Goal: Information Seeking & Learning: Compare options

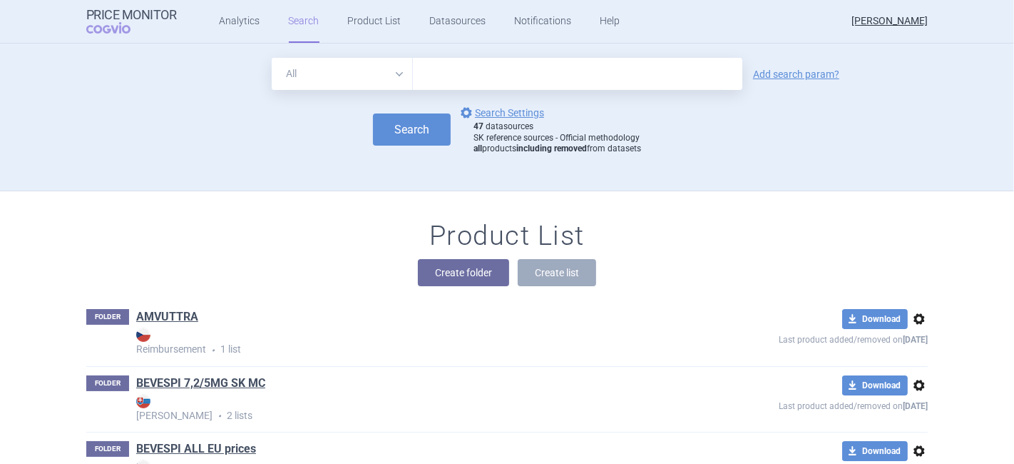
click at [453, 70] on input "text" at bounding box center [578, 74] width 330 height 32
type input "[MEDICAL_DATA]"
click at [399, 135] on button "Search" at bounding box center [412, 129] width 78 height 32
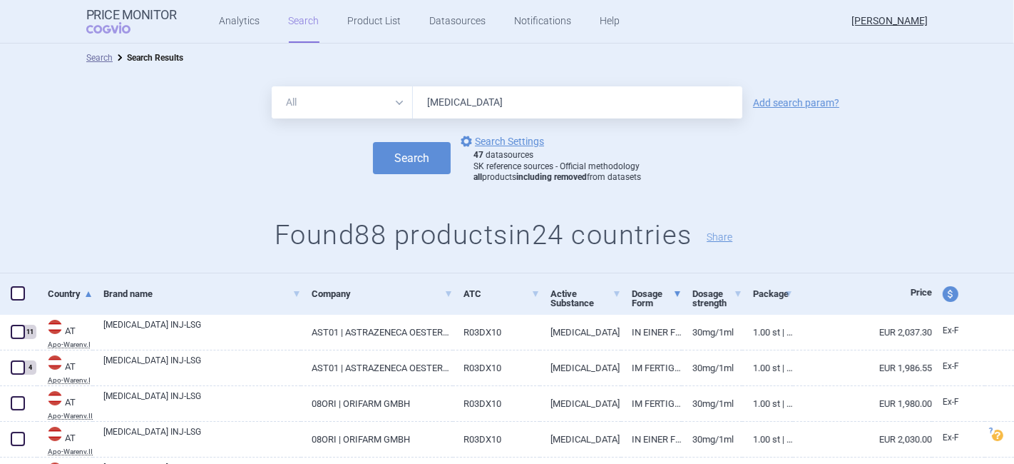
scroll to position [158, 0]
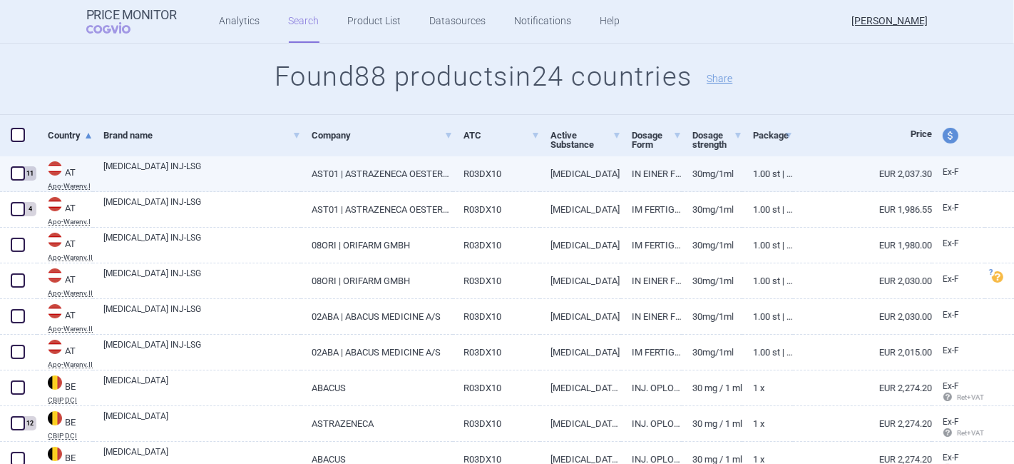
click at [17, 178] on span at bounding box center [18, 173] width 14 height 14
checkbox input "true"
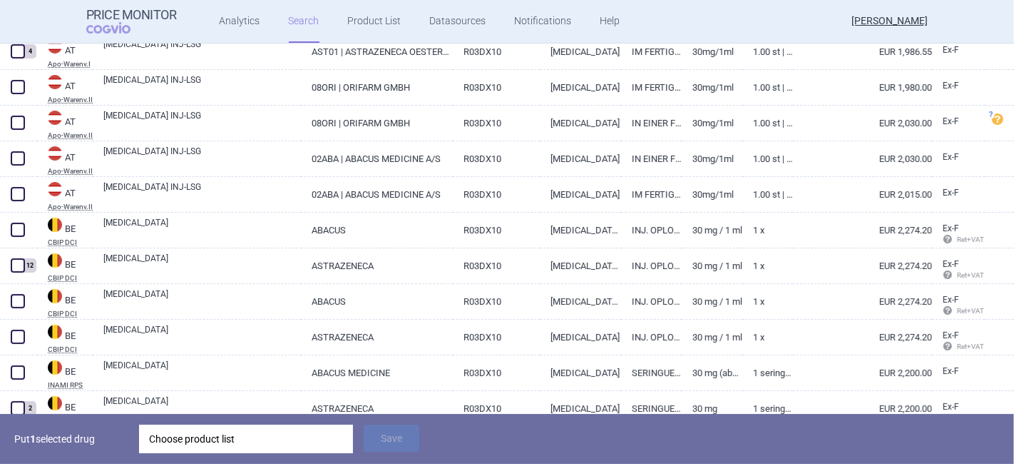
scroll to position [317, 0]
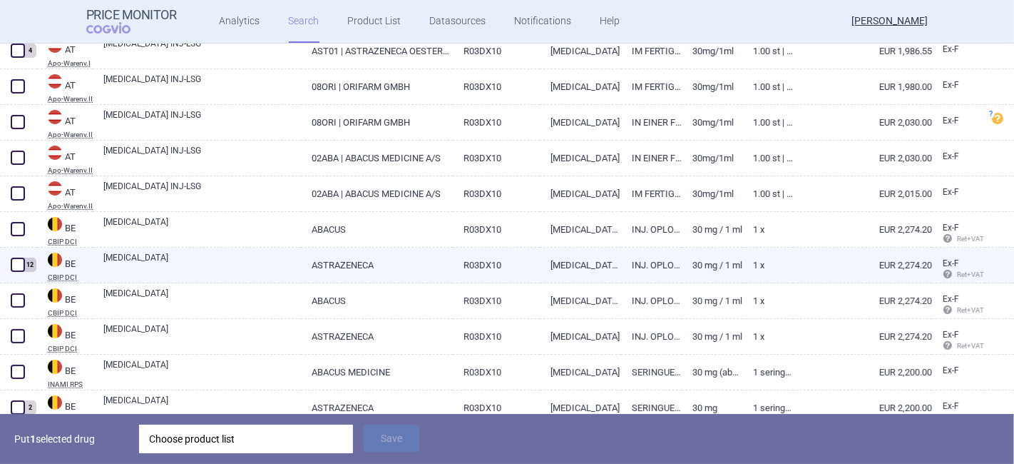
click at [16, 261] on span at bounding box center [18, 264] width 14 height 14
checkbox input "true"
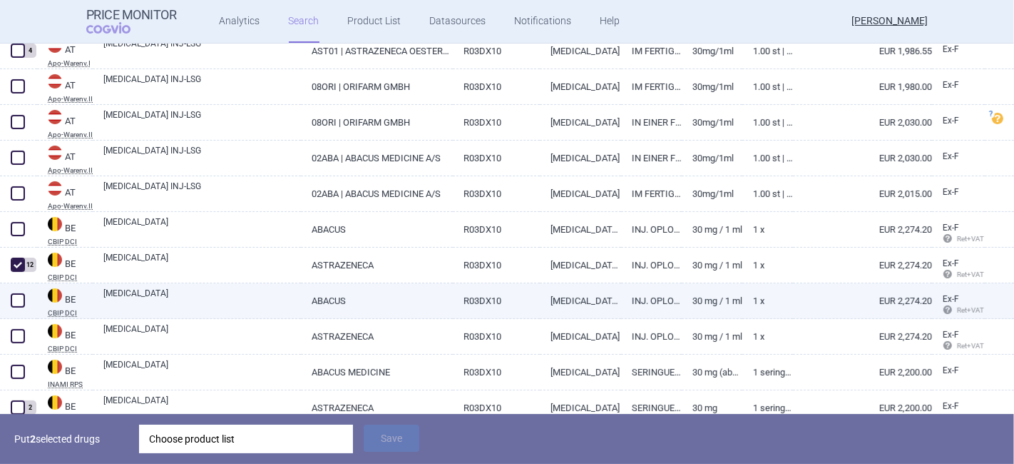
scroll to position [396, 0]
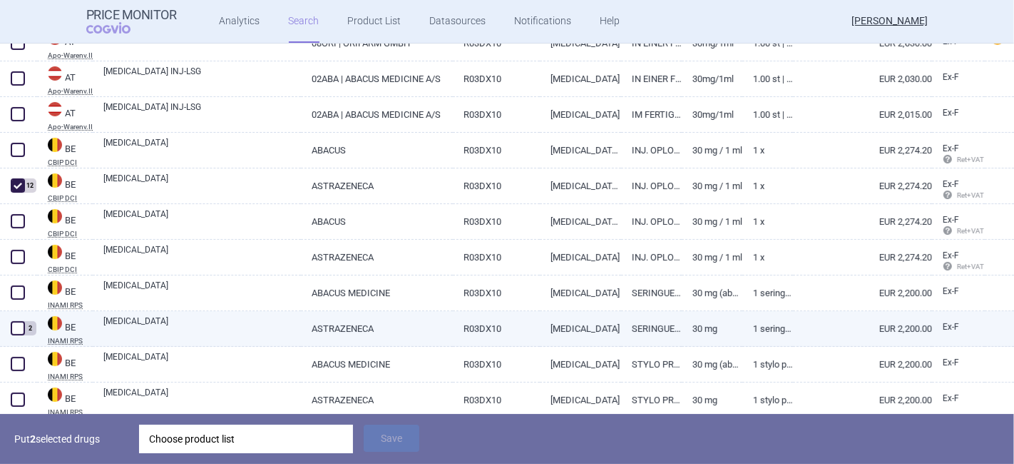
click at [20, 330] on span at bounding box center [18, 328] width 14 height 14
click at [15, 325] on span at bounding box center [18, 328] width 14 height 14
checkbox input "false"
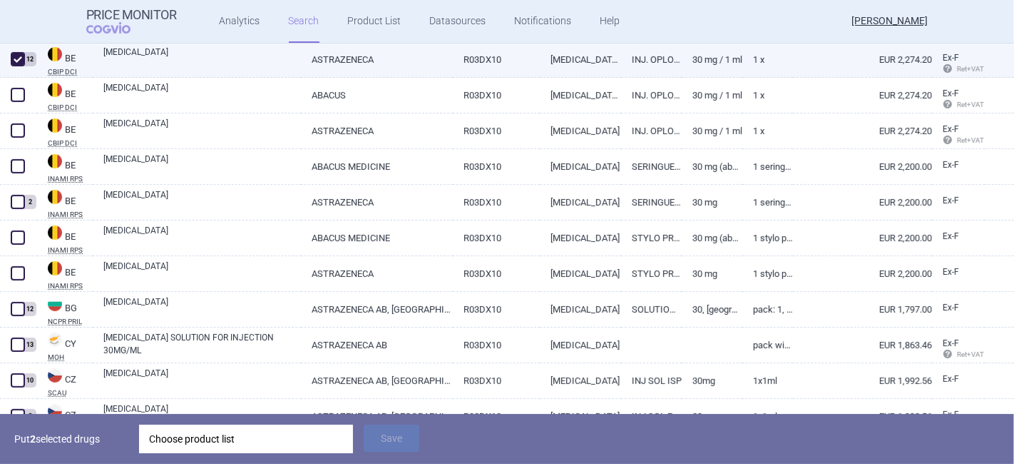
scroll to position [554, 0]
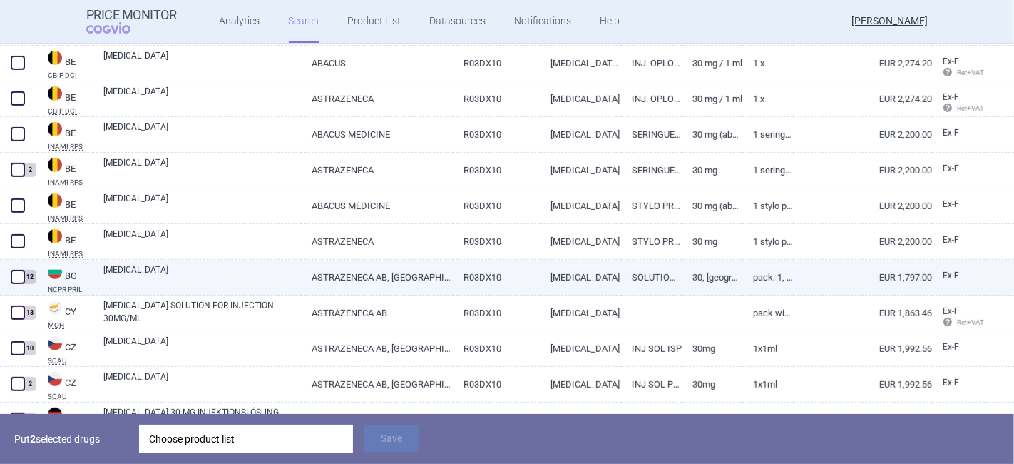
click at [17, 276] on span at bounding box center [18, 277] width 14 height 14
checkbox input "true"
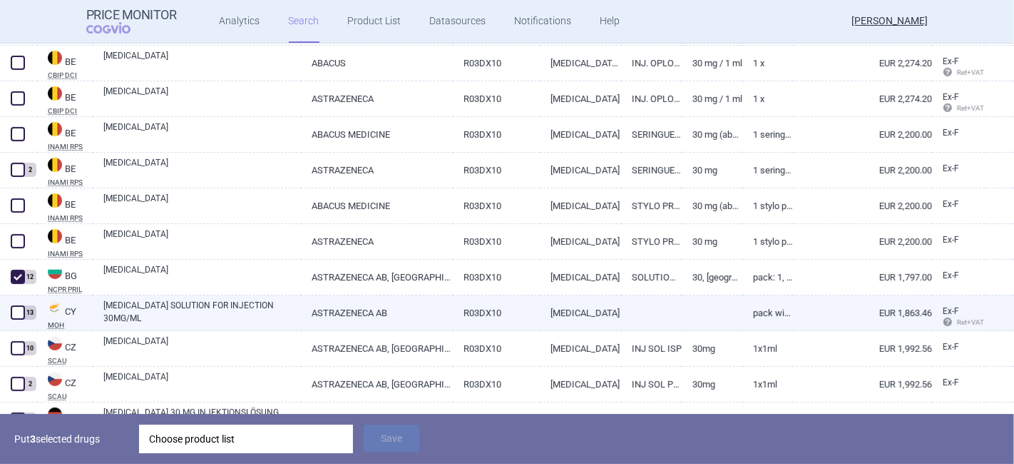
click at [20, 314] on span at bounding box center [18, 312] width 14 height 14
checkbox input "true"
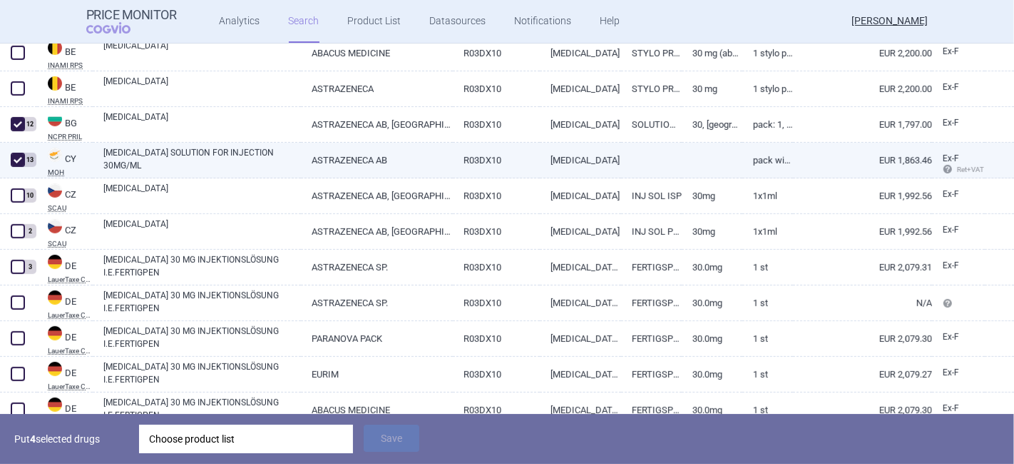
scroll to position [713, 0]
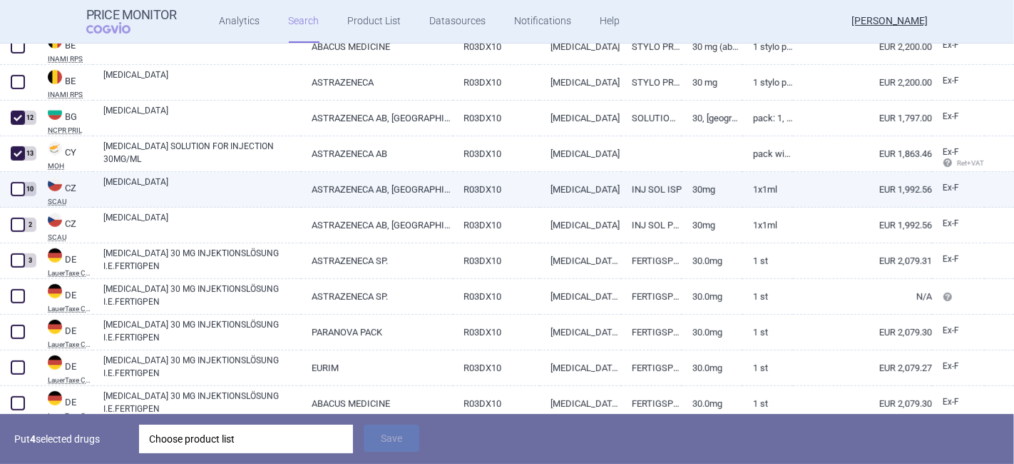
click at [19, 186] on span at bounding box center [18, 189] width 14 height 14
checkbox input "true"
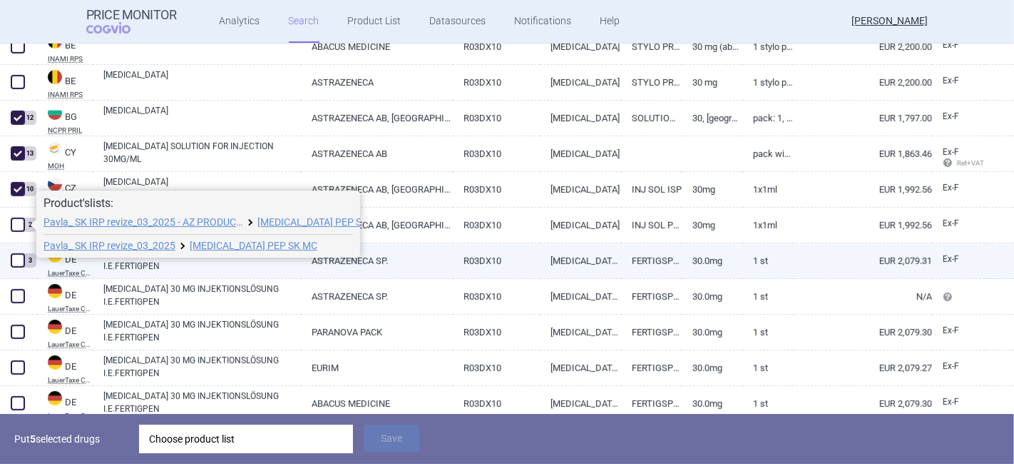
click at [21, 264] on span at bounding box center [18, 260] width 14 height 14
checkbox input "true"
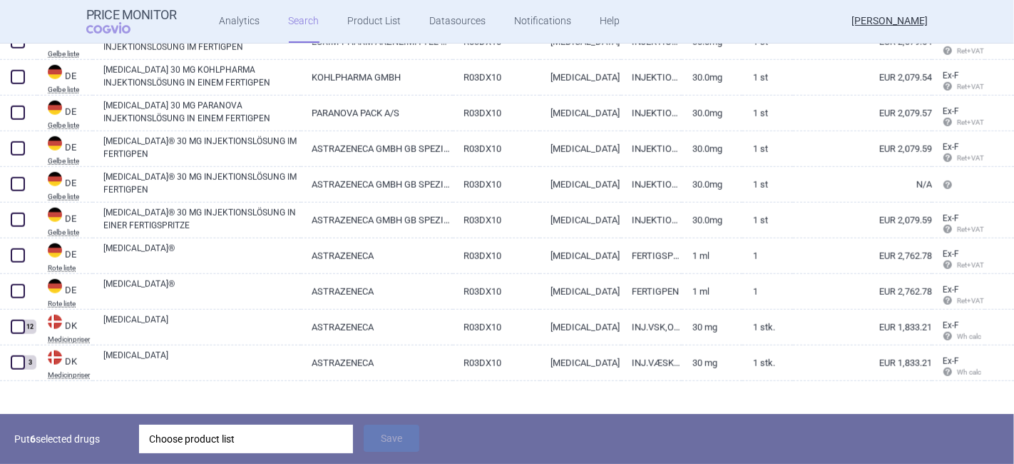
scroll to position [1347, 0]
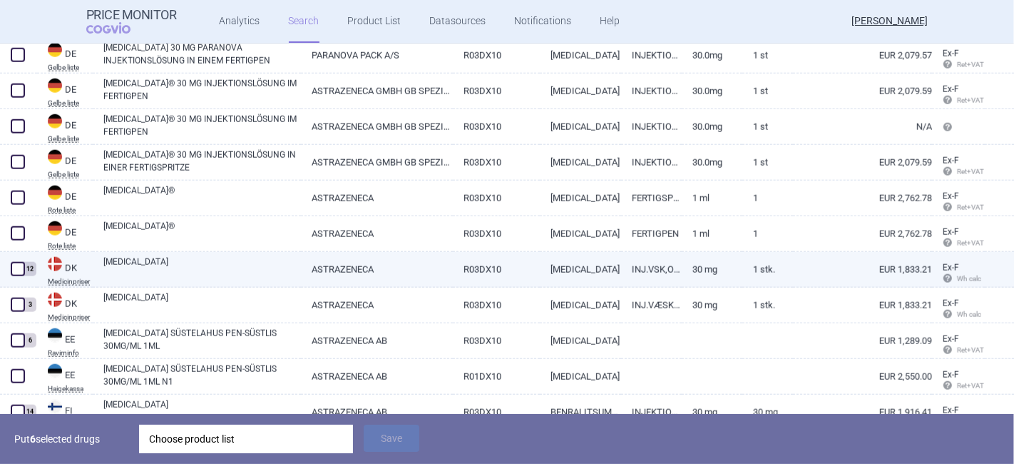
click at [16, 270] on span at bounding box center [18, 269] width 14 height 14
checkbox input "true"
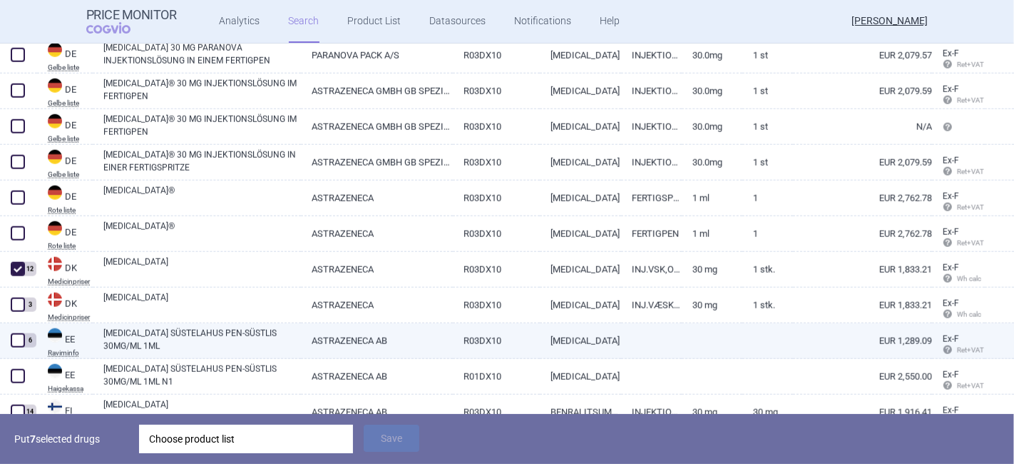
click at [26, 333] on span at bounding box center [17, 340] width 21 height 21
checkbox input "true"
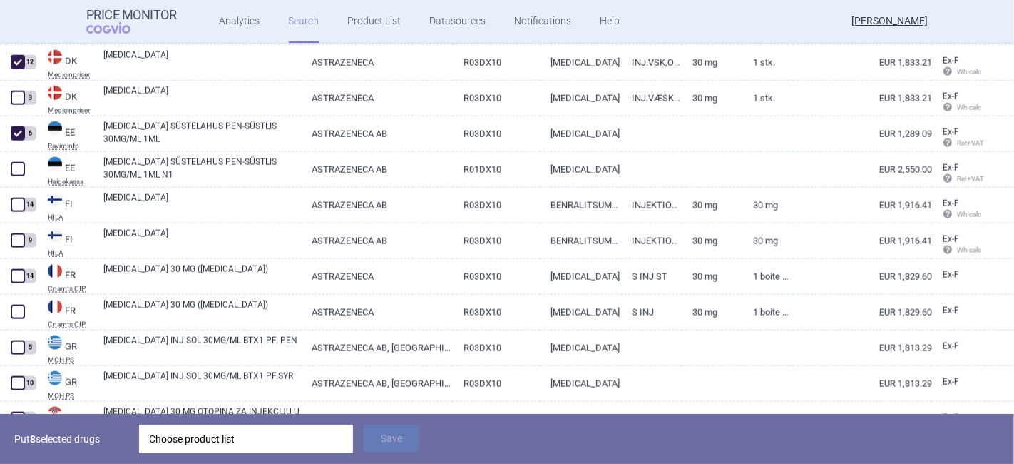
scroll to position [1585, 0]
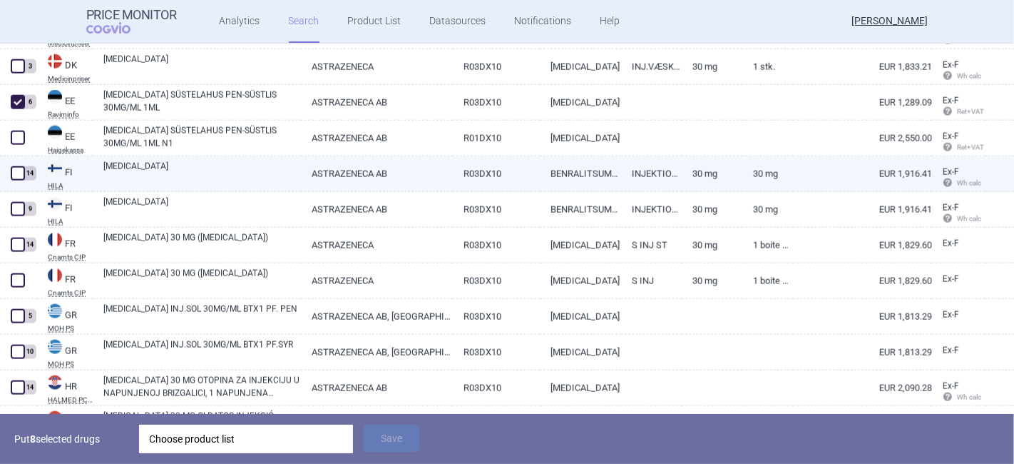
click at [14, 178] on span at bounding box center [18, 173] width 14 height 14
checkbox input "true"
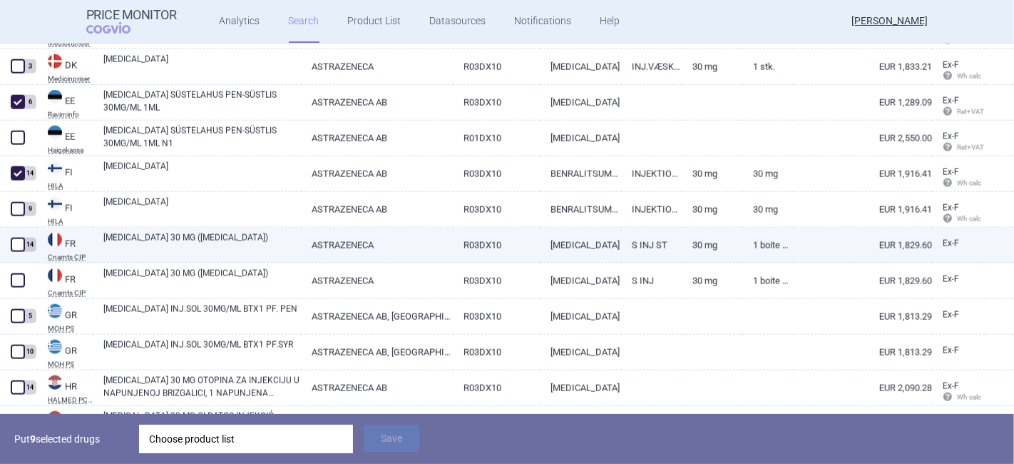
click at [18, 247] on span at bounding box center [18, 245] width 14 height 14
checkbox input "true"
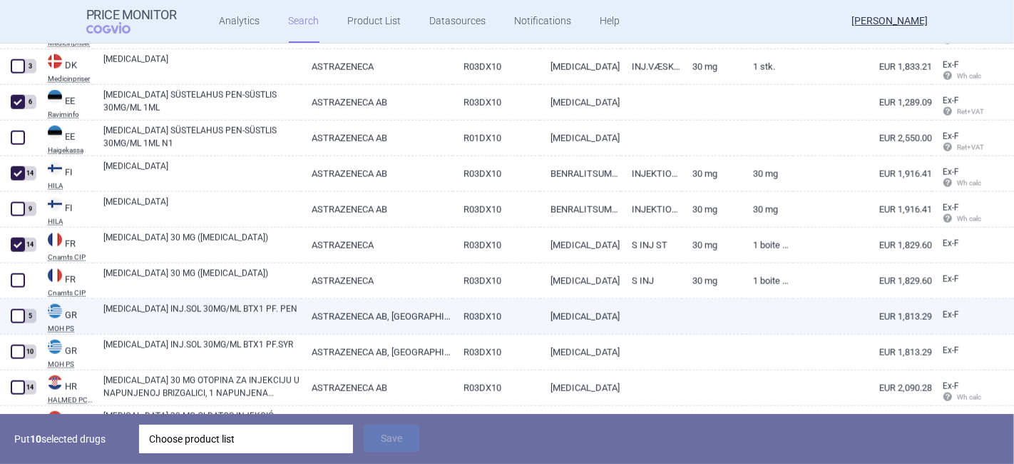
click at [18, 313] on span at bounding box center [18, 316] width 14 height 14
checkbox input "true"
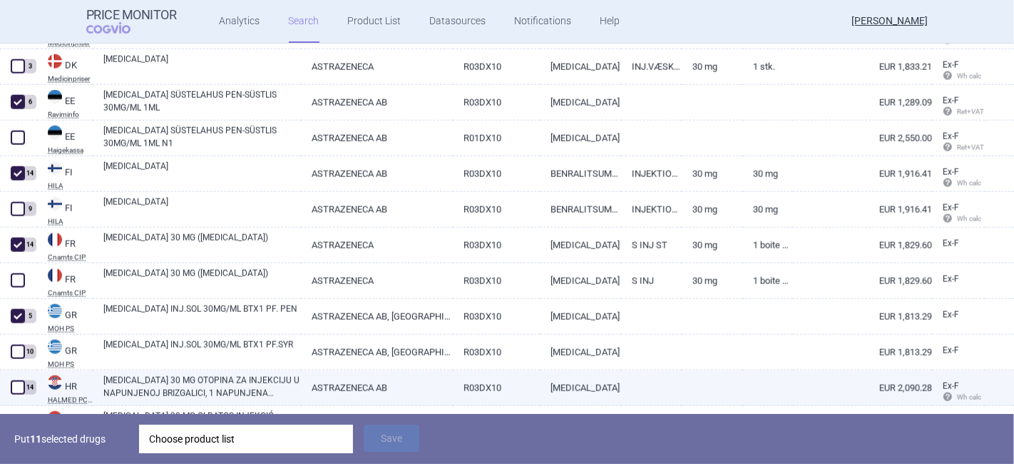
click at [22, 380] on span at bounding box center [18, 387] width 14 height 14
checkbox input "true"
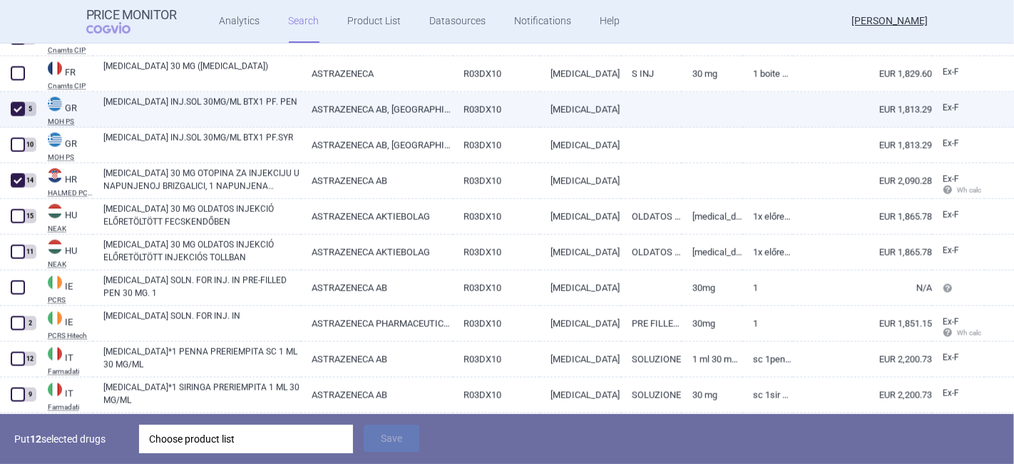
scroll to position [1822, 0]
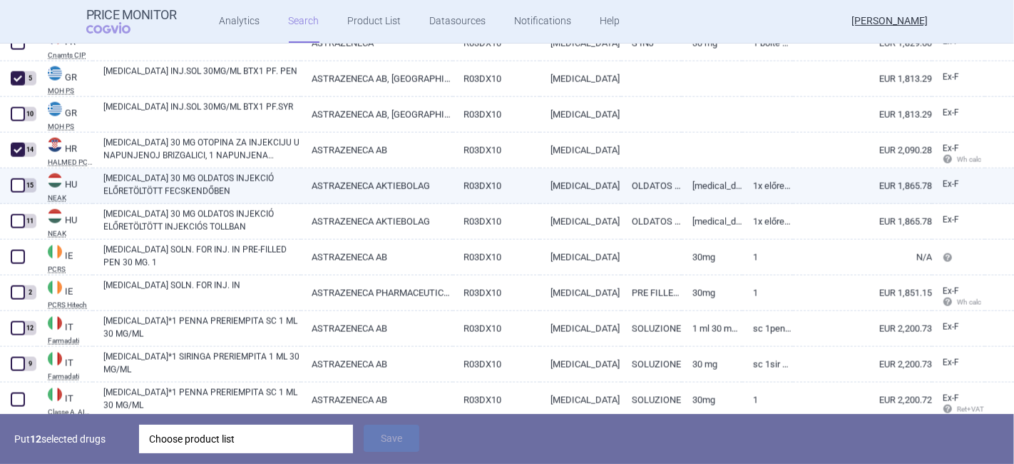
click at [16, 185] on span at bounding box center [18, 185] width 14 height 14
checkbox input "true"
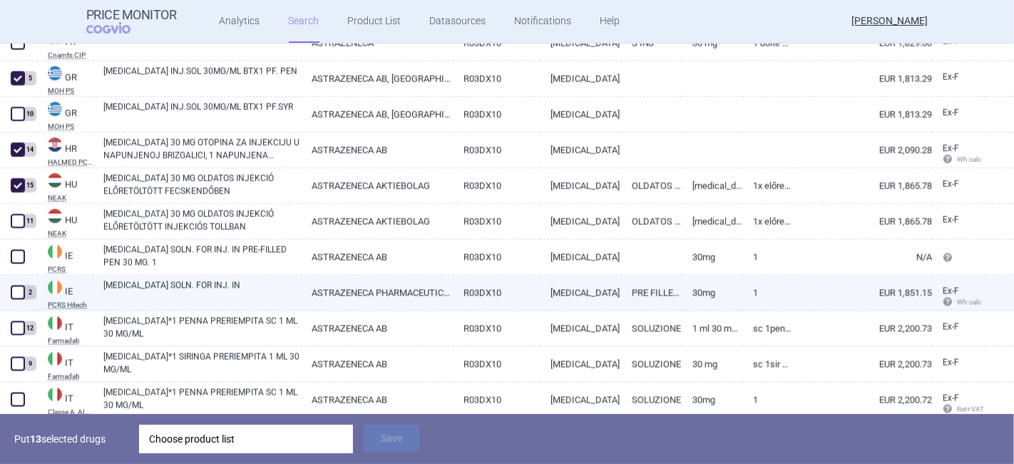
click at [18, 290] on span at bounding box center [18, 292] width 14 height 14
checkbox input "true"
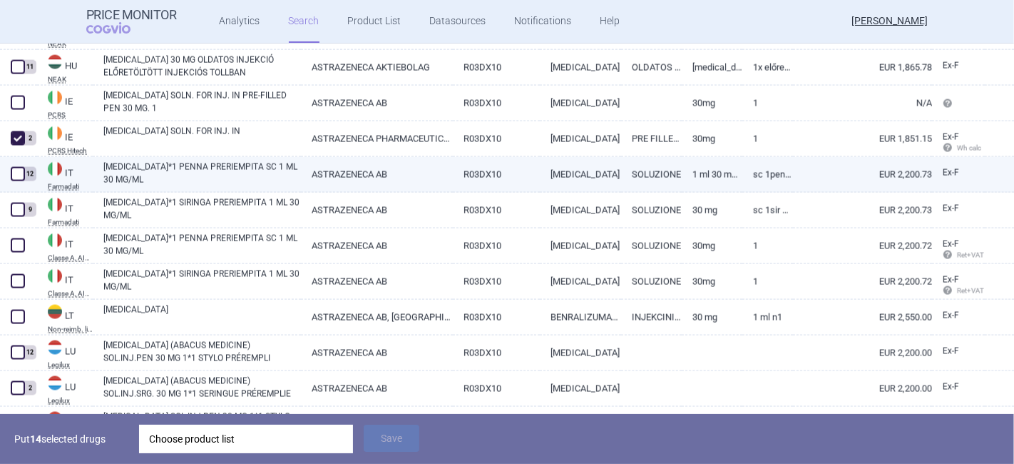
scroll to position [1981, 0]
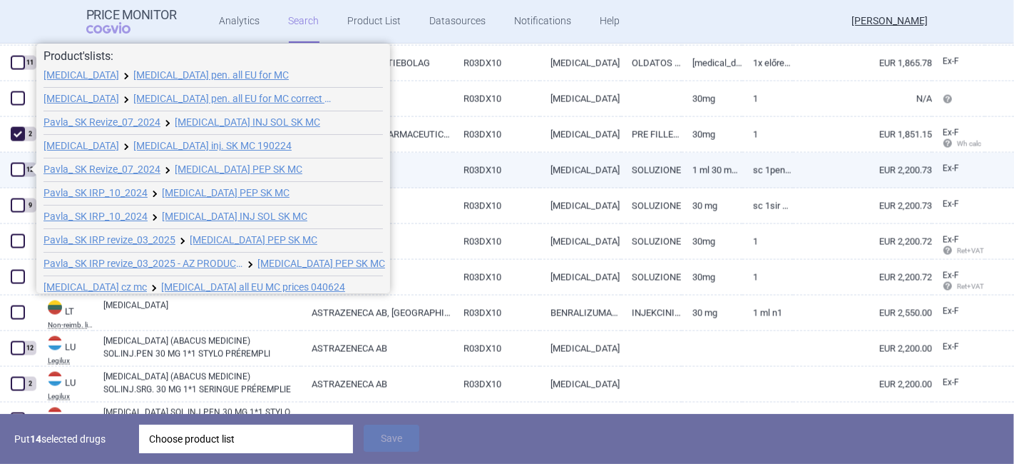
click at [19, 170] on span at bounding box center [18, 170] width 14 height 14
checkbox input "true"
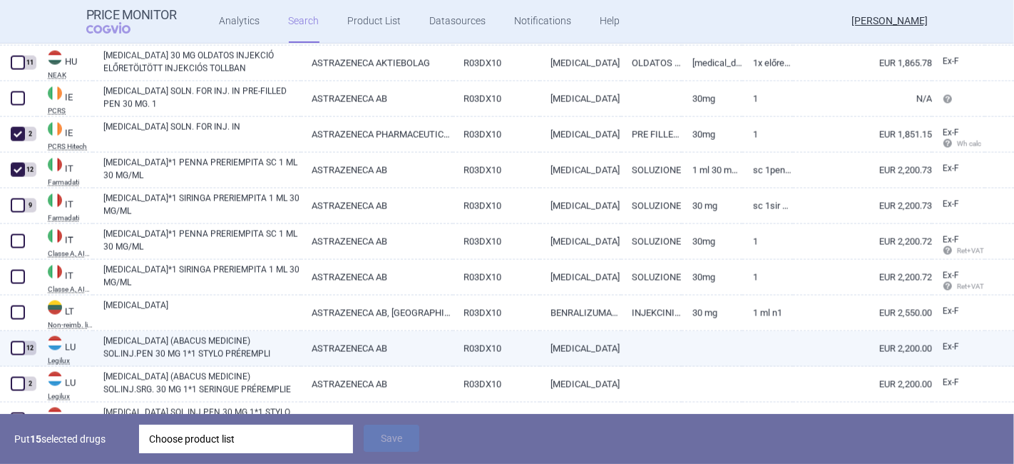
click at [16, 352] on span at bounding box center [18, 348] width 14 height 14
checkbox input "true"
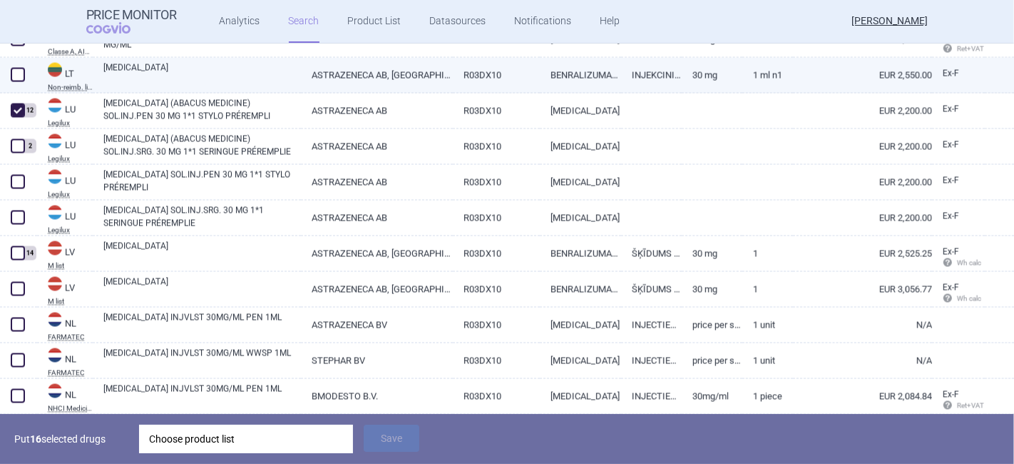
scroll to position [2219, 0]
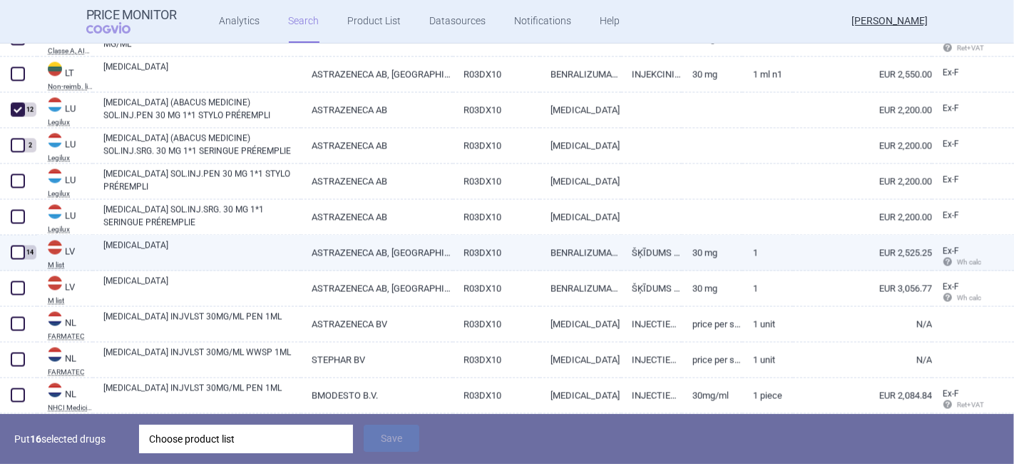
click at [19, 250] on span at bounding box center [18, 252] width 14 height 14
checkbox input "true"
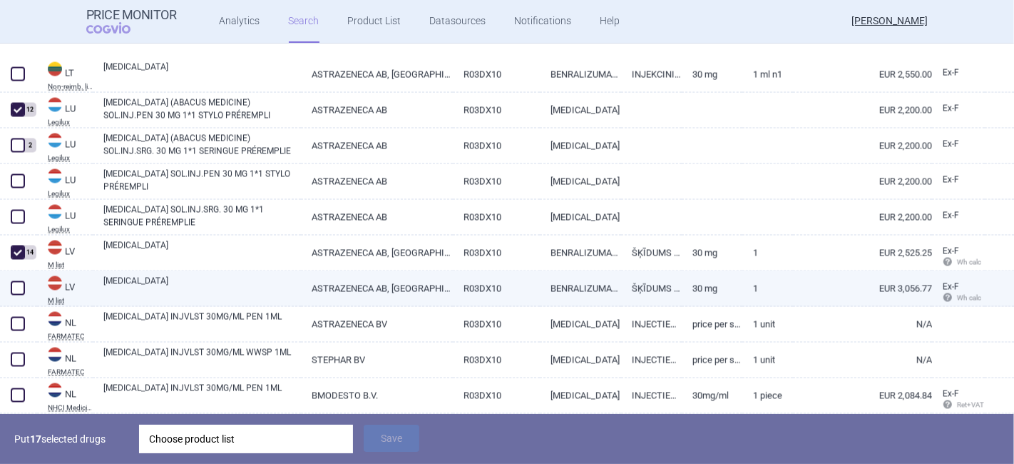
scroll to position [2377, 0]
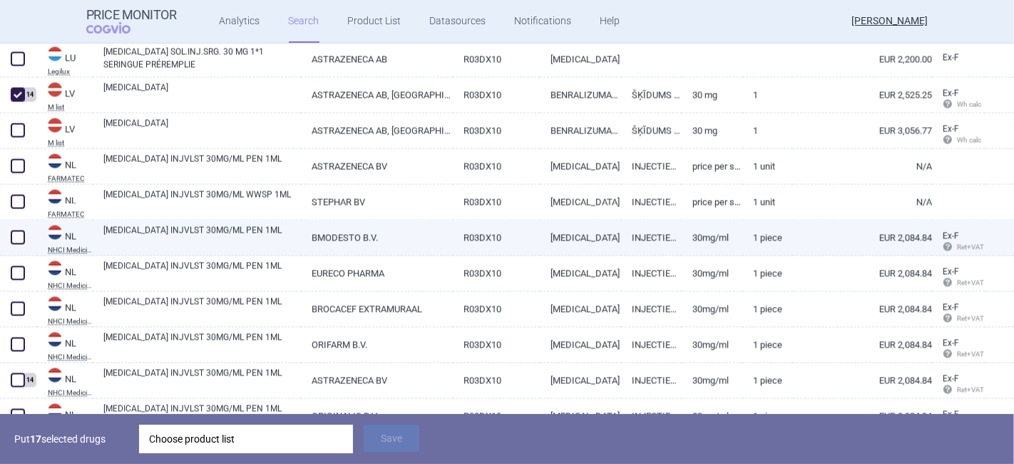
click at [22, 246] on div at bounding box center [18, 238] width 37 height 36
click at [9, 236] on span at bounding box center [17, 236] width 21 height 21
checkbox input "true"
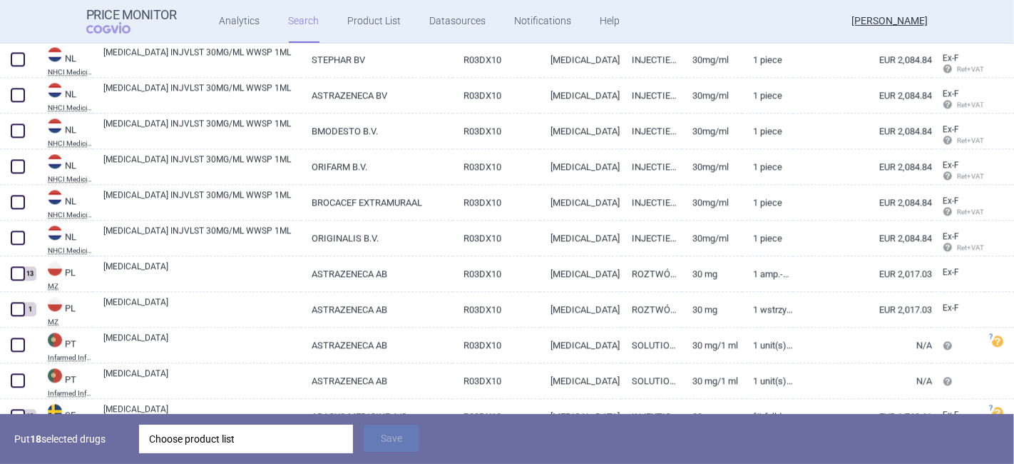
scroll to position [2853, 0]
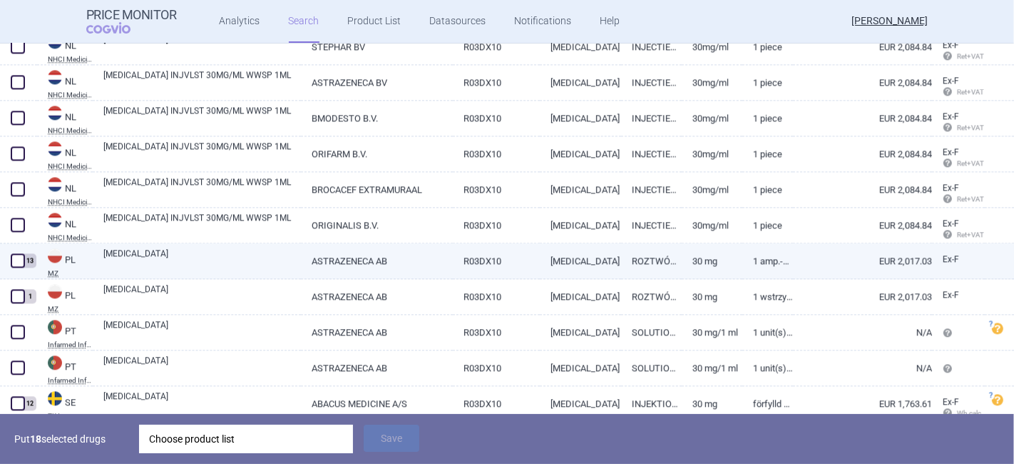
click at [19, 264] on span at bounding box center [18, 260] width 14 height 14
checkbox input "true"
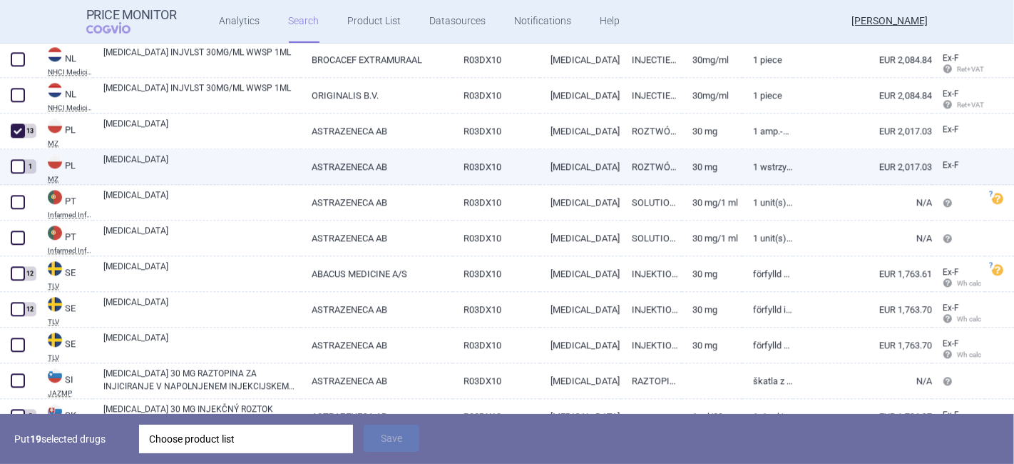
scroll to position [3011, 0]
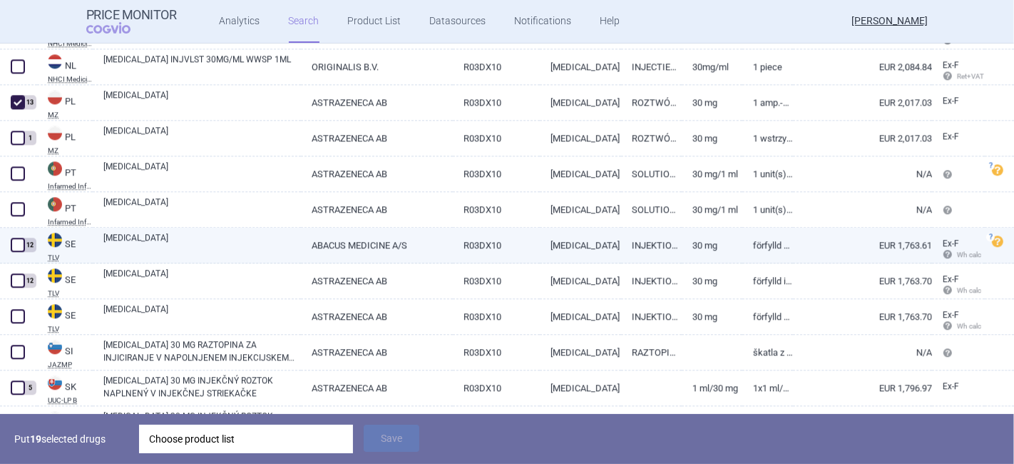
click at [18, 249] on span at bounding box center [18, 245] width 14 height 14
checkbox input "true"
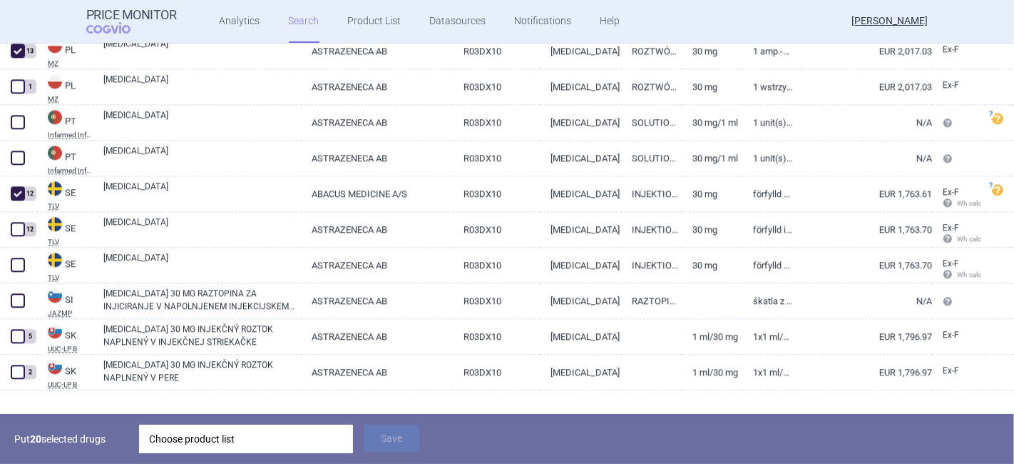
scroll to position [3085, 0]
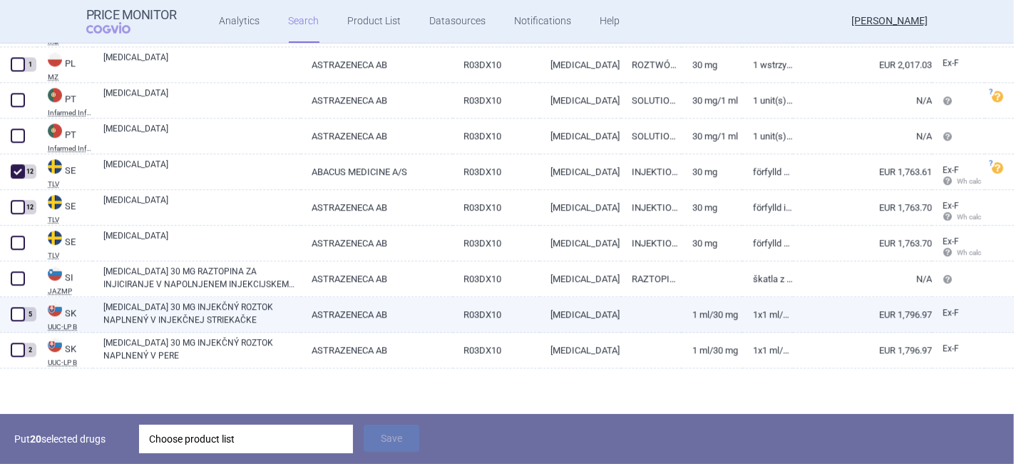
click at [14, 315] on span at bounding box center [18, 314] width 14 height 14
checkbox input "true"
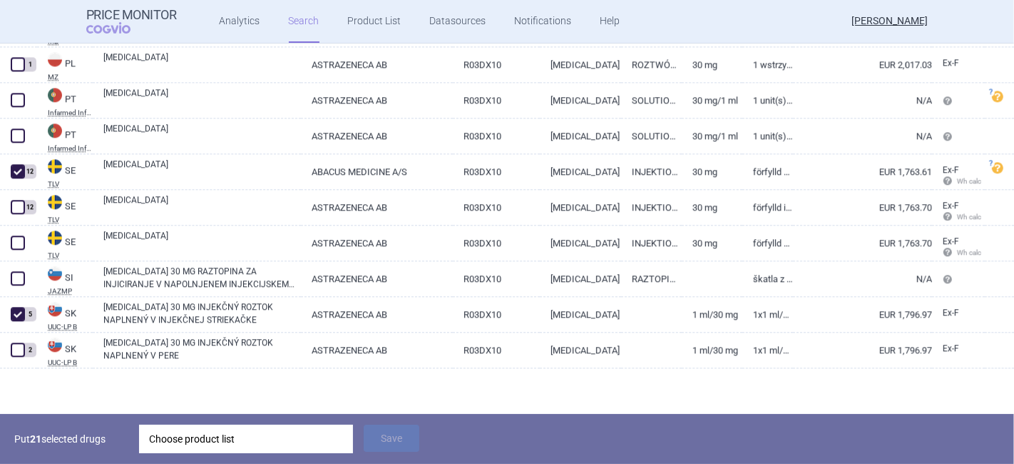
click at [191, 442] on div "Choose product list" at bounding box center [246, 438] width 194 height 29
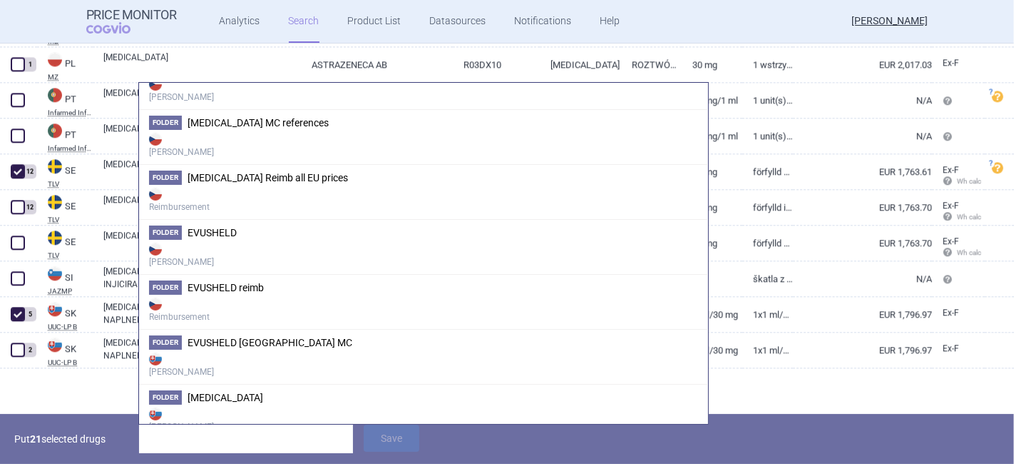
scroll to position [951, 0]
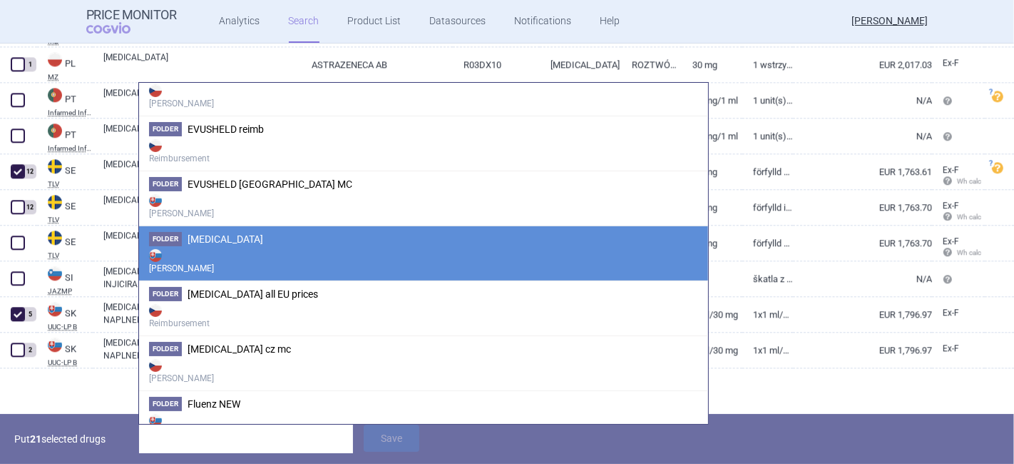
click at [230, 246] on strong "Max Price" at bounding box center [423, 260] width 549 height 29
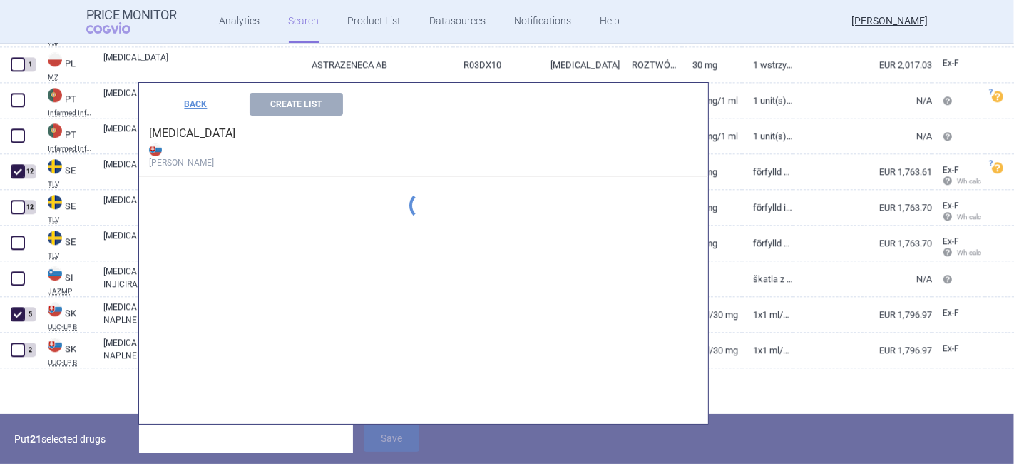
scroll to position [802, 0]
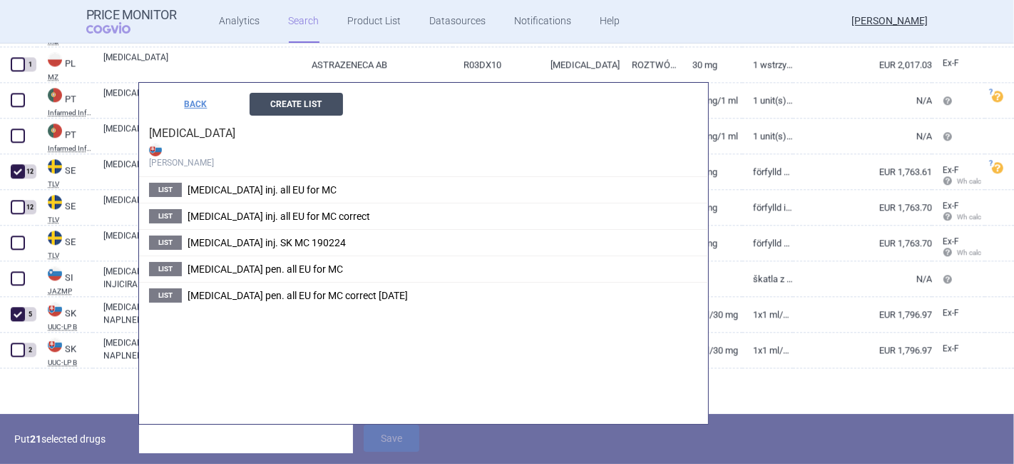
click at [315, 103] on button "Create List" at bounding box center [296, 104] width 93 height 23
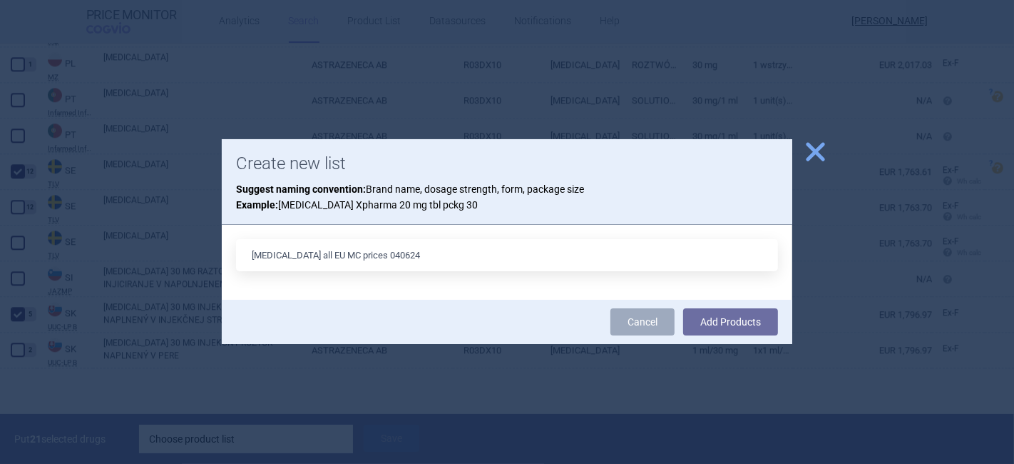
drag, startPoint x: 397, startPoint y: 261, endPoint x: 359, endPoint y: 256, distance: 38.1
click at [359, 256] on input "Fasenra all EU MC prices 040624" at bounding box center [507, 255] width 542 height 32
type input "Fasenra all EU MC prices 010925"
click at [713, 312] on button "Add Products" at bounding box center [730, 321] width 95 height 27
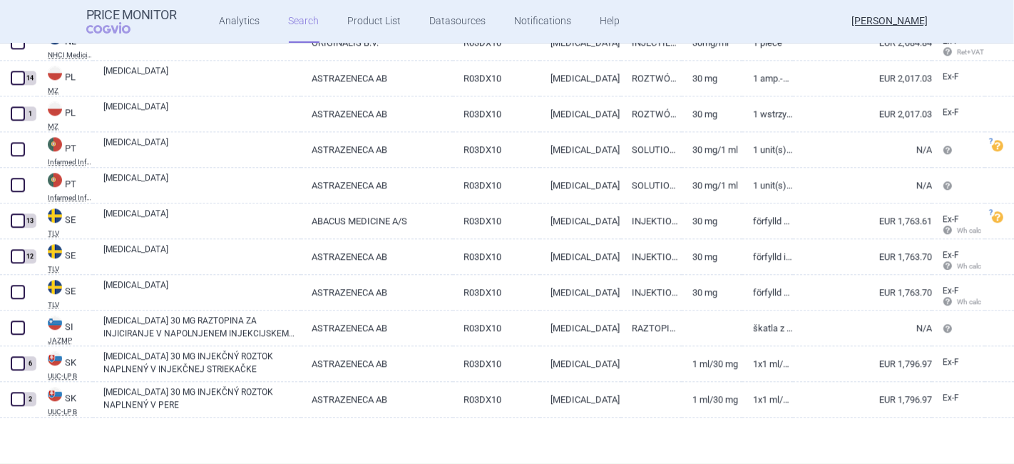
scroll to position [3035, 0]
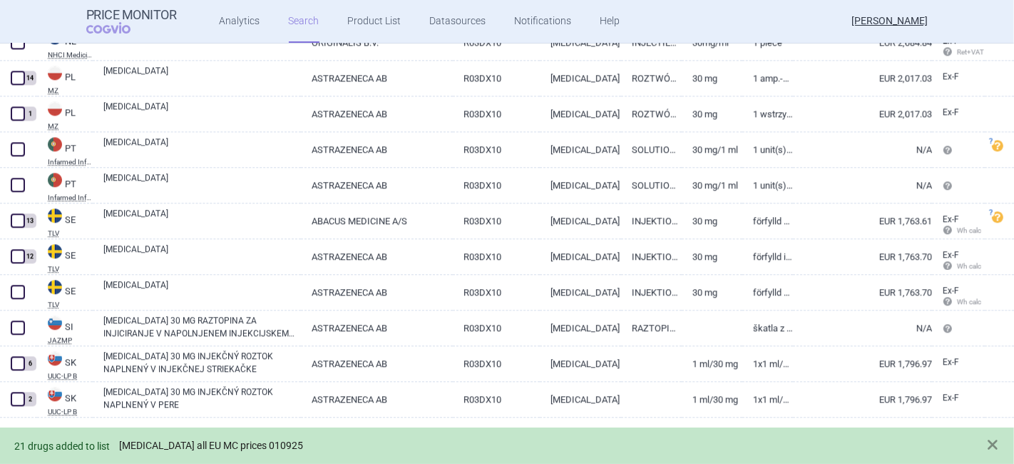
click at [193, 445] on link "Fasenra all EU MC prices 010925" at bounding box center [211, 445] width 184 height 12
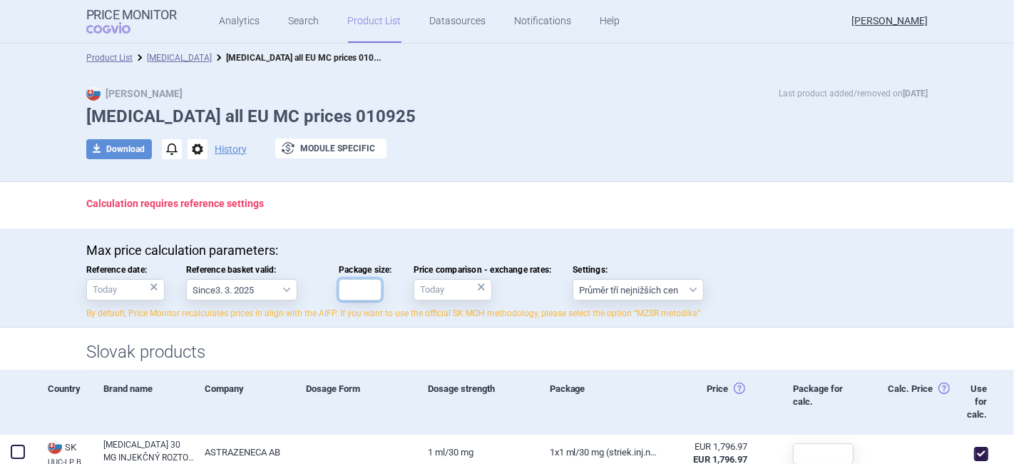
click at [342, 295] on input "Package size:" at bounding box center [360, 289] width 43 height 21
type input "1"
click at [150, 286] on div "×" at bounding box center [154, 287] width 9 height 16
click at [106, 287] on input "Reference date: ×" at bounding box center [125, 289] width 78 height 21
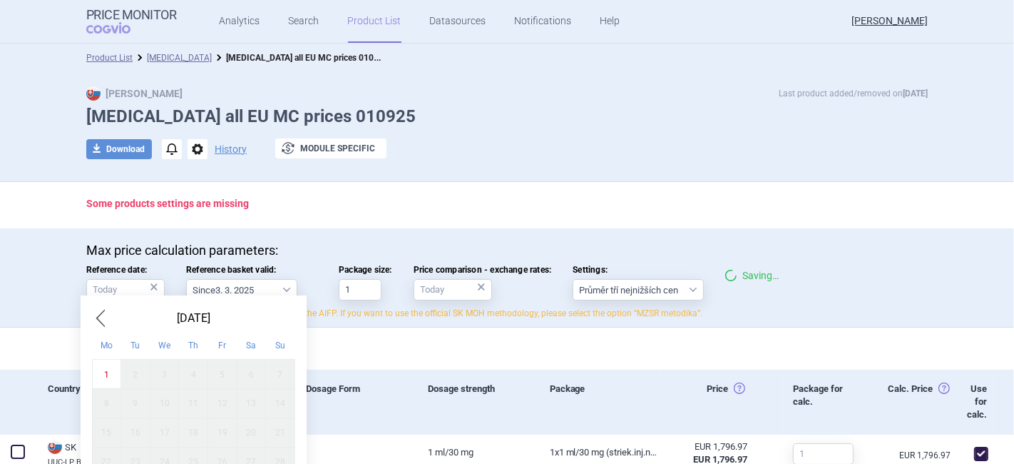
click at [106, 376] on div "1" at bounding box center [106, 373] width 29 height 29
type input "1. 9. 2025"
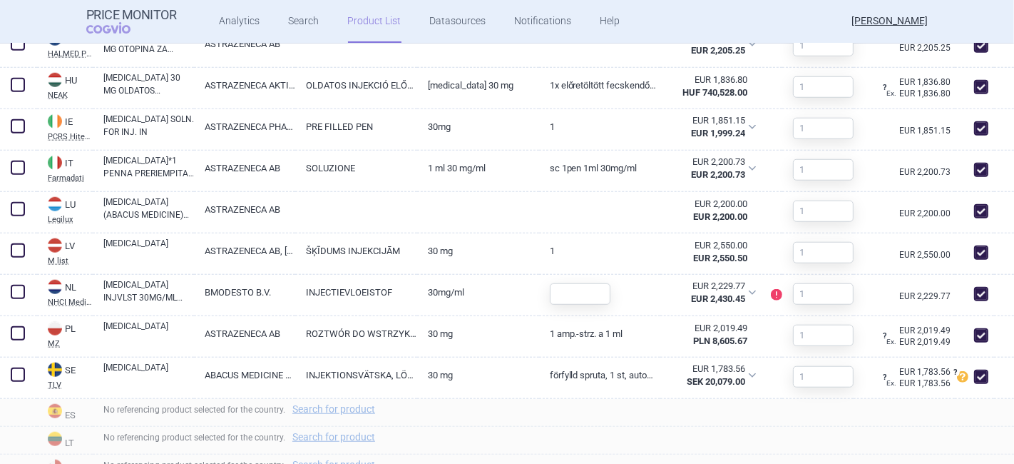
scroll to position [1030, 0]
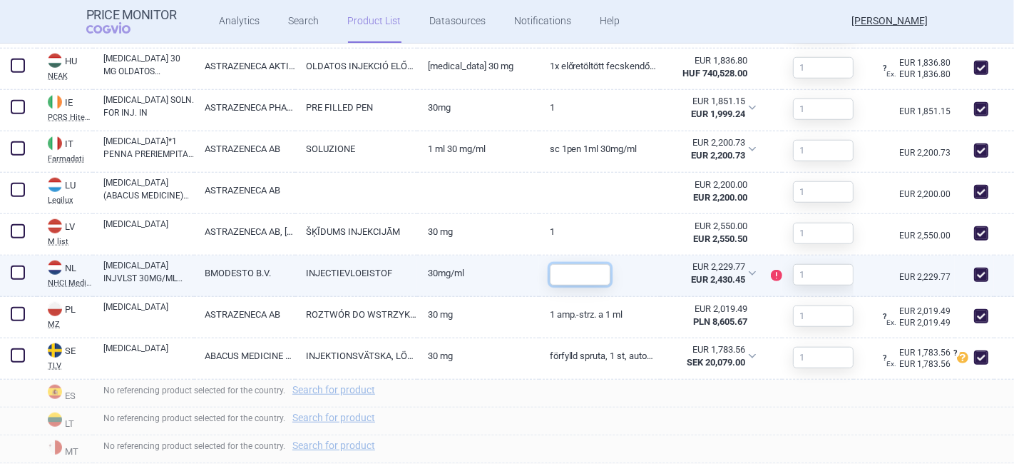
click at [558, 278] on input "text" at bounding box center [580, 274] width 61 height 21
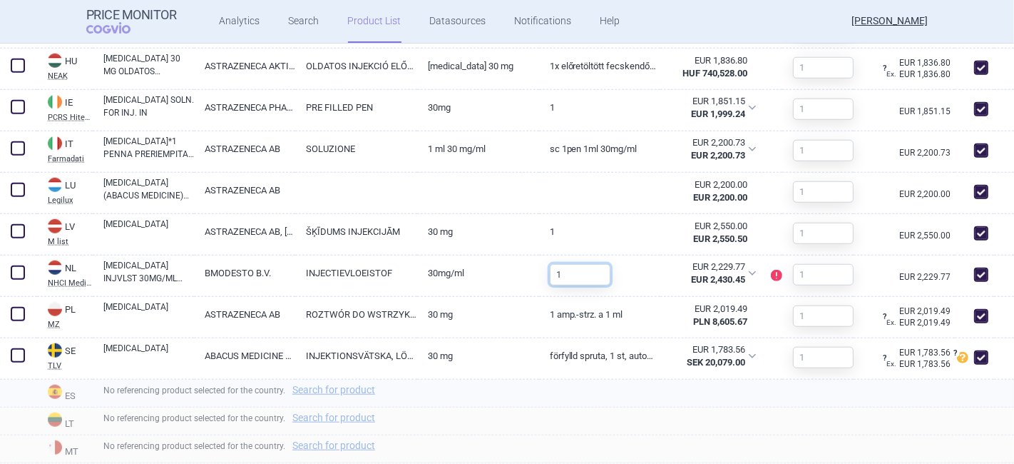
type input "1"
click at [528, 395] on div "No referencing product selected for the country. Search for product" at bounding box center [553, 393] width 921 height 28
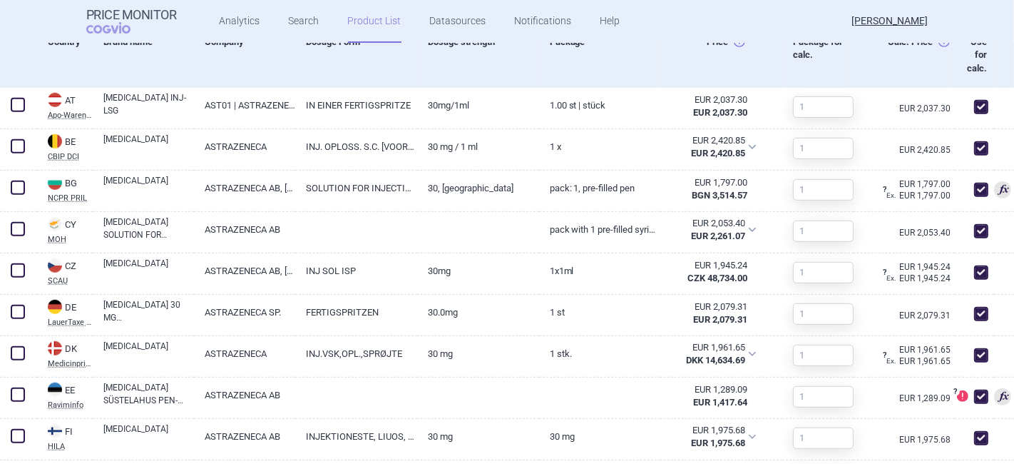
scroll to position [713, 0]
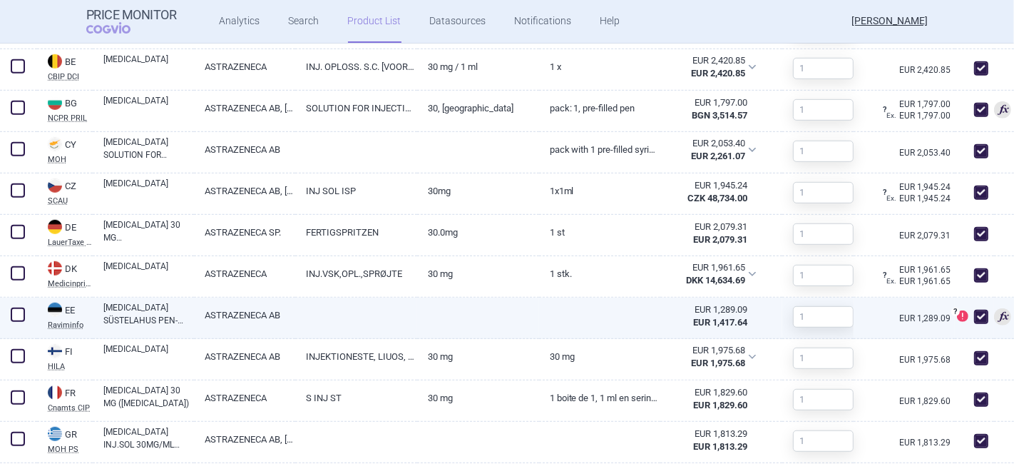
click at [271, 314] on link "ASTRAZENECA AB" at bounding box center [244, 314] width 101 height 35
select select "EUR"
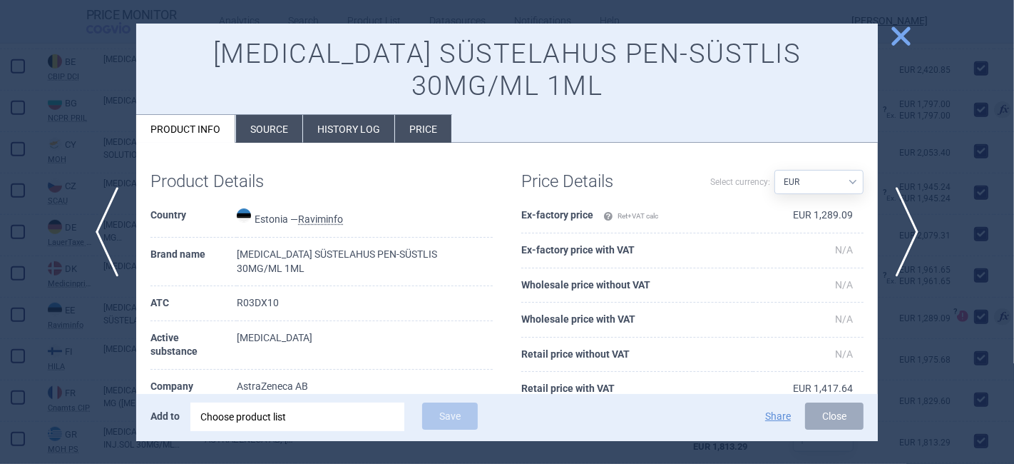
click at [334, 115] on li "History log" at bounding box center [348, 129] width 91 height 28
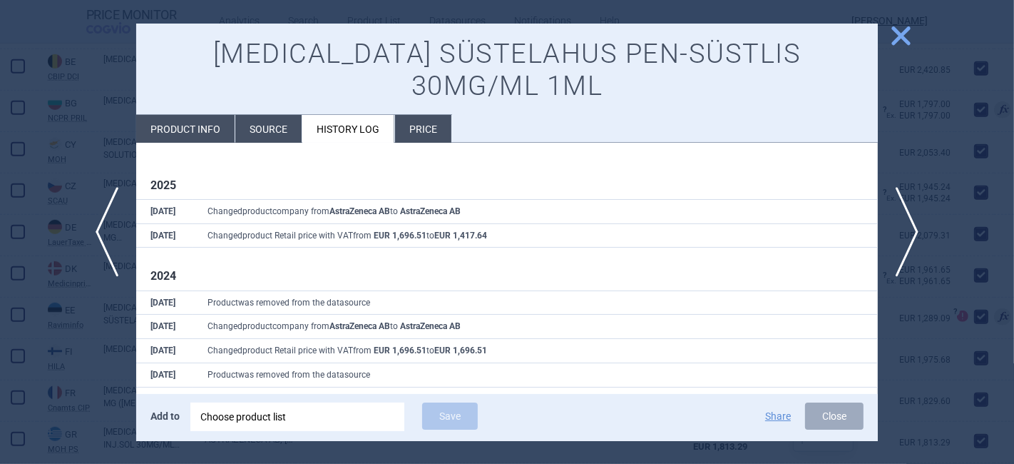
click at [892, 32] on span "close" at bounding box center [901, 36] width 25 height 25
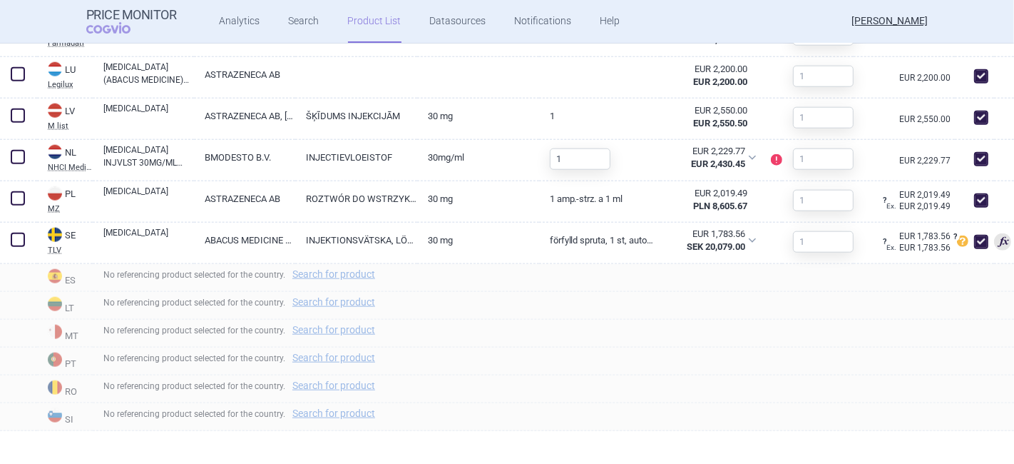
scroll to position [1286, 0]
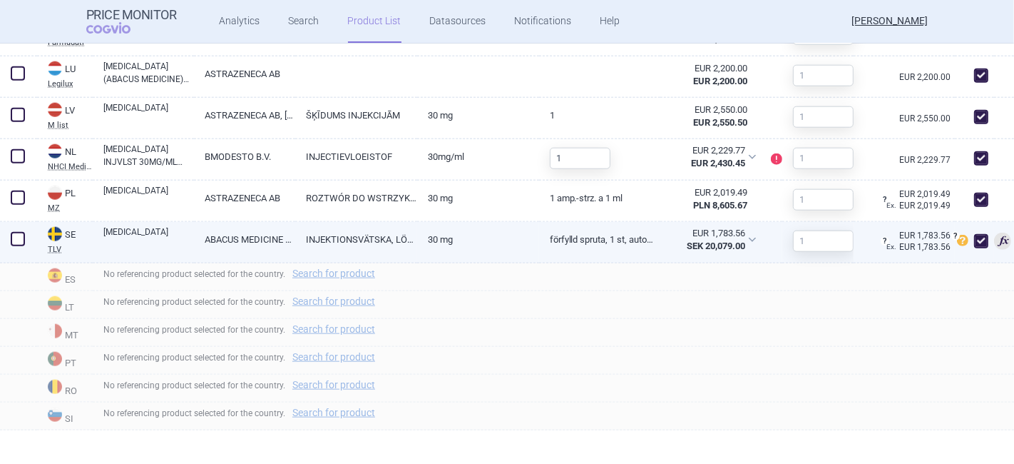
click at [399, 228] on link "INJEKTIONSVÄTSKA, LÖSNING I FÖRFYLLD SPRUTA" at bounding box center [356, 239] width 122 height 35
select select "EUR"
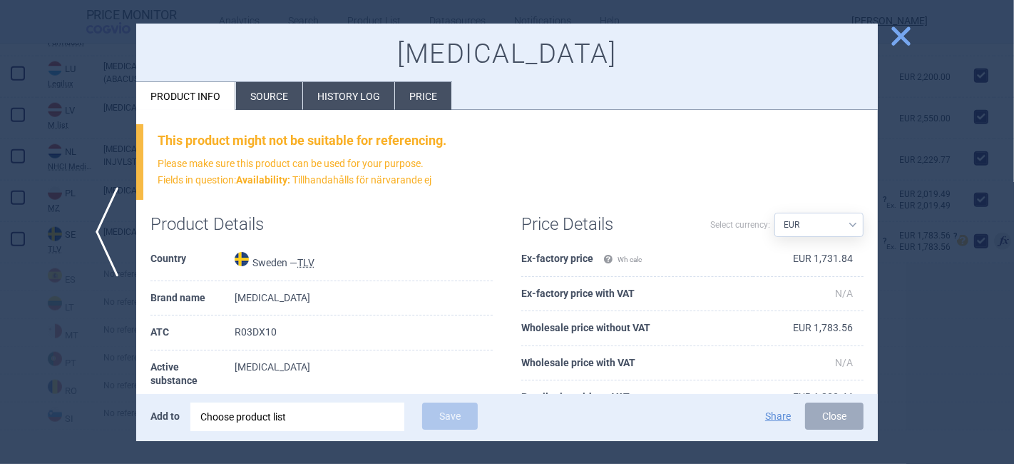
click at [360, 98] on li "History log" at bounding box center [348, 96] width 91 height 28
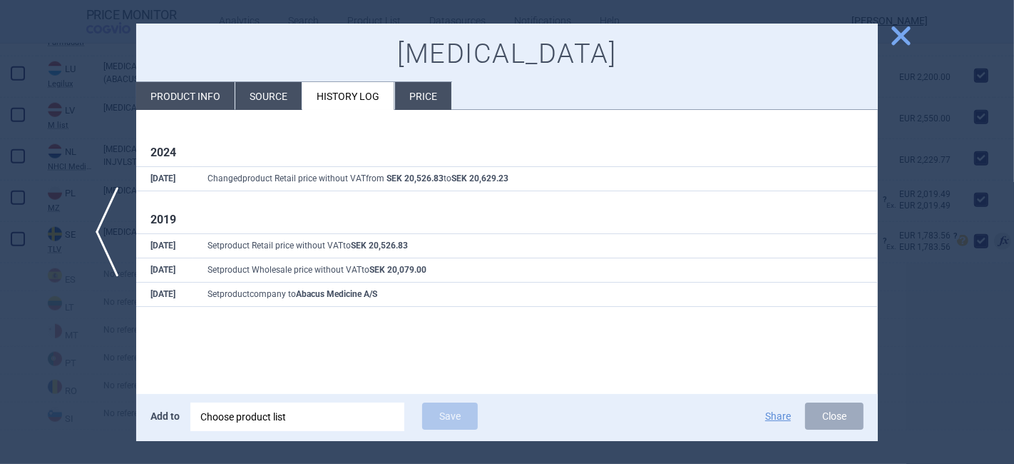
click at [899, 27] on span "close" at bounding box center [901, 36] width 25 height 25
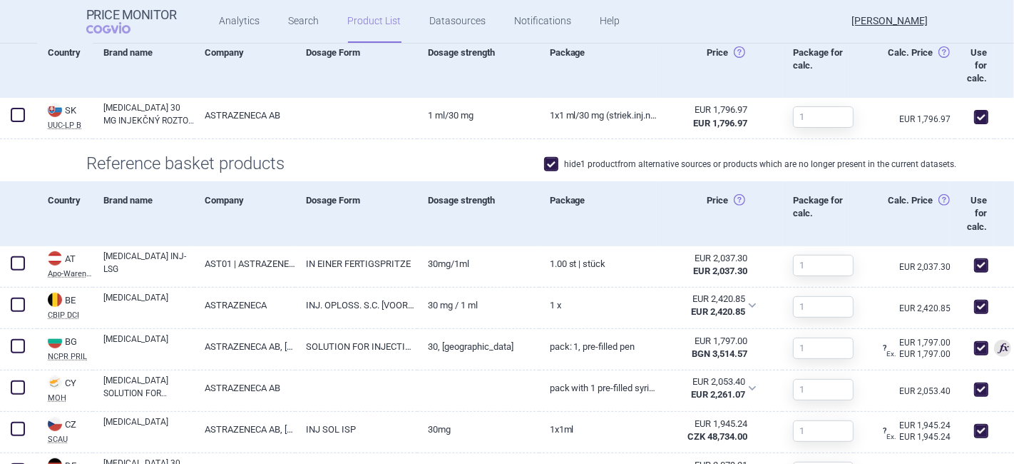
scroll to position [554, 0]
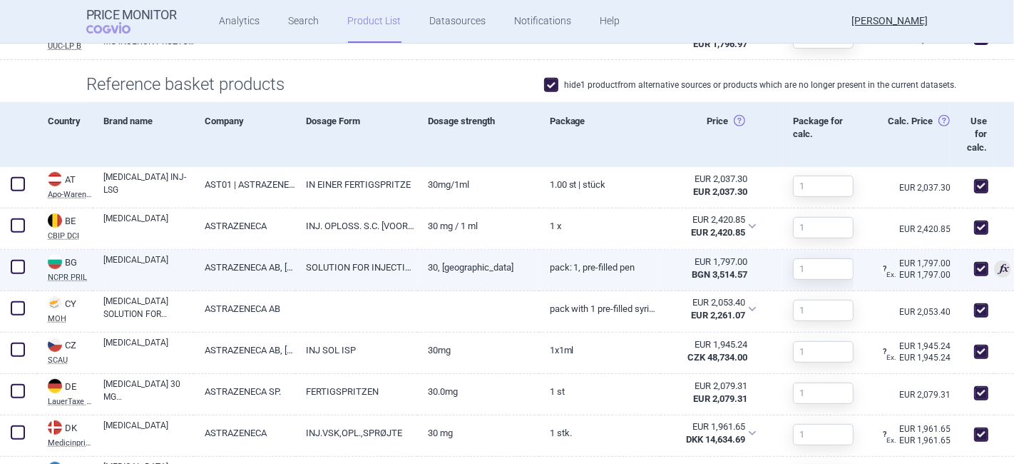
click at [362, 262] on link "SOLUTION FOR INJECTION" at bounding box center [356, 267] width 122 height 35
select select "EUR"
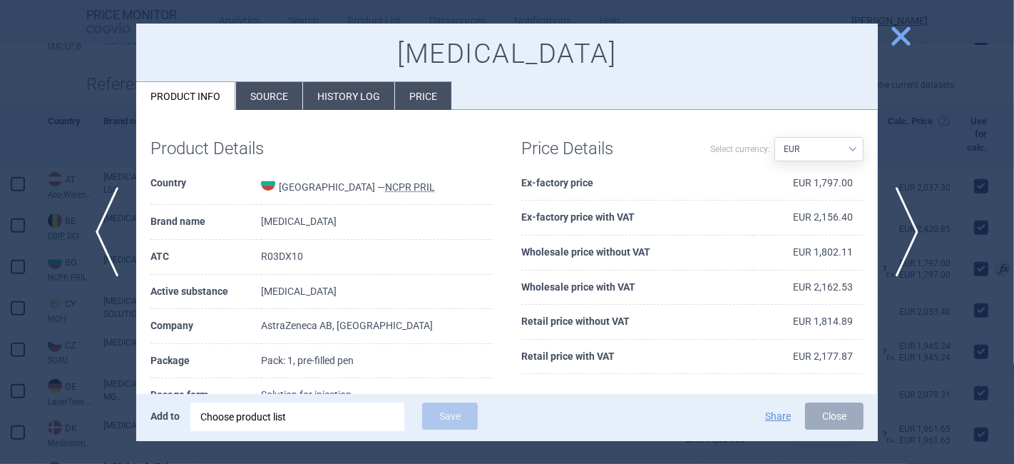
click at [344, 101] on li "History log" at bounding box center [348, 96] width 91 height 28
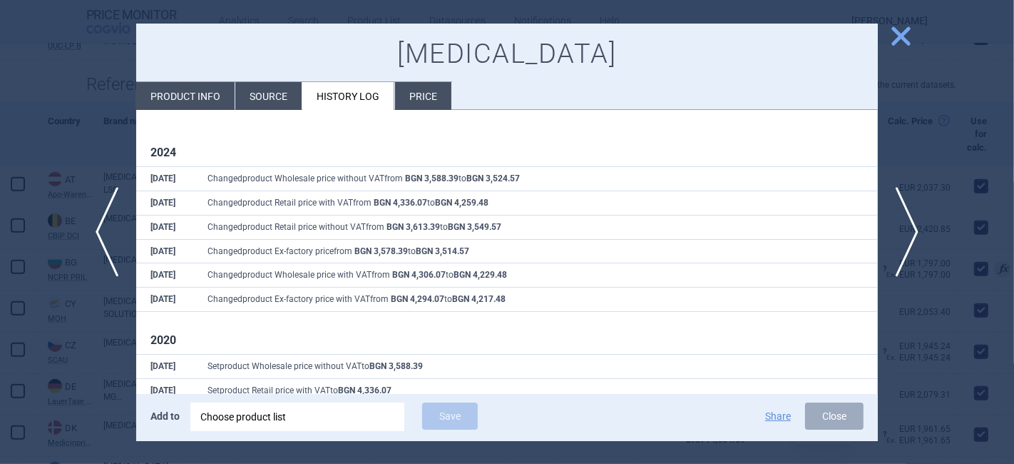
click at [896, 36] on span "close" at bounding box center [901, 36] width 25 height 25
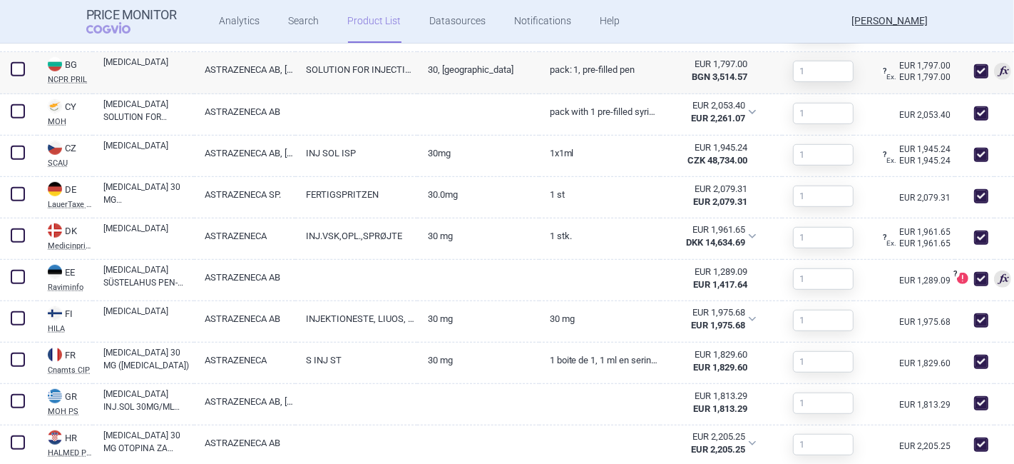
scroll to position [951, 0]
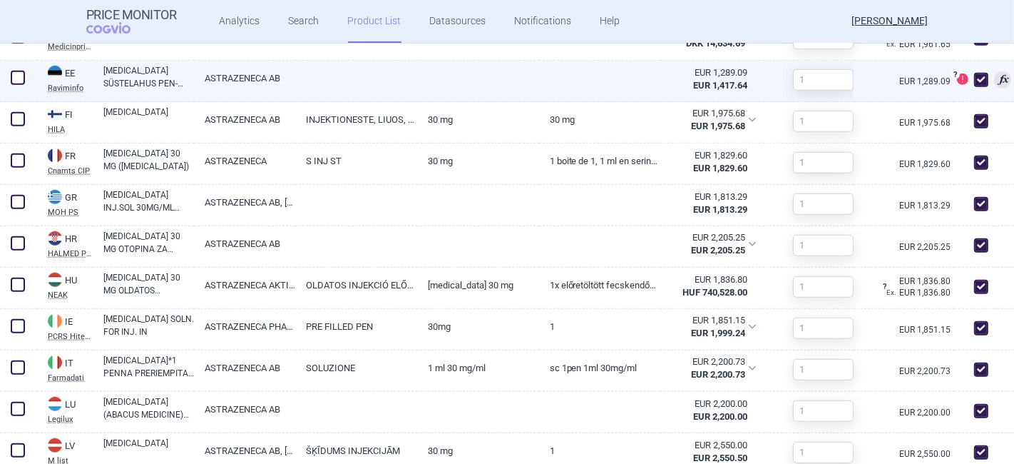
click at [974, 78] on span at bounding box center [981, 80] width 14 height 14
checkbox input "false"
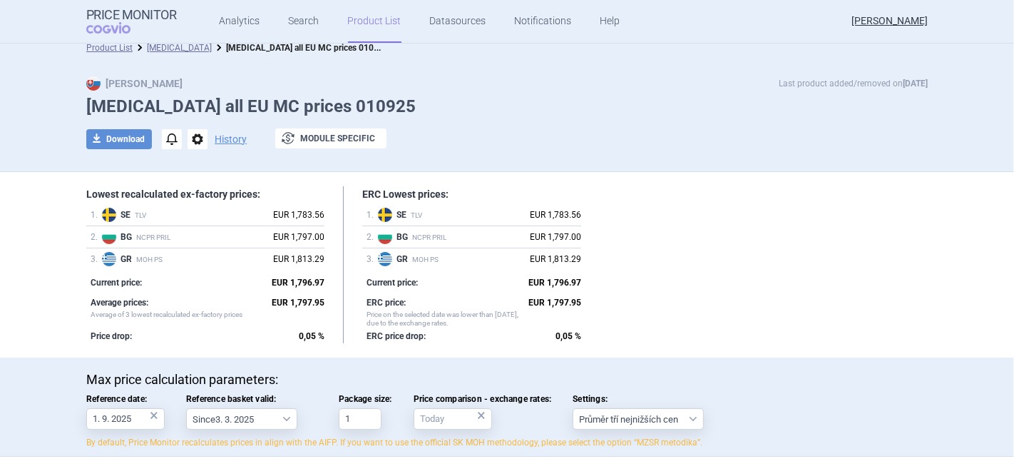
scroll to position [0, 0]
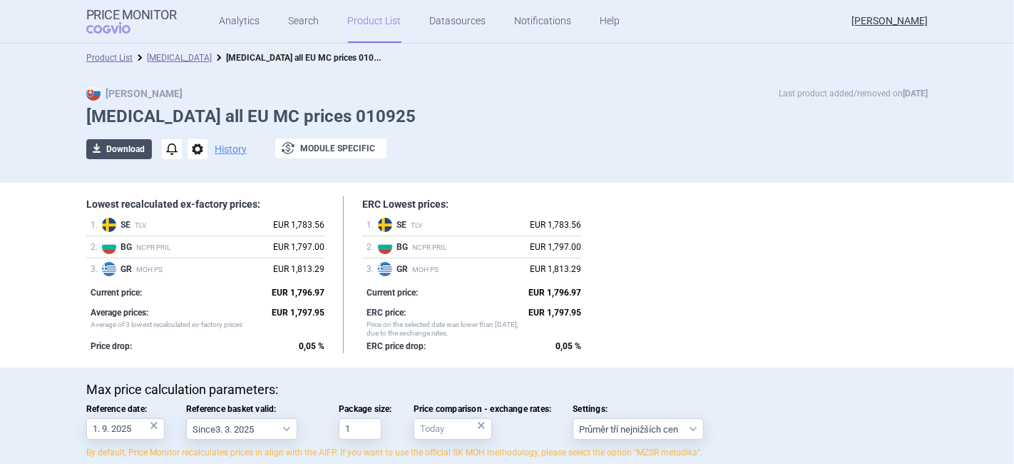
click at [111, 145] on button "download Download" at bounding box center [119, 149] width 66 height 20
select select "EUR"
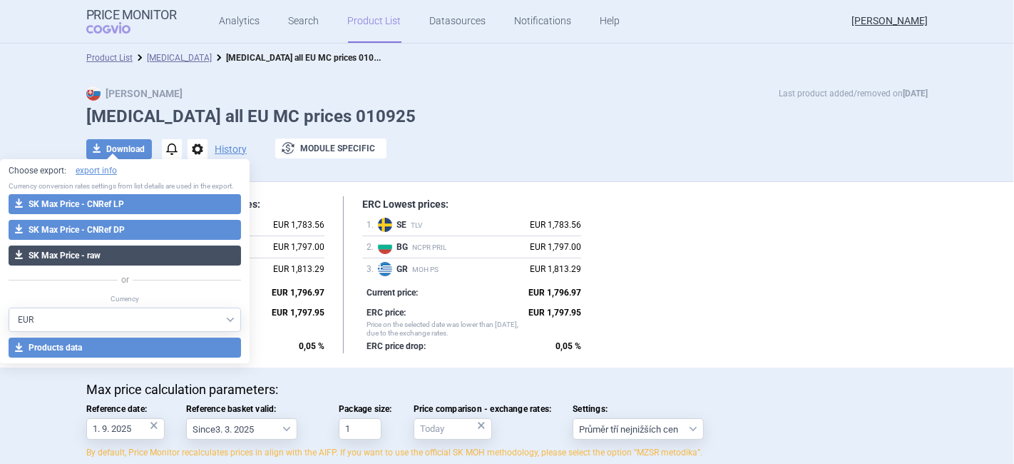
click at [63, 251] on button "download SK Max Price - raw" at bounding box center [125, 255] width 233 height 20
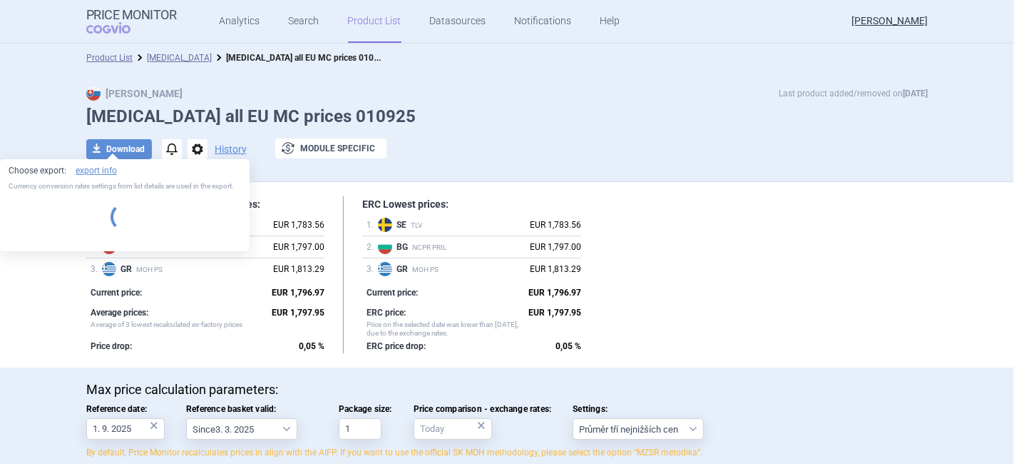
select select "EUR"
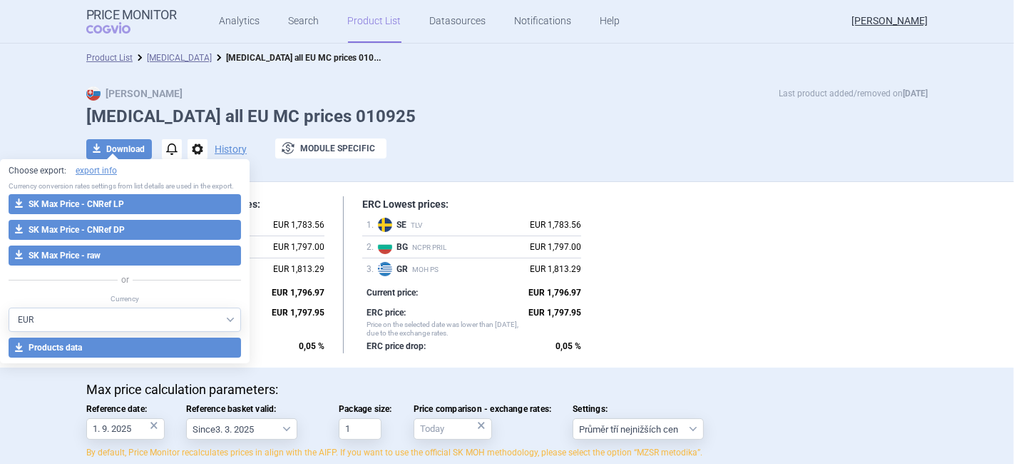
click at [792, 133] on div "Max Price Last product added/removed on 1 Sept Fasenra all EU MC prices 010925 …" at bounding box center [507, 130] width 899 height 88
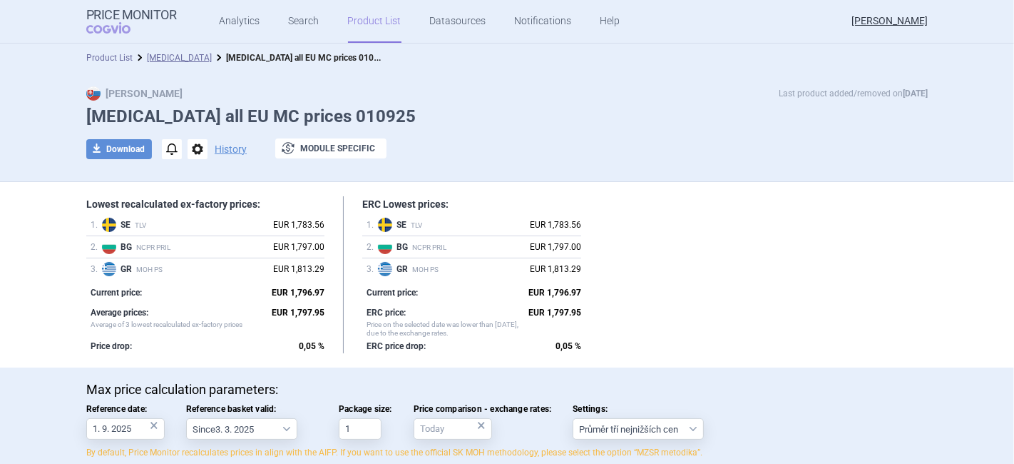
click at [118, 54] on link "Product List" at bounding box center [109, 58] width 46 height 10
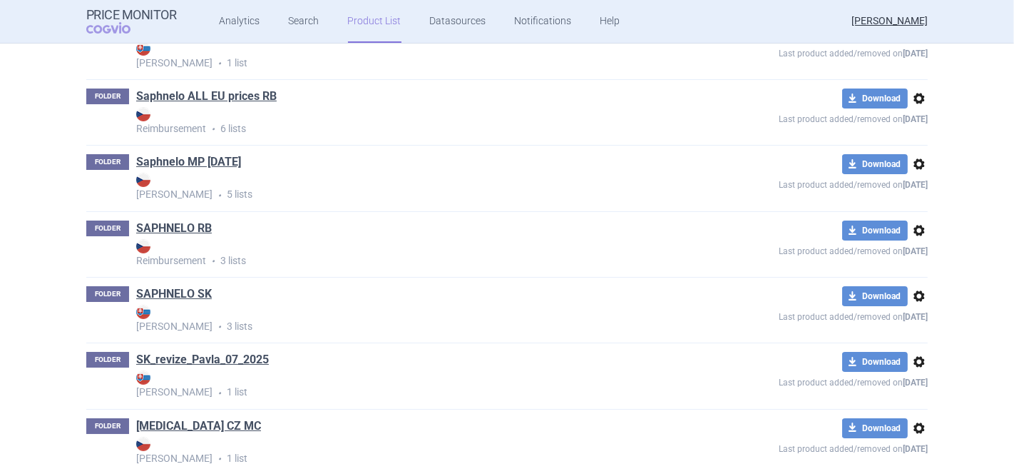
scroll to position [4347, 0]
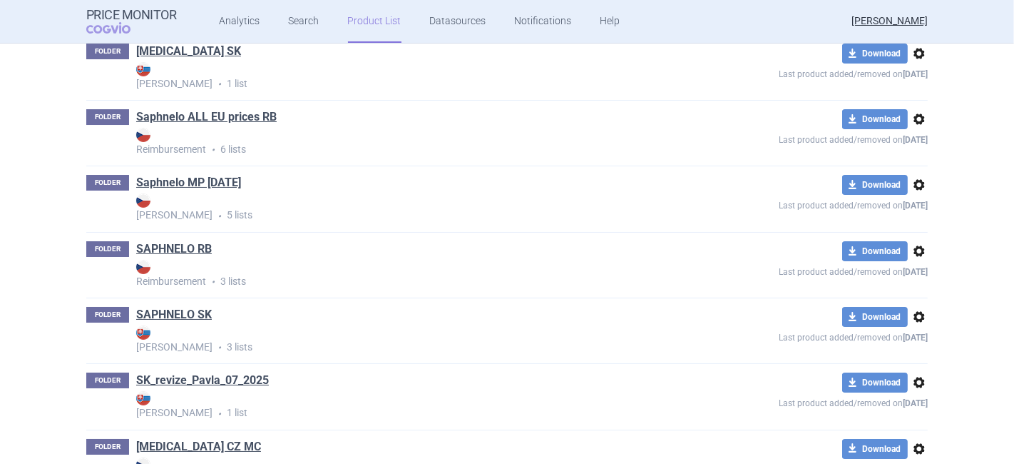
click at [182, 388] on link "SK_revize_Pavla_07_2025" at bounding box center [202, 380] width 133 height 16
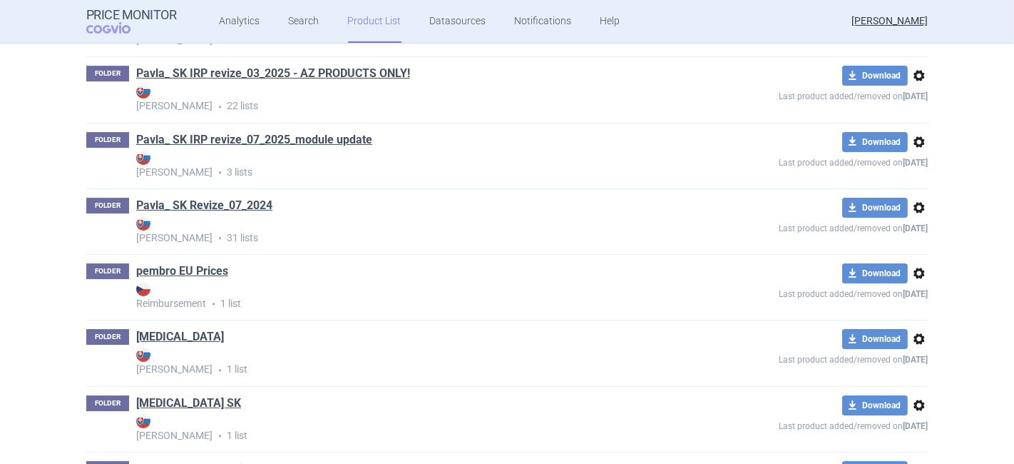
scroll to position [3951, 0]
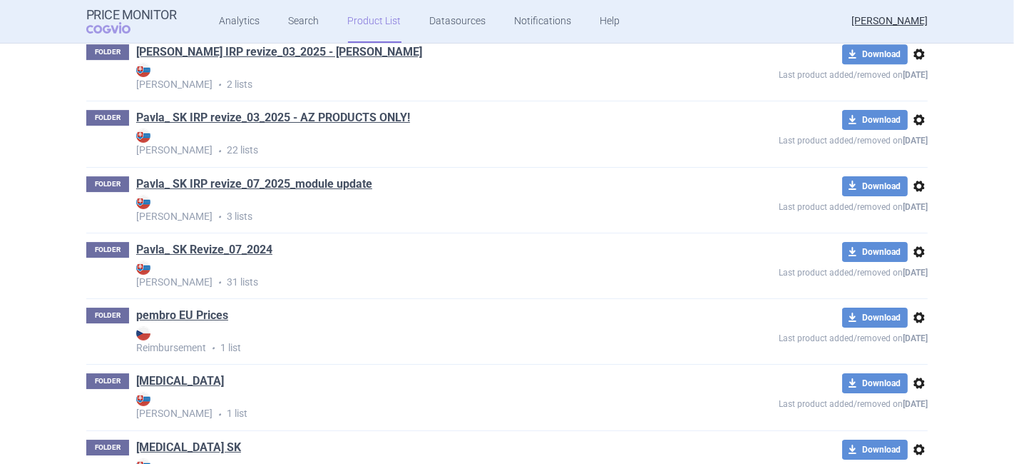
click at [214, 119] on link "Pavla_ SK IRP revize_03_2025 - AZ PRODUCTS ONLY!" at bounding box center [273, 118] width 274 height 16
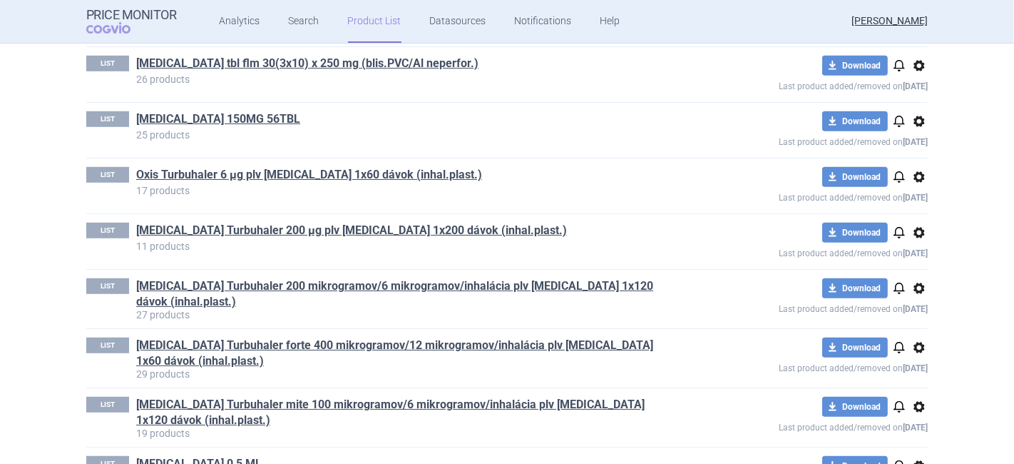
scroll to position [872, 0]
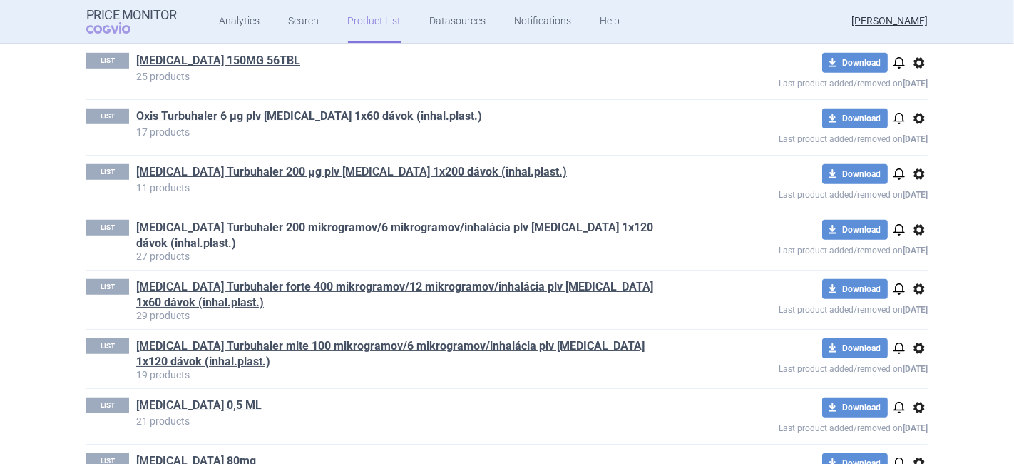
click at [234, 220] on link "Symbicort Turbuhaler 200 mikrogramov/6 mikrogramov/inhalácia plv inh 1x120 dávo…" at bounding box center [405, 235] width 539 height 31
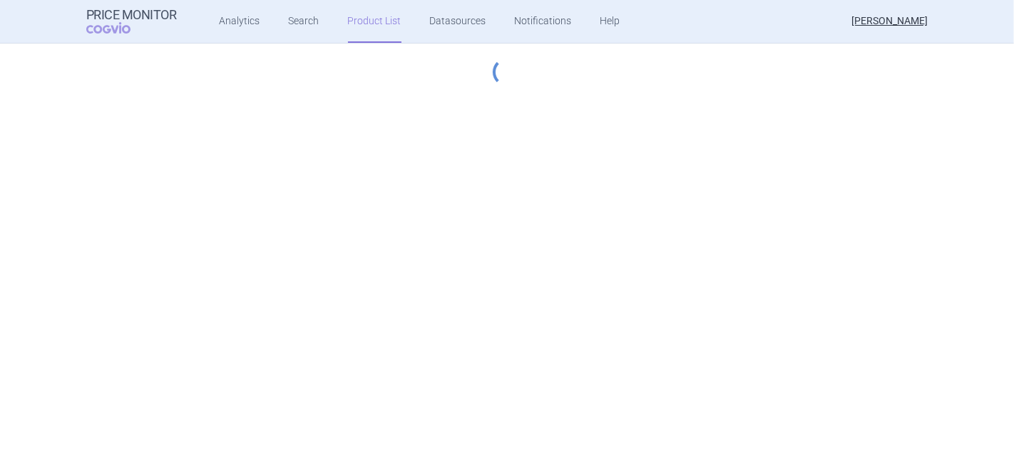
select select "2023-07-01"
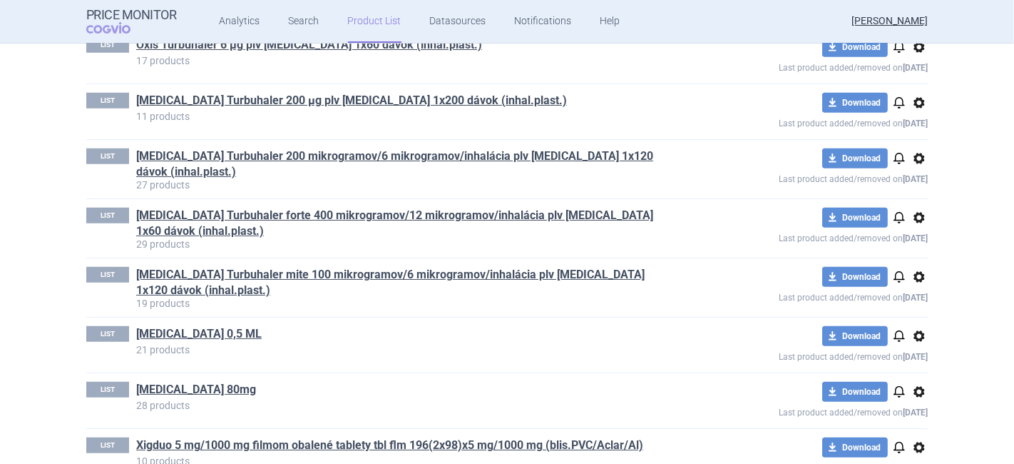
scroll to position [951, 0]
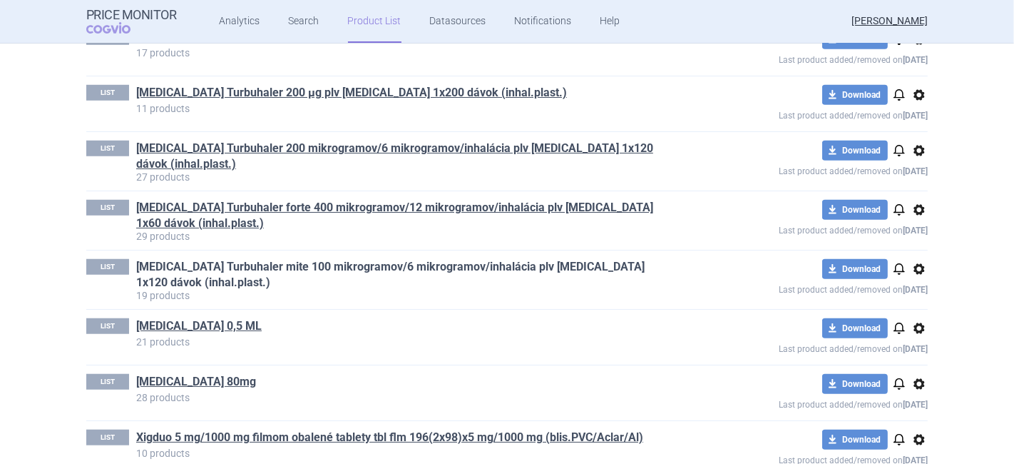
click at [308, 259] on link "[MEDICAL_DATA] Turbuhaler mite 100 mikrogramov/6 mikrogramov/inhalácia plv [MED…" at bounding box center [405, 274] width 539 height 31
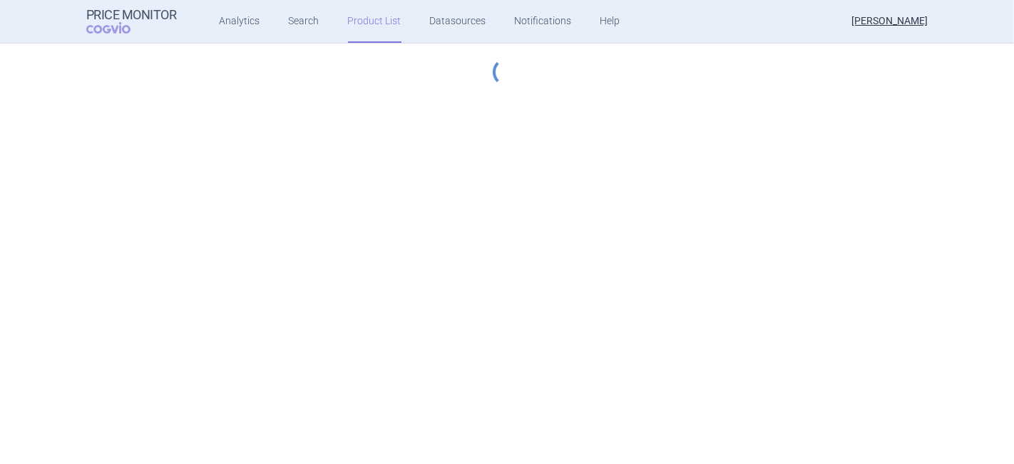
select select "2023-07-01"
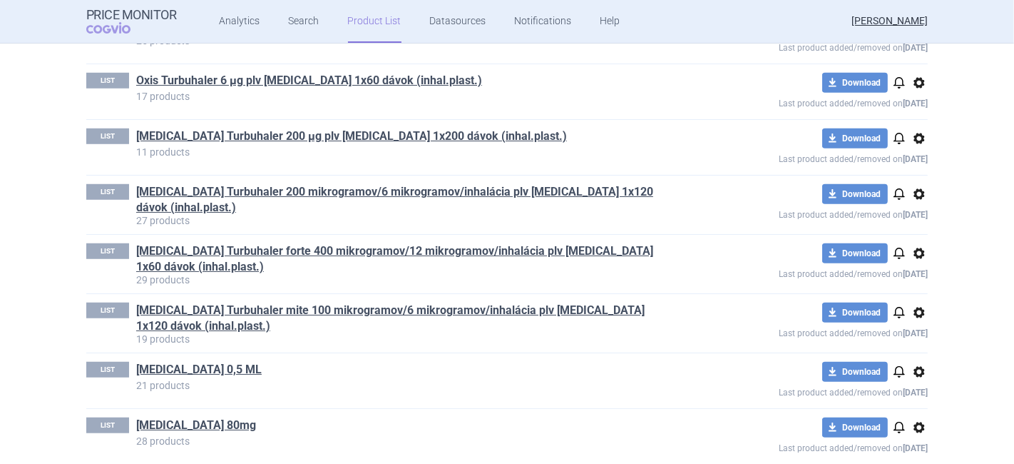
scroll to position [904, 0]
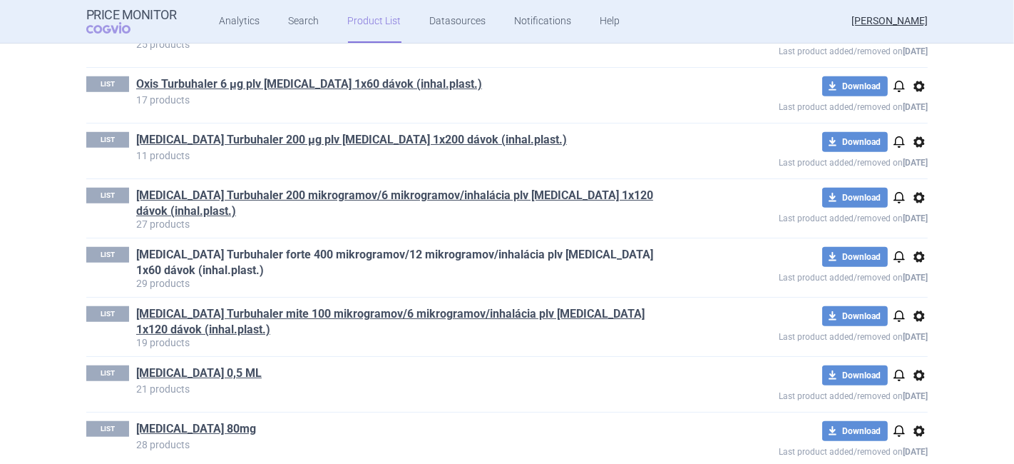
click at [305, 247] on link "Symbicort Turbuhaler forte 400 mikrogramov/12 mikrogramov/inhalácia plv inh 1x6…" at bounding box center [405, 262] width 539 height 31
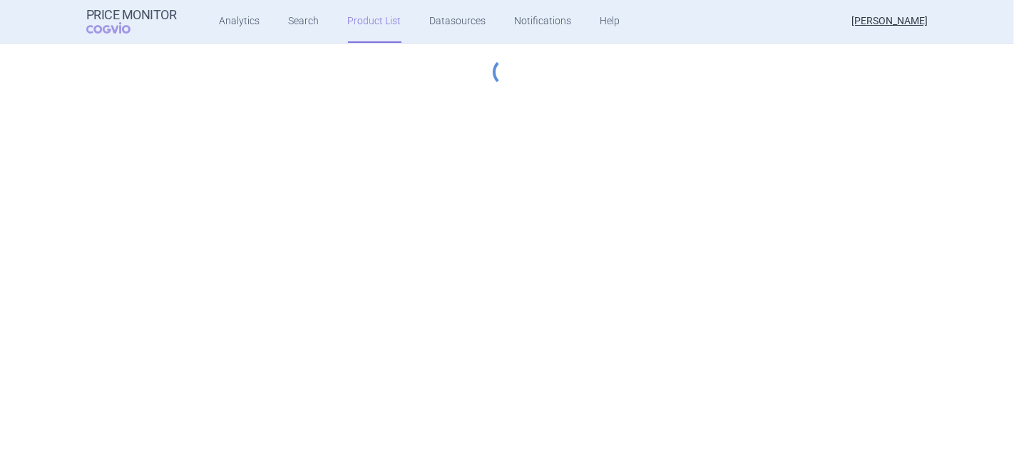
select select "2023-07-01"
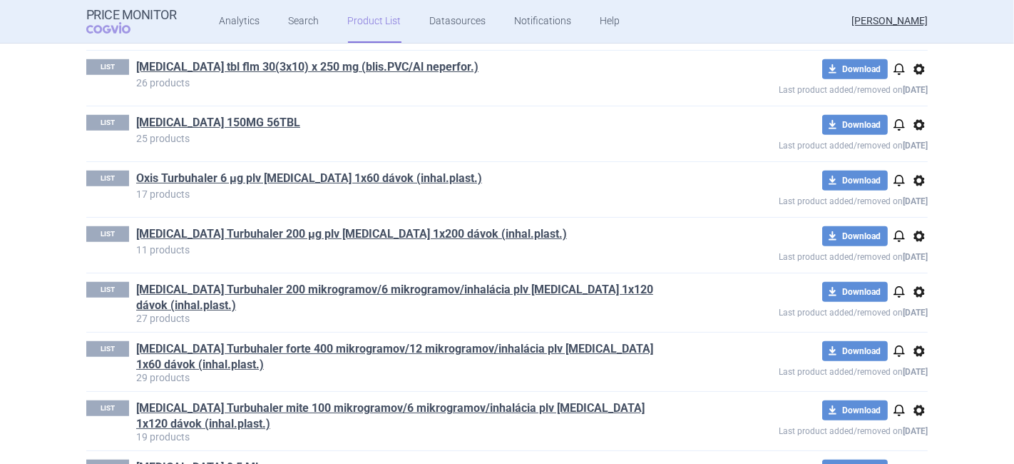
scroll to position [824, 0]
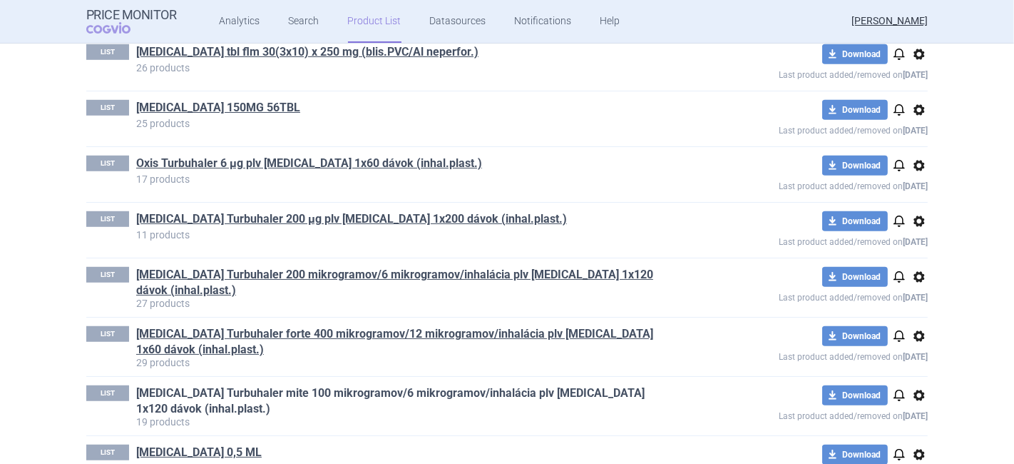
click at [312, 385] on link "[MEDICAL_DATA] Turbuhaler mite 100 mikrogramov/6 mikrogramov/inhalácia plv [MED…" at bounding box center [405, 400] width 539 height 31
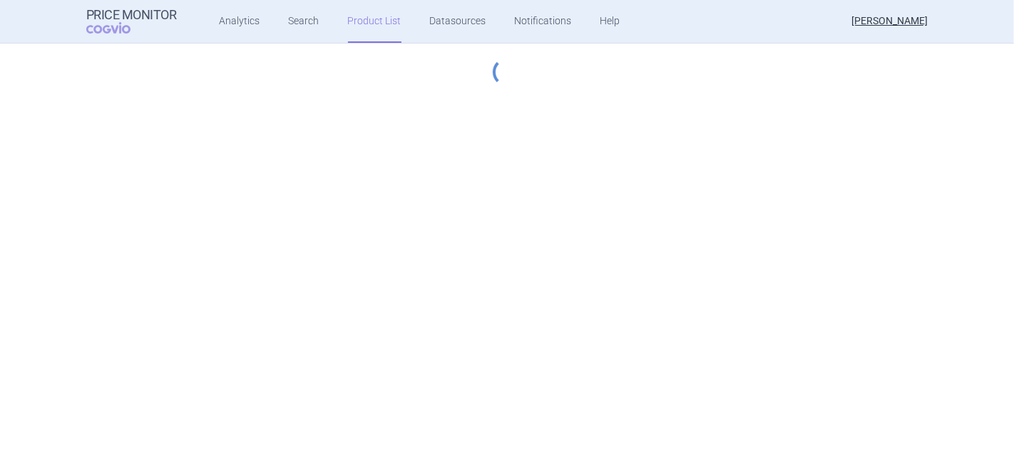
select select "2023-07-01"
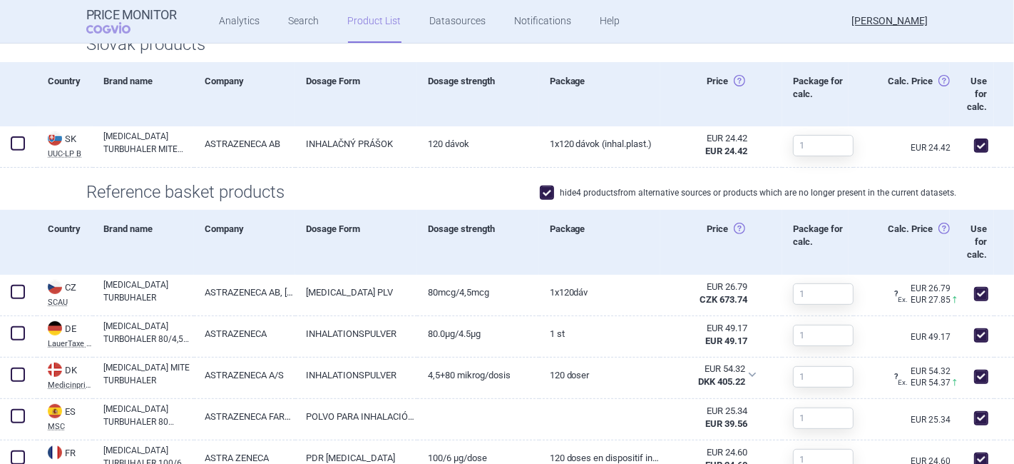
scroll to position [475, 0]
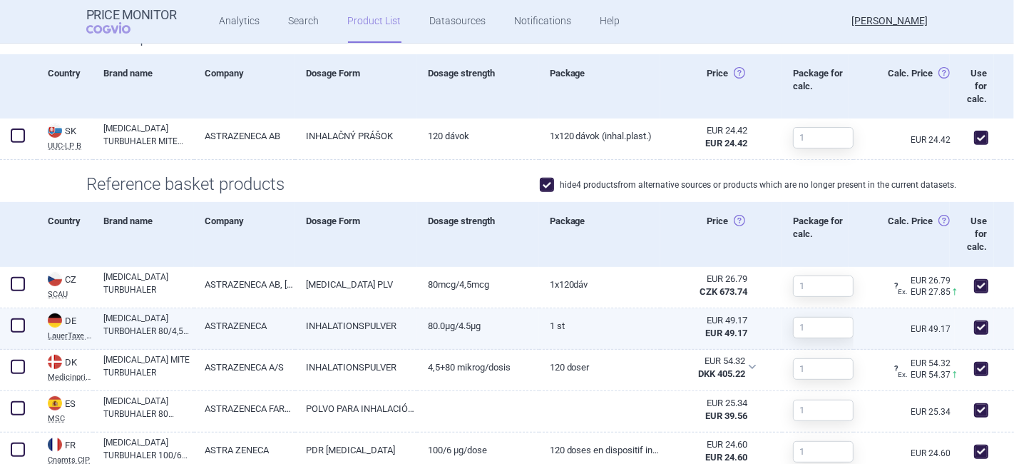
click at [427, 308] on link "80.0µg/4.5µg" at bounding box center [478, 325] width 122 height 35
select select "EUR"
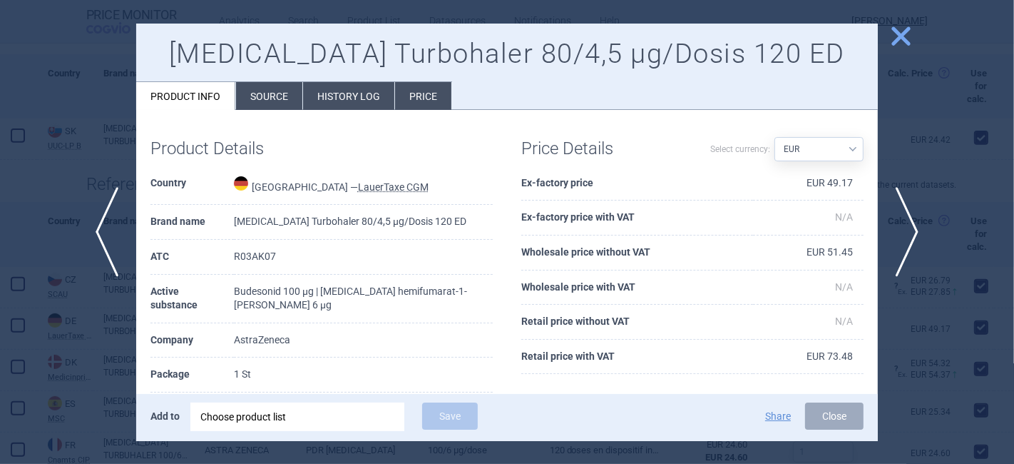
click at [894, 22] on div at bounding box center [507, 232] width 1014 height 464
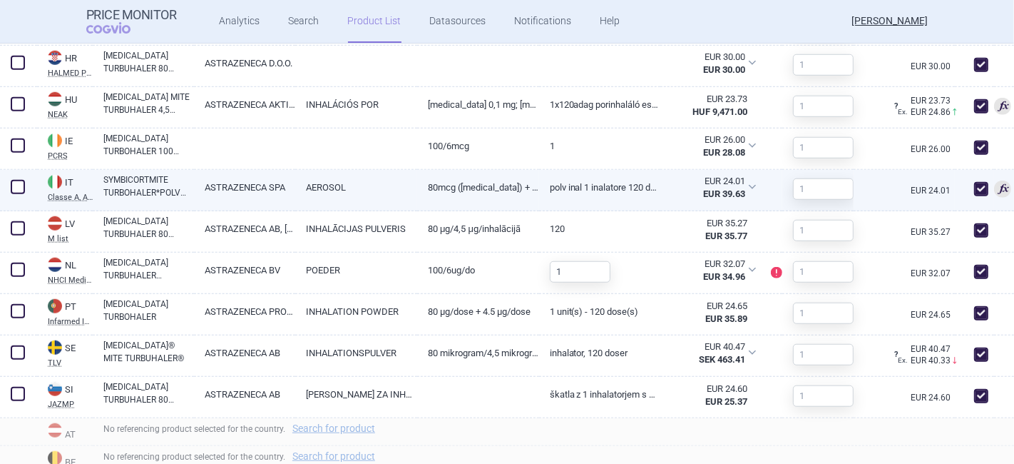
scroll to position [970, 0]
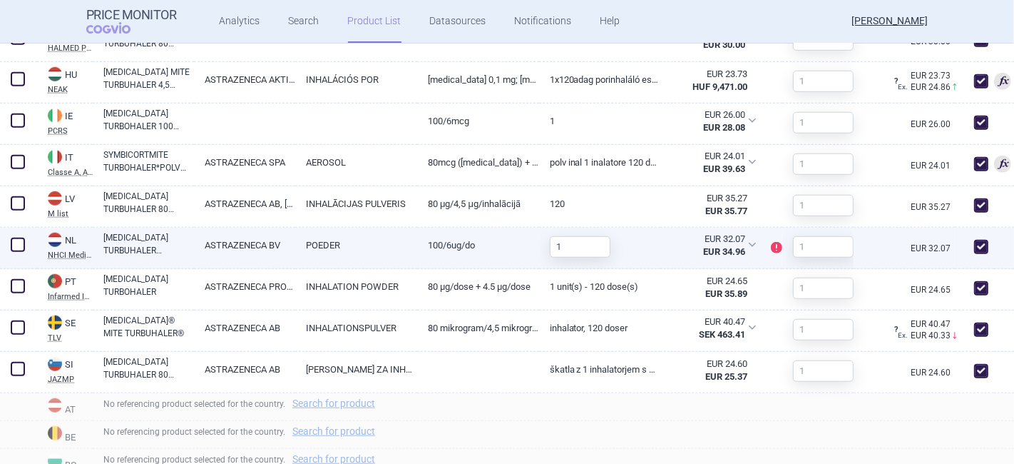
click at [143, 231] on link "[MEDICAL_DATA] TURBUHALER INHALPDR 100/6MCG/DO 120DO" at bounding box center [148, 244] width 91 height 26
select select "EUR"
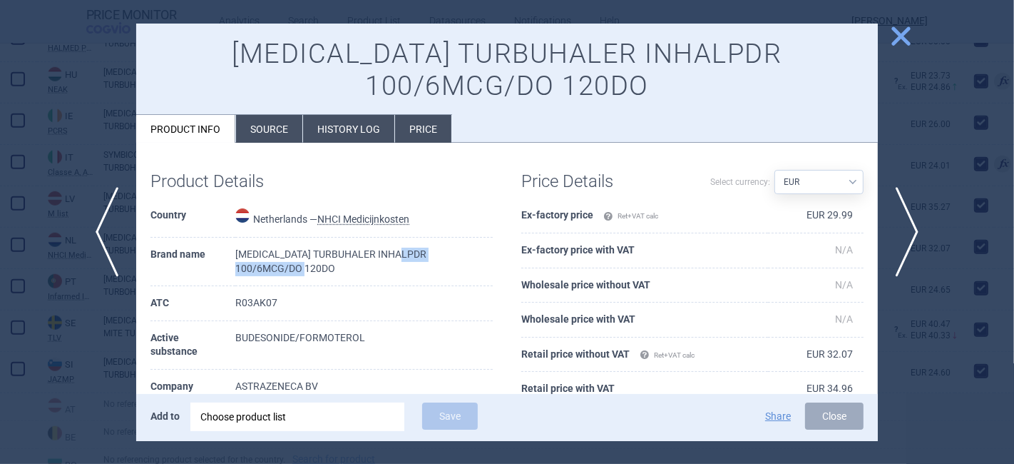
drag, startPoint x: 407, startPoint y: 252, endPoint x: 451, endPoint y: 270, distance: 47.3
click at [451, 270] on td "[MEDICAL_DATA] TURBUHALER INHALPDR 100/6MCG/DO 120DO" at bounding box center [363, 262] width 257 height 48
click at [900, 35] on span "close" at bounding box center [901, 36] width 25 height 25
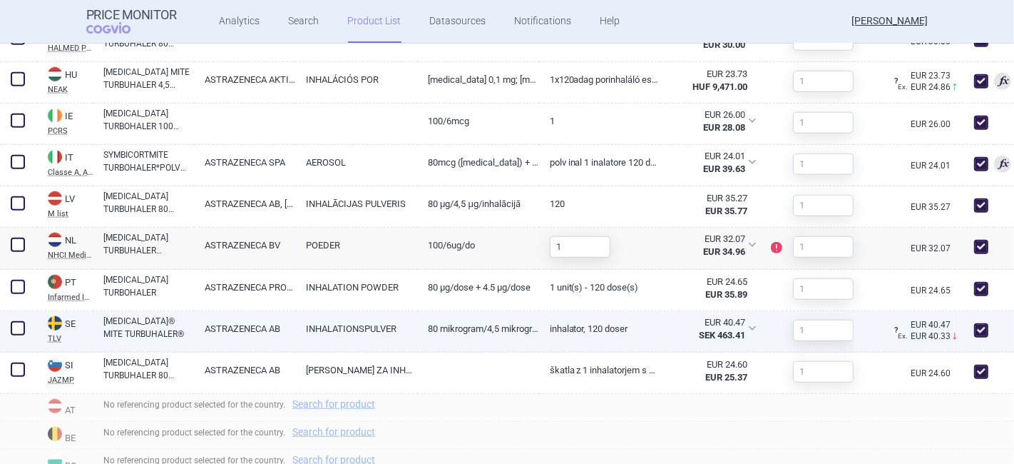
click at [626, 312] on link "Inhalator, 120 doser" at bounding box center [600, 328] width 122 height 35
select select "EUR"
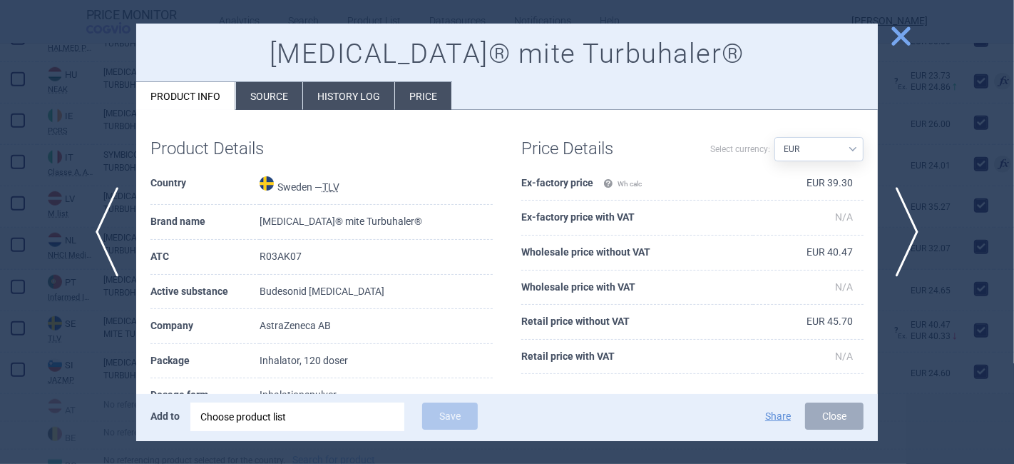
drag, startPoint x: 805, startPoint y: 143, endPoint x: 810, endPoint y: 151, distance: 9.9
click at [805, 142] on select "Source AED AUD BGN BHD BOB BRL CAD CHF CNY COP CZK DKK DZD EUR GBP HUF ILS INR …" at bounding box center [819, 149] width 89 height 24
select select
click at [775, 137] on select "Source AED AUD BGN BHD BOB BRL CAD CHF CNY COP CZK DKK DZD EUR GBP HUF ILS INR …" at bounding box center [819, 149] width 89 height 24
click at [817, 151] on select "Source AED AUD BGN BHD BOB BRL CAD CHF CNY COP CZK DKK DZD EUR GBP HUF ILS INR …" at bounding box center [819, 149] width 89 height 24
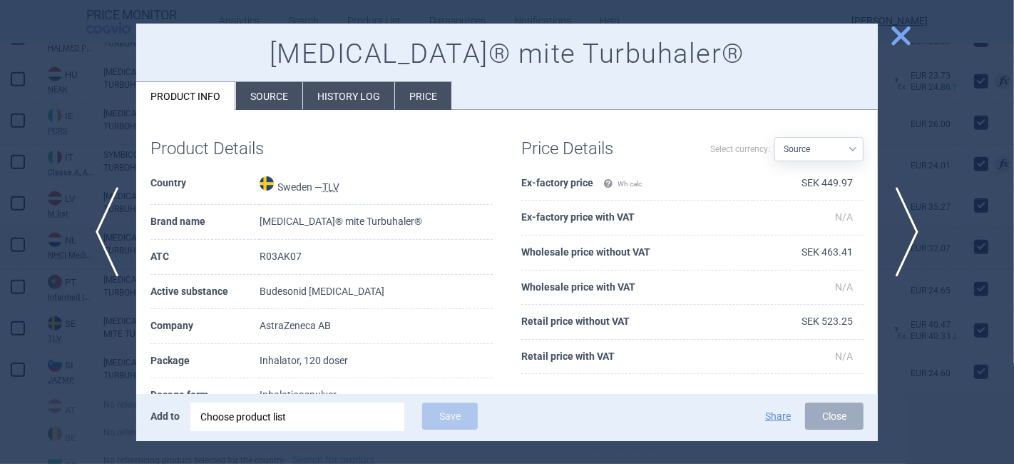
click at [898, 41] on span "close" at bounding box center [901, 36] width 25 height 25
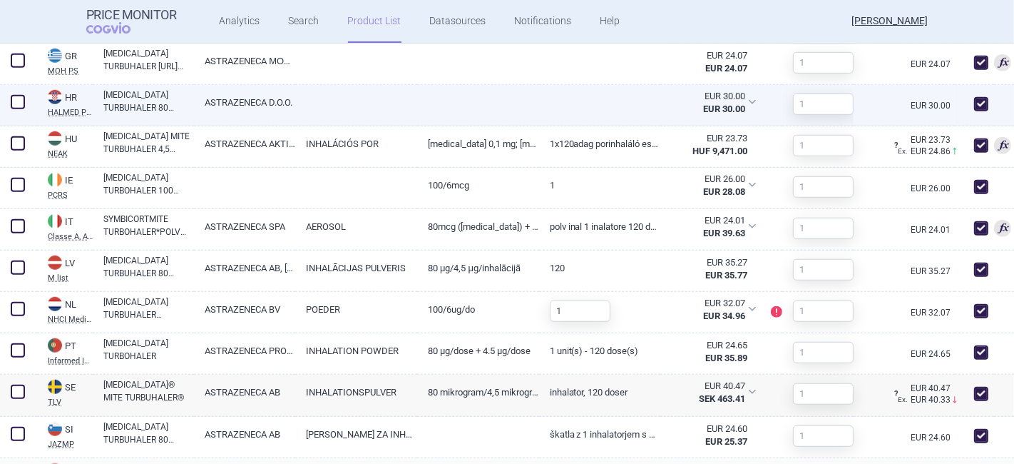
scroll to position [957, 0]
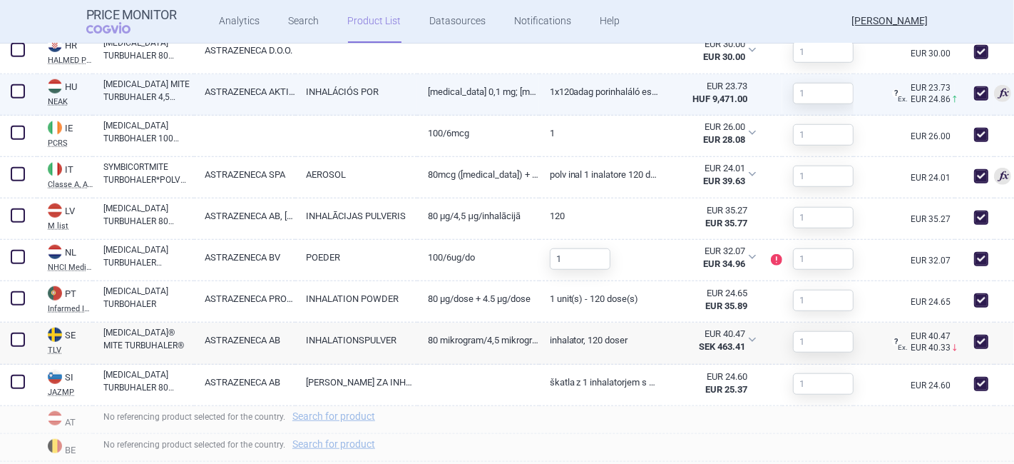
click at [220, 74] on link "ASTRAZENECA AKTIEBOLAG" at bounding box center [244, 91] width 101 height 35
select select "EUR"
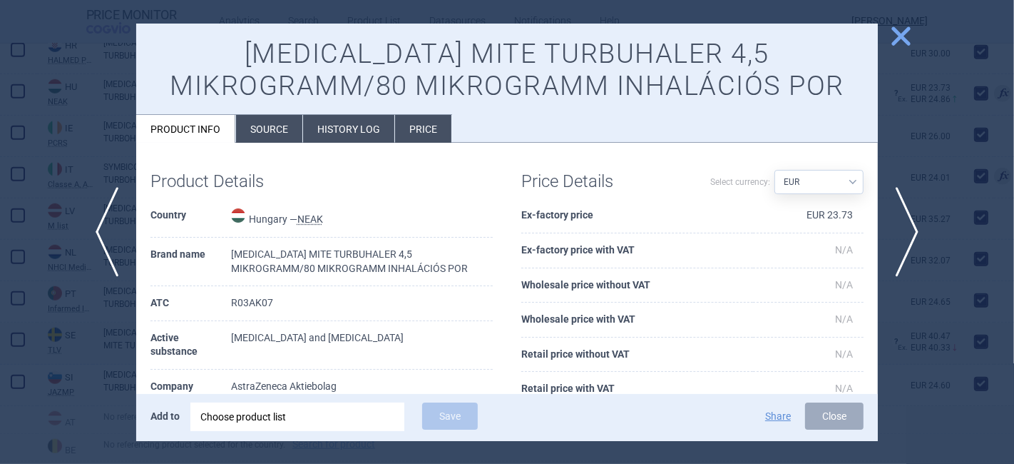
click at [367, 132] on li "History log" at bounding box center [348, 129] width 91 height 28
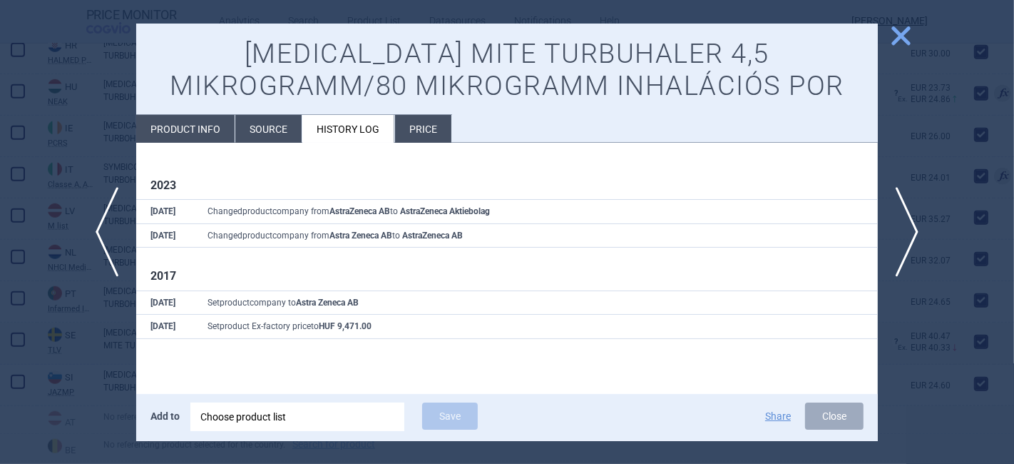
click at [904, 38] on span "close" at bounding box center [901, 36] width 25 height 25
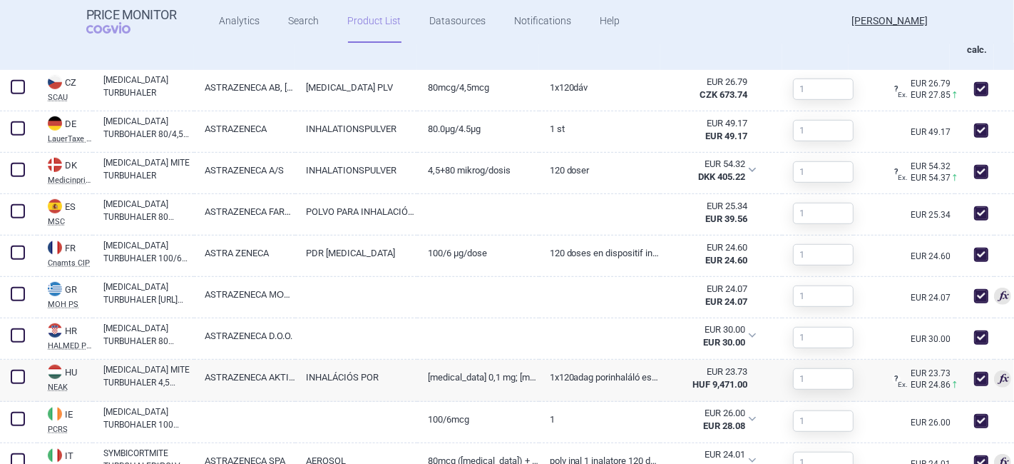
scroll to position [323, 0]
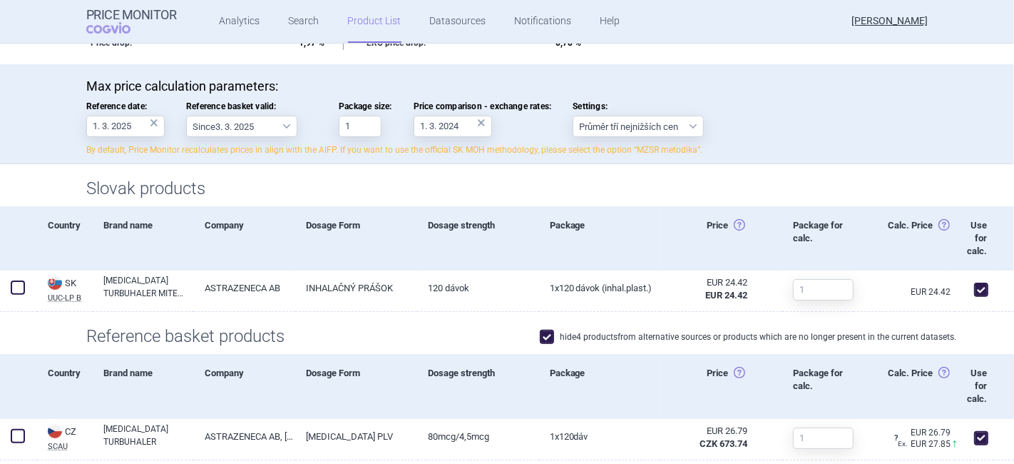
click at [150, 115] on div "×" at bounding box center [154, 123] width 9 height 16
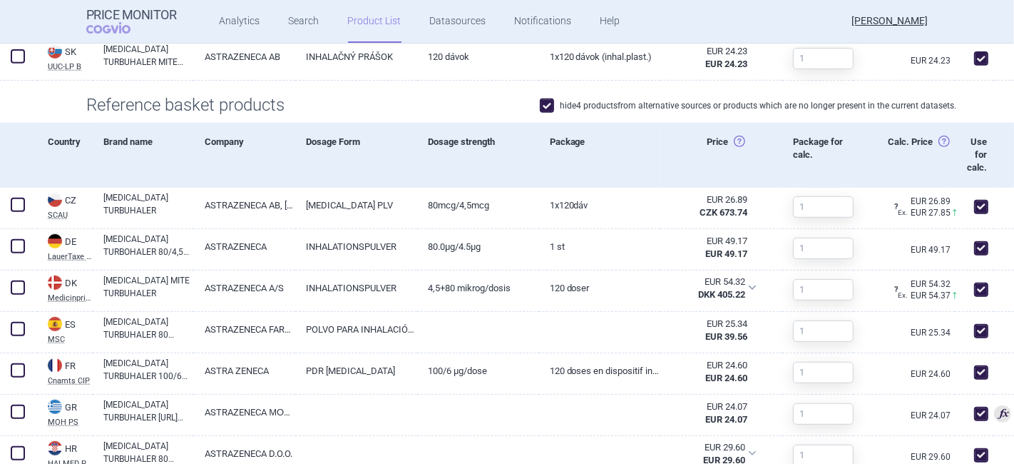
scroll to position [713, 0]
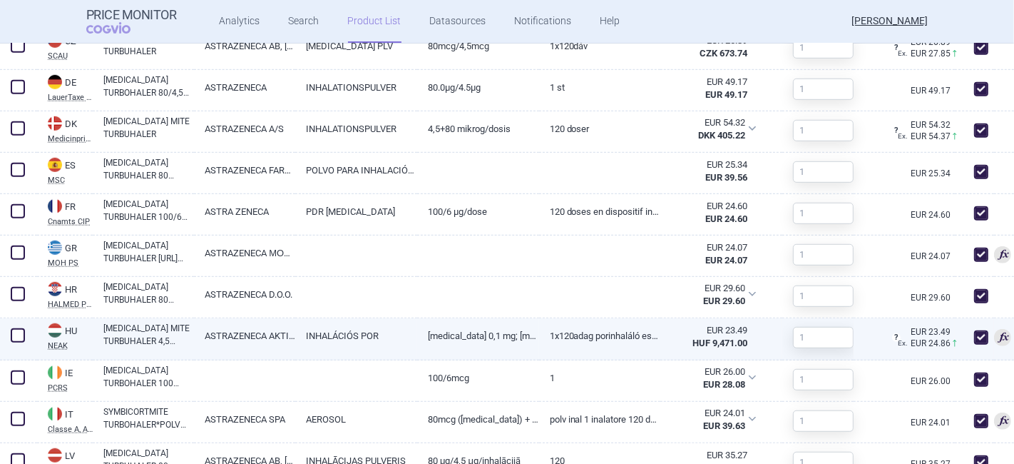
click at [183, 322] on link "[MEDICAL_DATA] MITE TURBUHALER 4,5 MIKROGRAMM/80 MIKROGRAMM INHALÁCIÓS POR" at bounding box center [148, 335] width 91 height 26
select select "EUR"
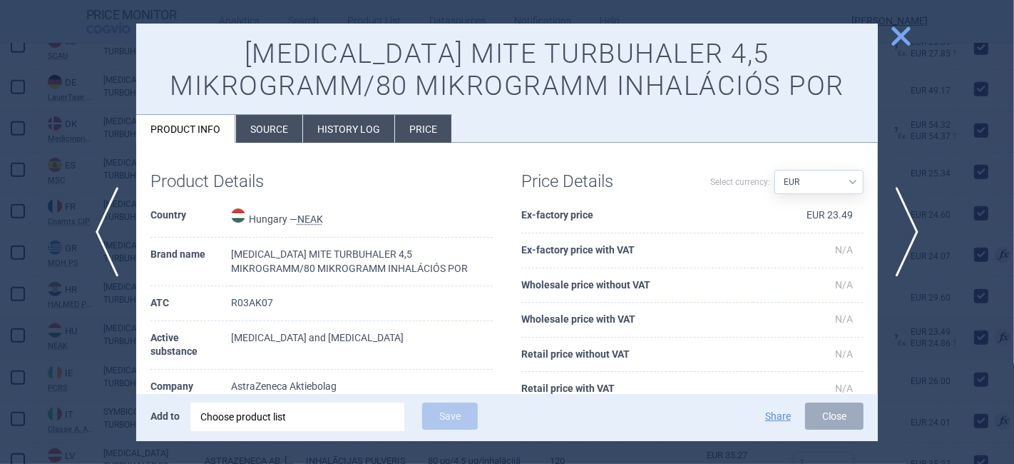
click at [361, 128] on li "History log" at bounding box center [348, 129] width 91 height 28
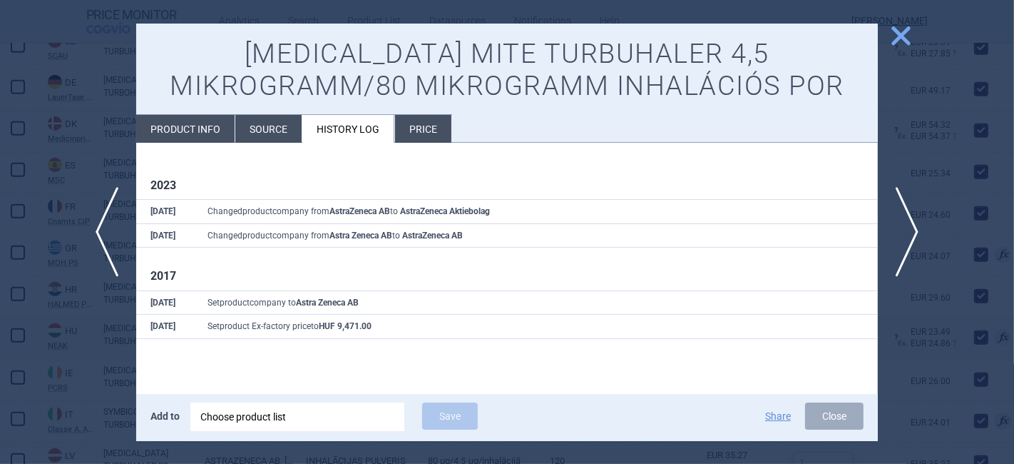
click at [900, 38] on span "close" at bounding box center [901, 36] width 25 height 25
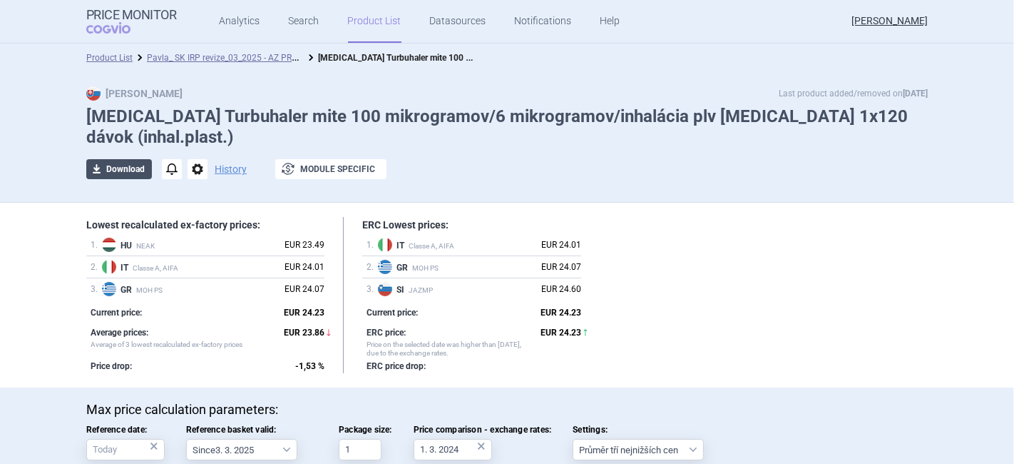
click at [129, 159] on button "download Download" at bounding box center [119, 169] width 66 height 20
select select "EUR"
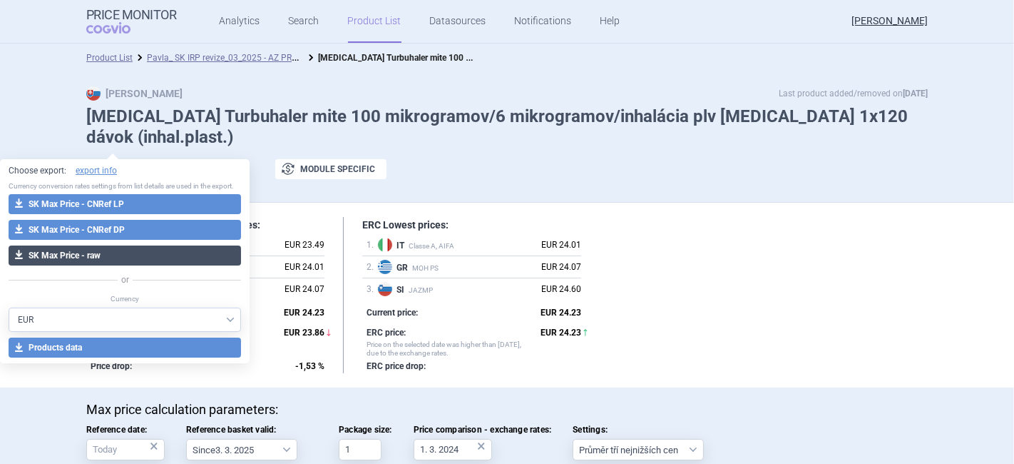
click at [106, 251] on button "download SK Max Price - raw" at bounding box center [125, 255] width 233 height 20
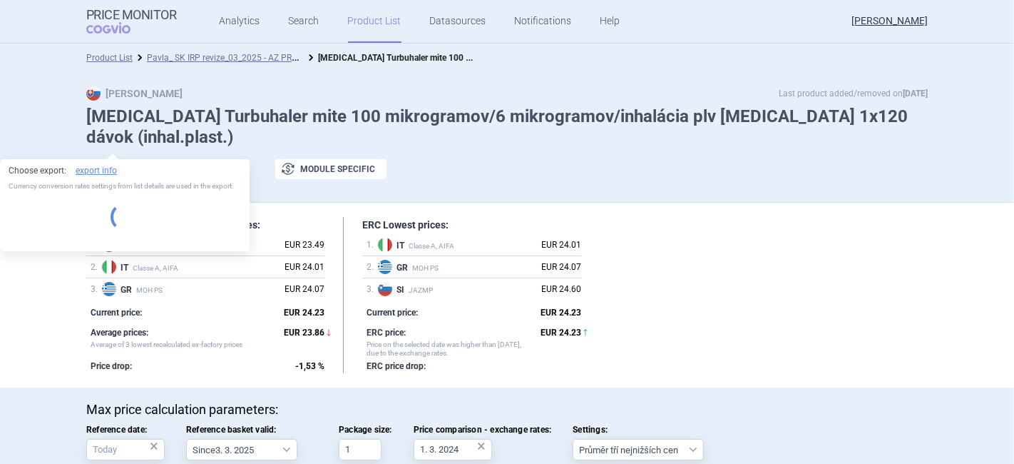
select select "EUR"
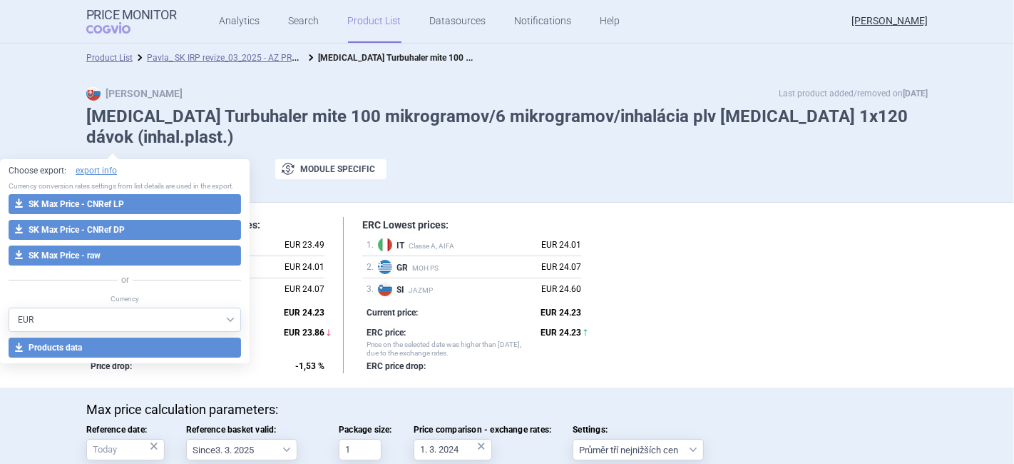
click at [461, 159] on div at bounding box center [443, 169] width 71 height 21
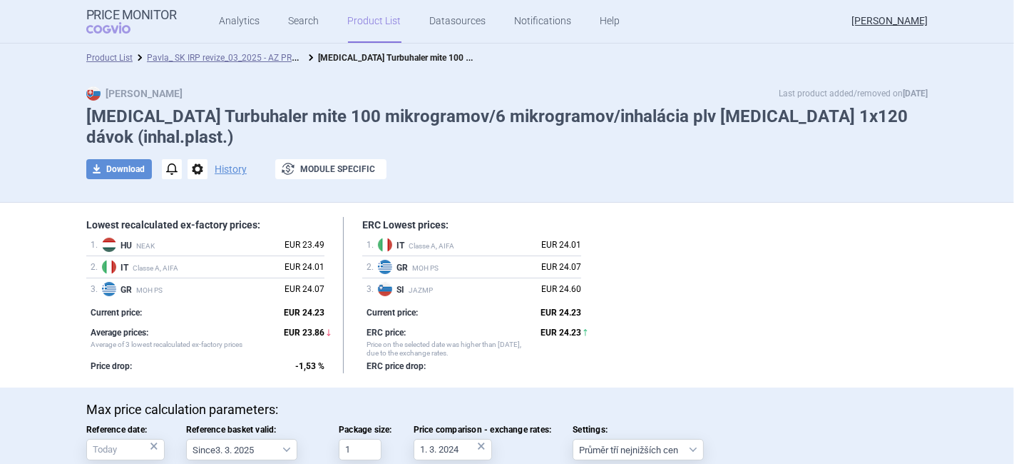
click at [150, 438] on div "×" at bounding box center [154, 446] width 9 height 16
click at [118, 435] on body "Price Monitor COGVIO Analytics Search Product List Datasources Notifications He…" at bounding box center [507, 232] width 1014 height 464
type input "1.3.2025"
click at [650, 262] on div "Lowest recalculated ex-factory prices: 1 . HU NEAK EUR 23.49 2 . IT Classe A, A…" at bounding box center [507, 295] width 842 height 157
click at [130, 159] on button "download Download" at bounding box center [119, 169] width 66 height 20
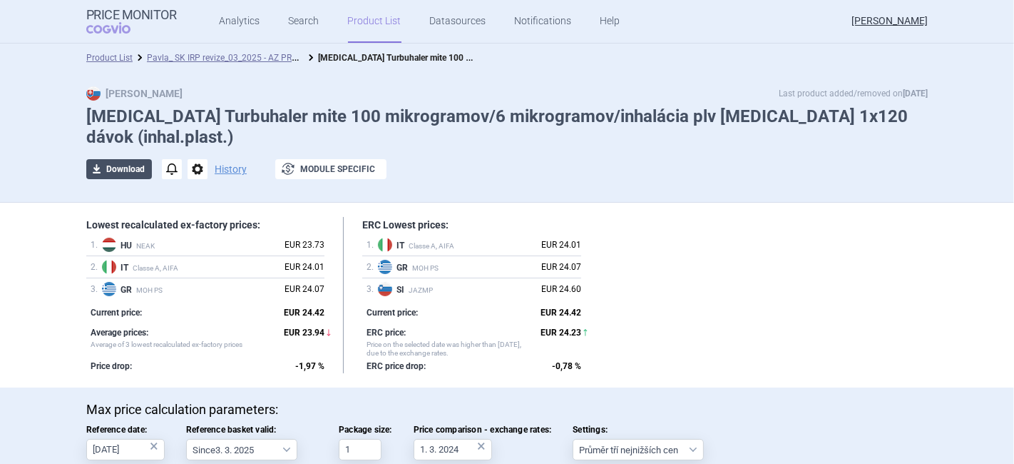
select select "EUR"
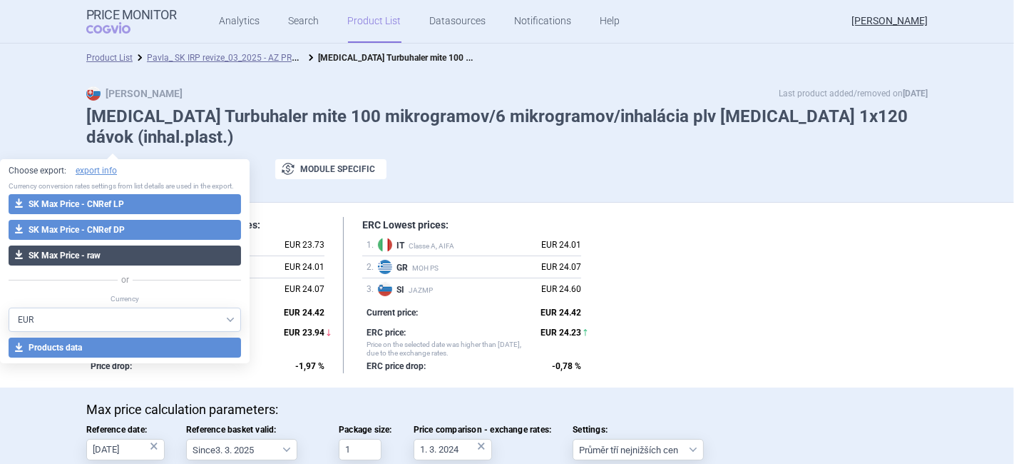
click at [103, 255] on button "download SK Max Price - raw" at bounding box center [125, 255] width 233 height 20
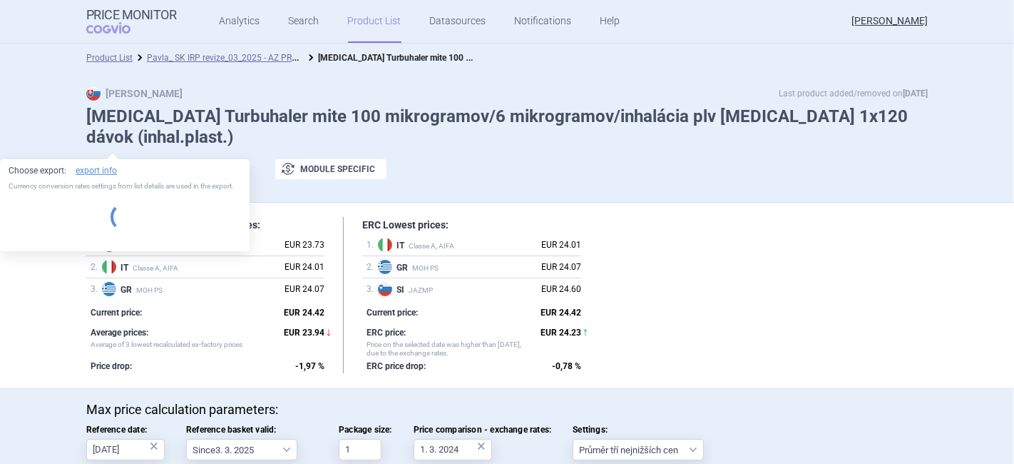
select select "EUR"
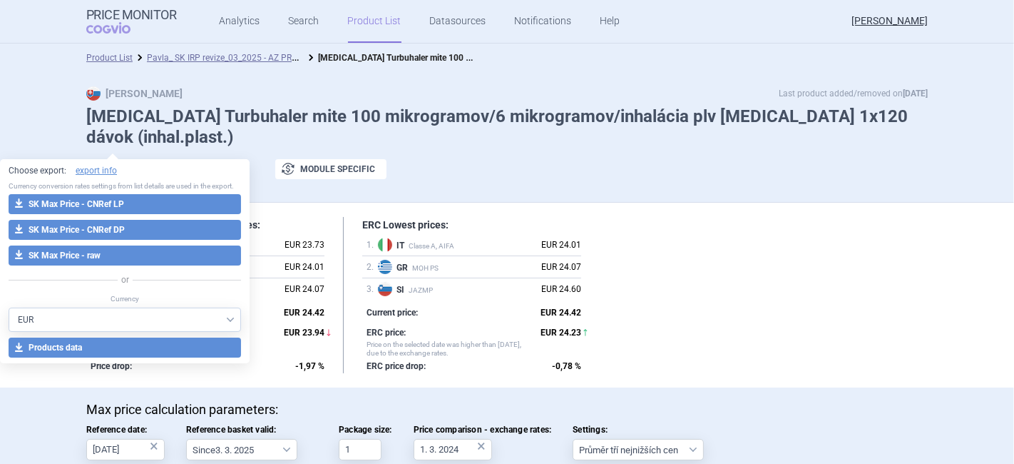
click at [693, 285] on div "Lowest recalculated ex-factory prices: 1 . HU NEAK EUR 23.73 2 . IT Classe A, A…" at bounding box center [507, 295] width 842 height 157
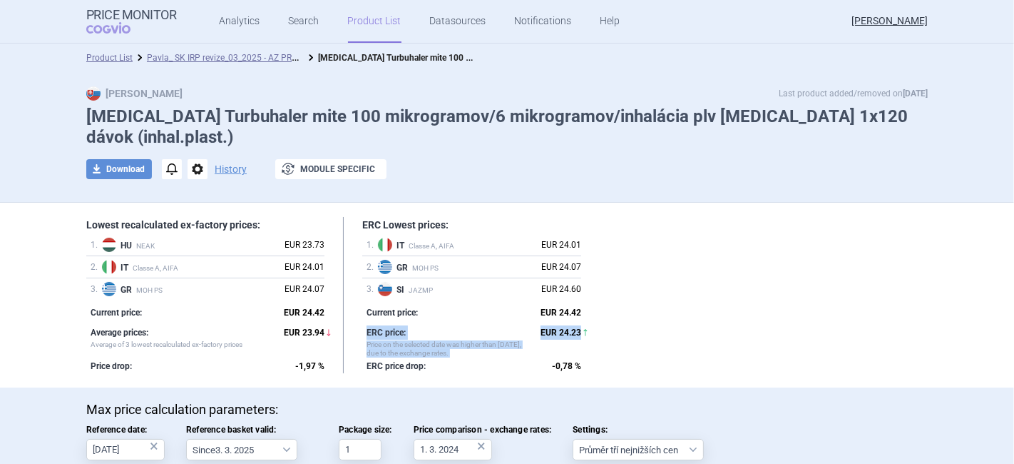
drag, startPoint x: 360, startPoint y: 312, endPoint x: 585, endPoint y: 309, distance: 224.7
click at [585, 309] on div "ERC Lowest prices: 1 . IT Classe A, AIFA EUR 24.01 2 . GR MOH PS EUR 24.07 3 . …" at bounding box center [471, 295] width 257 height 157
click at [726, 305] on div "Lowest recalculated ex-factory prices: 1 . HU NEAK EUR 23.73 2 . IT Classe A, A…" at bounding box center [507, 295] width 842 height 157
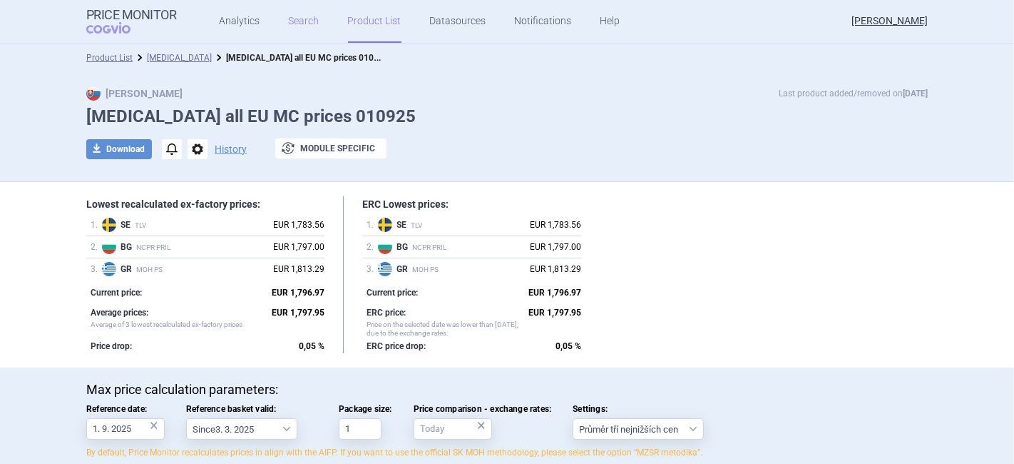
click at [293, 26] on link "Search" at bounding box center [304, 21] width 31 height 43
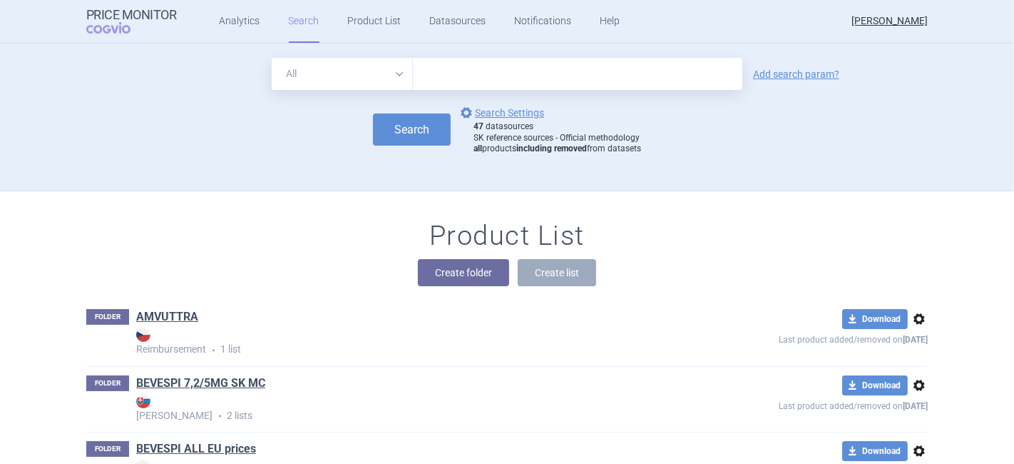
click at [476, 68] on input "text" at bounding box center [578, 74] width 330 height 32
type input "fasenra"
click at [808, 69] on link "Add search param?" at bounding box center [796, 74] width 86 height 10
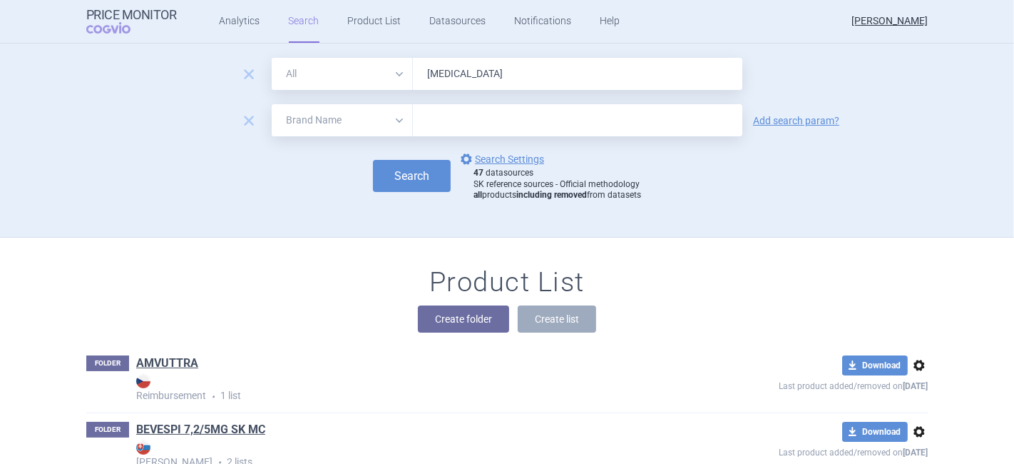
click at [306, 116] on select "All Brand Name ATC Company Active Substance Country Newer than" at bounding box center [342, 120] width 141 height 32
select select "country"
click at [272, 104] on select "All Brand Name ATC Company Active Substance Country Newer than" at bounding box center [342, 120] width 141 height 32
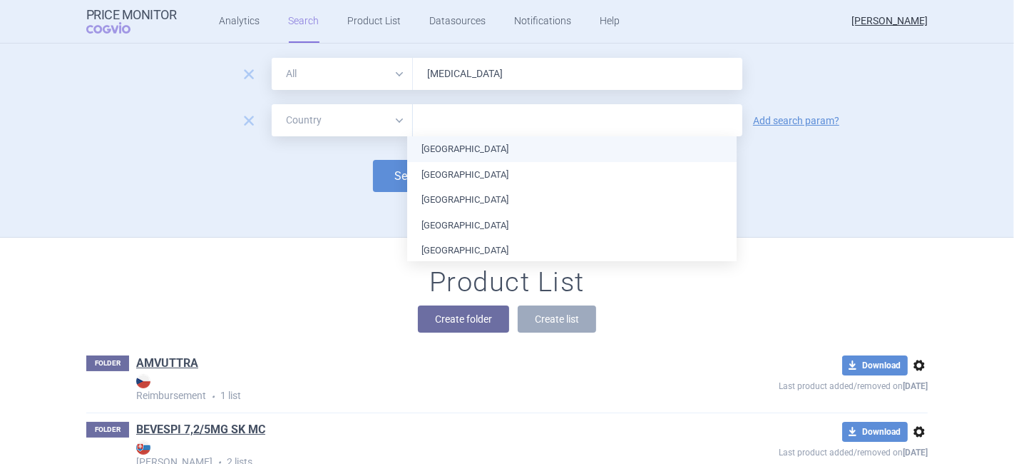
click at [443, 121] on input "text" at bounding box center [577, 120] width 315 height 19
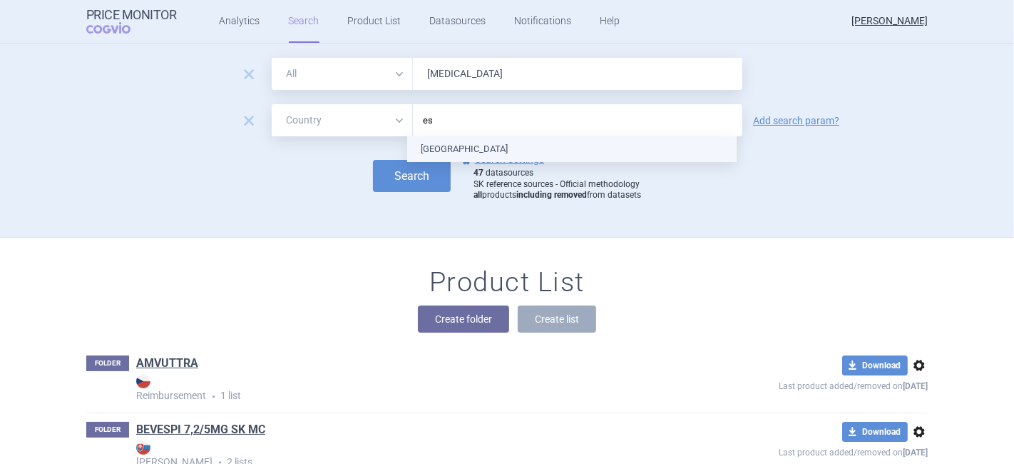
type input "est"
click at [454, 153] on ul "[GEOGRAPHIC_DATA]" at bounding box center [572, 149] width 330 height 26
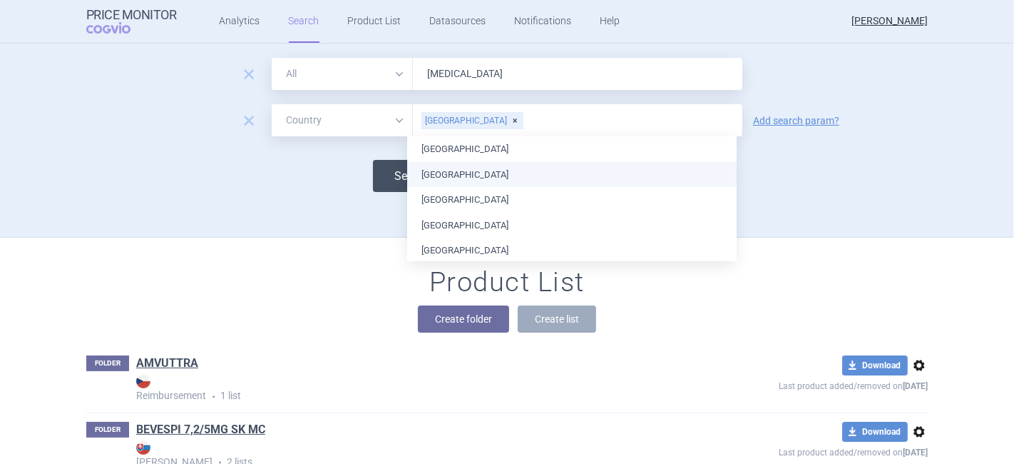
click at [391, 174] on button "Search" at bounding box center [412, 176] width 78 height 32
select select "country"
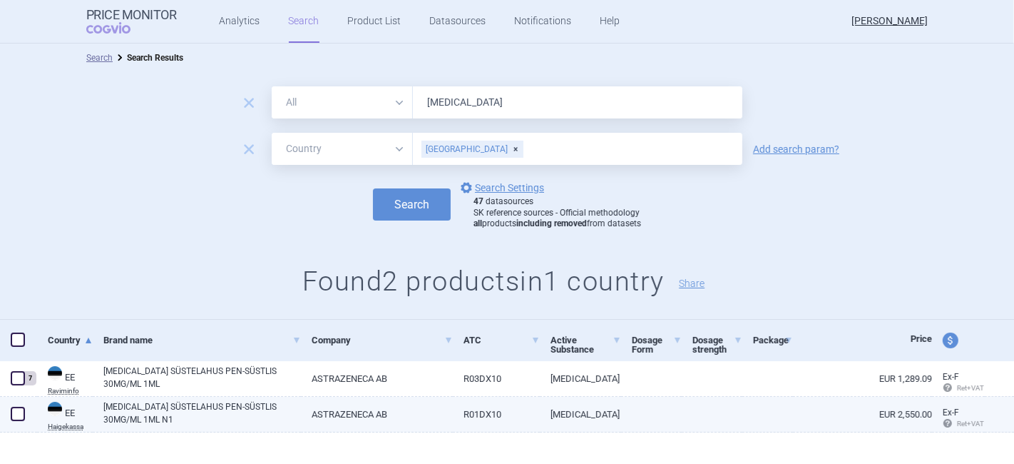
click at [22, 419] on span at bounding box center [18, 414] width 14 height 14
checkbox input "true"
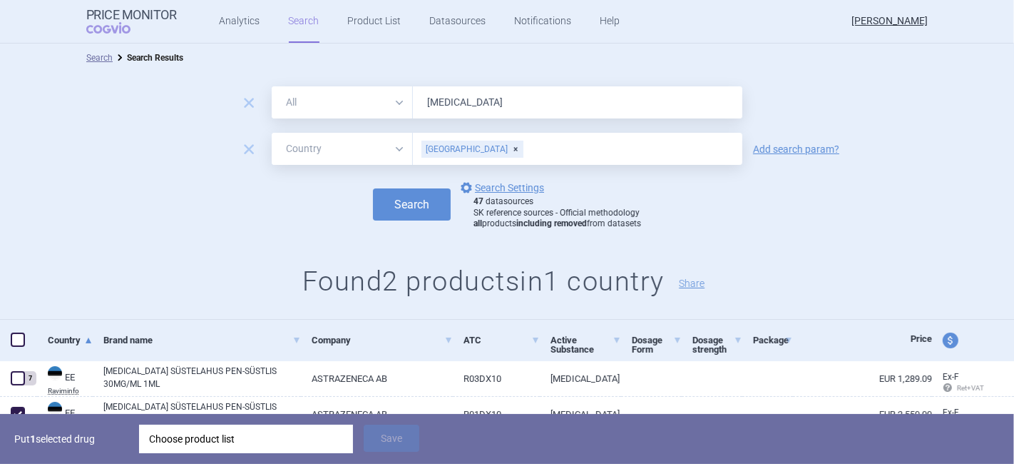
click at [231, 441] on div "Choose product list" at bounding box center [246, 438] width 194 height 29
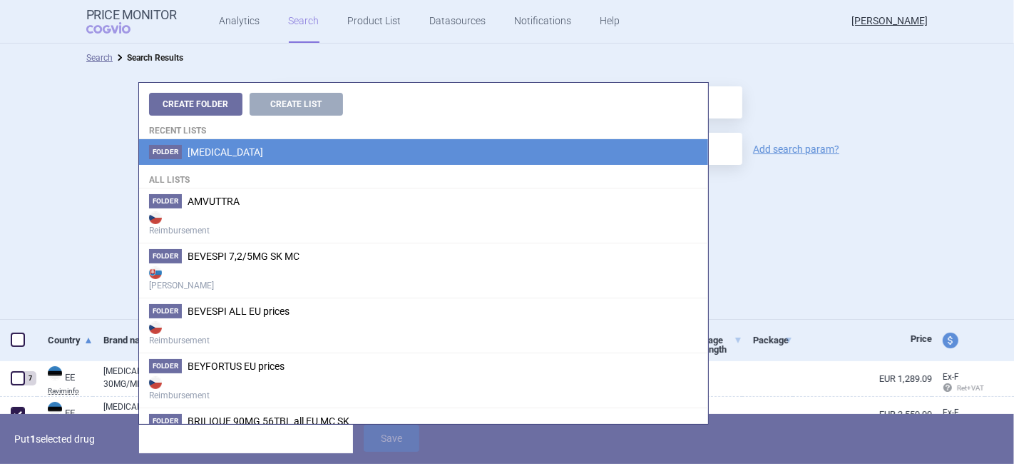
click at [242, 156] on li "Folder FASENRA" at bounding box center [423, 152] width 569 height 26
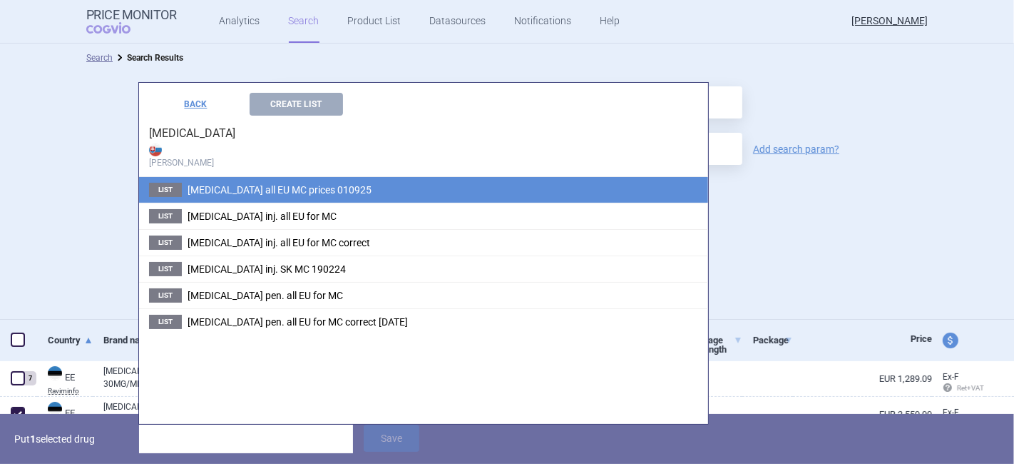
click at [259, 190] on span "Fasenra all EU MC prices 010925" at bounding box center [280, 189] width 184 height 11
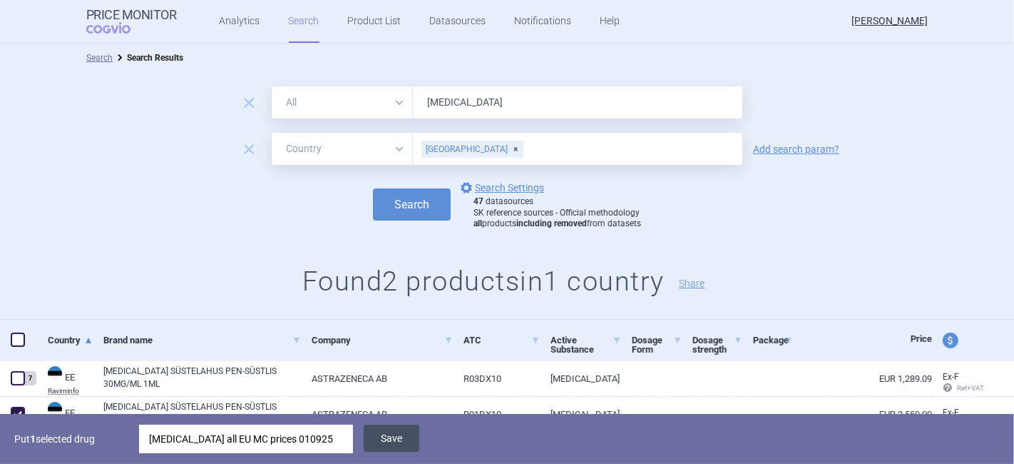
click at [397, 445] on button "Save" at bounding box center [392, 437] width 56 height 27
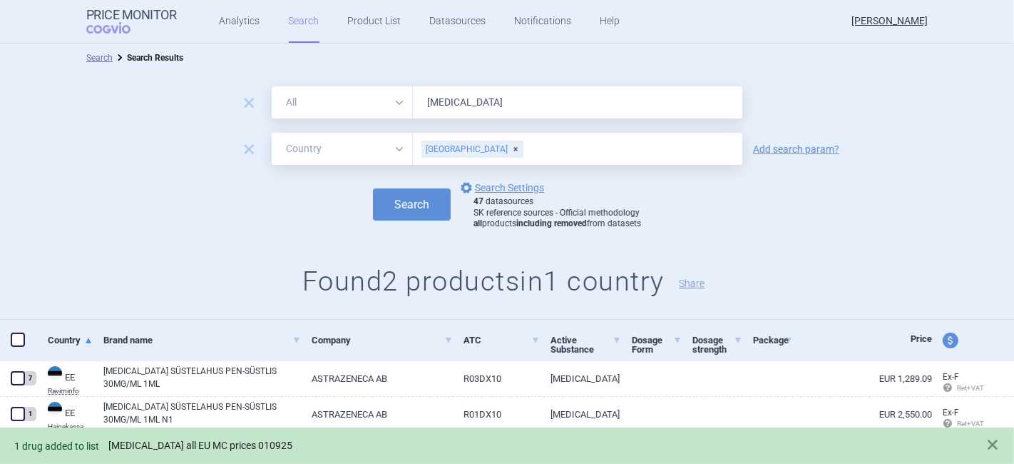
click at [220, 449] on link "Fasenra all EU MC prices 010925" at bounding box center [200, 445] width 184 height 12
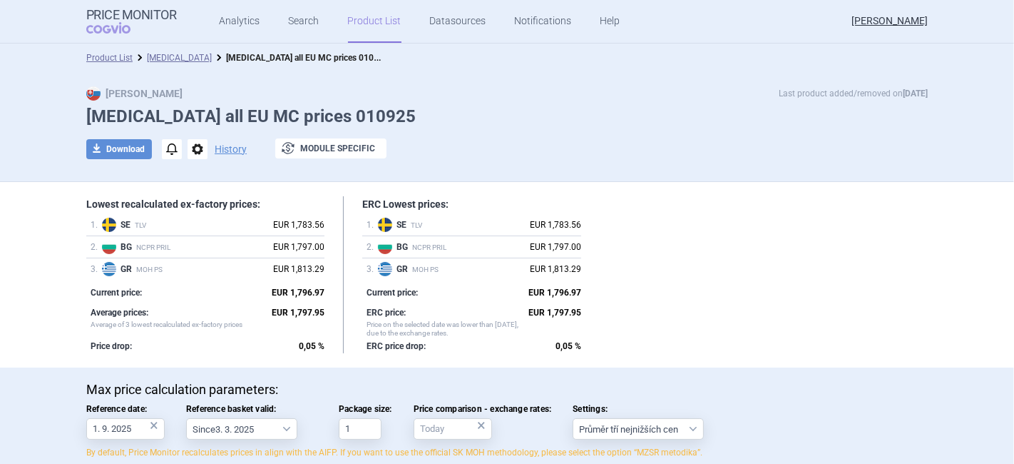
drag, startPoint x: 0, startPoint y: 13, endPoint x: 90, endPoint y: 64, distance: 103.5
select select "country"
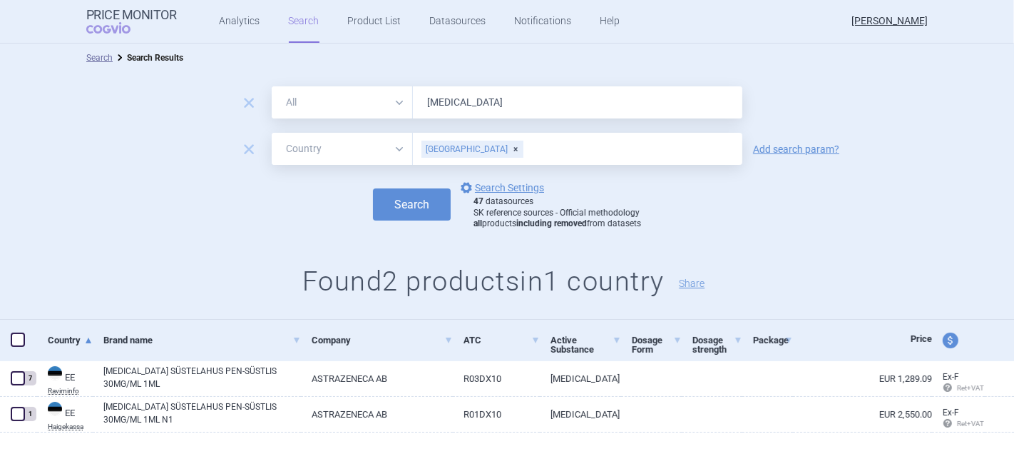
drag, startPoint x: 163, startPoint y: 3, endPoint x: 730, endPoint y: 109, distance: 576.2
click at [945, 188] on div "Search options Search Settings 47 datasources SK reference sources - Official m…" at bounding box center [507, 204] width 1014 height 51
click at [460, 102] on input "fasenra" at bounding box center [578, 102] width 330 height 32
drag, startPoint x: 459, startPoint y: 103, endPoint x: 414, endPoint y: 102, distance: 45.7
click at [414, 102] on input "fasenra" at bounding box center [578, 102] width 330 height 32
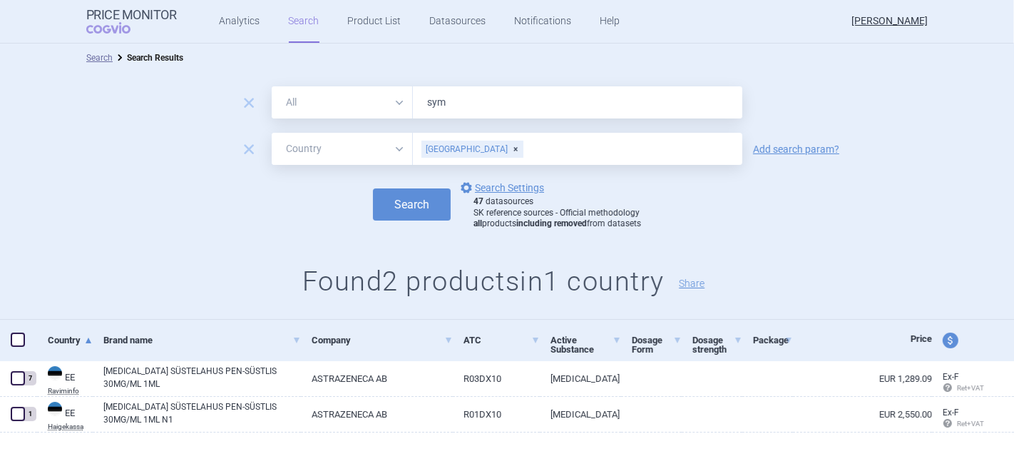
type input "[MEDICAL_DATA]"
click at [456, 147] on div "[GEOGRAPHIC_DATA]" at bounding box center [473, 149] width 102 height 17
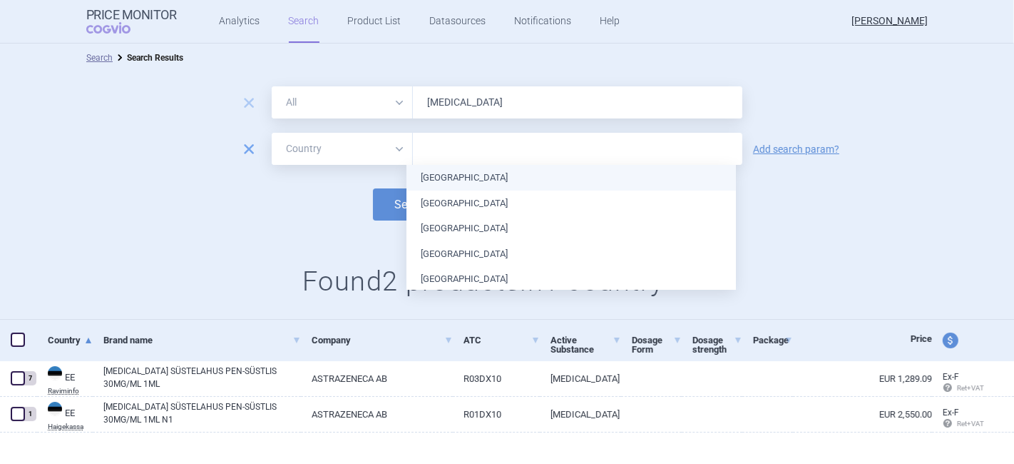
click at [244, 145] on span "remove" at bounding box center [249, 149] width 20 height 20
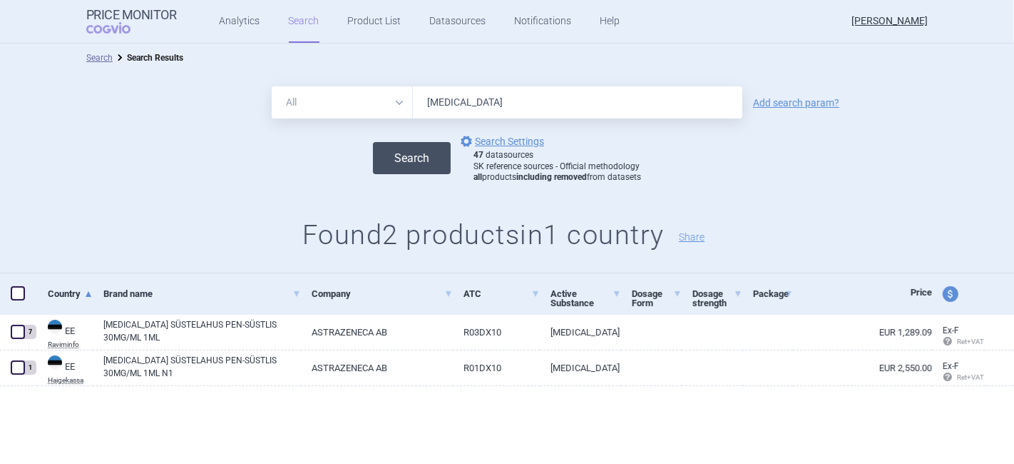
click at [395, 164] on button "Search" at bounding box center [412, 158] width 78 height 32
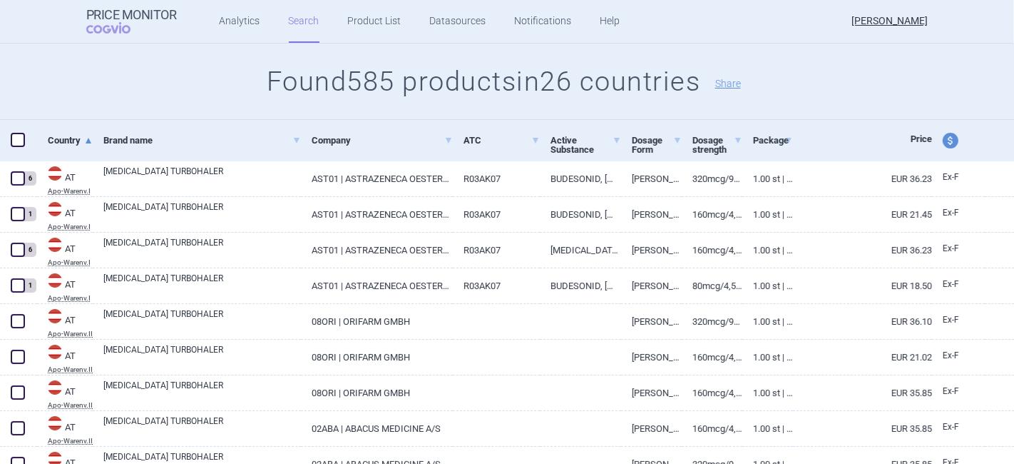
scroll to position [158, 0]
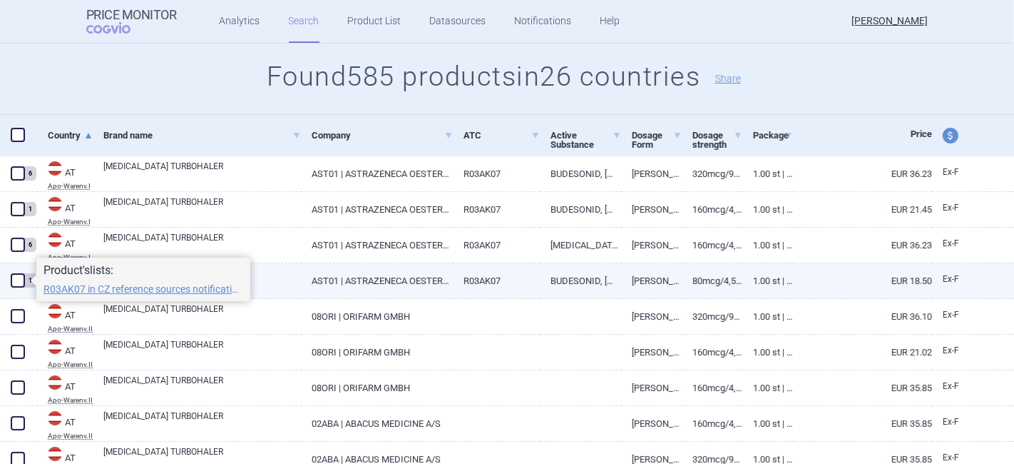
click at [18, 281] on span at bounding box center [18, 280] width 14 height 14
checkbox input "true"
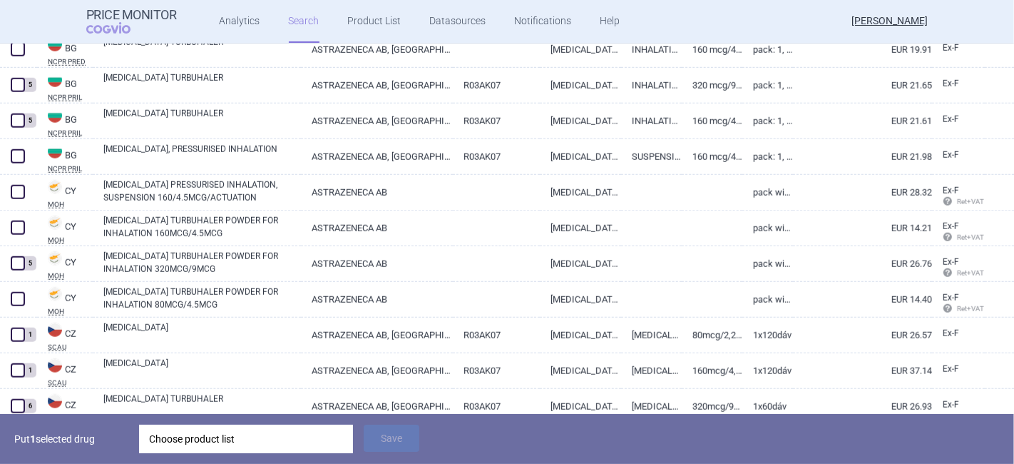
scroll to position [1109, 0]
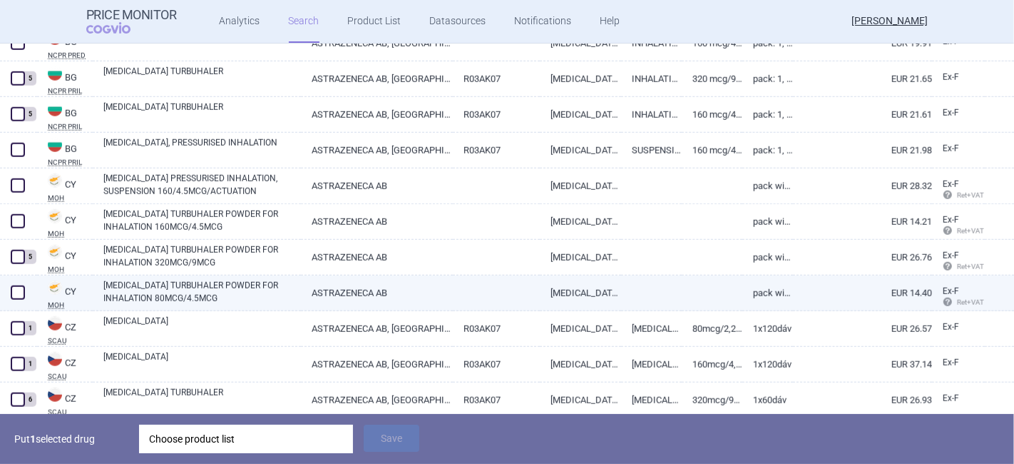
click at [11, 289] on span at bounding box center [18, 292] width 14 height 14
checkbox input "true"
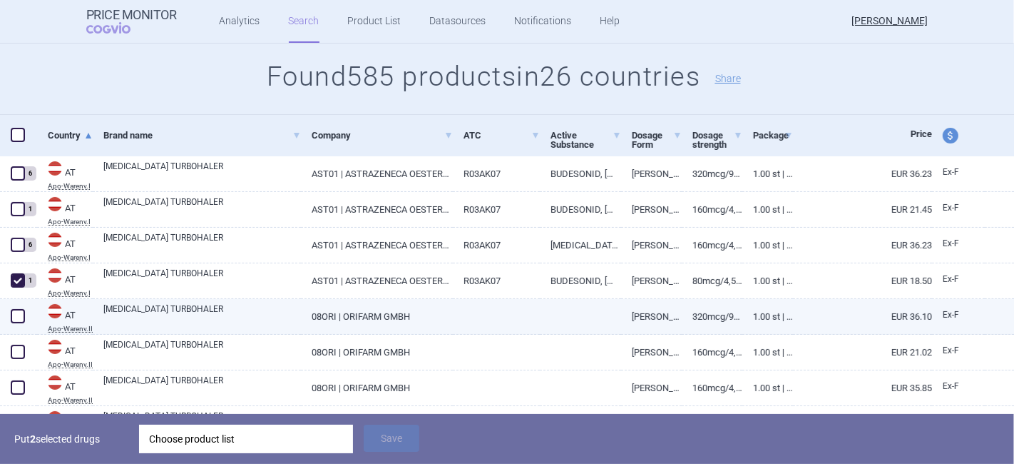
scroll to position [317, 0]
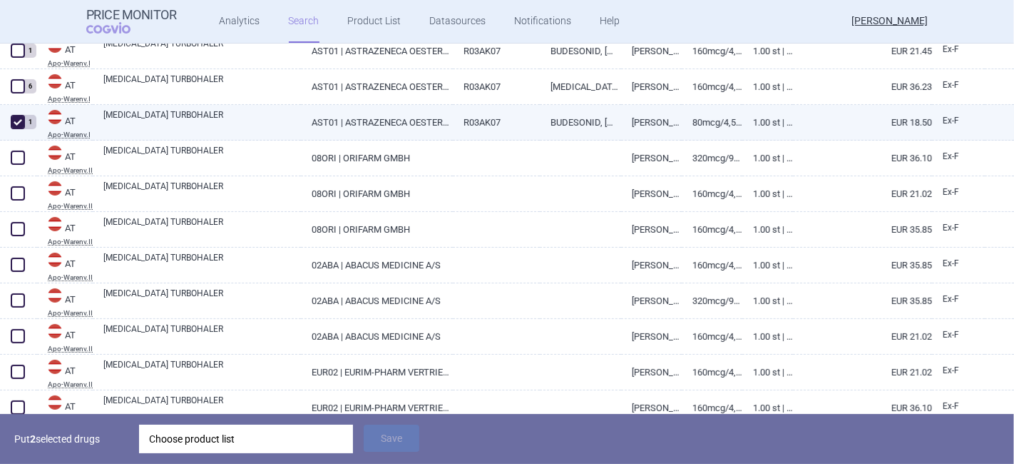
click at [185, 116] on link "[MEDICAL_DATA] TURBOHALER" at bounding box center [202, 121] width 198 height 26
select select "EUR"
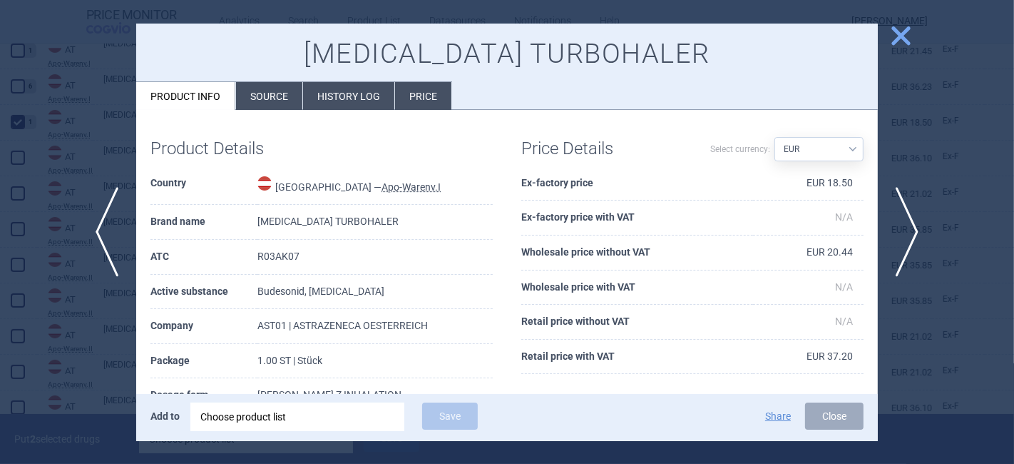
click at [898, 39] on span "close" at bounding box center [901, 36] width 25 height 25
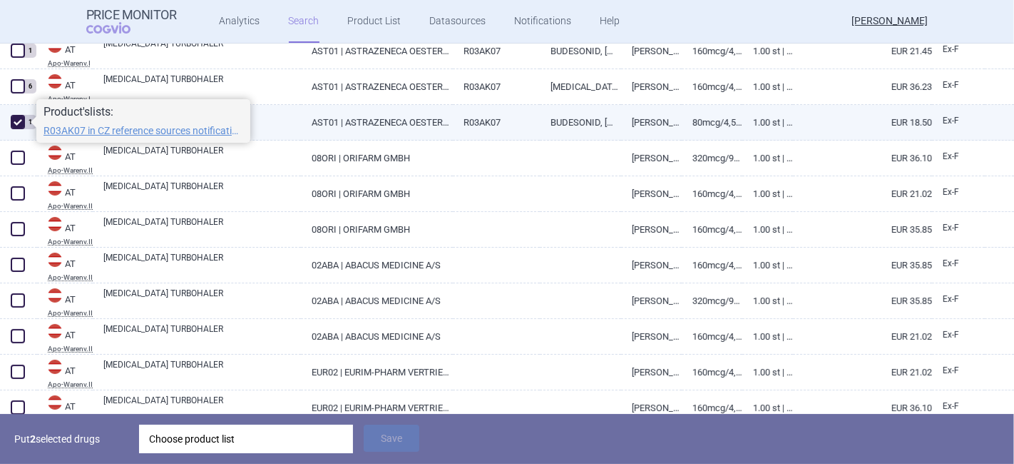
click at [19, 121] on span at bounding box center [18, 122] width 14 height 14
checkbox input "false"
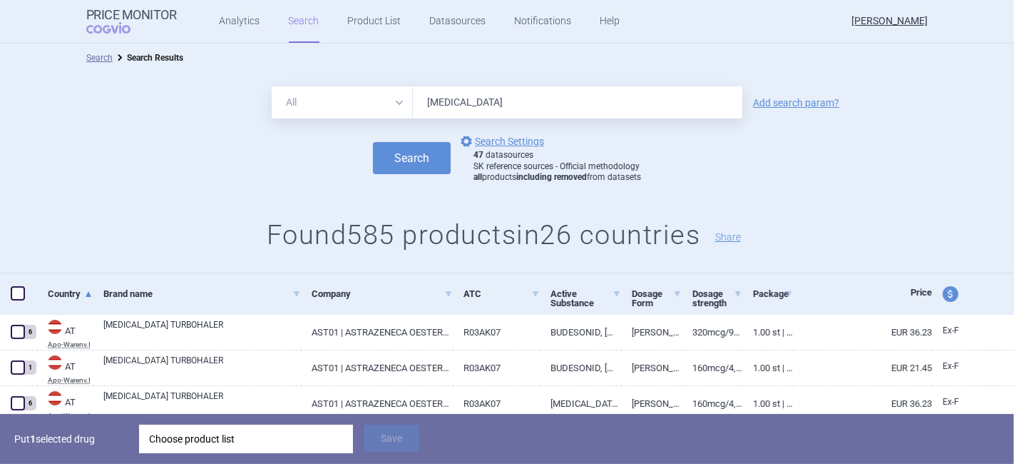
click at [785, 98] on link "Add search param?" at bounding box center [796, 103] width 86 height 10
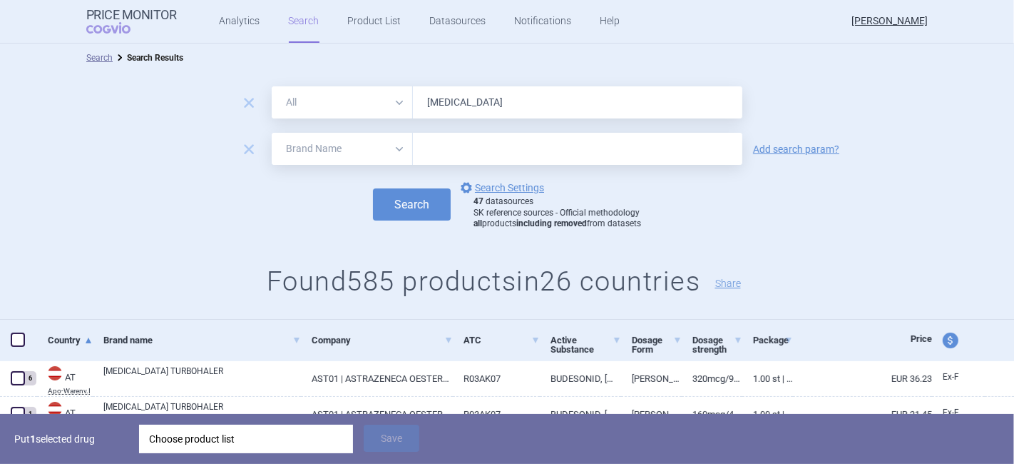
click at [292, 148] on select "All Brand Name ATC Company Active Substance Country Newer than" at bounding box center [342, 149] width 141 height 32
select select "country"
click at [272, 133] on select "All Brand Name ATC Company Active Substance Country Newer than" at bounding box center [342, 149] width 141 height 32
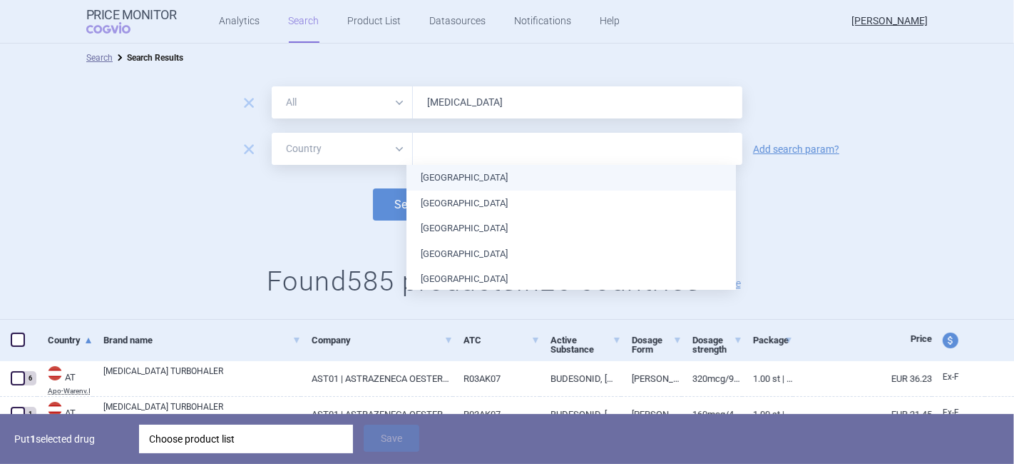
click at [434, 148] on input "text" at bounding box center [577, 149] width 315 height 19
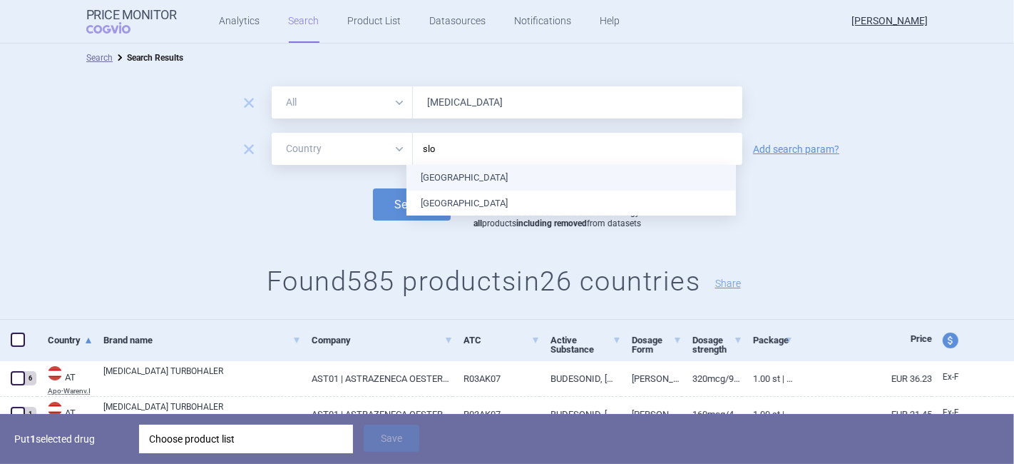
type input "slov"
click at [438, 172] on ul "Slovakia Slovenia" at bounding box center [572, 190] width 330 height 51
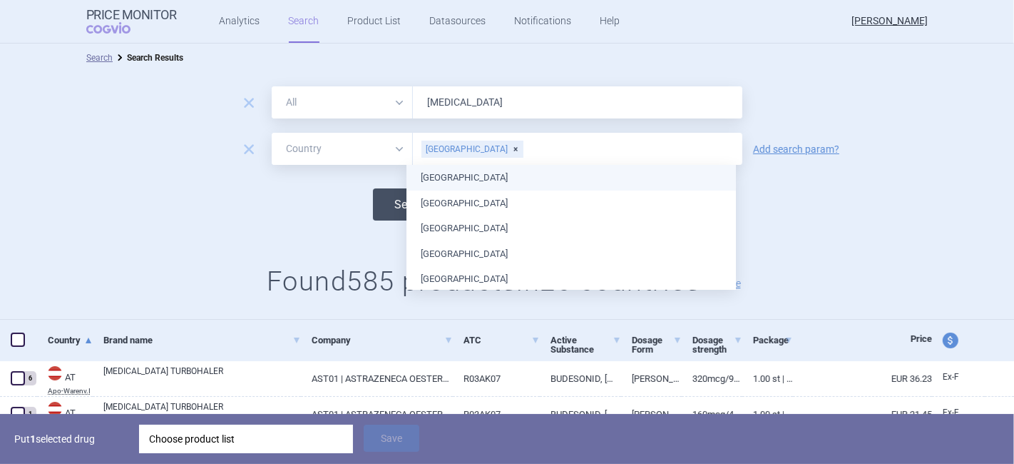
click at [387, 198] on button "Search" at bounding box center [412, 204] width 78 height 32
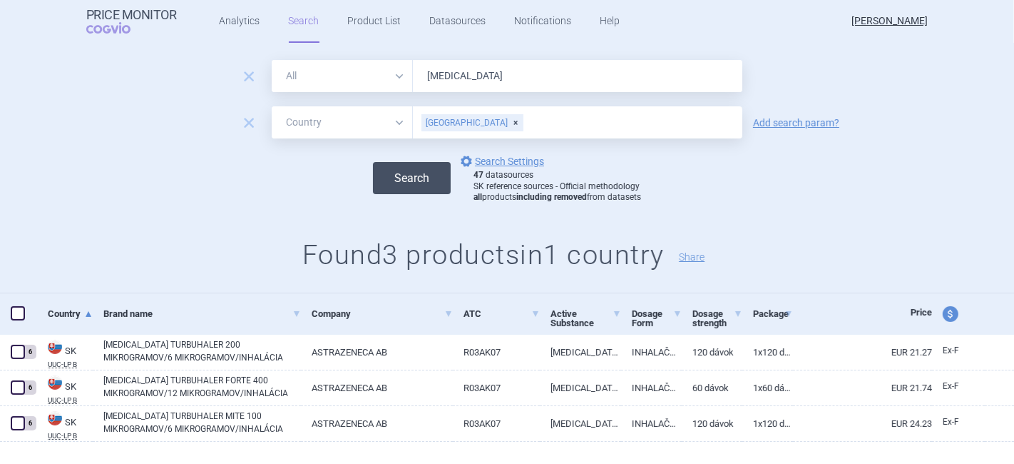
scroll to position [51, 0]
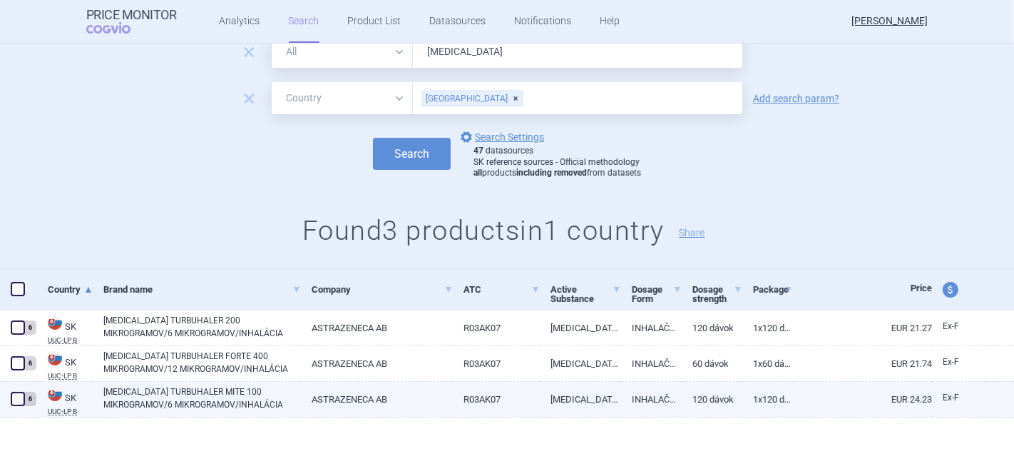
click at [18, 400] on span at bounding box center [18, 399] width 14 height 14
checkbox input "true"
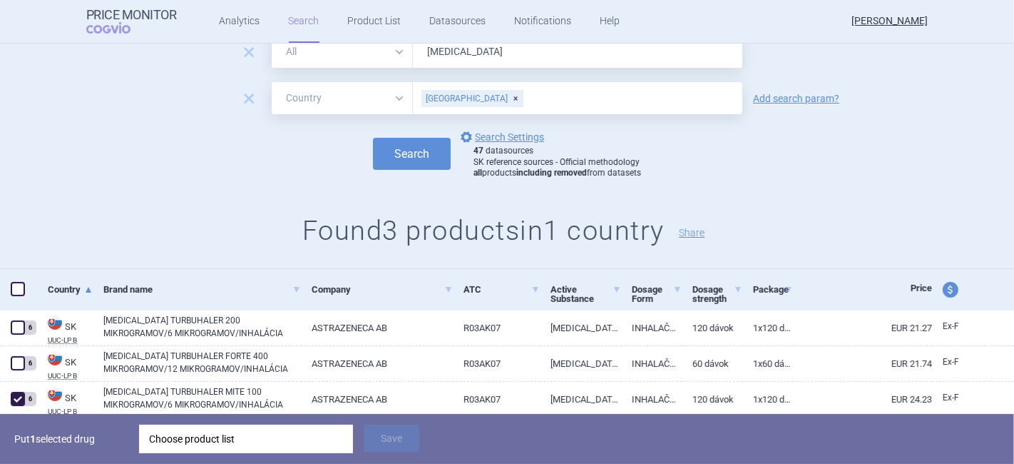
click at [524, 93] on input "text" at bounding box center [629, 98] width 211 height 19
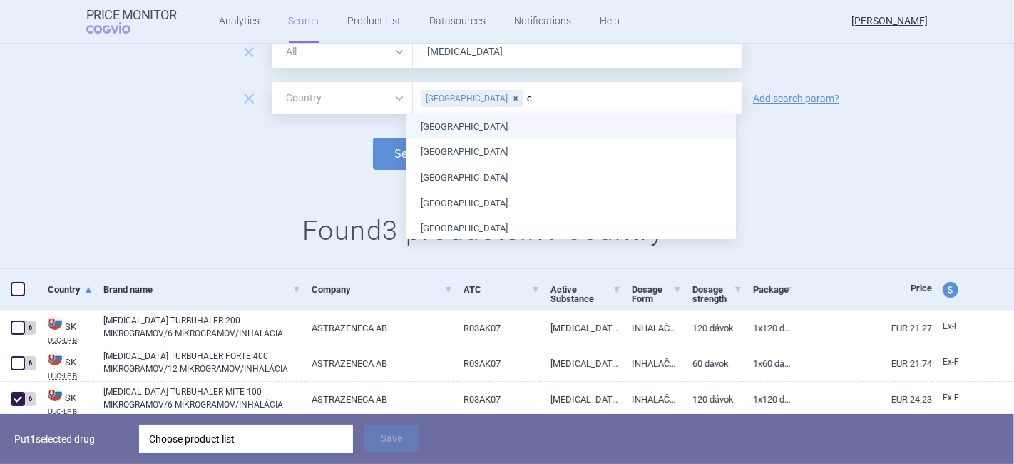
type input "cz"
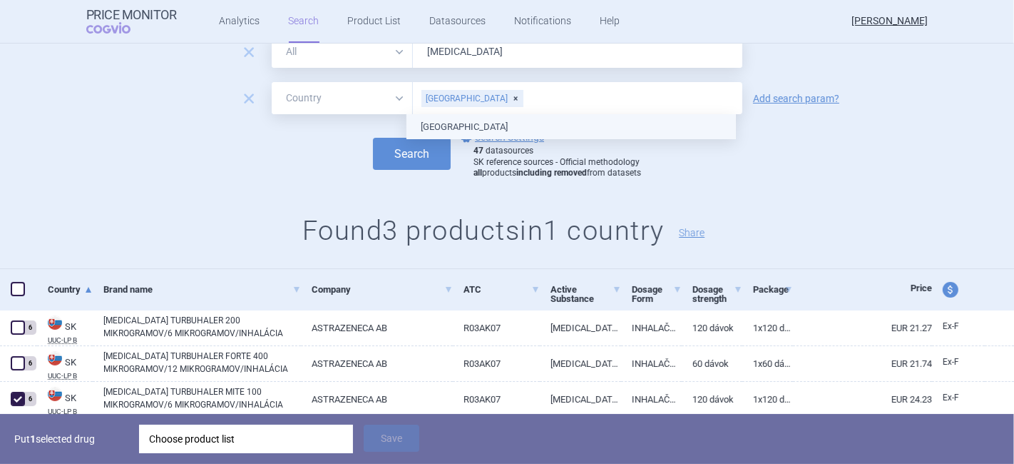
click at [489, 118] on ul "[GEOGRAPHIC_DATA]" at bounding box center [572, 127] width 330 height 26
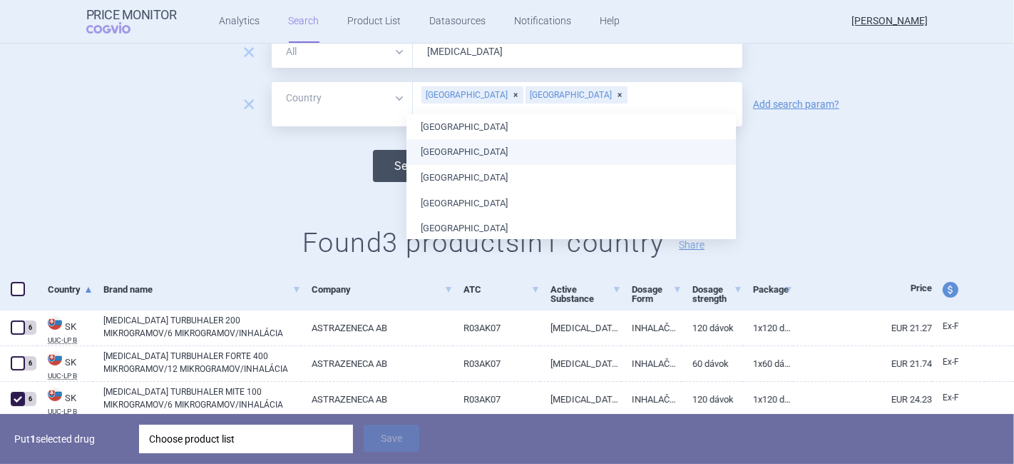
click at [379, 155] on button "Search" at bounding box center [412, 166] width 78 height 32
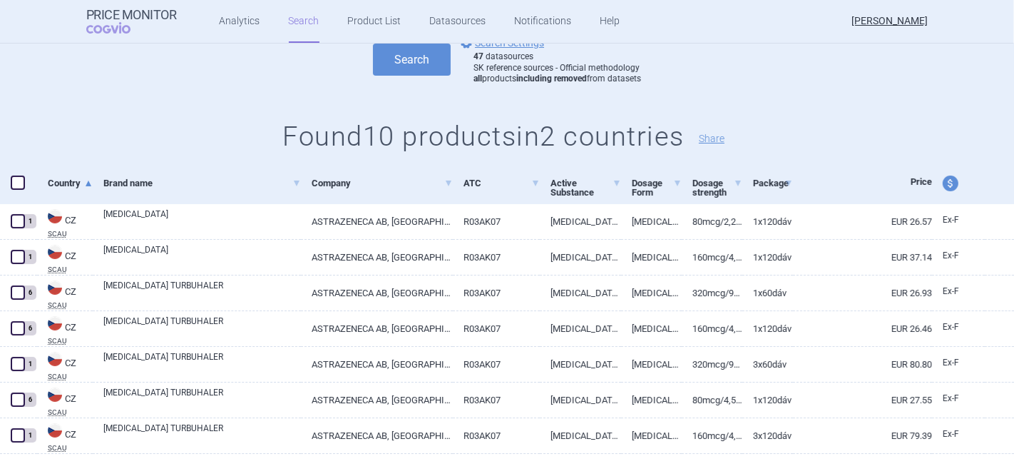
scroll to position [158, 0]
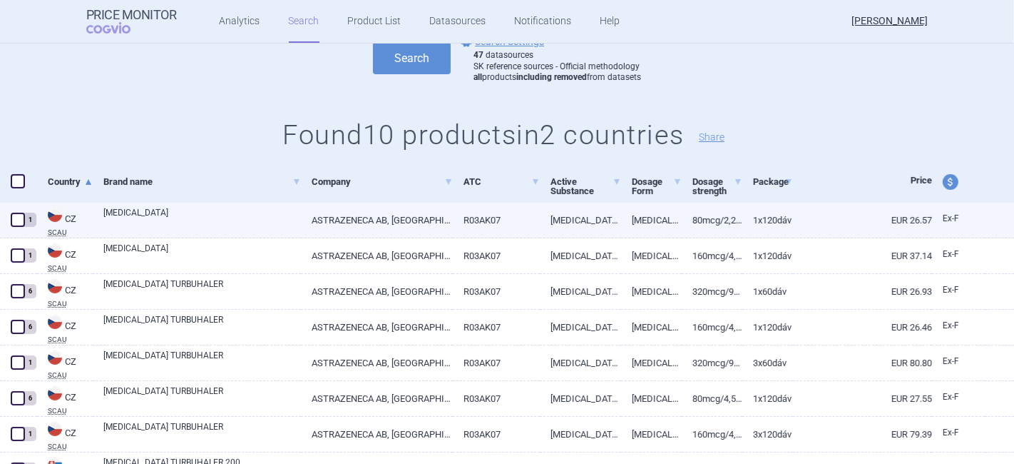
click at [22, 223] on span at bounding box center [18, 220] width 14 height 14
checkbox input "true"
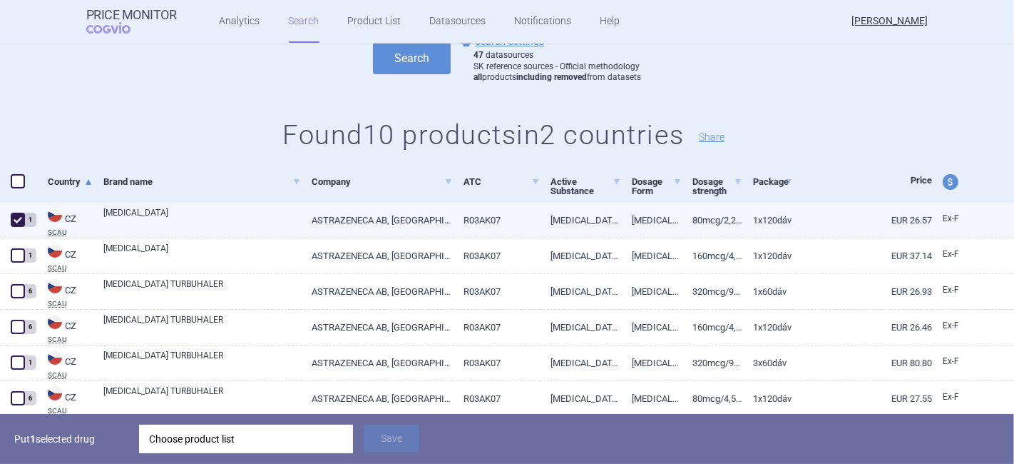
click at [431, 219] on link "ASTRAZENECA AB, [GEOGRAPHIC_DATA]" at bounding box center [377, 220] width 152 height 35
select select "EUR"
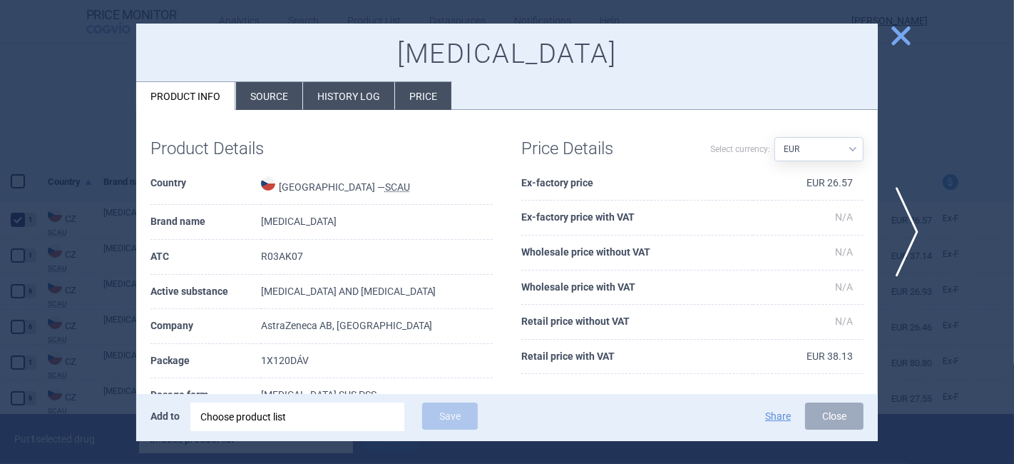
click at [900, 30] on span "close" at bounding box center [901, 36] width 25 height 25
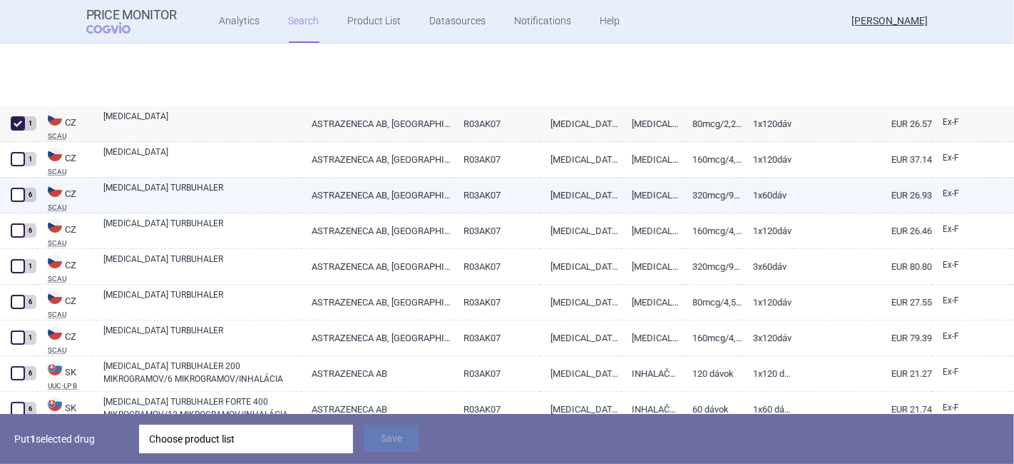
select select "country"
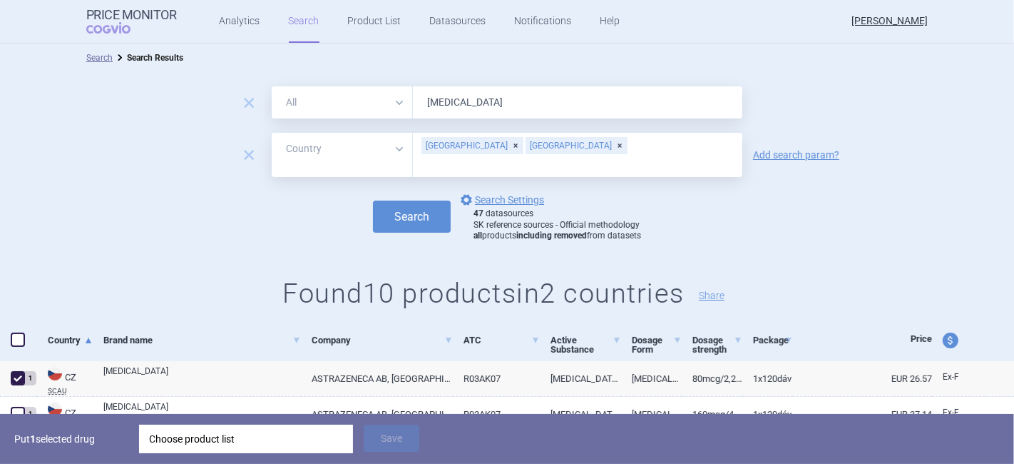
click at [556, 155] on input "text" at bounding box center [577, 164] width 315 height 19
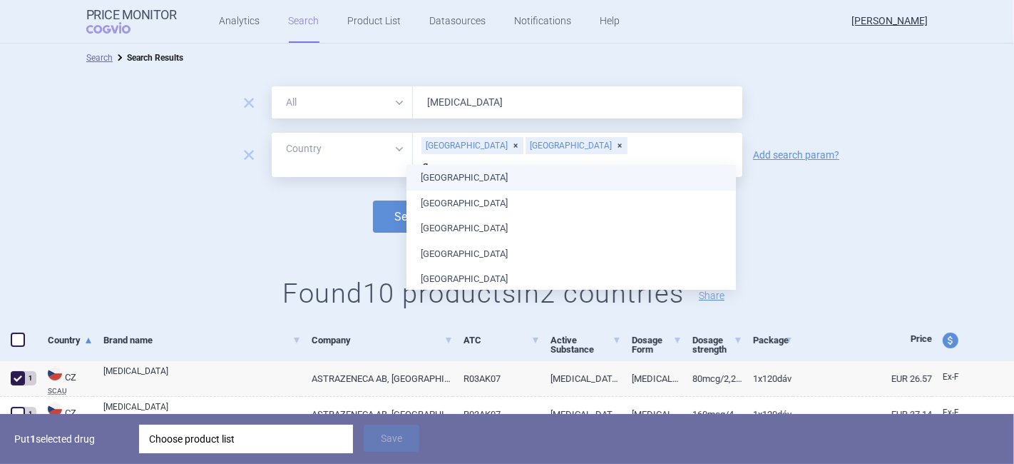
type input "ge"
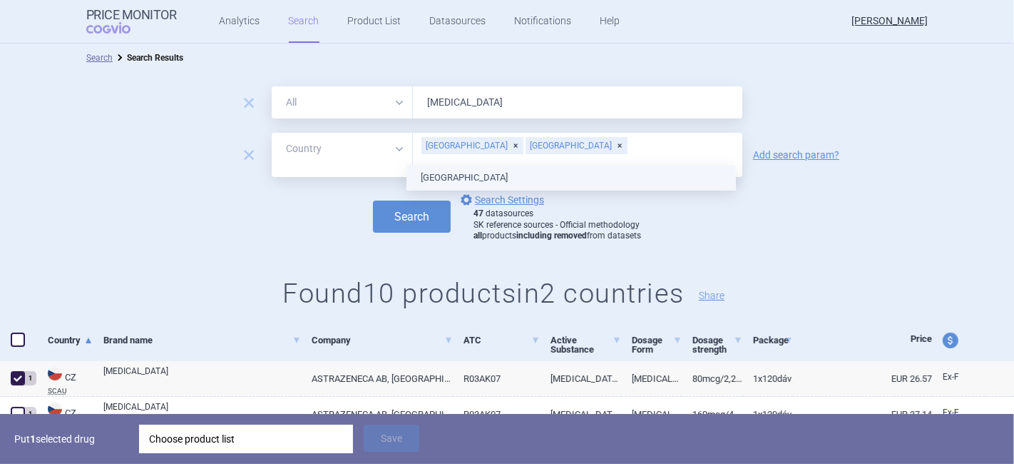
click at [446, 175] on ul "[GEOGRAPHIC_DATA]" at bounding box center [572, 178] width 330 height 26
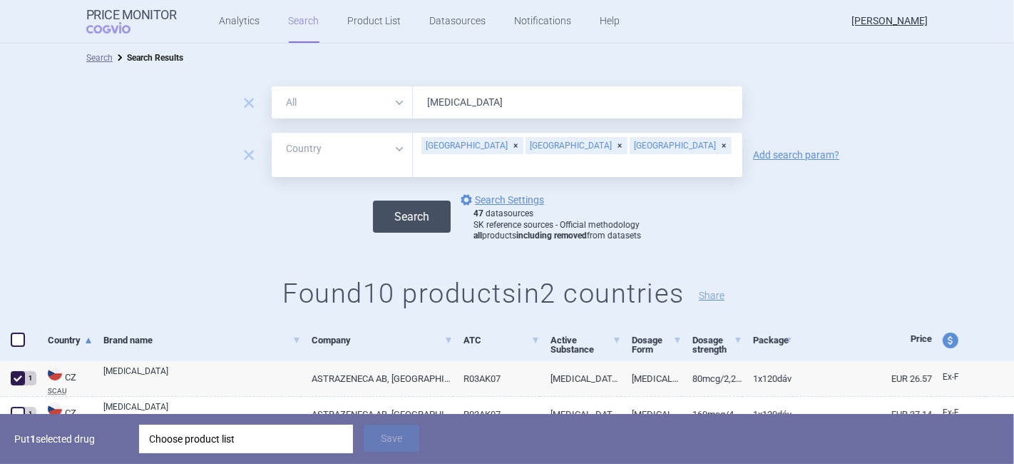
click at [386, 205] on button "Search" at bounding box center [412, 216] width 78 height 32
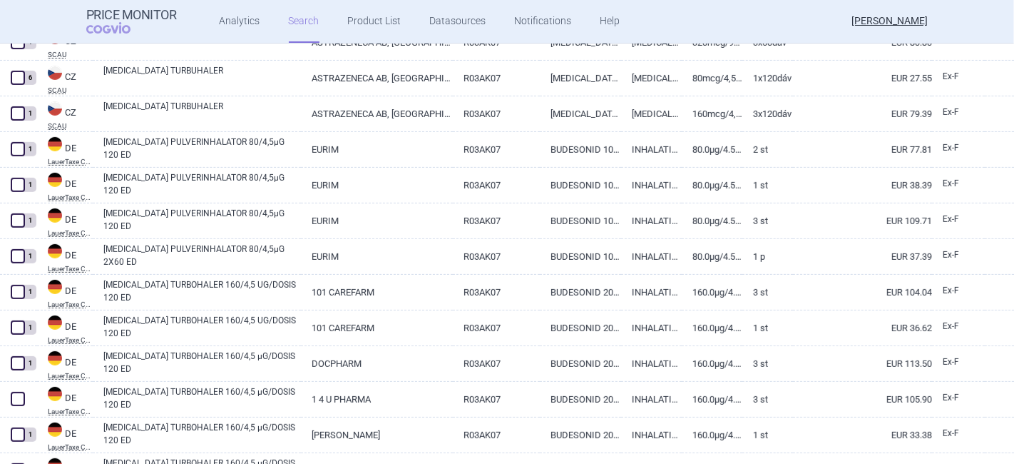
scroll to position [475, 0]
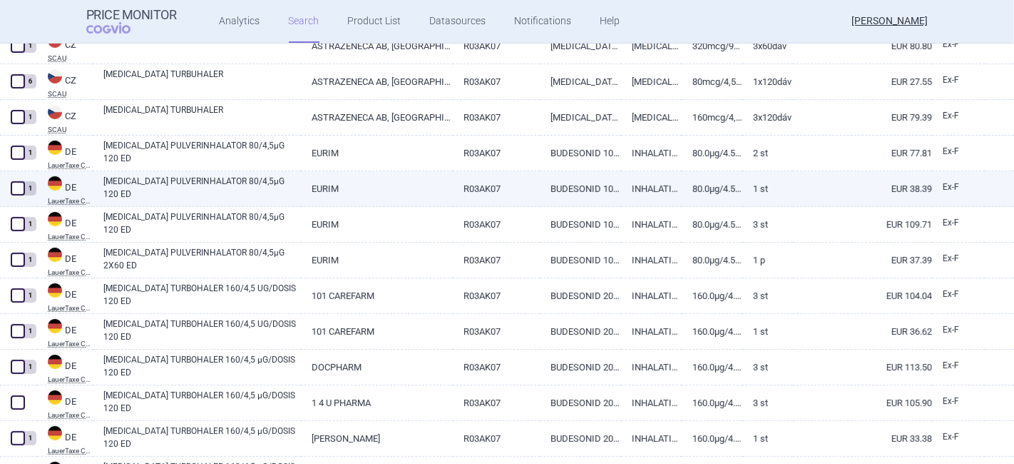
click at [165, 178] on link "[MEDICAL_DATA] PULVERINHALATOR 80/4,5µG 120 ED" at bounding box center [202, 188] width 198 height 26
select select "EUR"
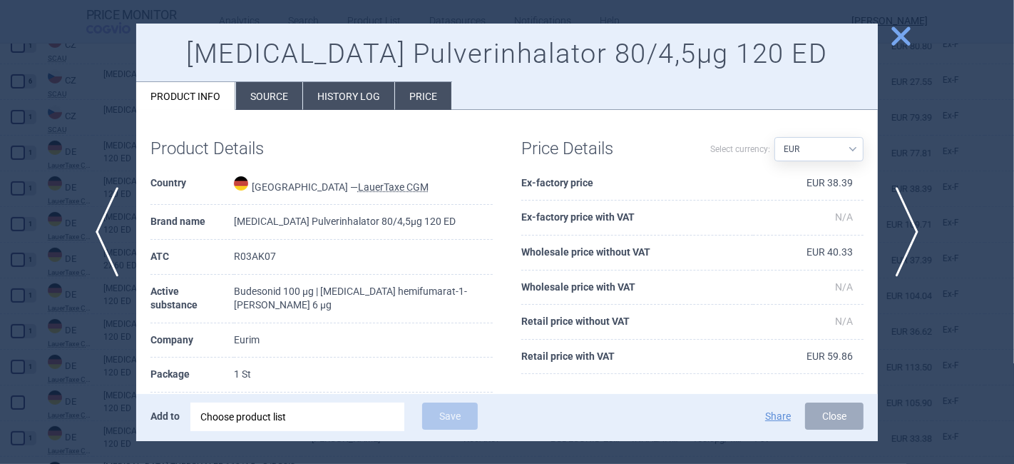
click at [357, 88] on li "History log" at bounding box center [348, 96] width 91 height 28
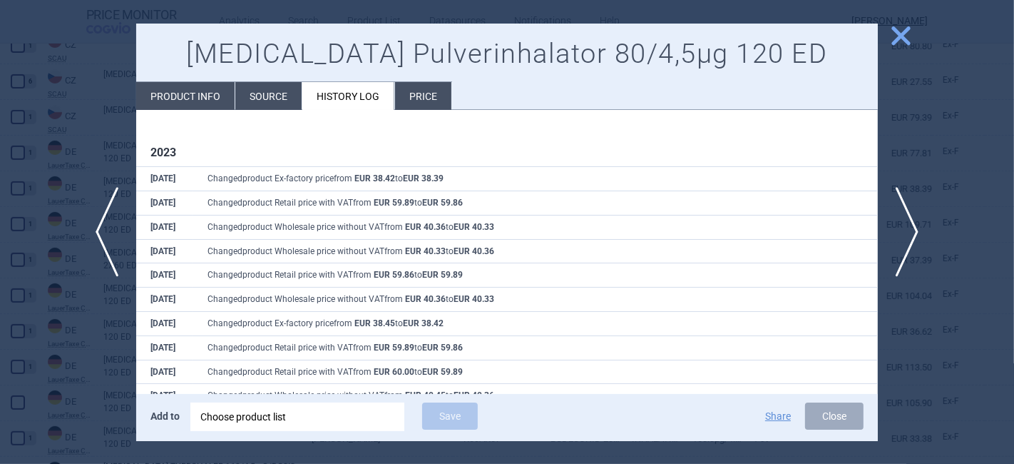
click at [909, 34] on span "close" at bounding box center [901, 36] width 25 height 25
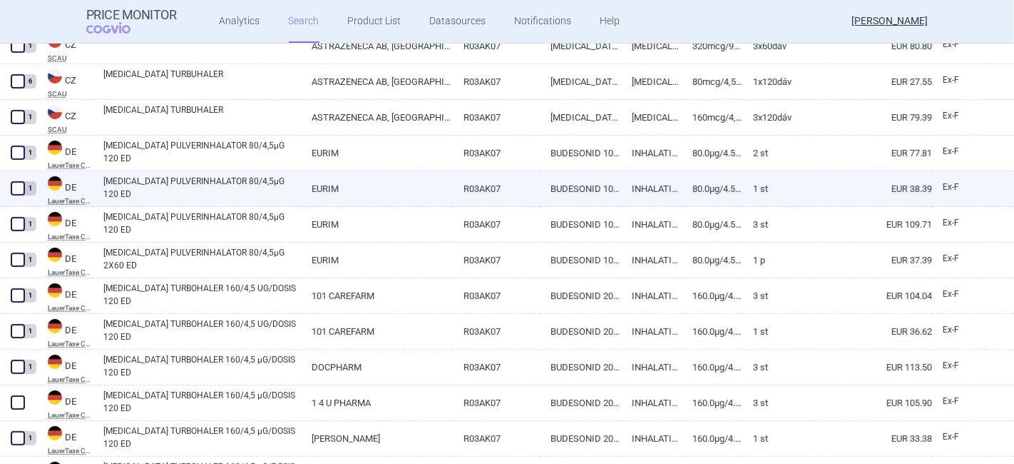
click at [202, 188] on link "[MEDICAL_DATA] PULVERINHALATOR 80/4,5µG 120 ED" at bounding box center [202, 188] width 198 height 26
select select "EUR"
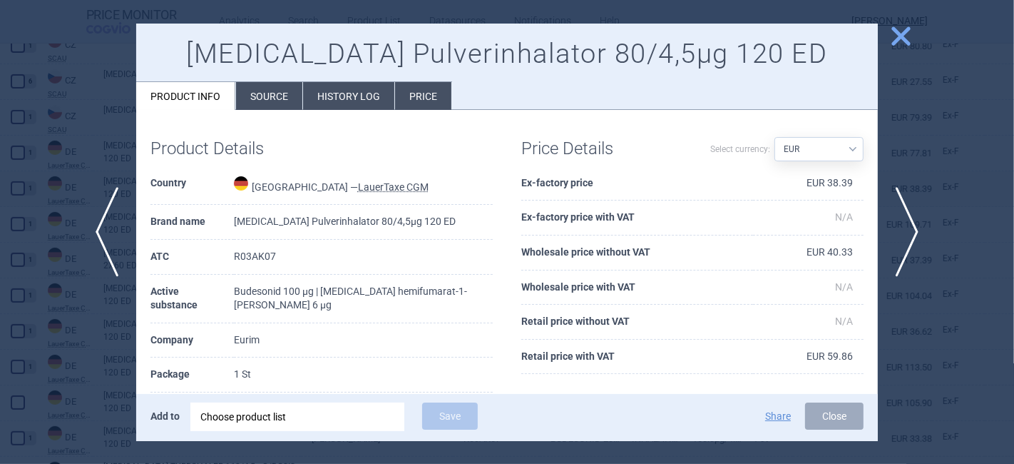
click at [332, 94] on li "History log" at bounding box center [348, 96] width 91 height 28
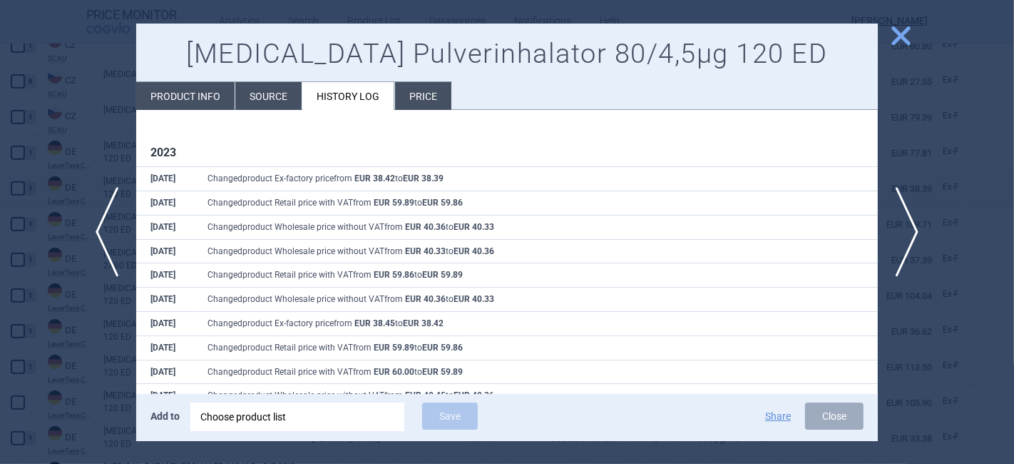
click at [902, 38] on span "close" at bounding box center [901, 36] width 25 height 25
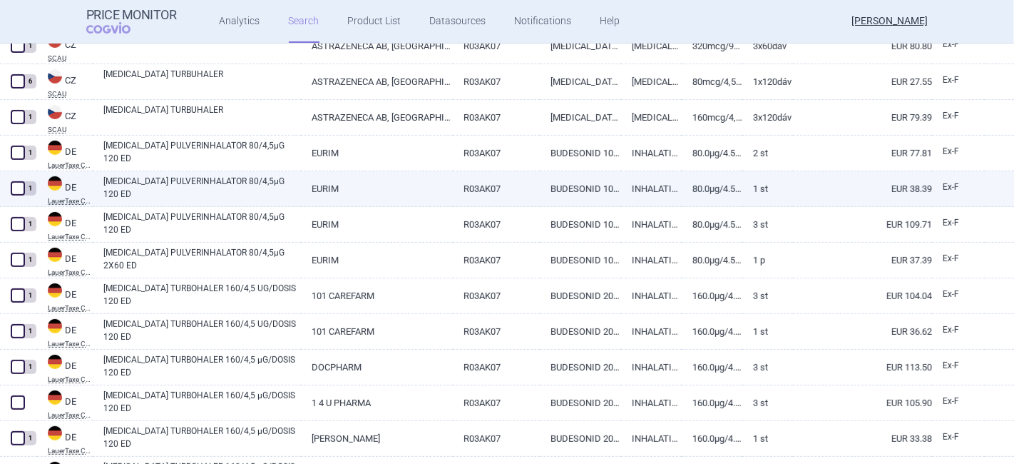
click at [12, 190] on span at bounding box center [18, 188] width 14 height 14
checkbox input "true"
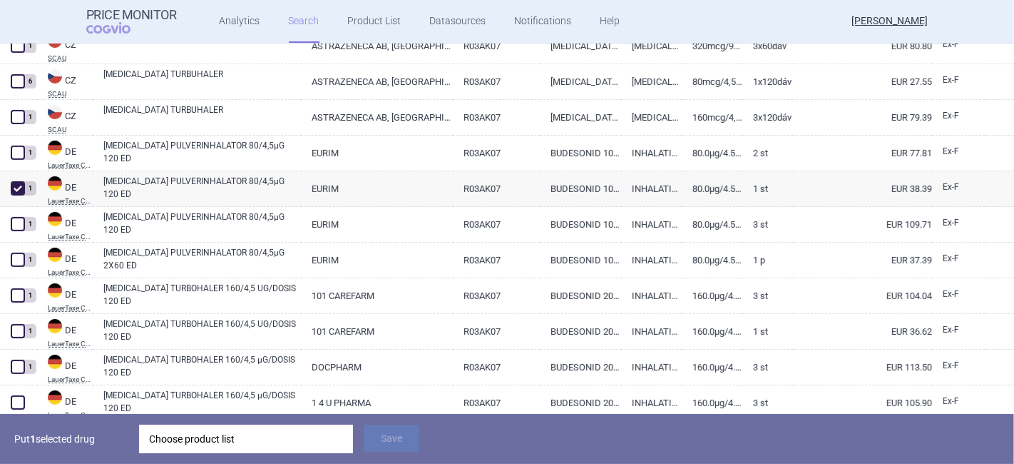
scroll to position [85, 0]
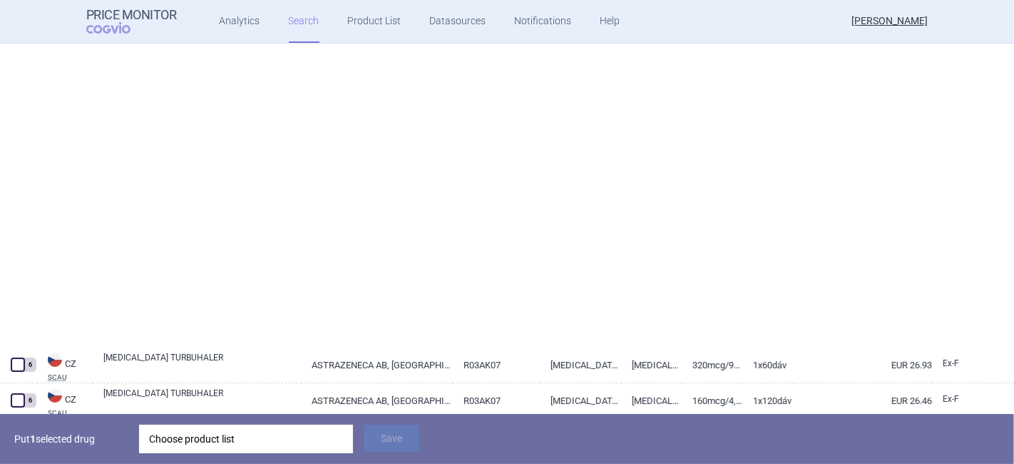
select select "country"
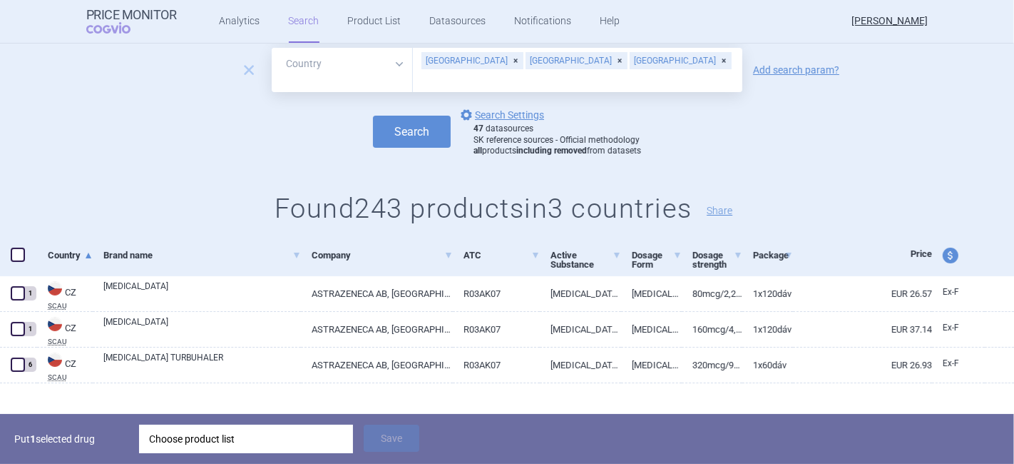
scroll to position [0, 0]
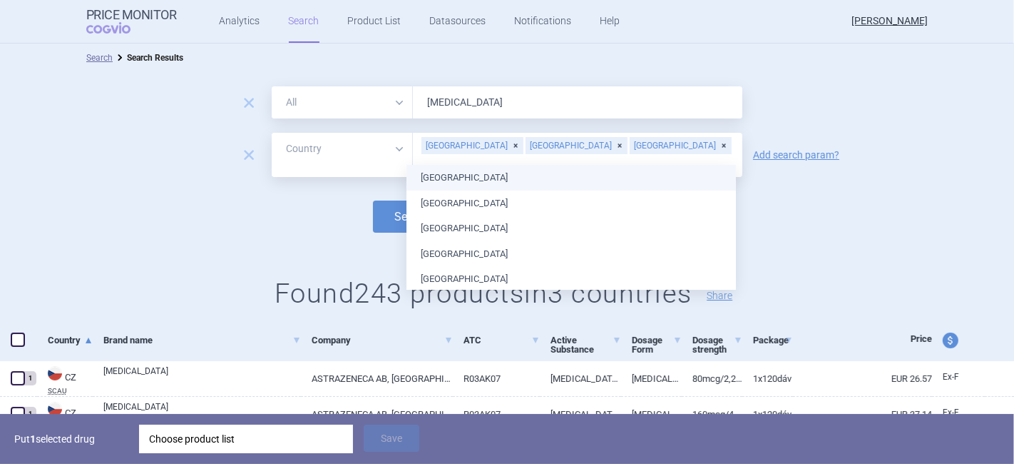
click at [625, 155] on input "text" at bounding box center [577, 164] width 315 height 19
type input "de"
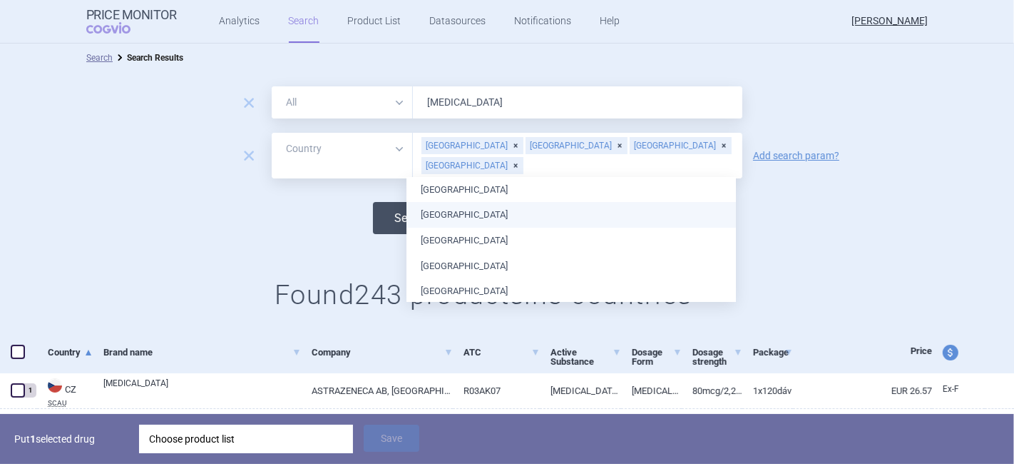
click at [395, 215] on button "Search" at bounding box center [412, 218] width 78 height 32
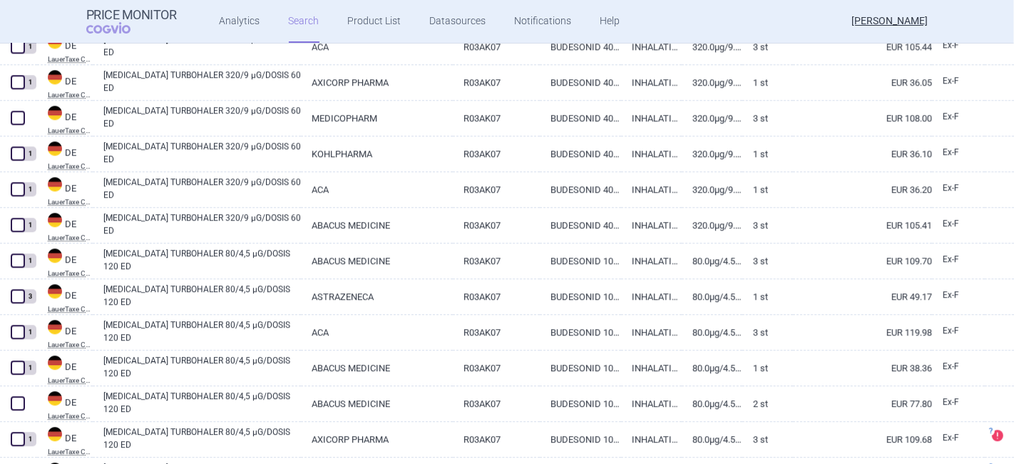
scroll to position [3521, 0]
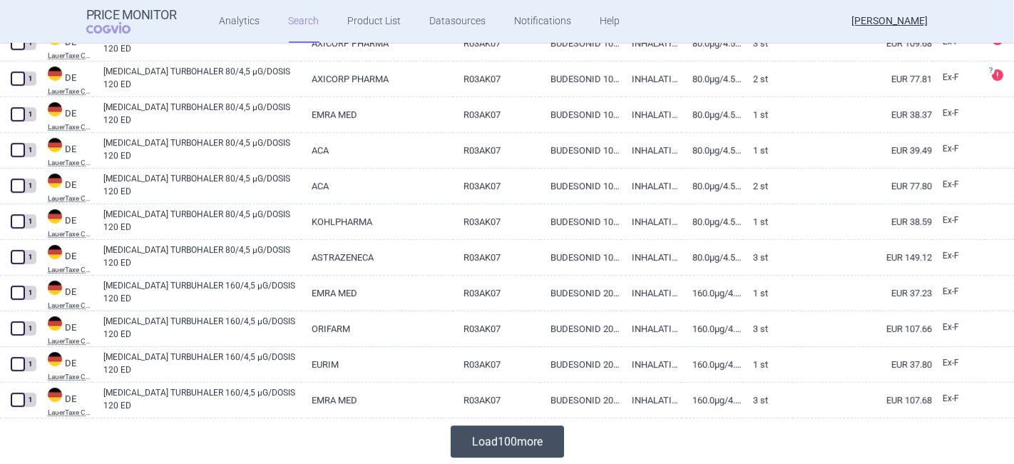
click at [476, 443] on button "Load 100 more" at bounding box center [507, 441] width 113 height 32
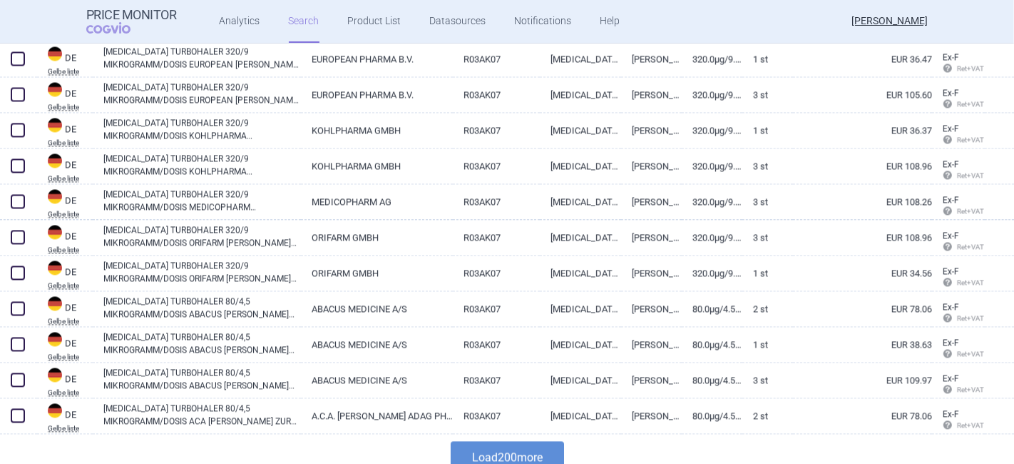
scroll to position [7087, 0]
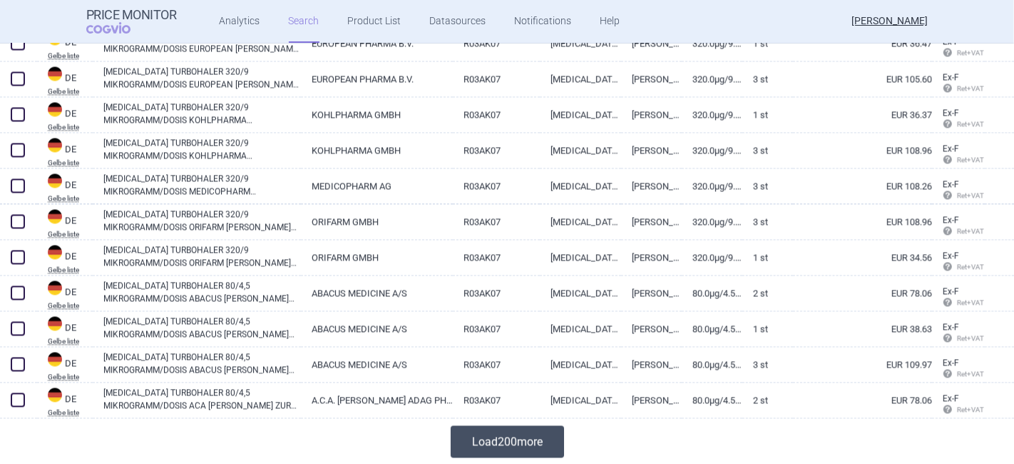
click at [526, 441] on button "Load 200 more" at bounding box center [507, 441] width 113 height 32
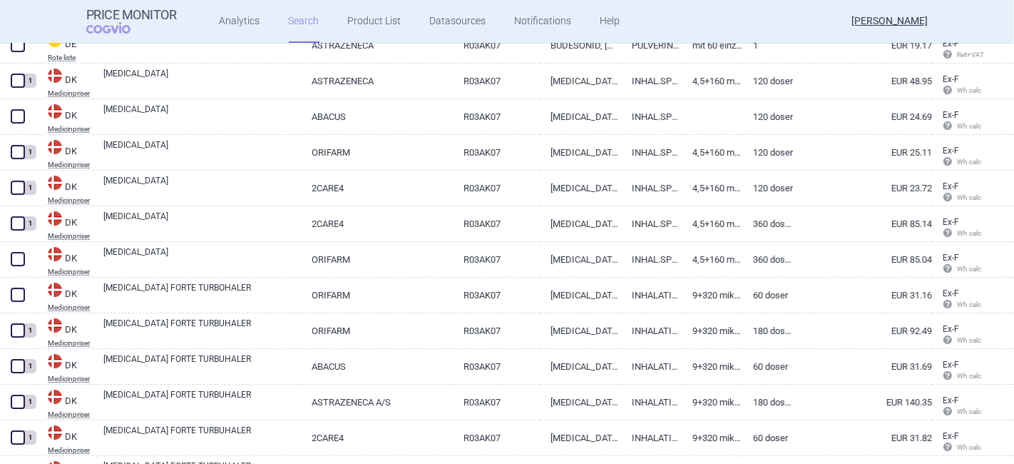
scroll to position [8728, 0]
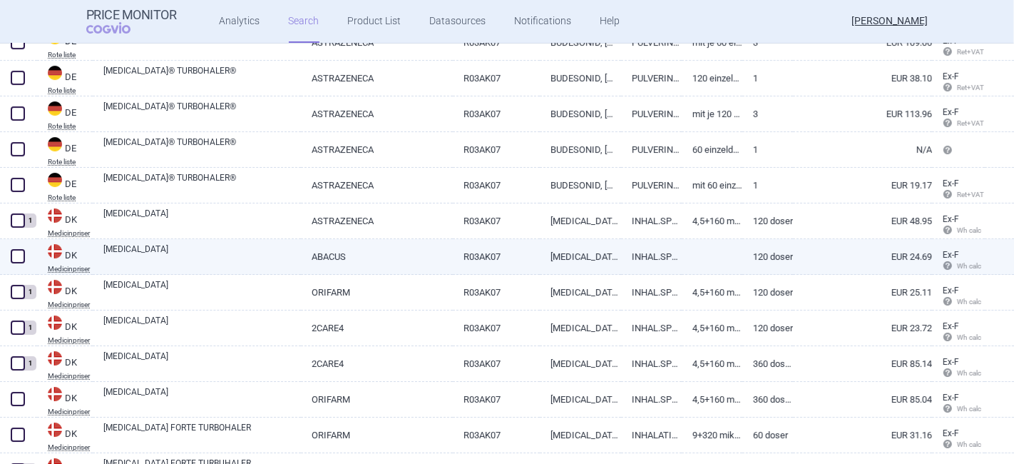
click at [153, 256] on link "[MEDICAL_DATA]" at bounding box center [202, 255] width 198 height 26
select select "EUR"
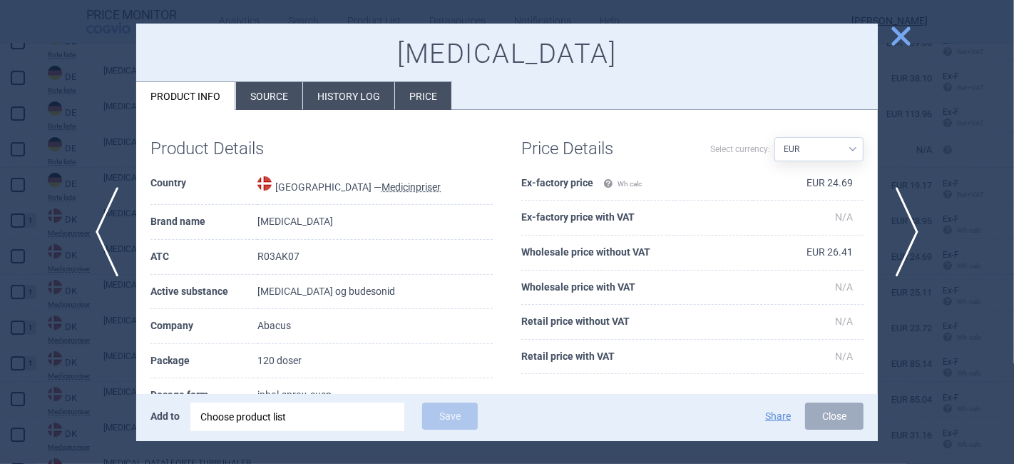
click at [270, 96] on li "Source" at bounding box center [269, 96] width 66 height 28
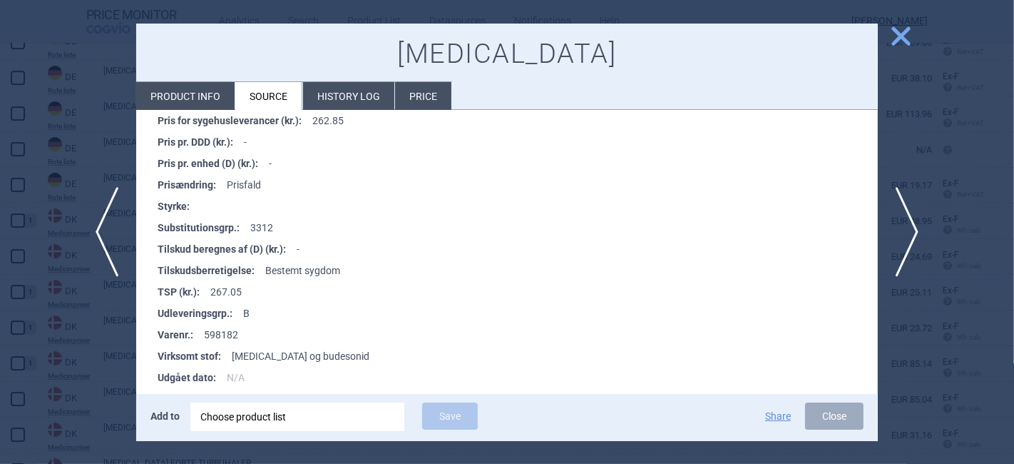
scroll to position [504, 0]
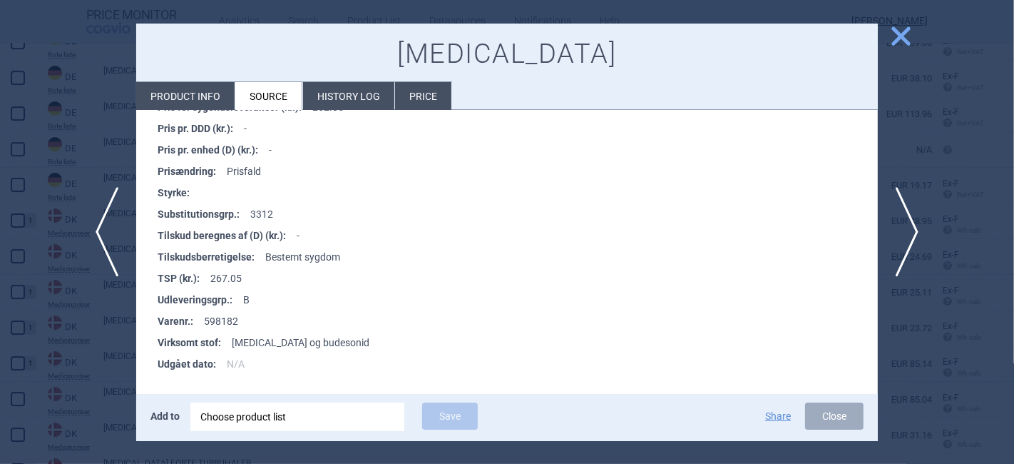
click at [354, 94] on li "History log" at bounding box center [348, 96] width 91 height 28
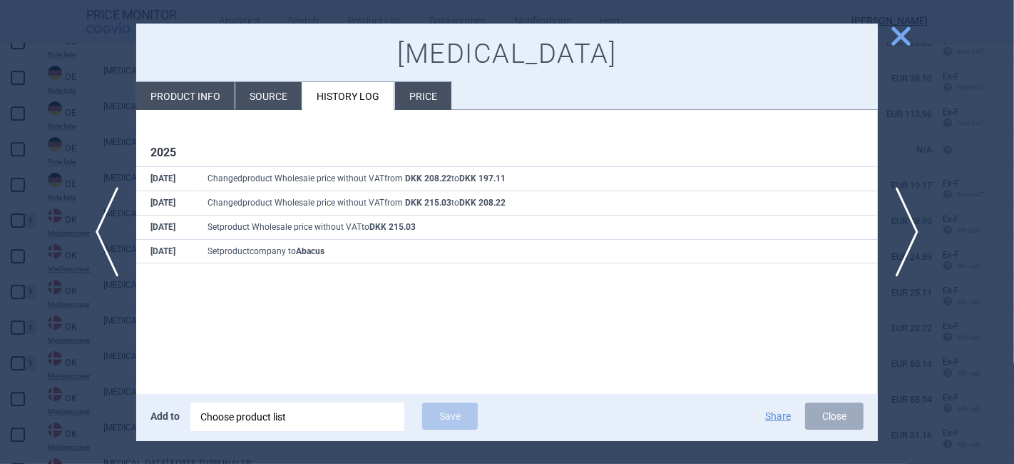
click at [207, 92] on li "Product info" at bounding box center [185, 96] width 98 height 28
select select "EUR"
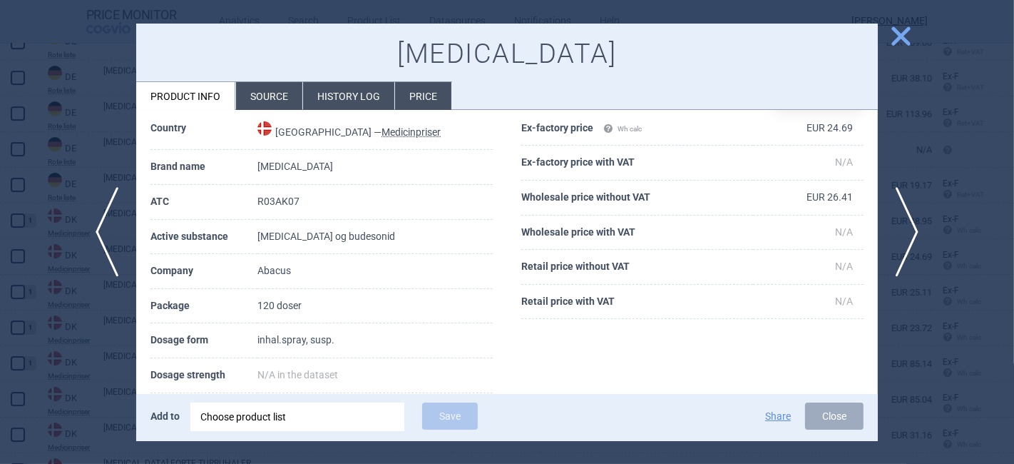
scroll to position [79, 0]
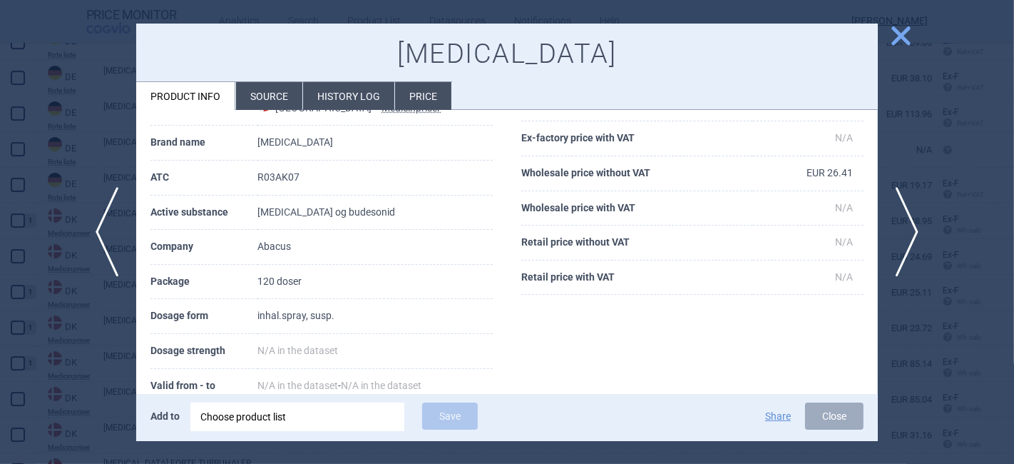
click at [902, 29] on span "close" at bounding box center [901, 36] width 25 height 25
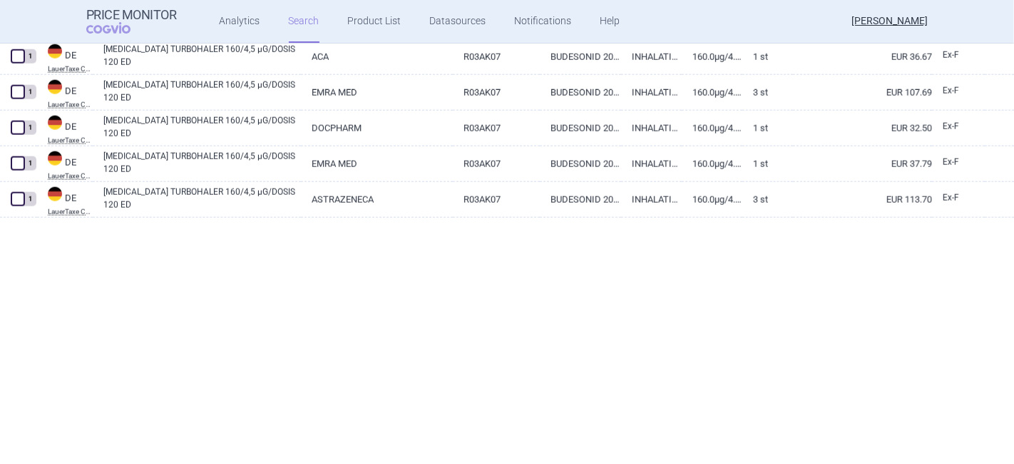
scroll to position [37, 0]
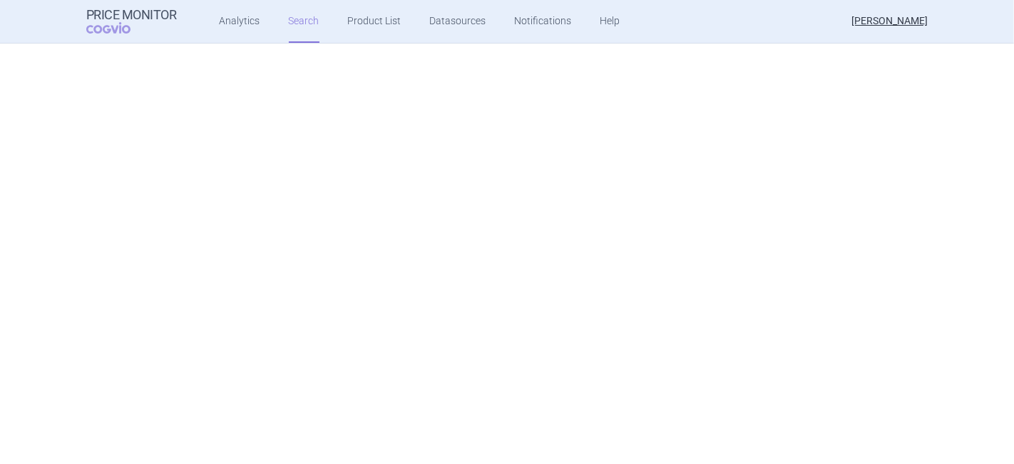
select select "country"
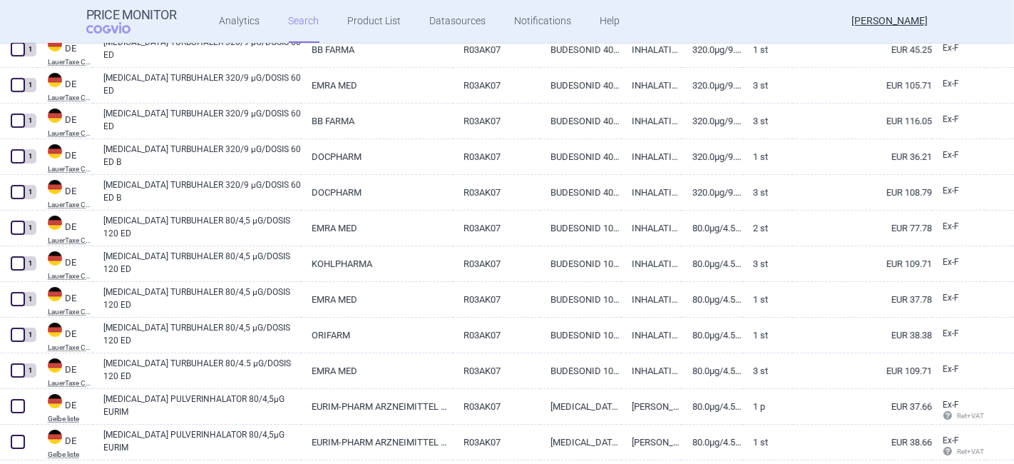
scroll to position [4358, 0]
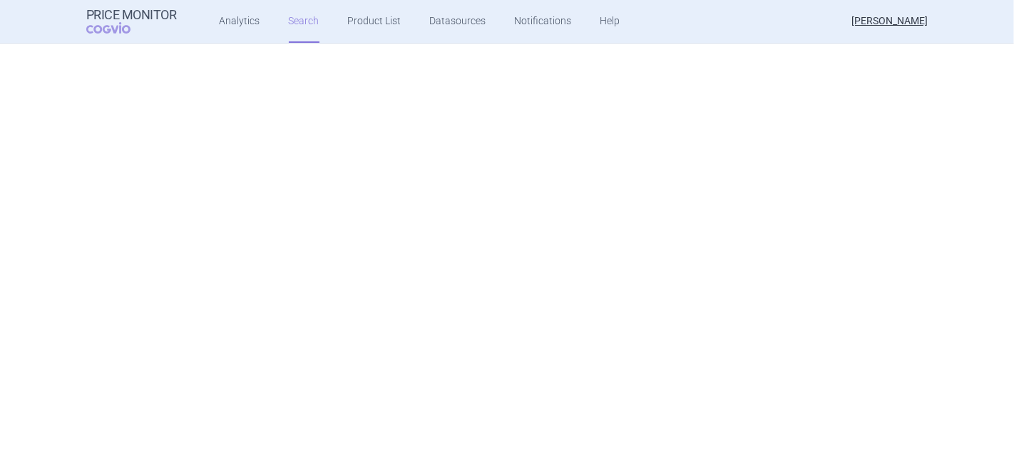
select select "country"
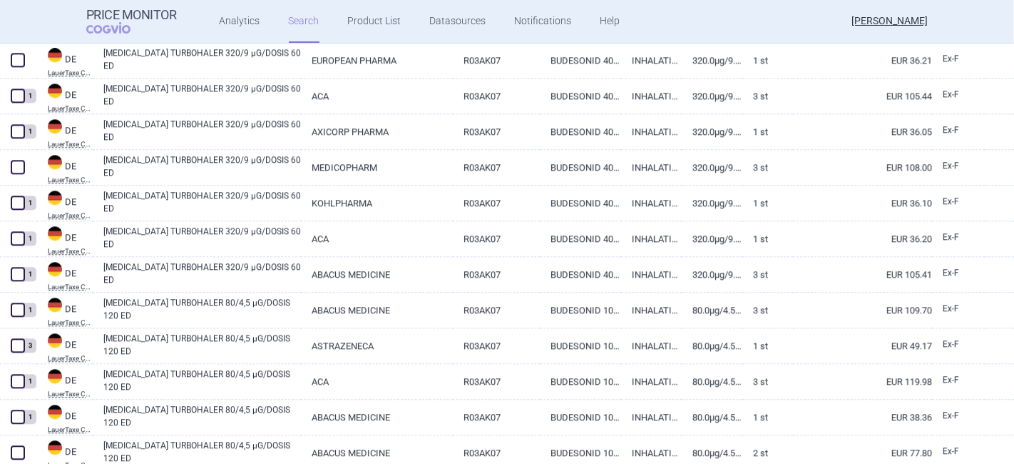
scroll to position [3090, 0]
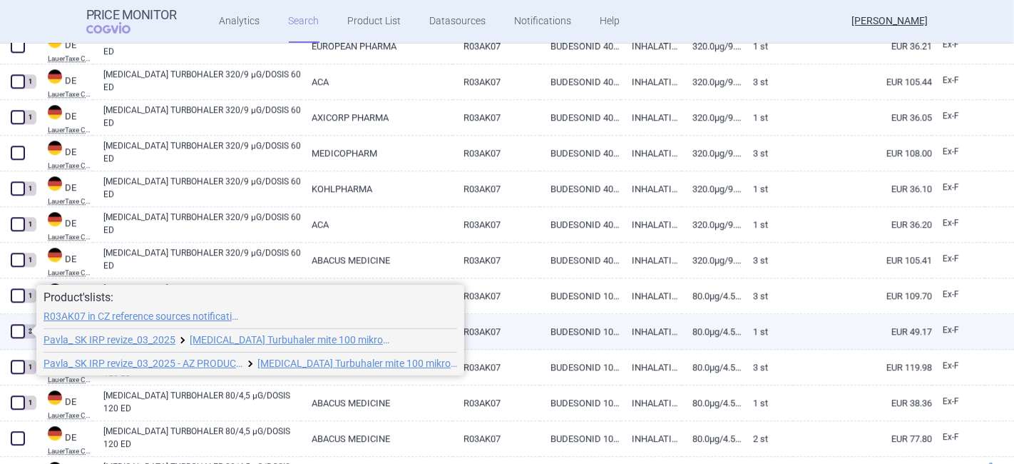
click at [18, 333] on span at bounding box center [18, 331] width 14 height 14
checkbox input "true"
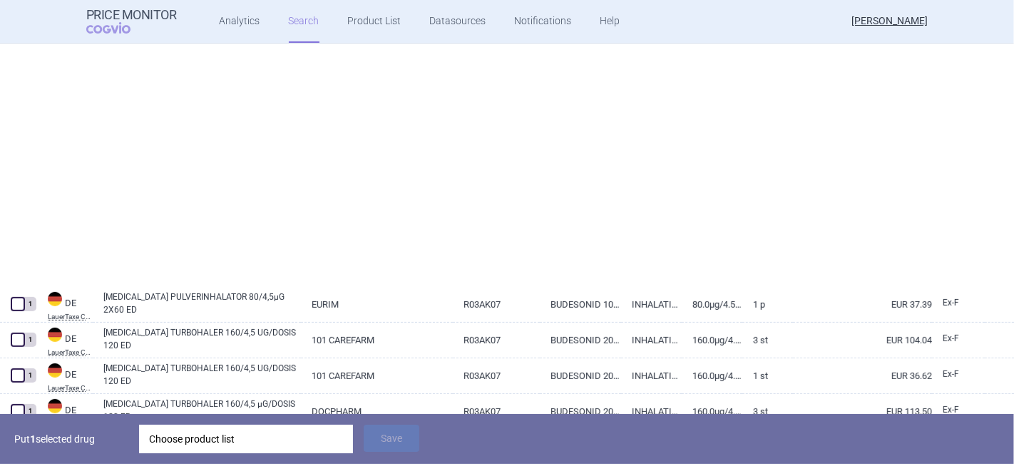
scroll to position [0, 0]
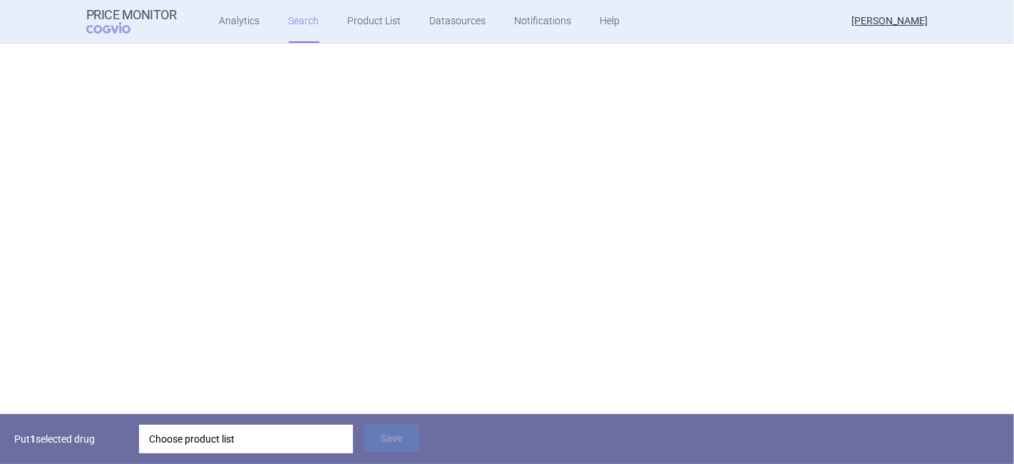
select select "country"
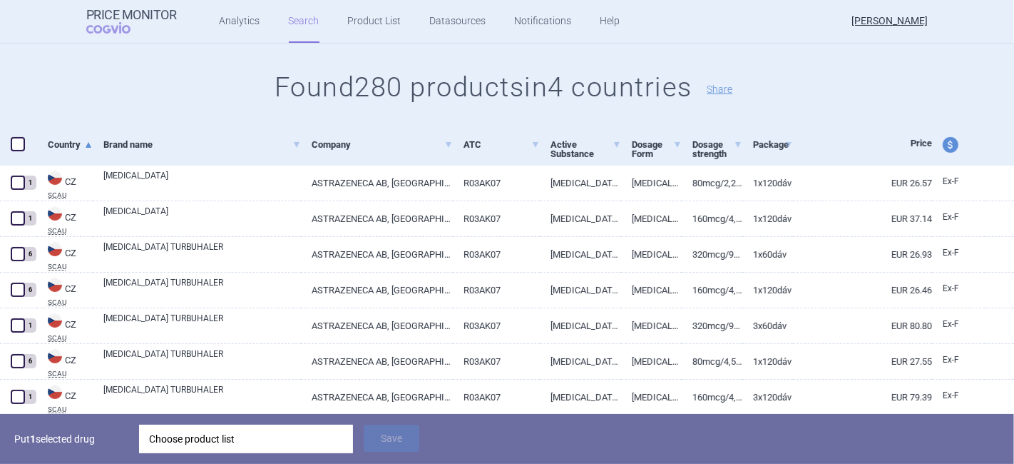
scroll to position [238, 0]
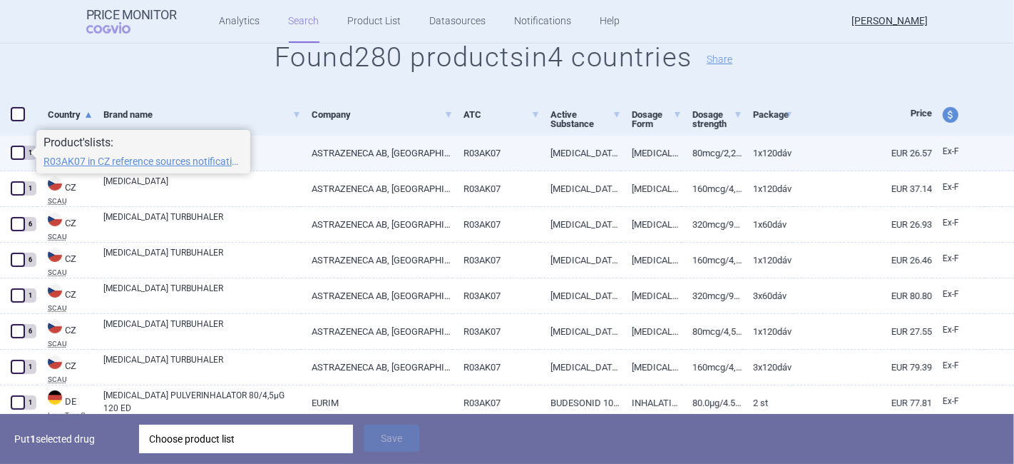
click at [16, 155] on span at bounding box center [18, 152] width 14 height 14
checkbox input "true"
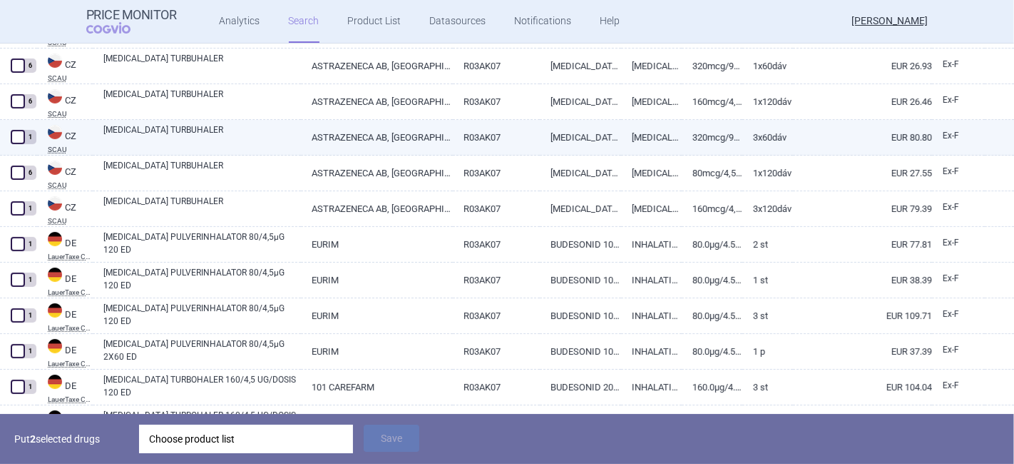
scroll to position [317, 0]
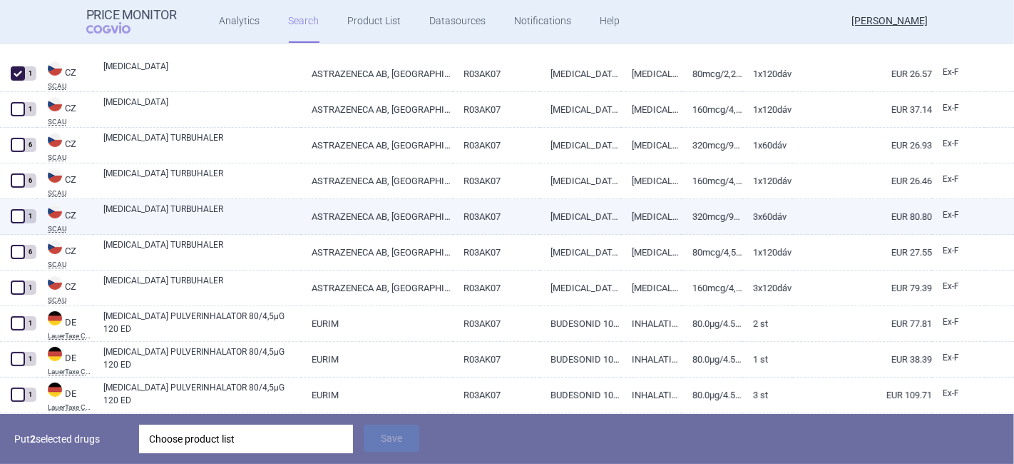
select select "country"
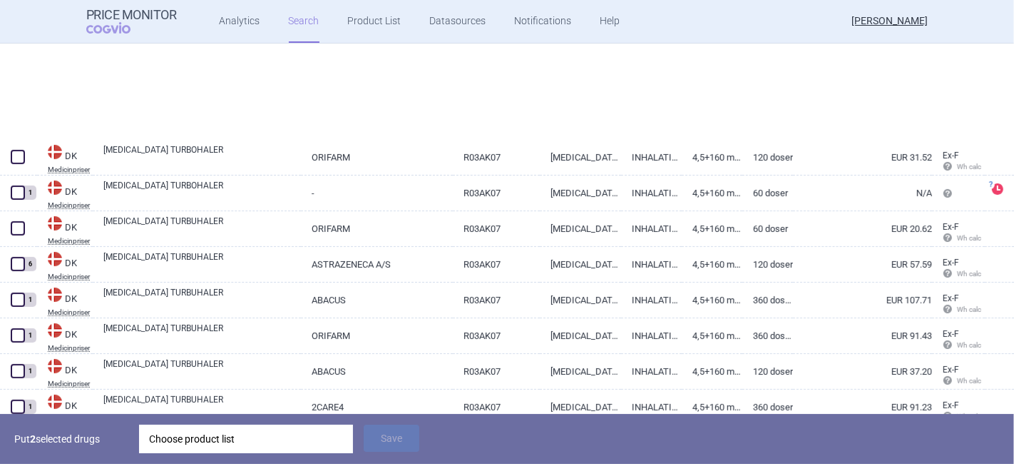
scroll to position [9990, 0]
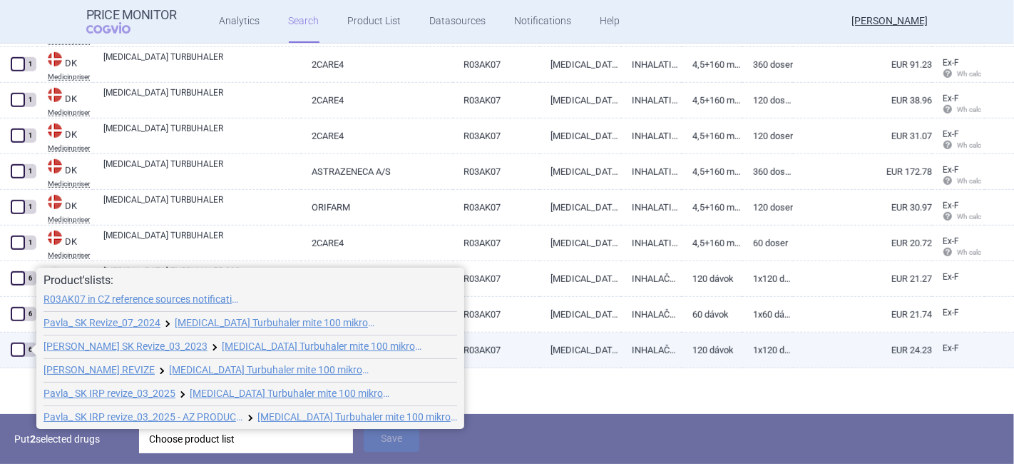
click at [15, 350] on span at bounding box center [18, 349] width 14 height 14
checkbox input "true"
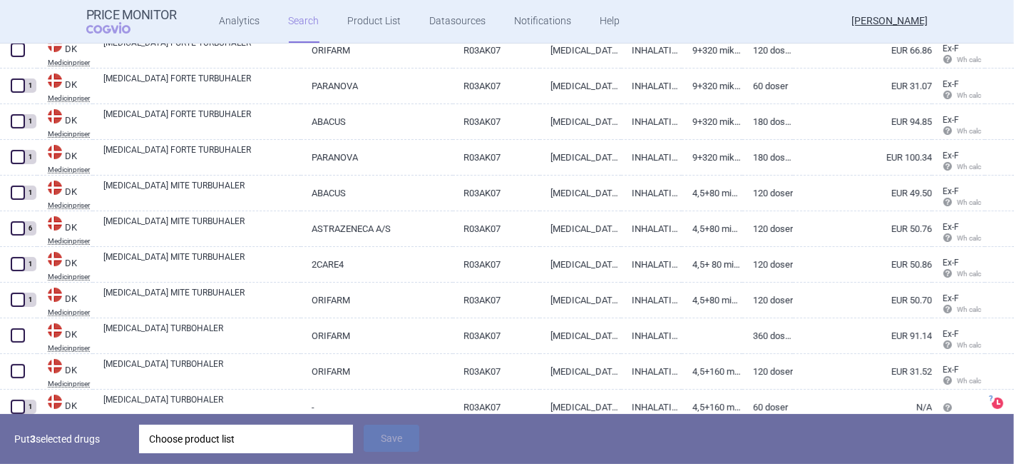
scroll to position [9435, 0]
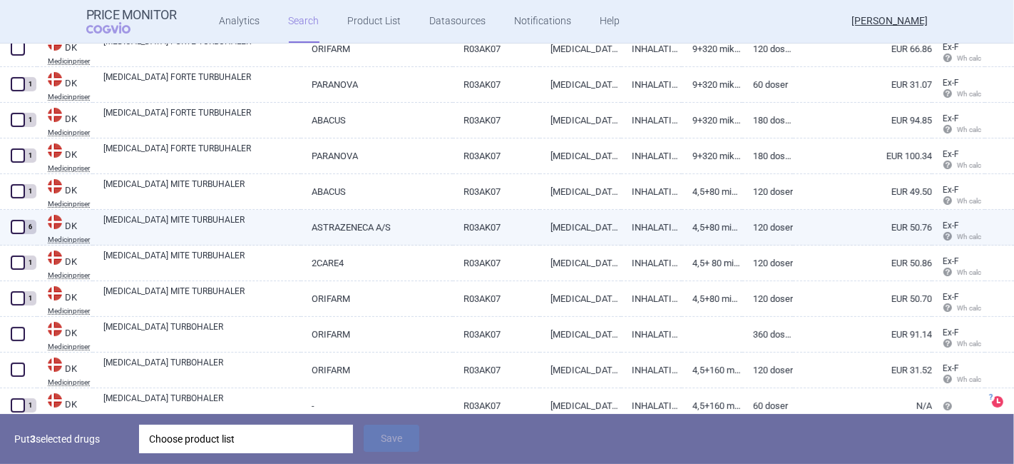
click at [672, 227] on link "INHALATIONSPULVER" at bounding box center [651, 227] width 61 height 35
select select "EUR"
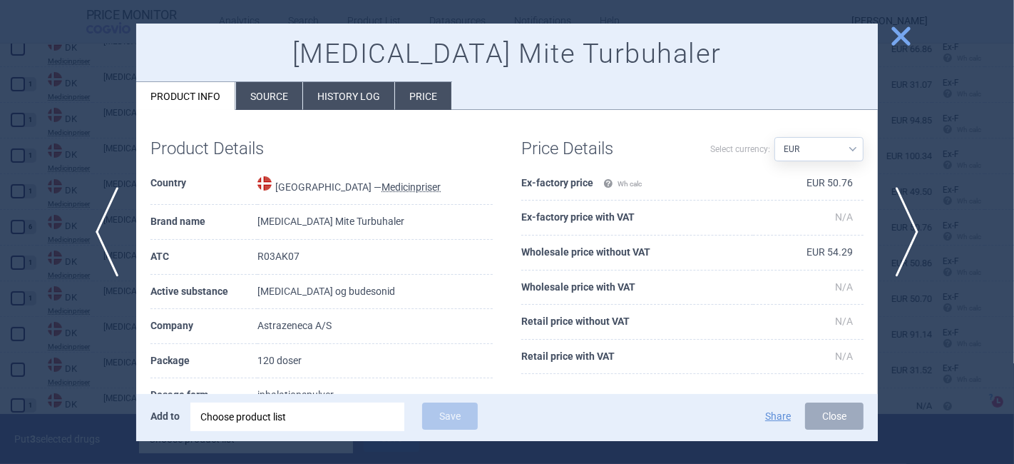
click at [904, 39] on span "close" at bounding box center [901, 36] width 25 height 25
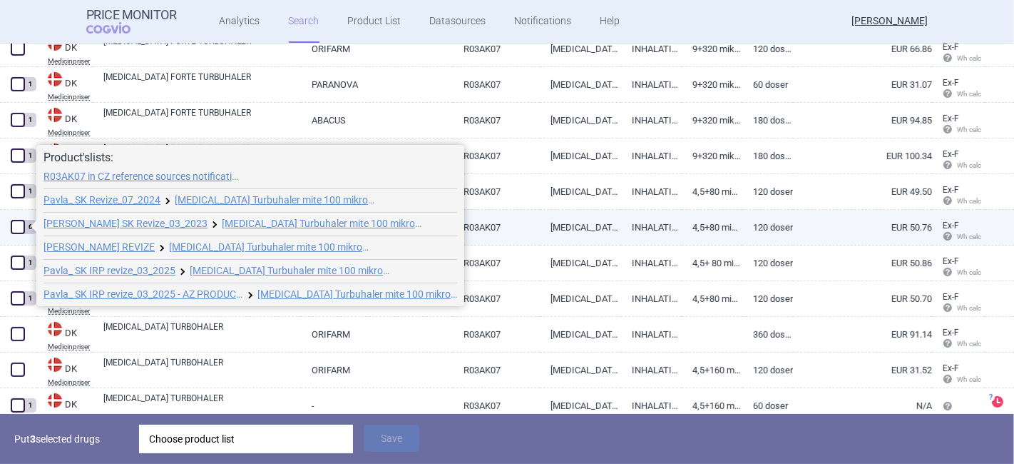
click at [18, 227] on span at bounding box center [18, 227] width 14 height 14
checkbox input "true"
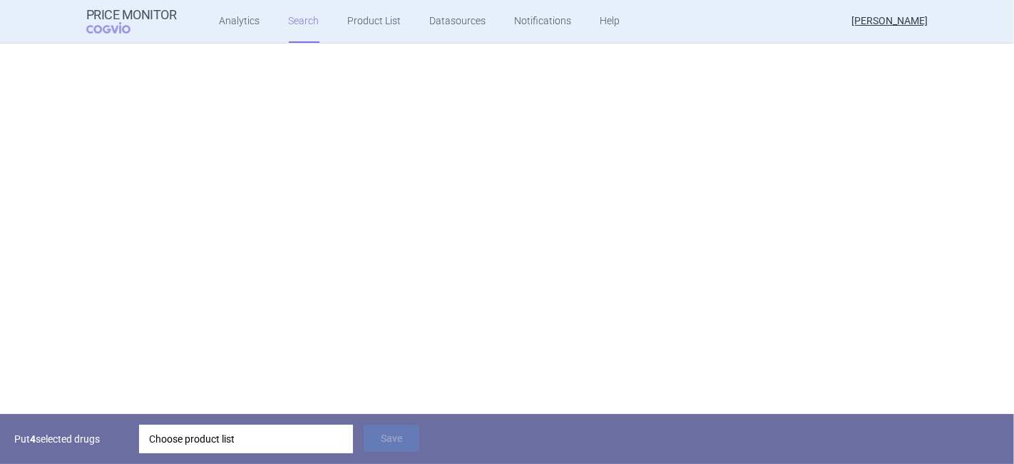
scroll to position [154, 0]
select select "country"
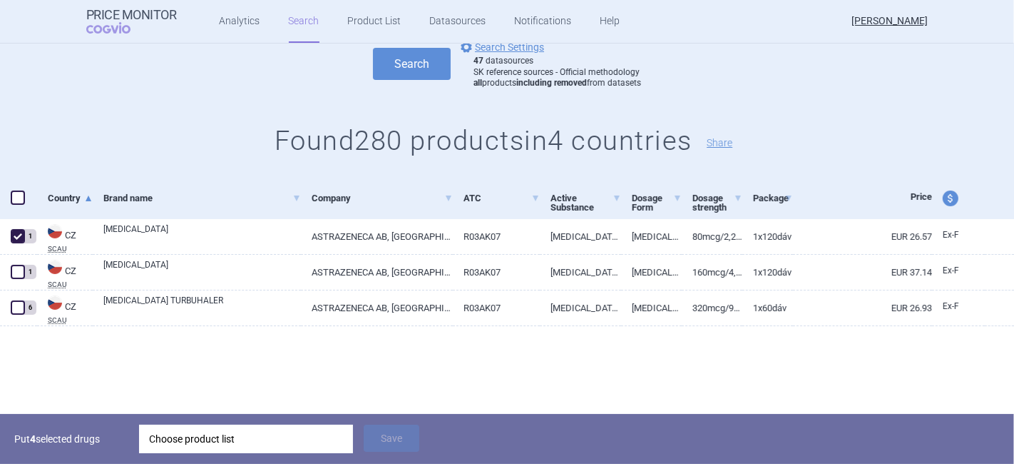
scroll to position [0, 0]
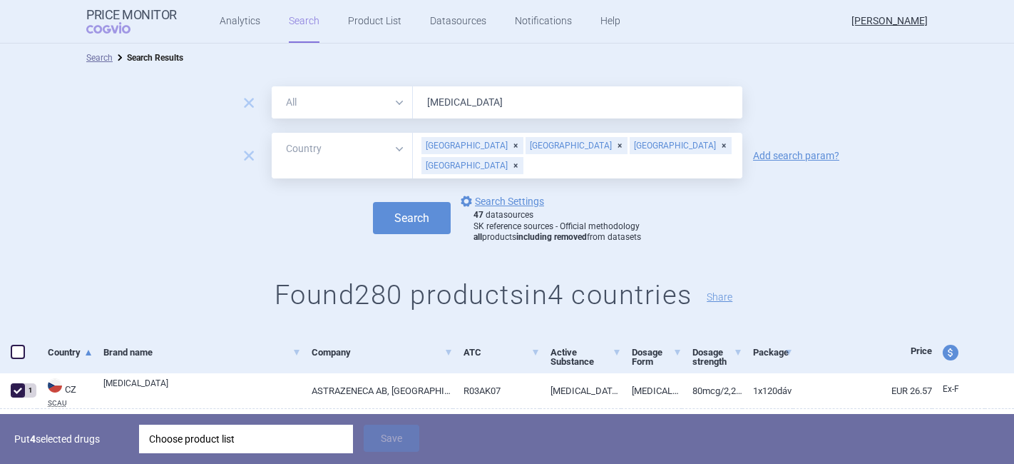
select select "country"
click at [685, 153] on div "[GEOGRAPHIC_DATA] [GEOGRAPHIC_DATA] [GEOGRAPHIC_DATA] [GEOGRAPHIC_DATA]" at bounding box center [578, 156] width 330 height 46
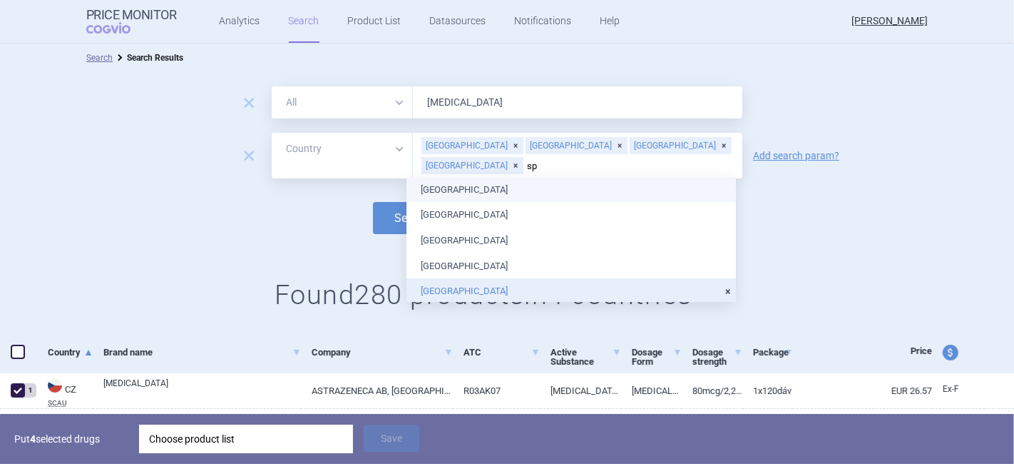
type input "spa"
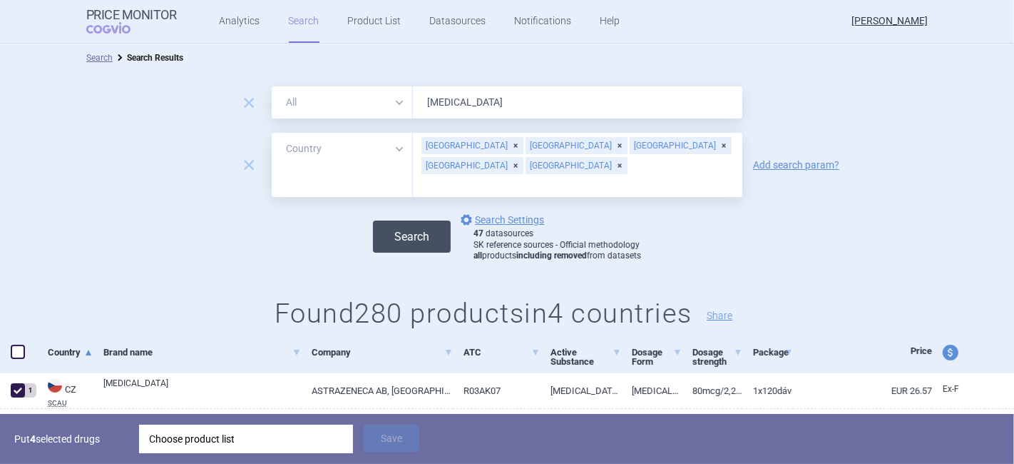
click at [387, 220] on button "Search" at bounding box center [412, 236] width 78 height 32
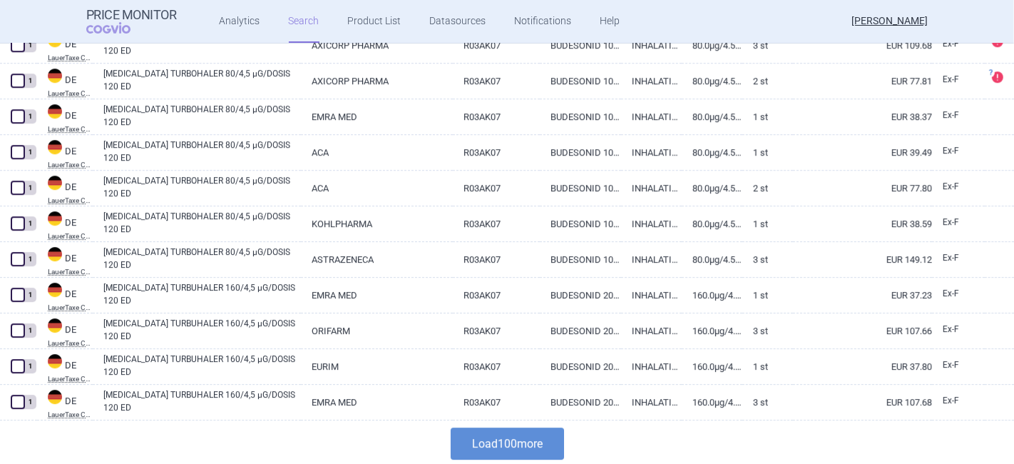
scroll to position [3521, 0]
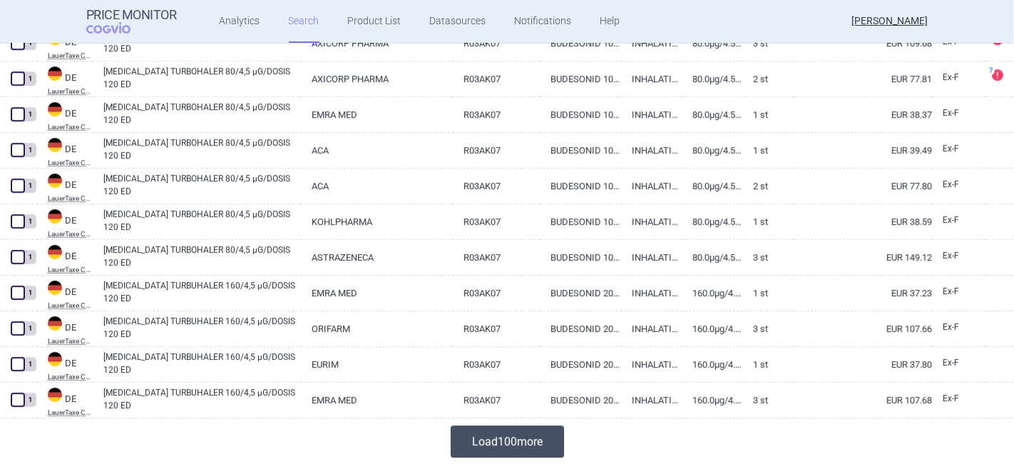
click at [465, 435] on button "Load 100 more" at bounding box center [507, 441] width 113 height 32
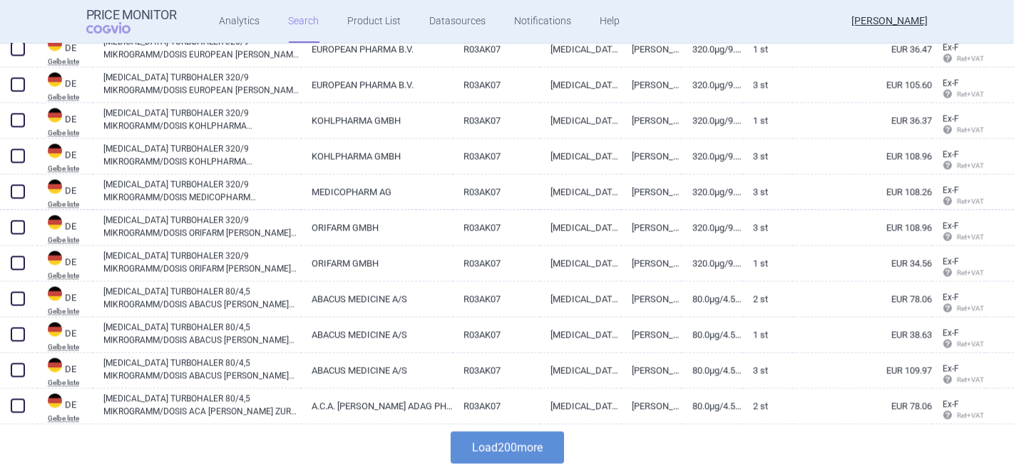
scroll to position [7087, 0]
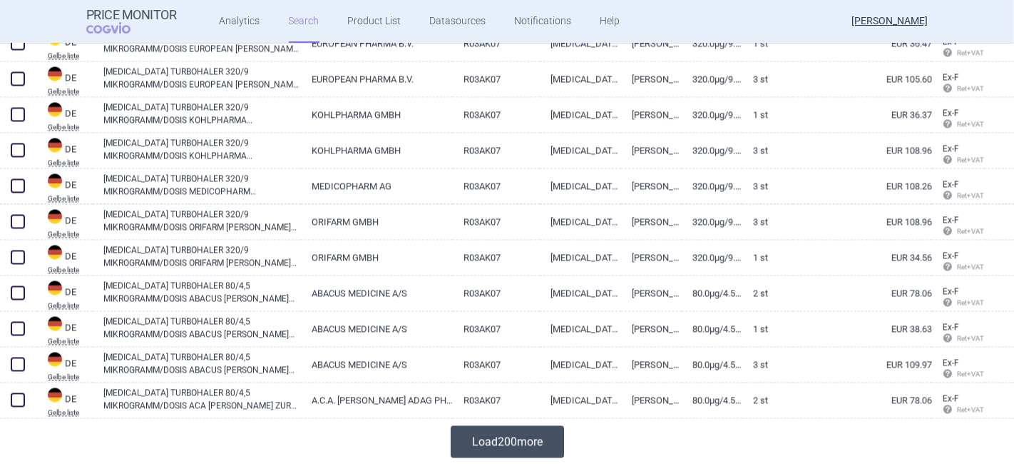
click at [478, 439] on button "Load 200 more" at bounding box center [507, 441] width 113 height 32
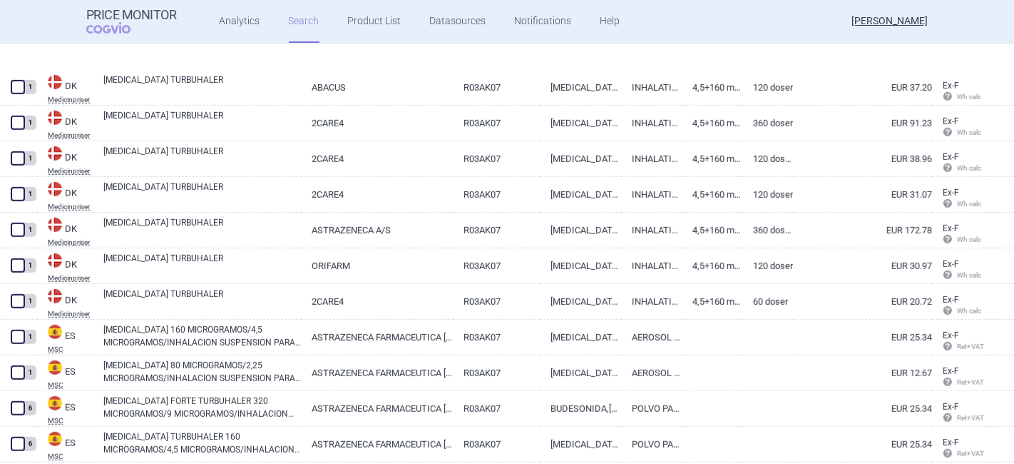
scroll to position [10040, 0]
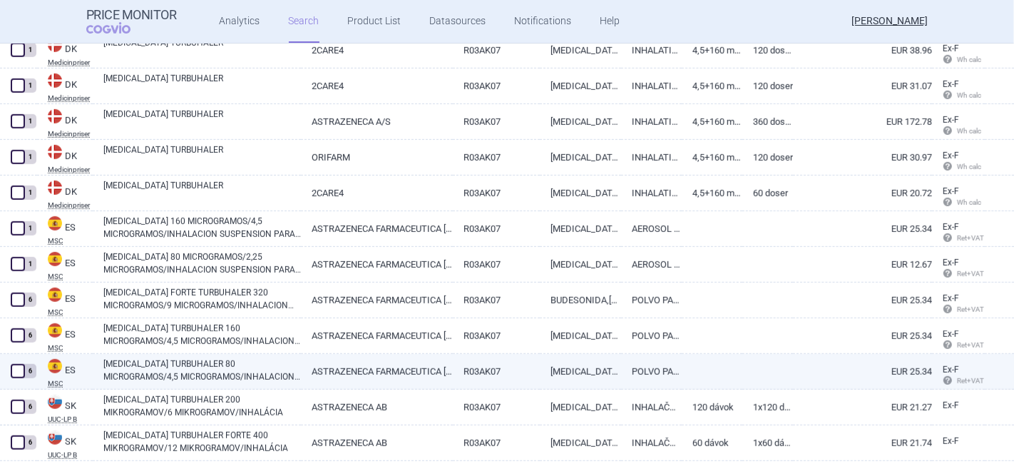
click at [163, 365] on link "[MEDICAL_DATA] TURBUHALER 80 MICROGRAMOS/4,5 MICROGRAMOS/INHALACION POLVO PARA …" at bounding box center [202, 370] width 198 height 26
select select "EUR"
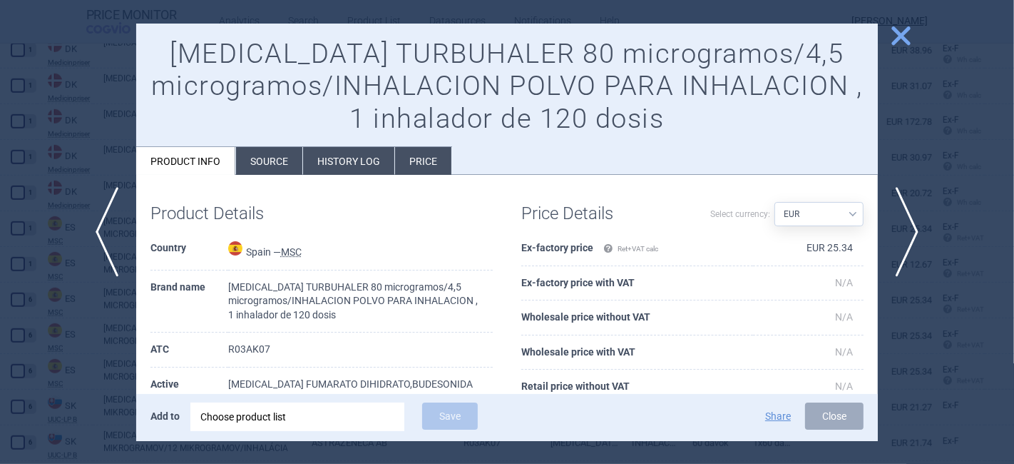
click at [899, 37] on span "close" at bounding box center [901, 36] width 25 height 25
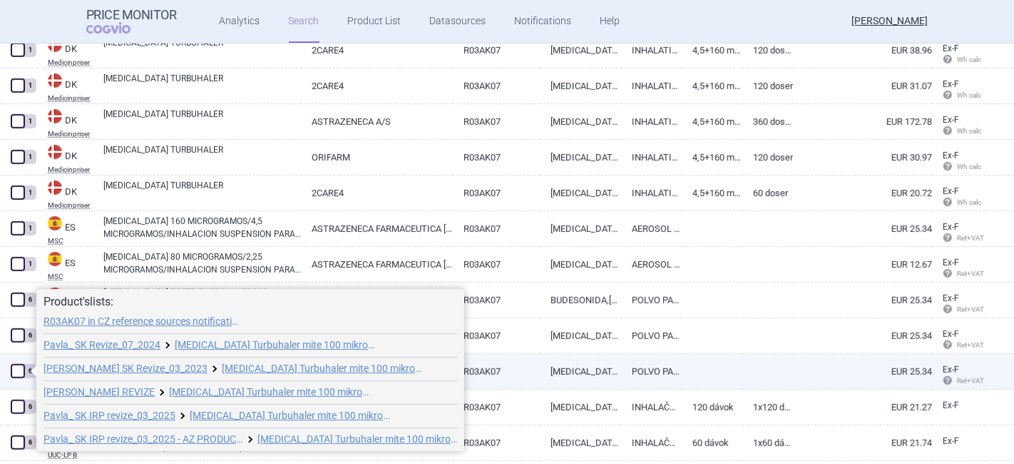
click at [16, 377] on span at bounding box center [18, 371] width 14 height 14
checkbox input "true"
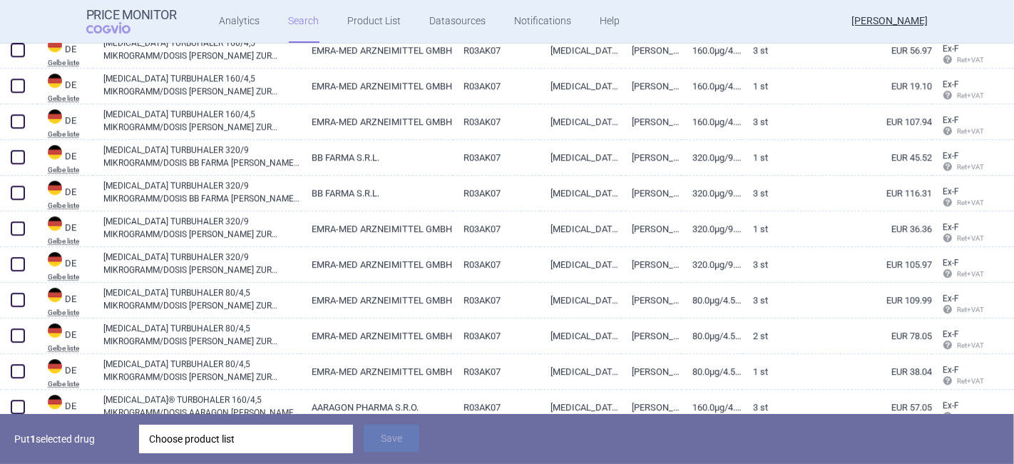
scroll to position [7741, 0]
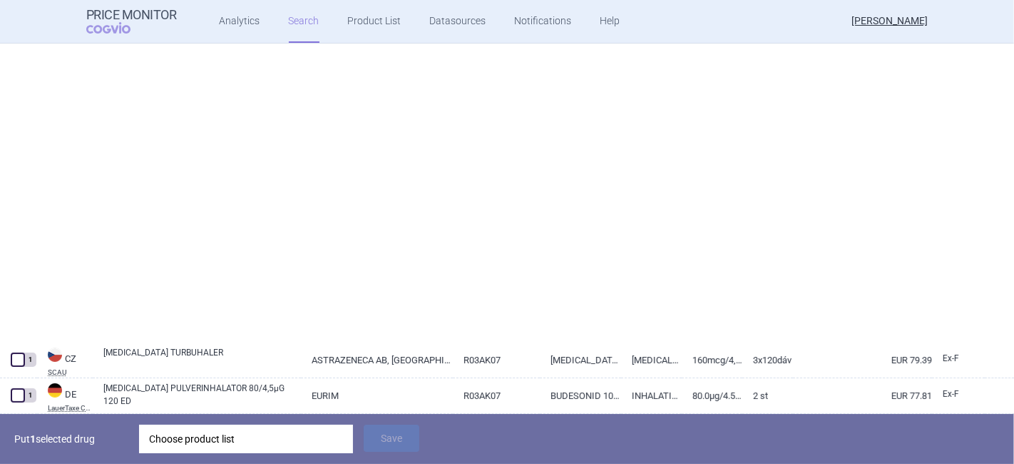
select select "country"
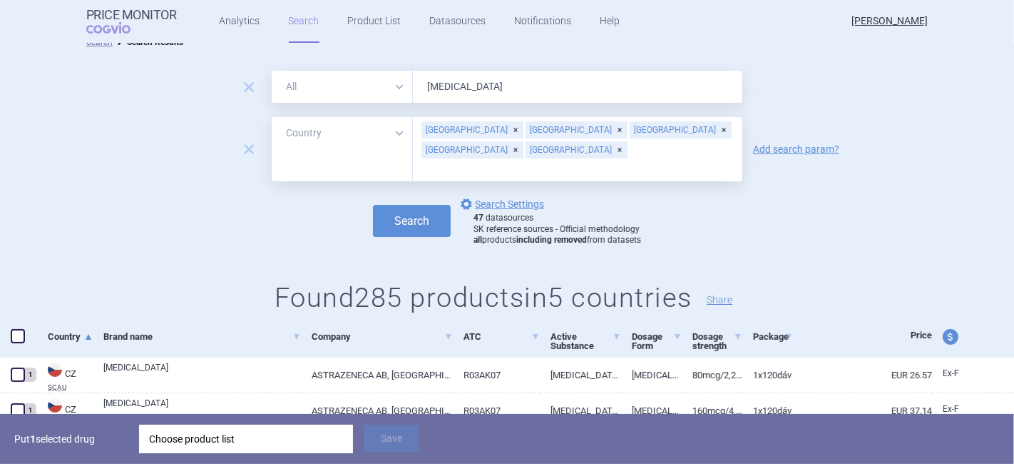
scroll to position [0, 0]
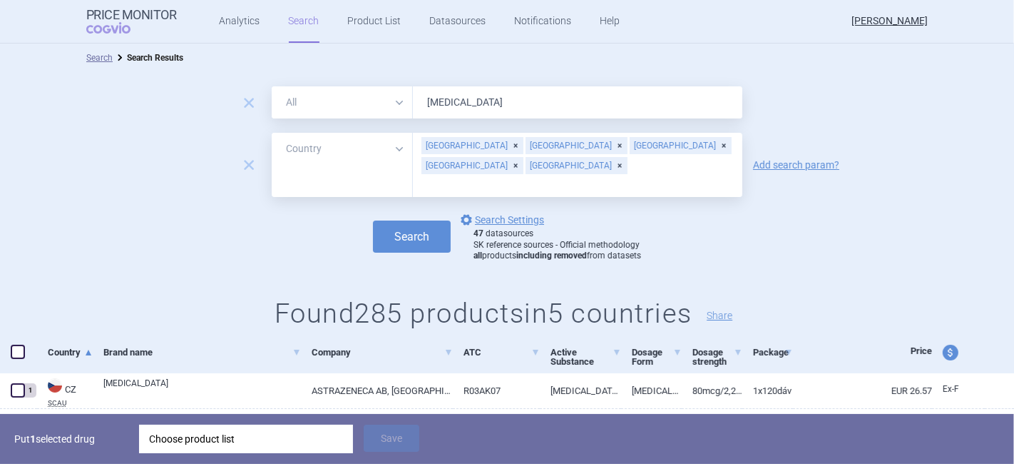
click at [446, 175] on input "text" at bounding box center [577, 184] width 315 height 19
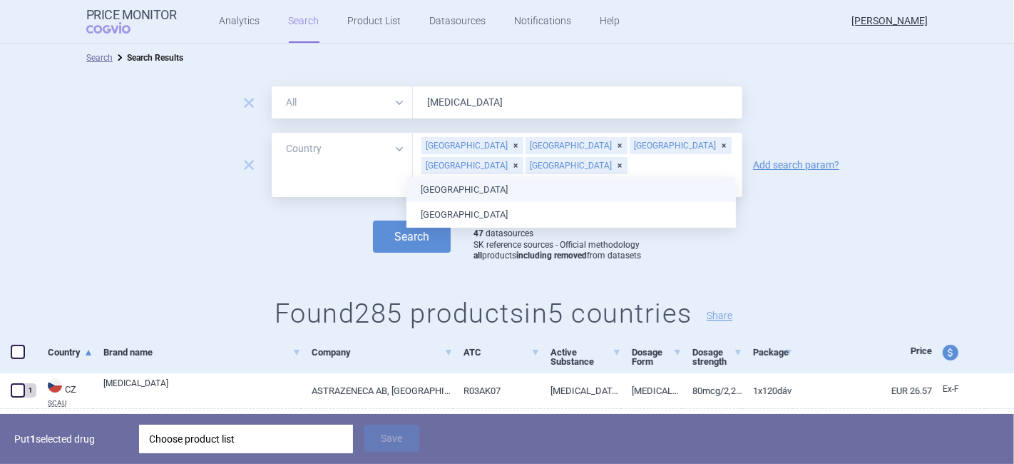
type input "fra"
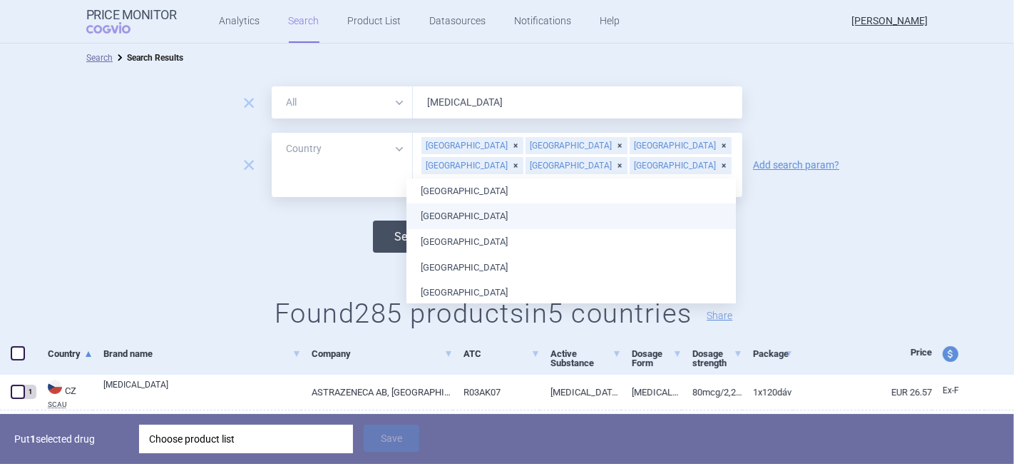
click at [382, 220] on button "Search" at bounding box center [412, 236] width 78 height 32
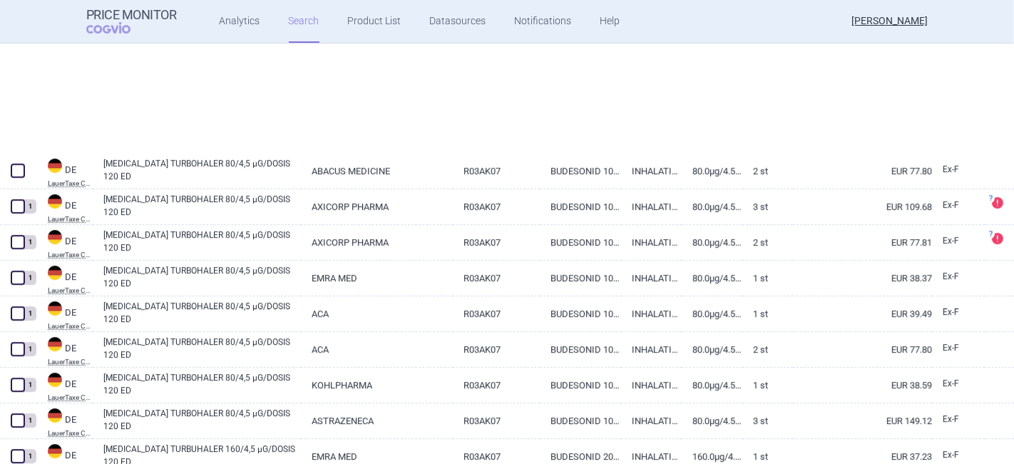
scroll to position [3523, 0]
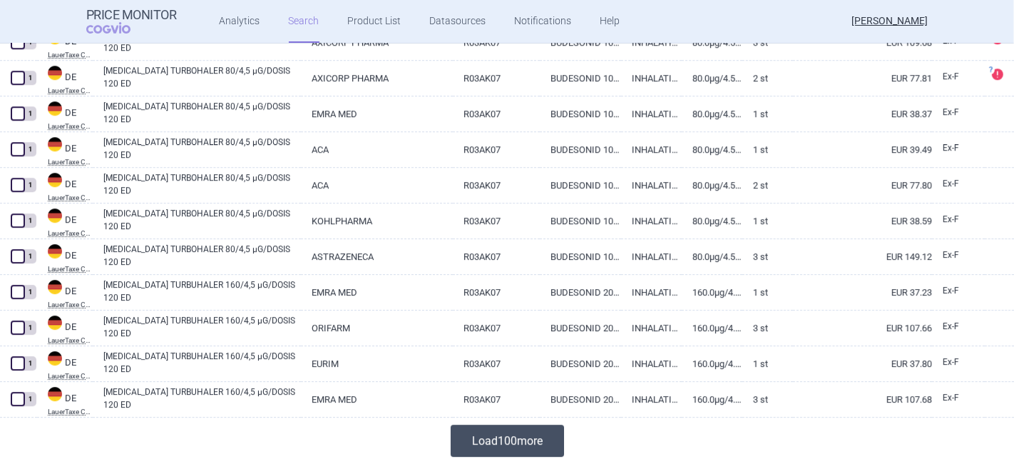
click at [486, 438] on button "Load 100 more" at bounding box center [507, 440] width 113 height 32
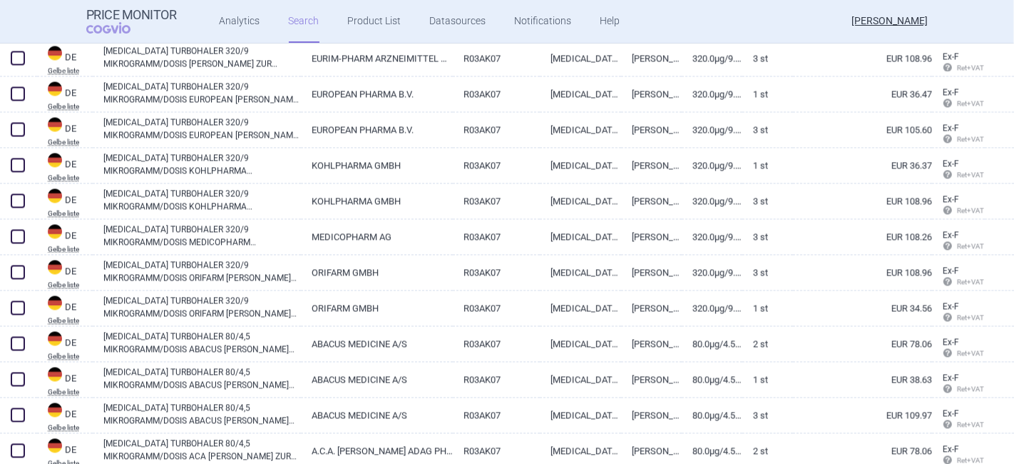
scroll to position [7089, 0]
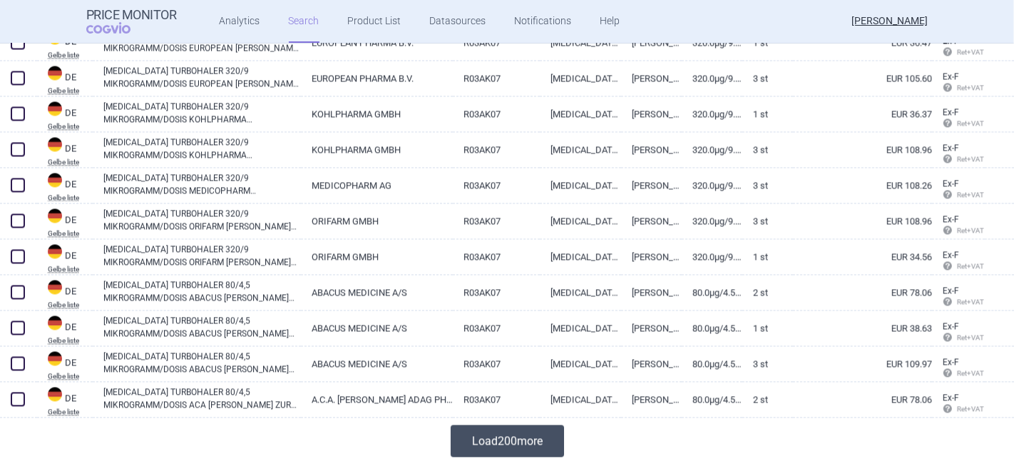
click at [505, 436] on button "Load 200 more" at bounding box center [507, 440] width 113 height 32
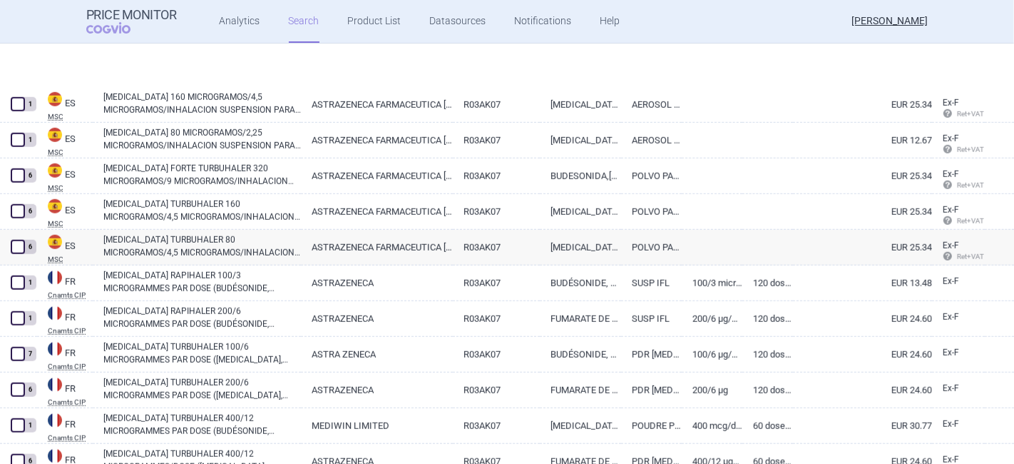
scroll to position [10334, 0]
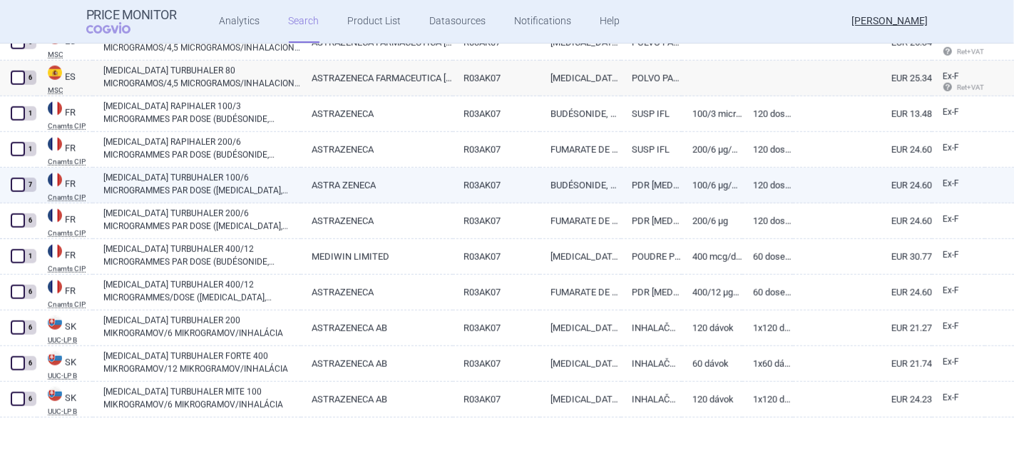
click at [819, 183] on link "EUR 24.60" at bounding box center [862, 185] width 139 height 35
select select "EUR"
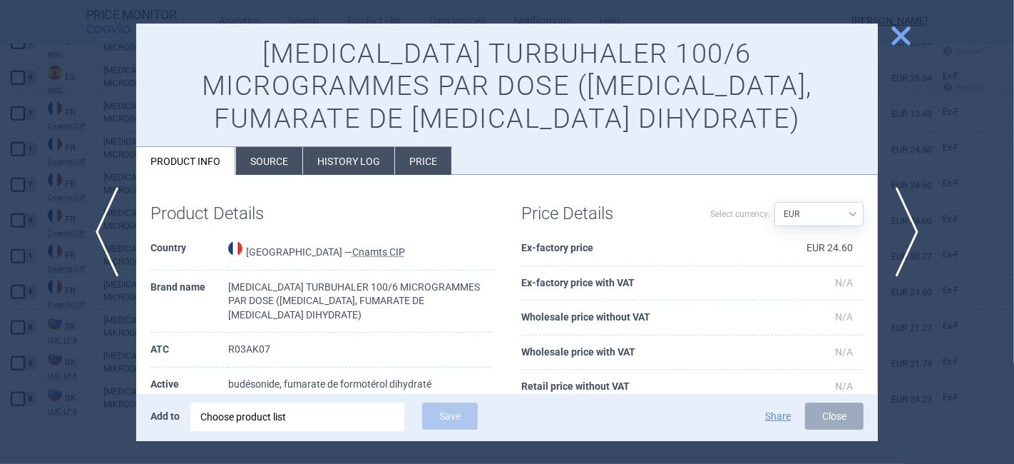
click at [900, 36] on span "close" at bounding box center [901, 36] width 25 height 25
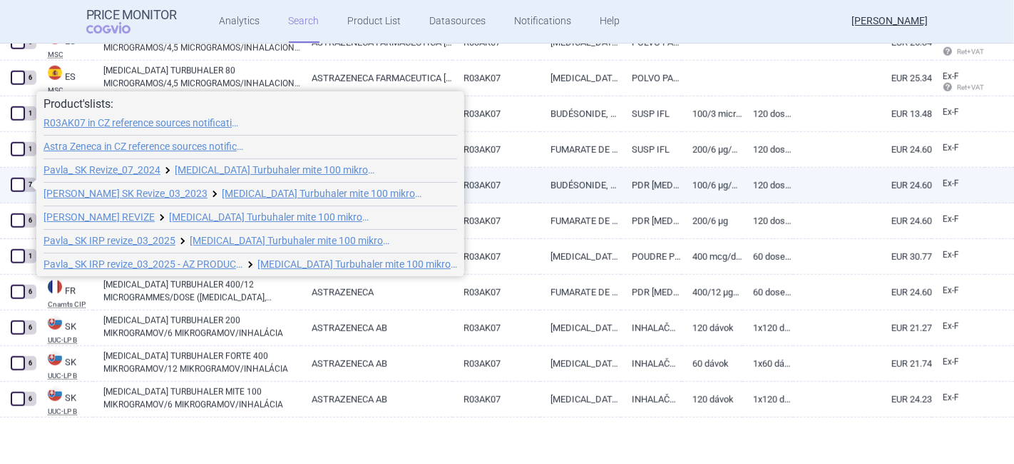
click at [20, 185] on span at bounding box center [18, 185] width 14 height 14
checkbox input "true"
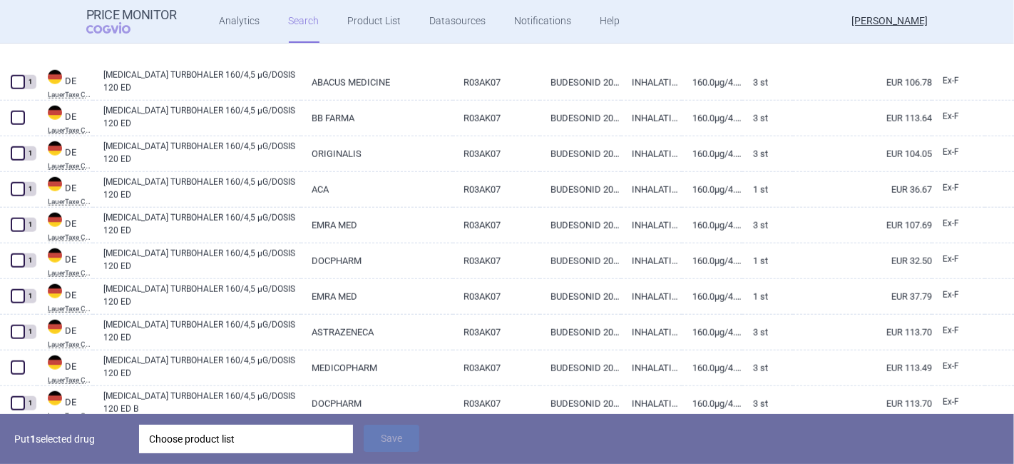
scroll to position [399, 0]
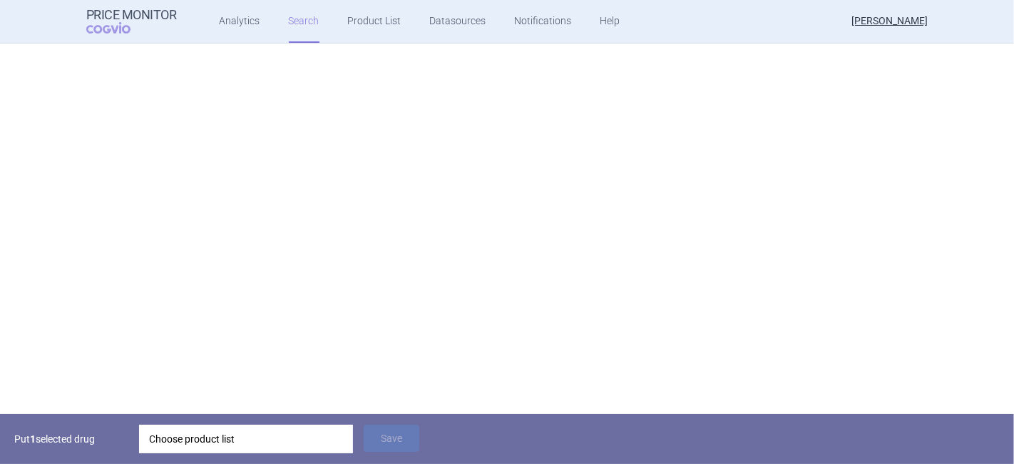
select select "country"
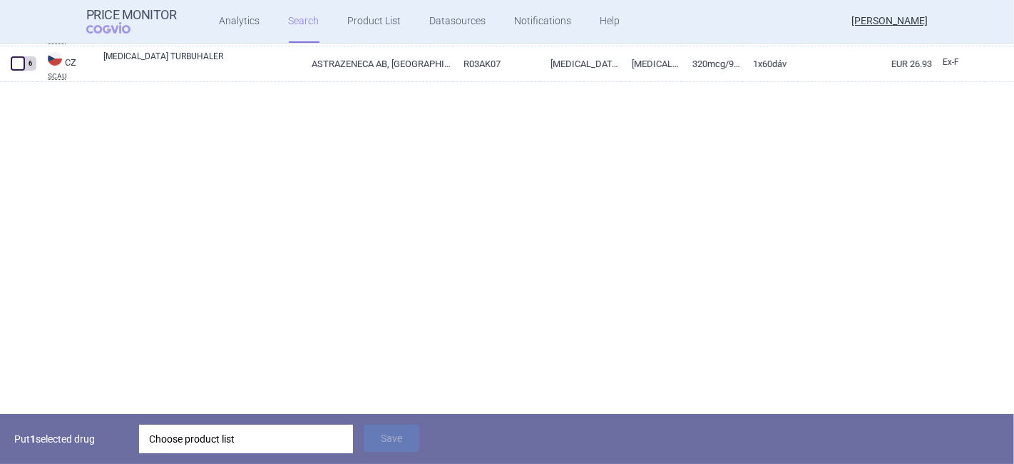
scroll to position [0, 0]
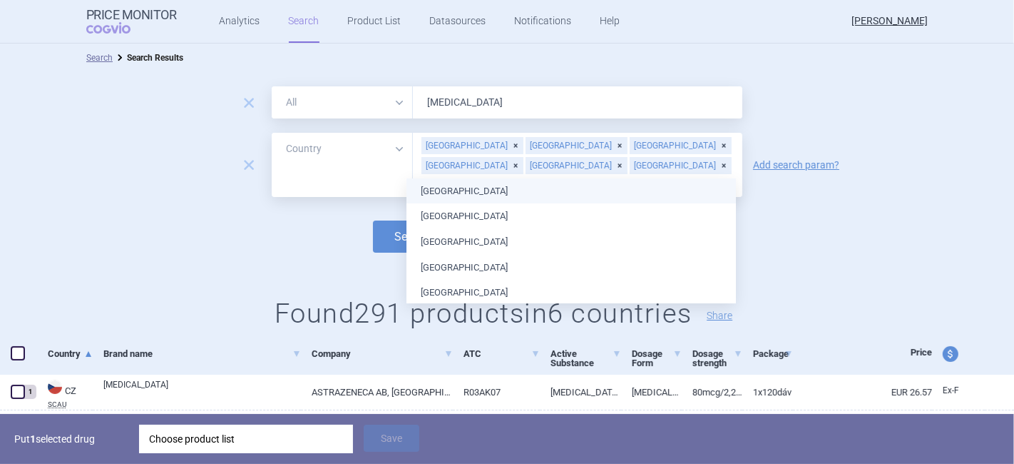
click at [486, 175] on input "text" at bounding box center [577, 184] width 315 height 19
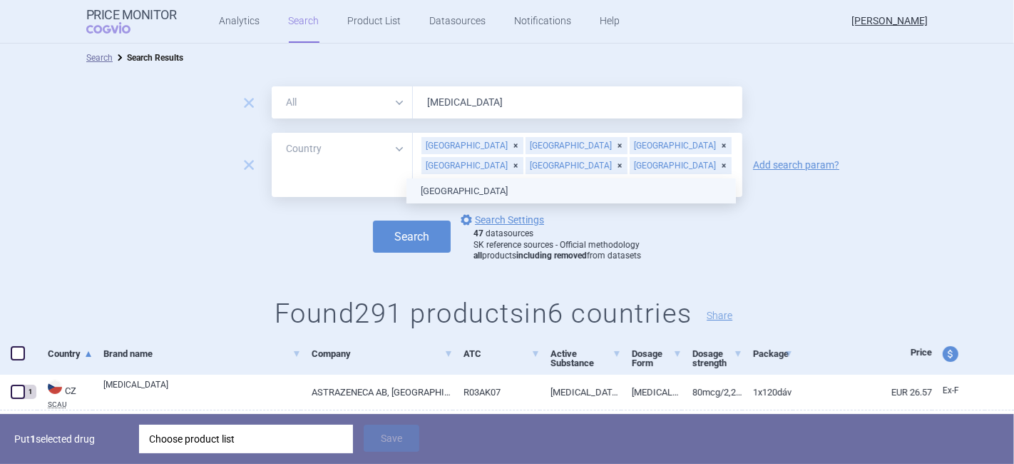
type input "gr"
click at [431, 190] on ul "[GEOGRAPHIC_DATA]" at bounding box center [572, 191] width 330 height 26
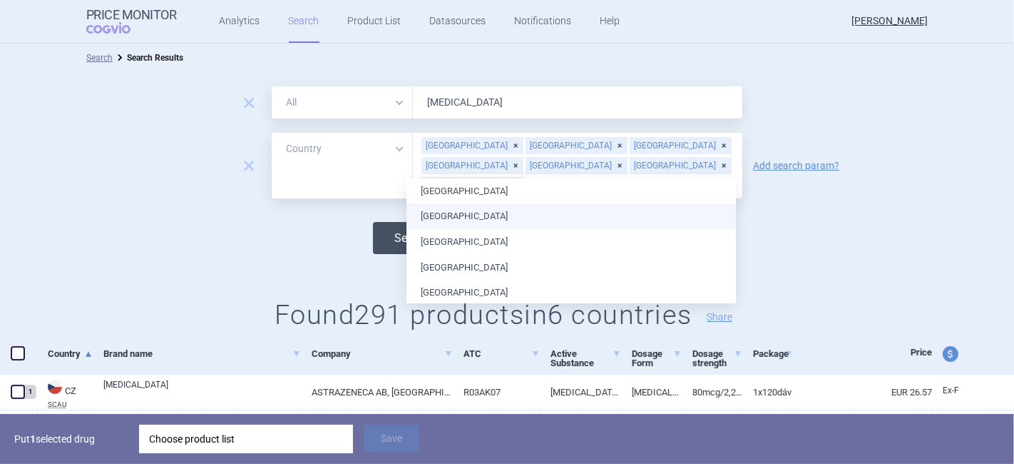
click at [379, 222] on button "Search" at bounding box center [412, 238] width 78 height 32
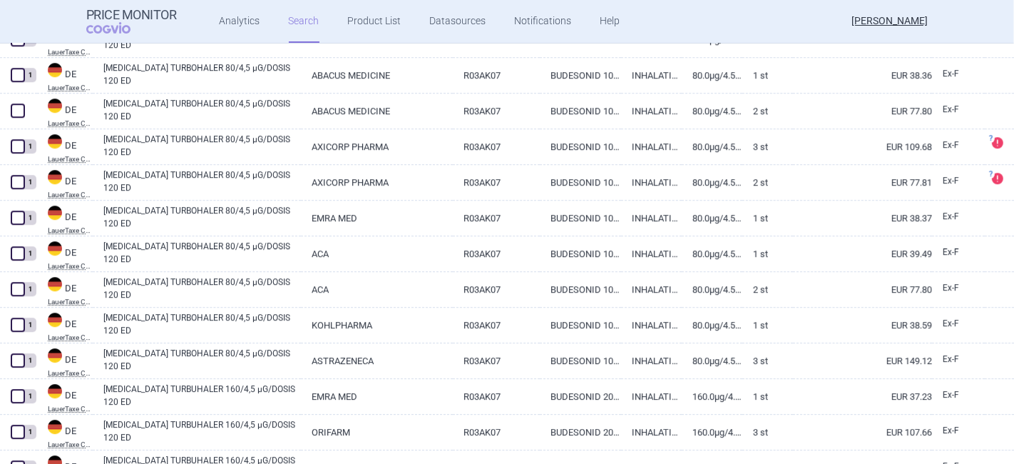
scroll to position [3523, 0]
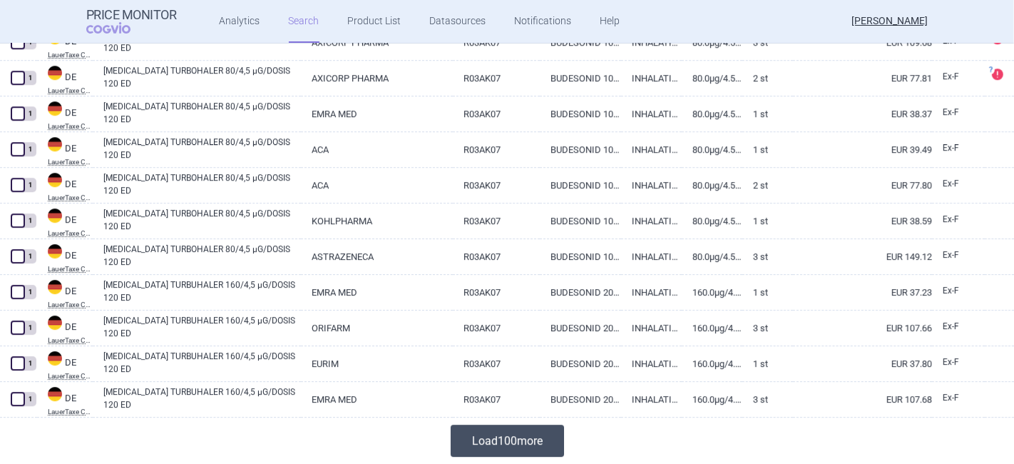
click at [543, 445] on button "Load 100 more" at bounding box center [507, 440] width 113 height 32
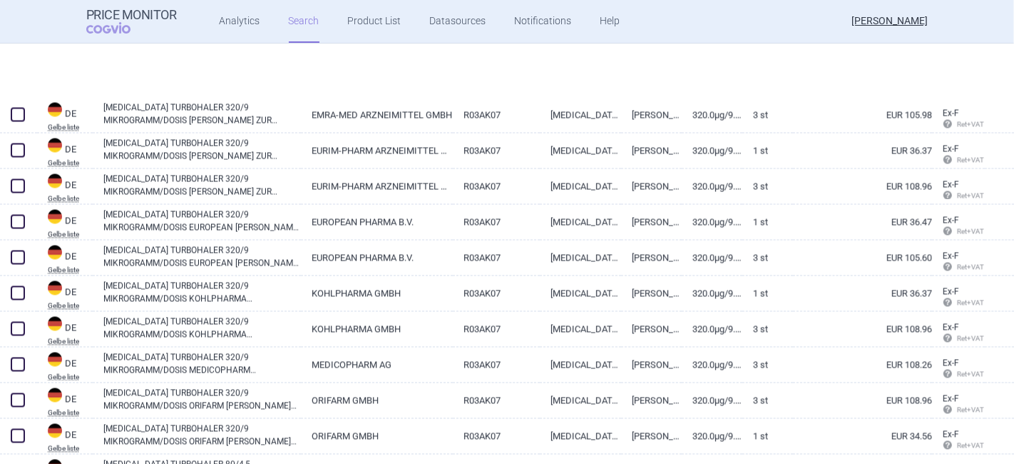
scroll to position [7089, 0]
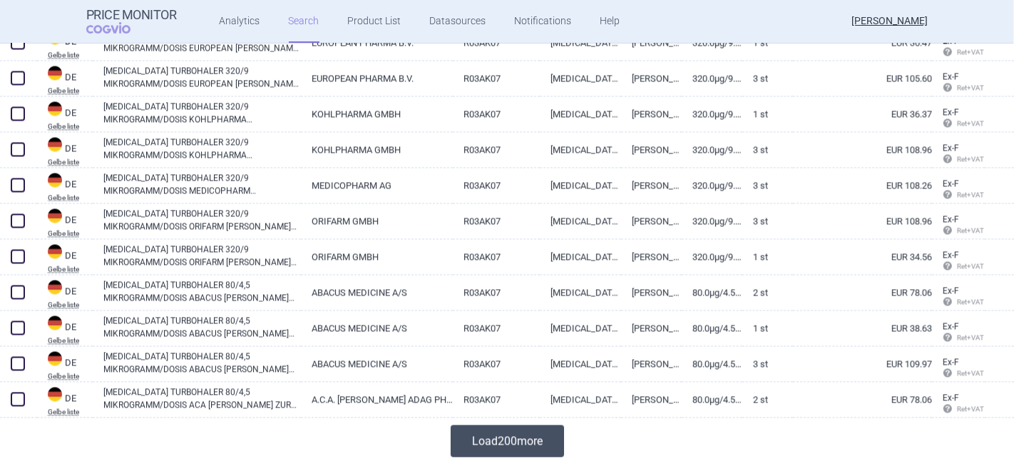
click at [504, 444] on button "Load 200 more" at bounding box center [507, 440] width 113 height 32
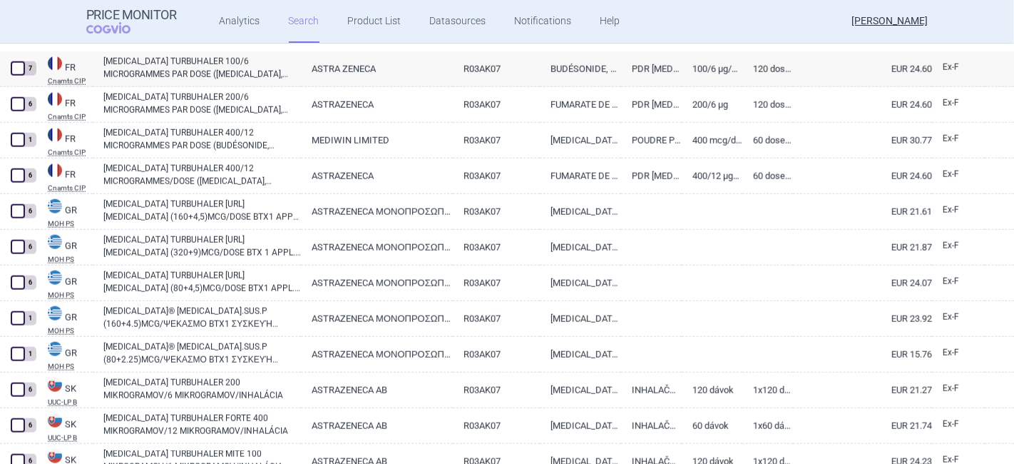
scroll to position [10496, 0]
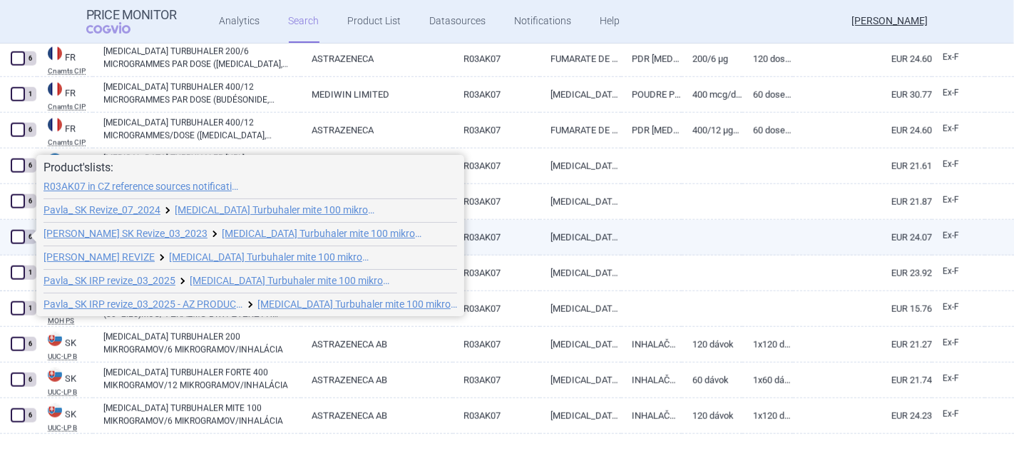
click at [16, 233] on span at bounding box center [18, 237] width 14 height 14
checkbox input "true"
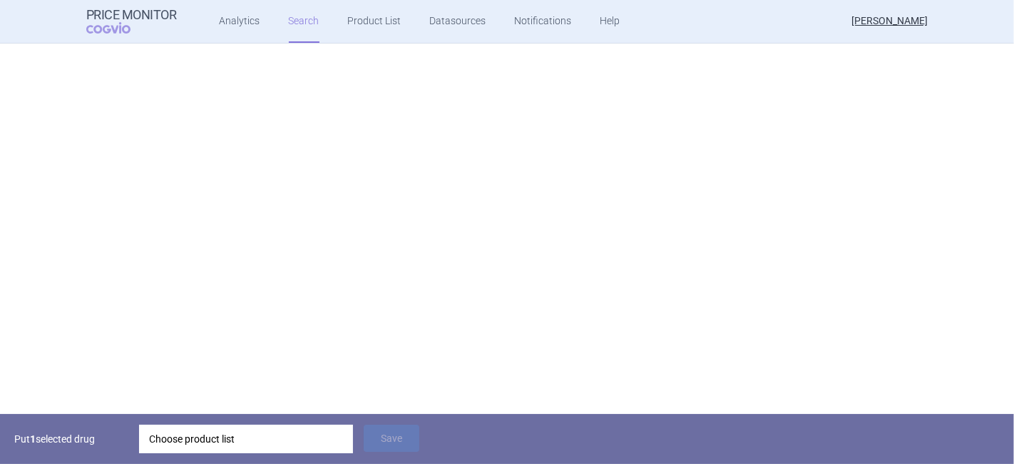
scroll to position [0, 0]
select select "country"
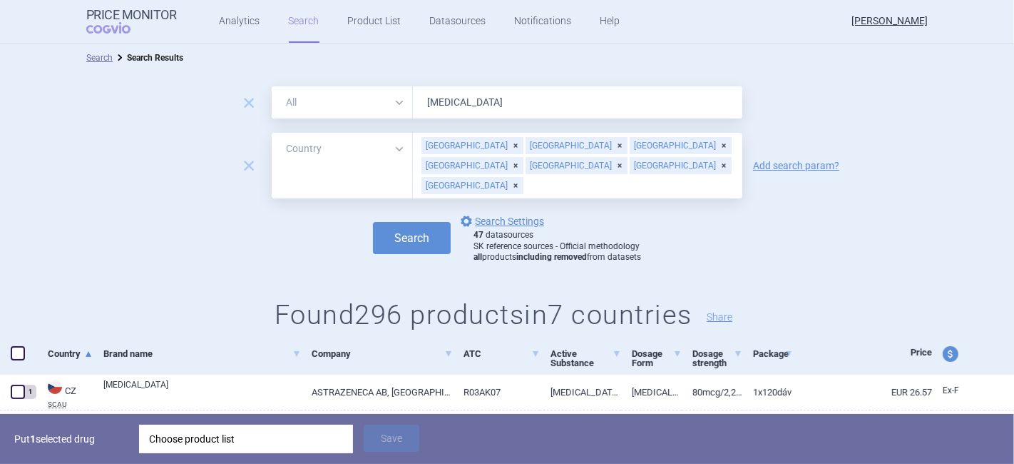
click at [543, 176] on input "text" at bounding box center [629, 185] width 211 height 19
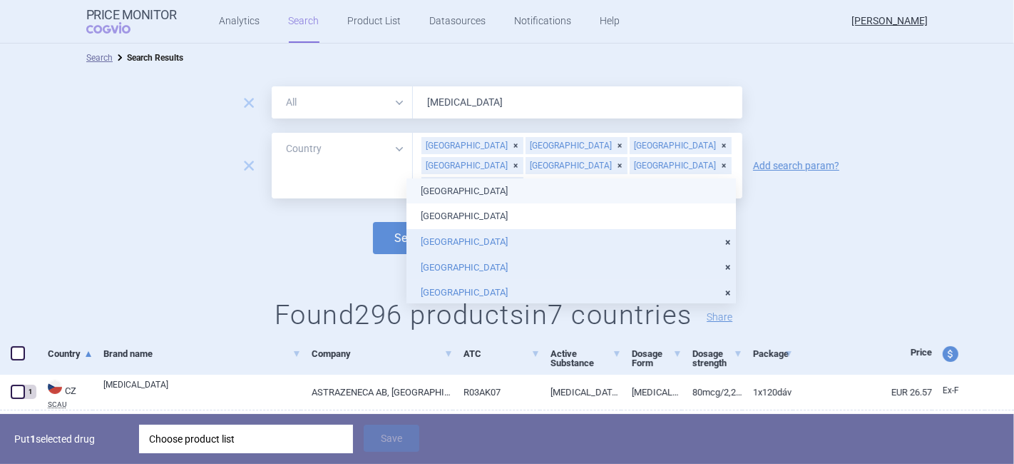
type input "cro"
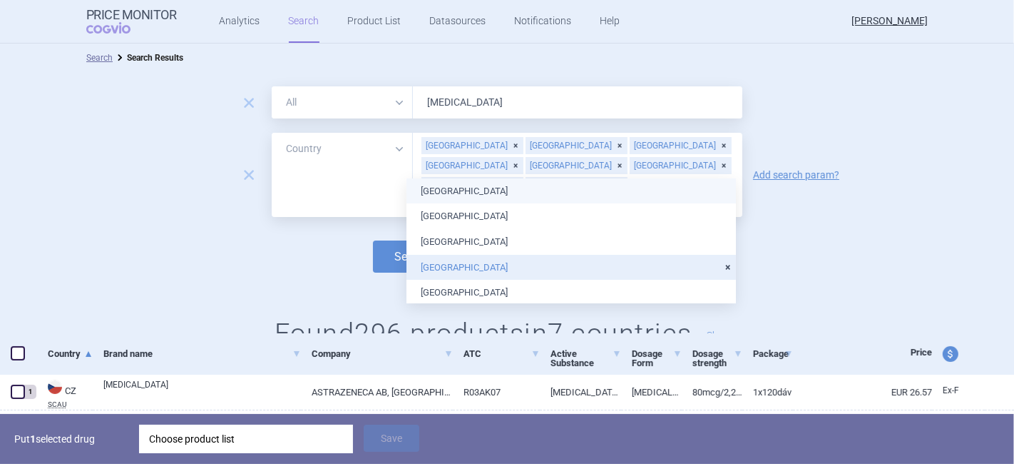
click at [389, 240] on button "Search" at bounding box center [412, 256] width 78 height 32
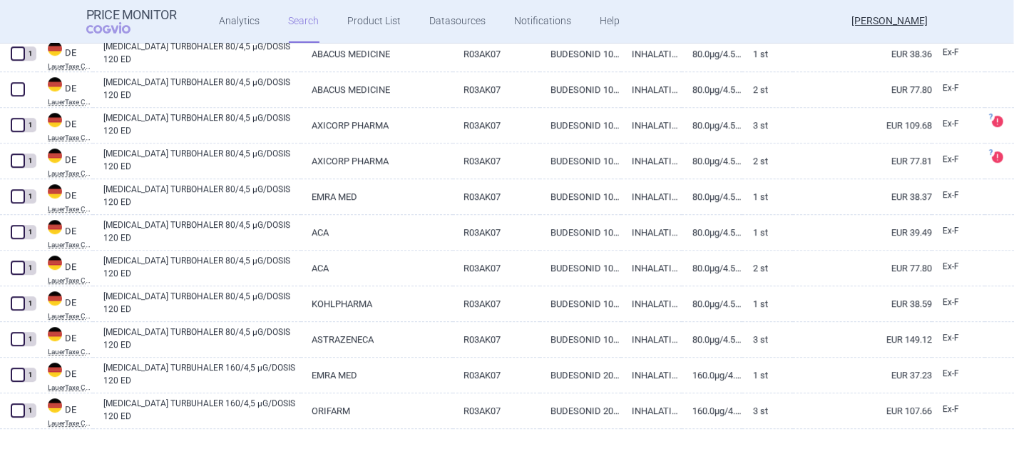
scroll to position [3523, 0]
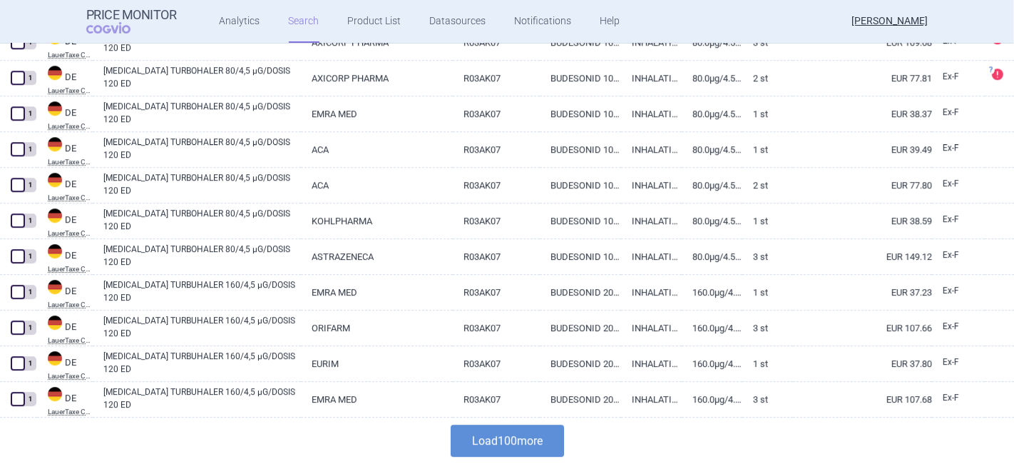
drag, startPoint x: 502, startPoint y: 436, endPoint x: 516, endPoint y: 430, distance: 15.0
click at [503, 438] on button "Load 100 more" at bounding box center [507, 440] width 113 height 32
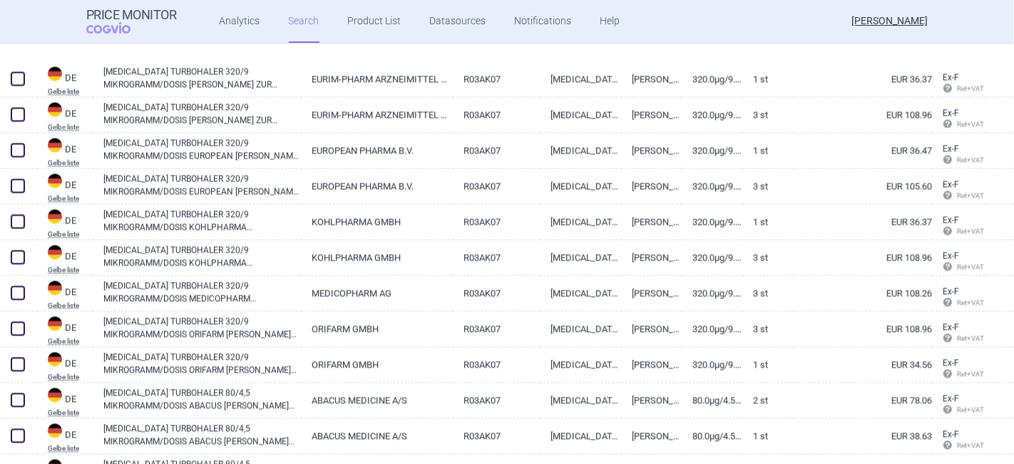
scroll to position [7089, 0]
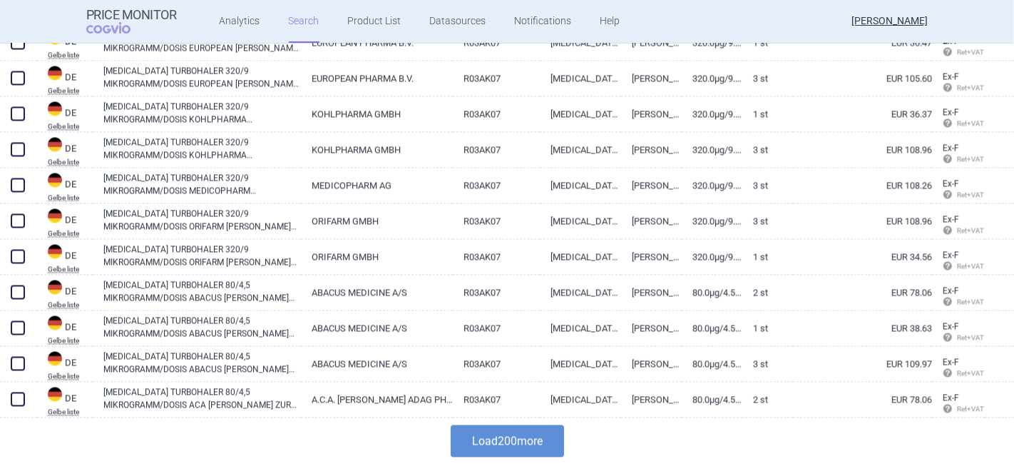
click at [466, 435] on button "Load 200 more" at bounding box center [507, 440] width 113 height 32
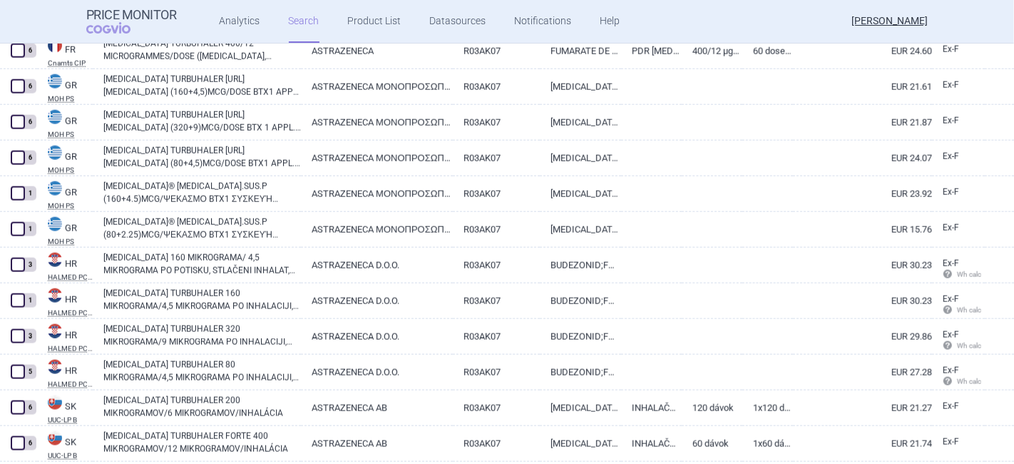
scroll to position [10655, 0]
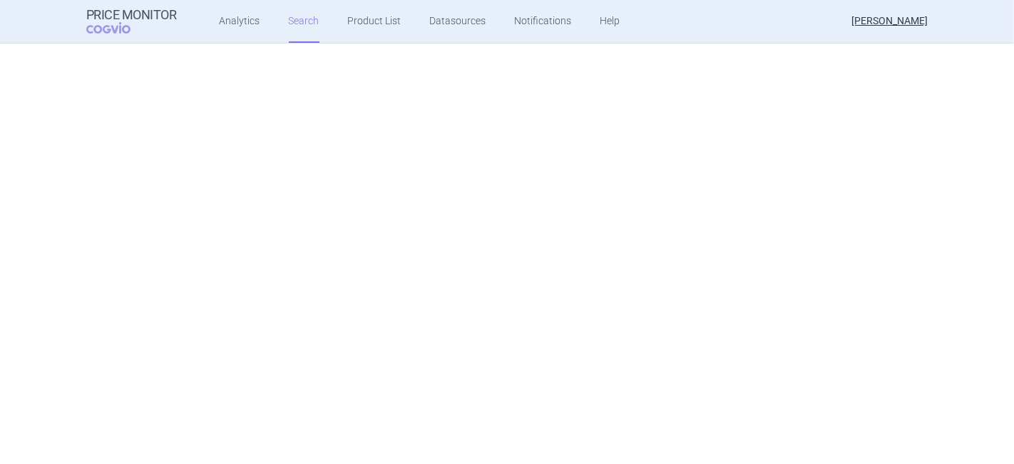
scroll to position [10655, 0]
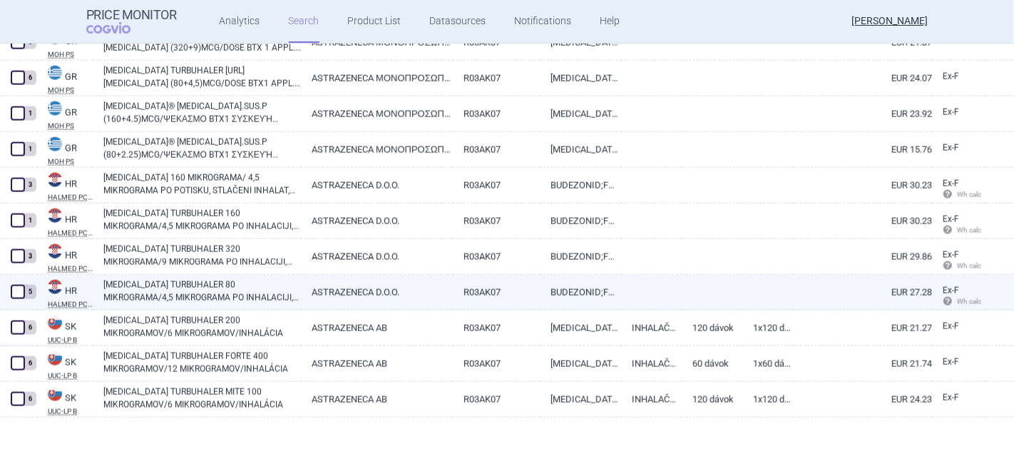
click at [18, 293] on span at bounding box center [18, 292] width 14 height 14
checkbox input "true"
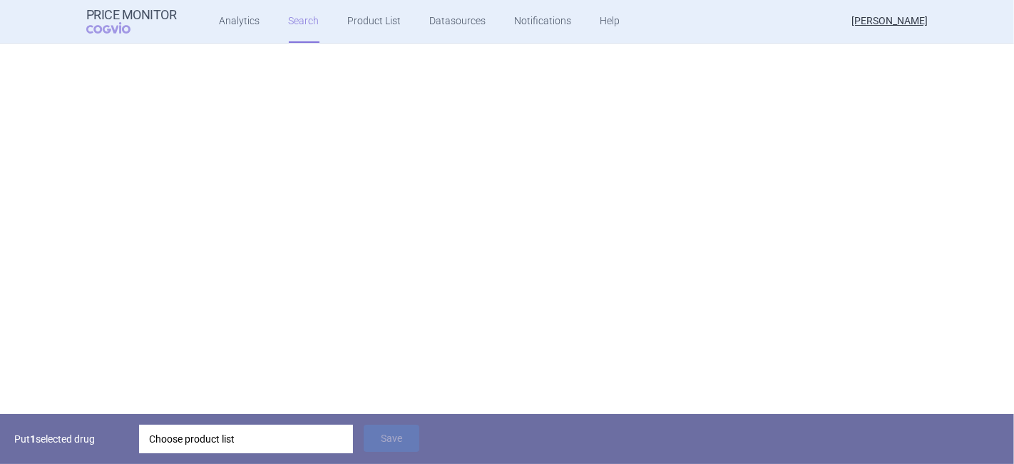
scroll to position [0, 0]
select select "country"
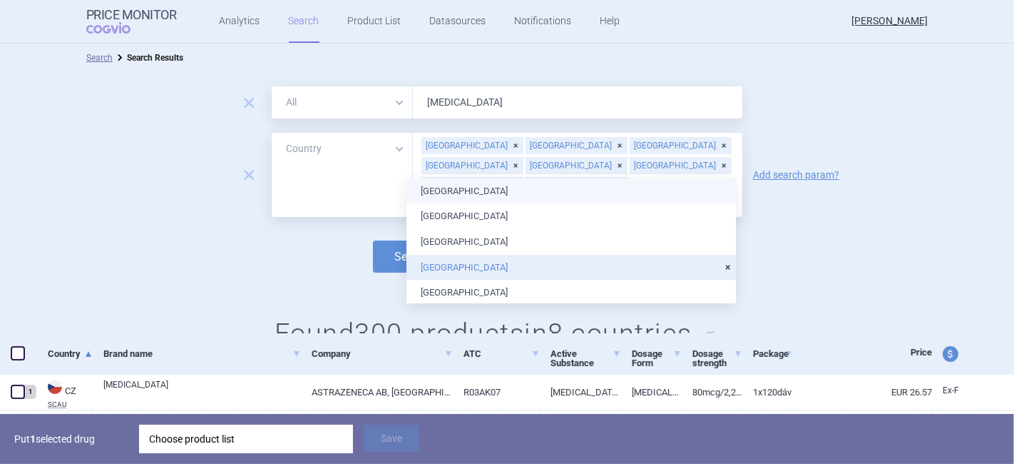
click at [585, 195] on input "text" at bounding box center [577, 204] width 315 height 19
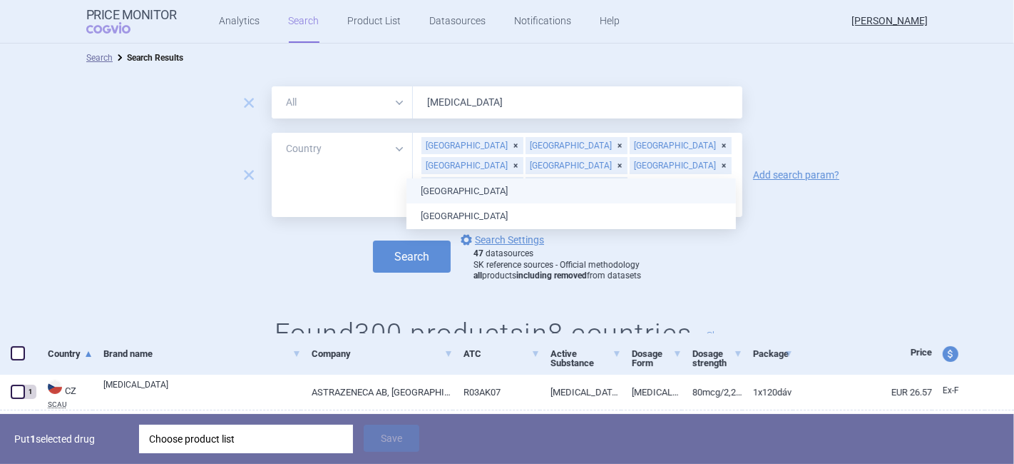
type input "hung"
click at [434, 193] on ul "[GEOGRAPHIC_DATA]" at bounding box center [572, 191] width 330 height 26
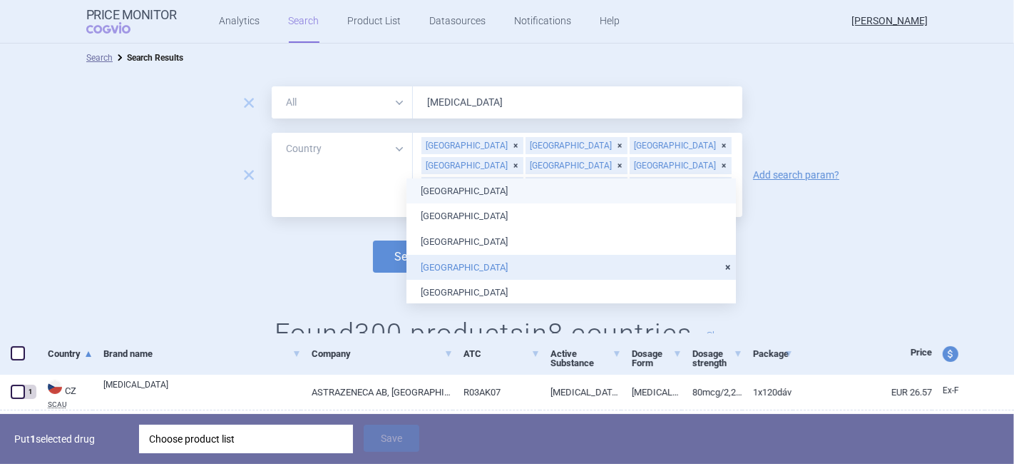
click at [341, 231] on div "Search options Search Settings 47 datasources SK reference sources - Official m…" at bounding box center [507, 256] width 1014 height 51
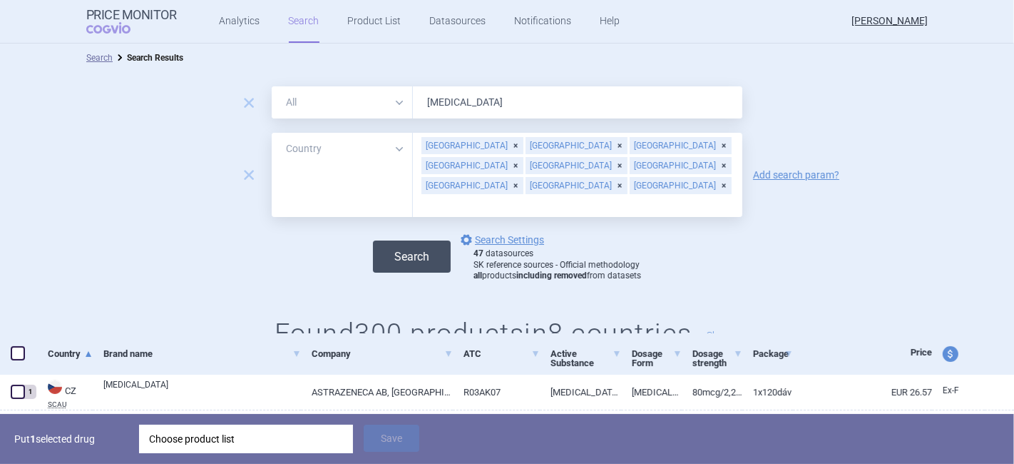
click at [399, 240] on button "Search" at bounding box center [412, 256] width 78 height 32
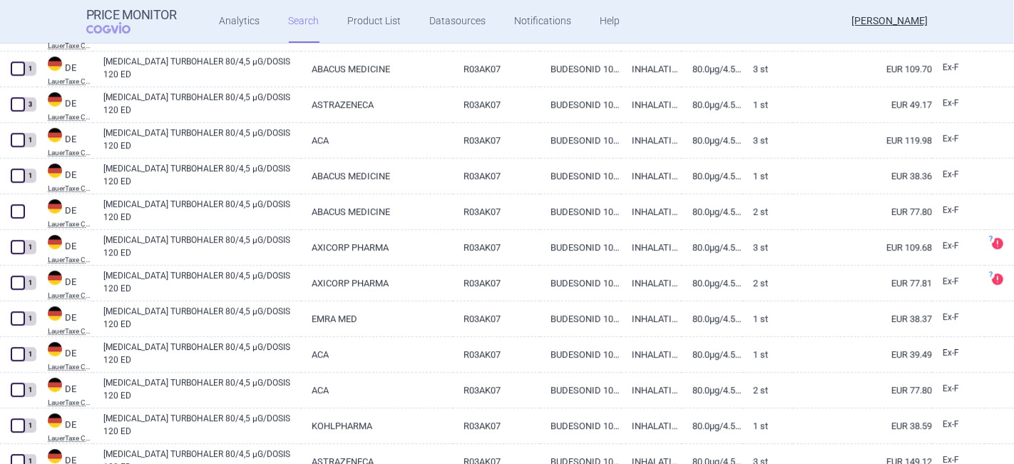
scroll to position [3523, 0]
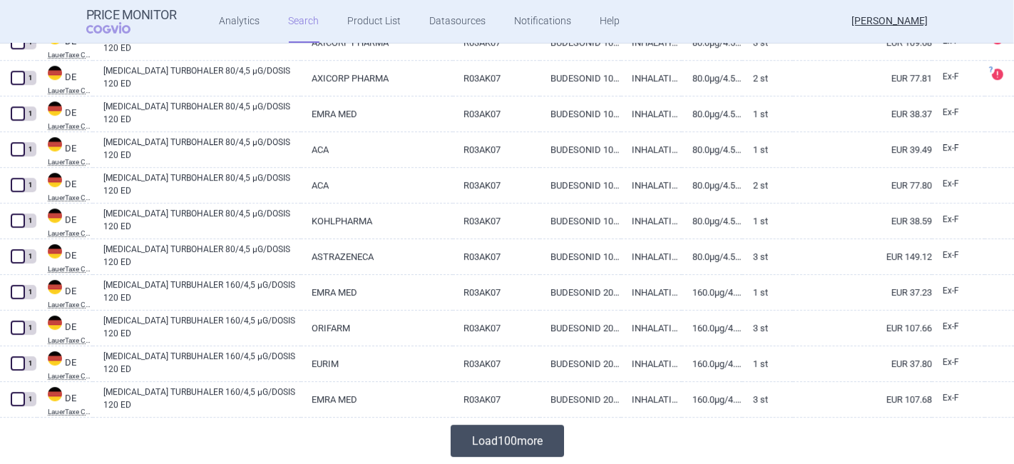
click at [474, 444] on button "Load 100 more" at bounding box center [507, 440] width 113 height 32
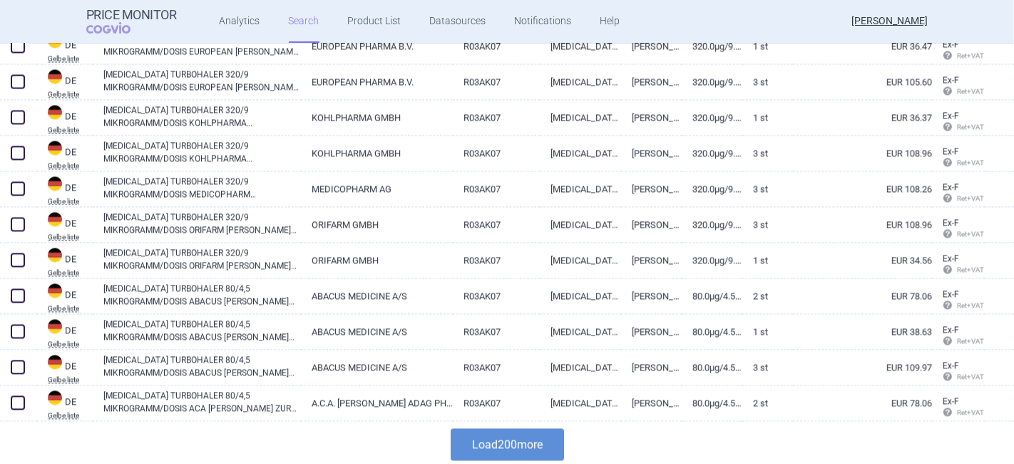
scroll to position [7089, 0]
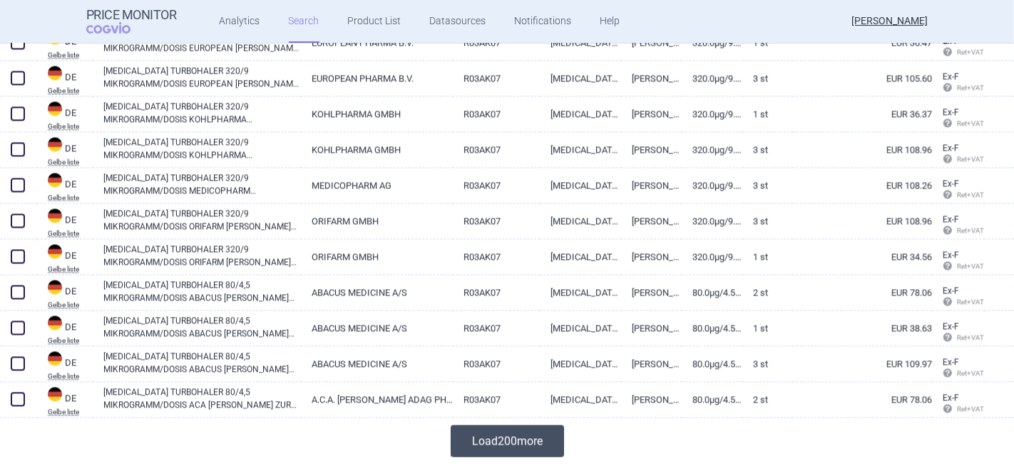
click at [512, 433] on button "Load 200 more" at bounding box center [507, 440] width 113 height 32
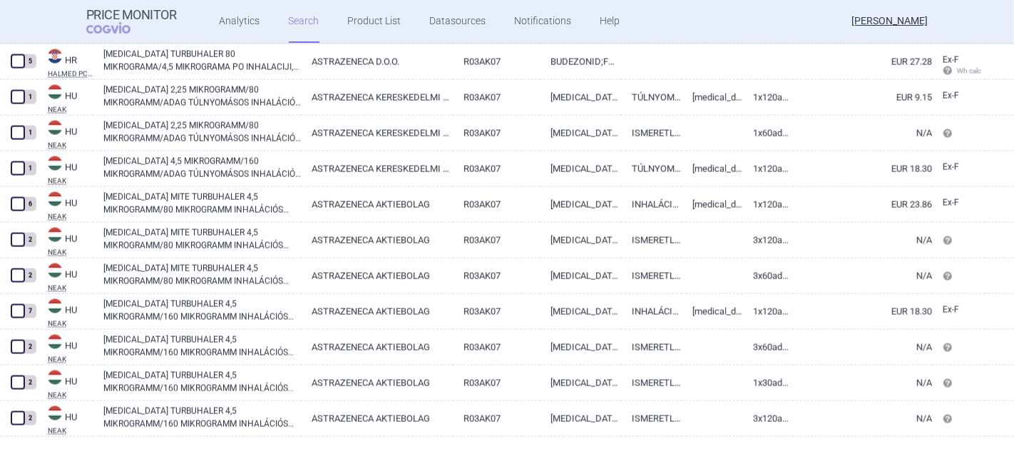
scroll to position [10893, 0]
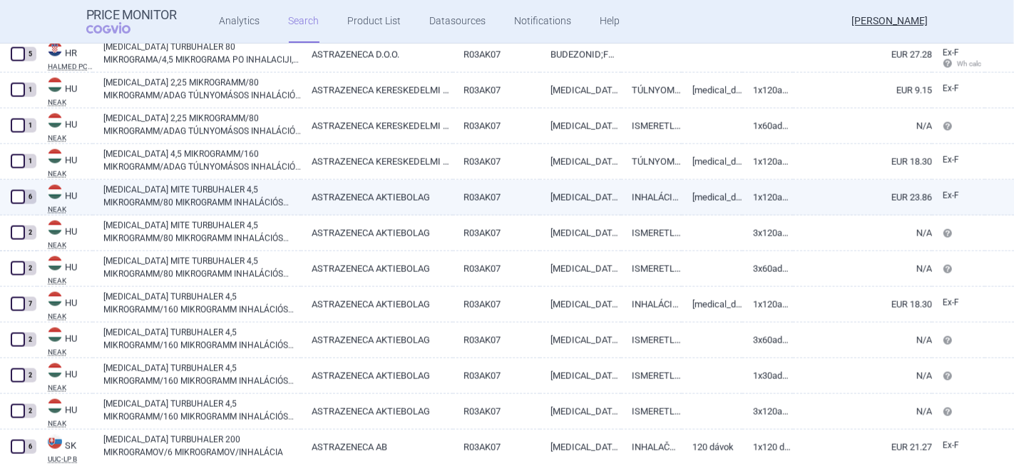
click at [213, 190] on link "SYMBICORT MITE TURBUHALER 4,5 MIKROGRAMM/80 MIKROGRAMM INHALÁCIÓS POR" at bounding box center [202, 196] width 198 height 26
select select "EUR"
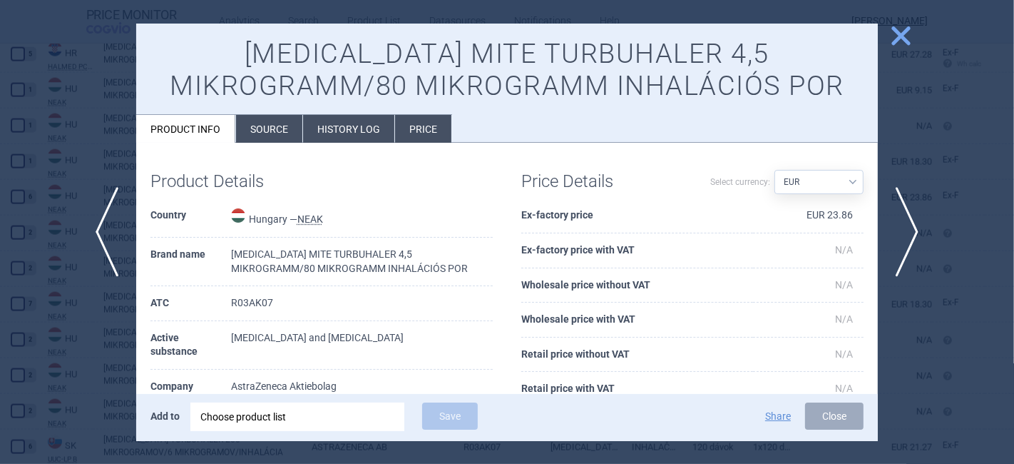
click at [903, 39] on span "close" at bounding box center [901, 36] width 25 height 25
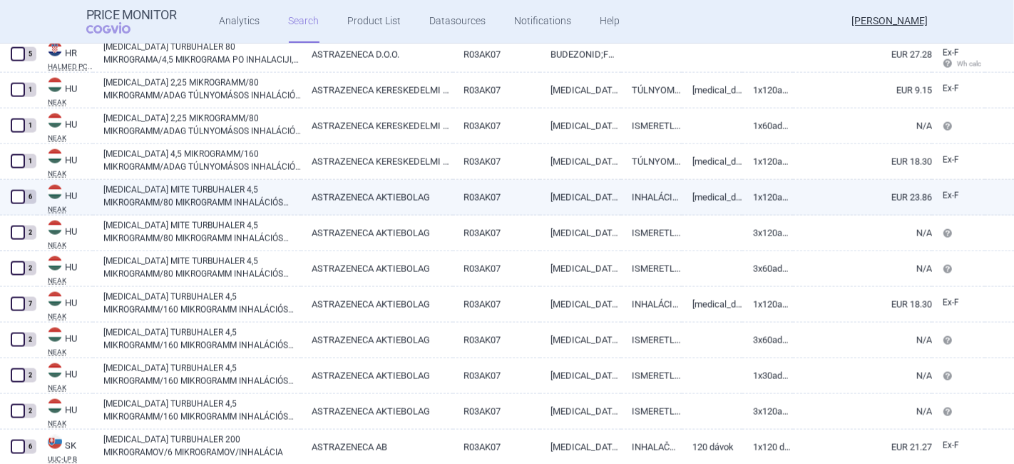
click at [16, 198] on span at bounding box center [18, 197] width 14 height 14
checkbox input "true"
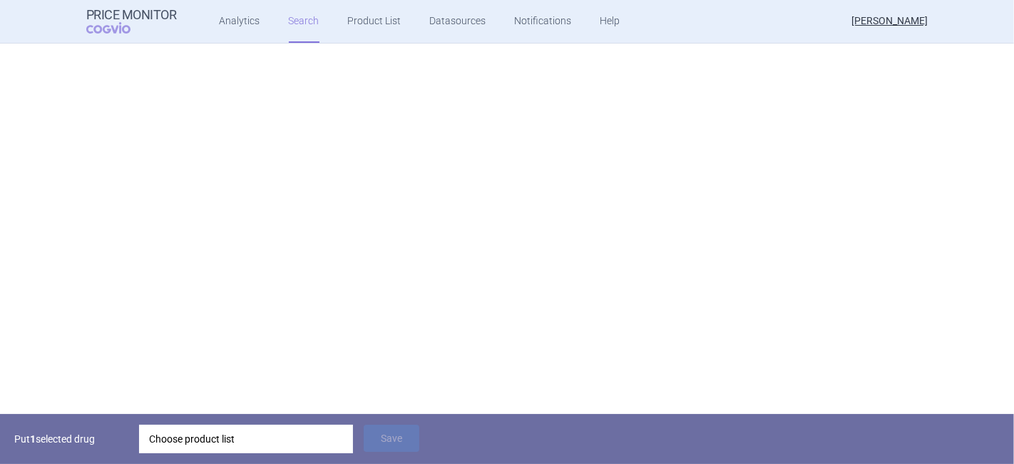
select select "country"
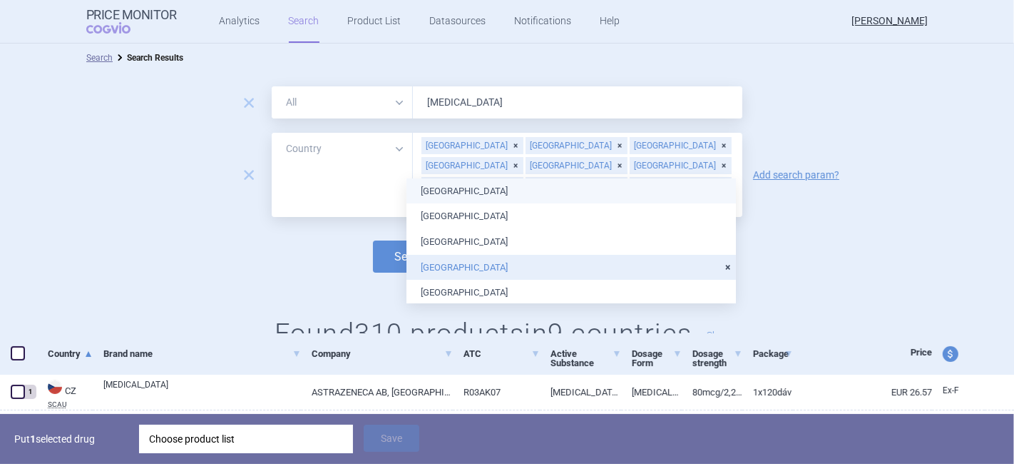
click at [620, 195] on input "text" at bounding box center [577, 204] width 315 height 19
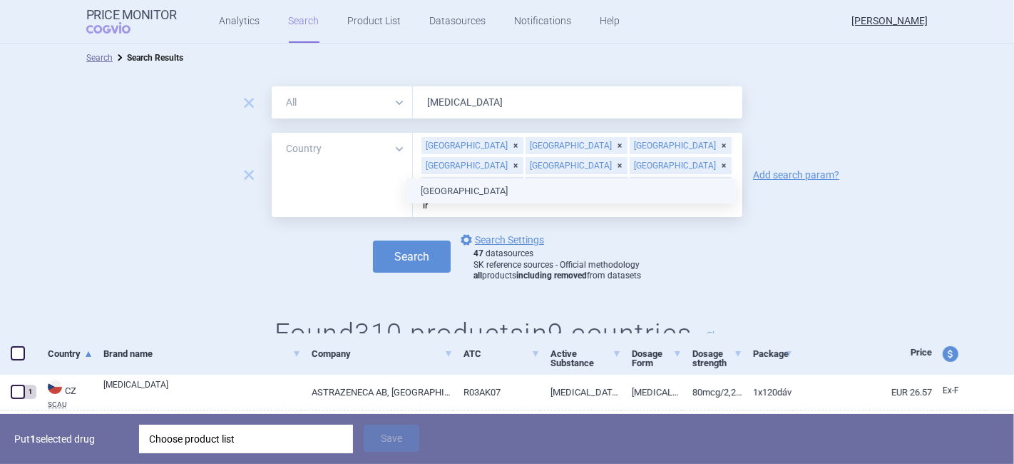
type input "ire"
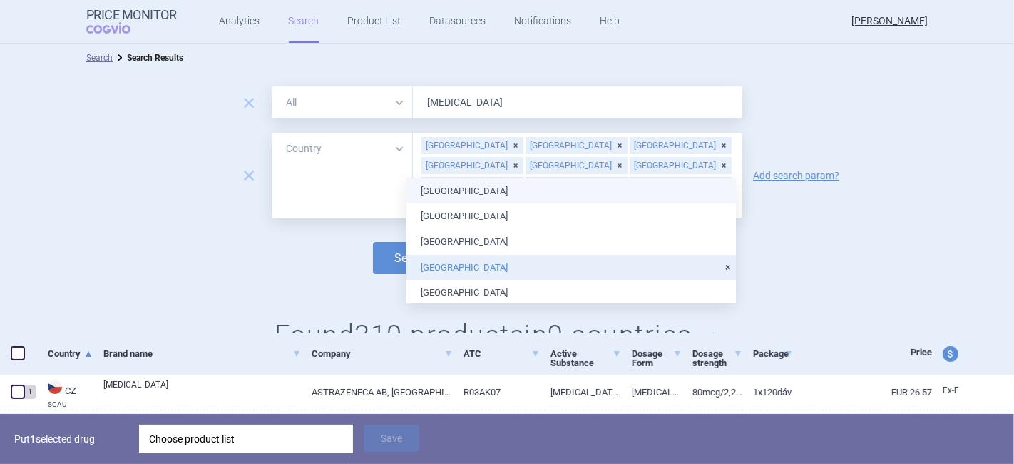
click at [460, 186] on body "Price Monitor COGVIO Analytics Search Product List Datasources Notifications He…" at bounding box center [507, 232] width 1014 height 464
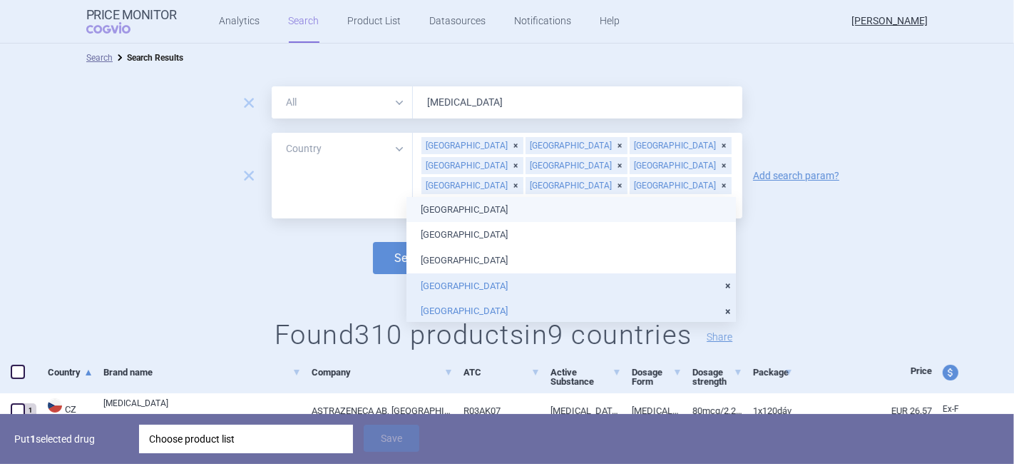
type input "ita"
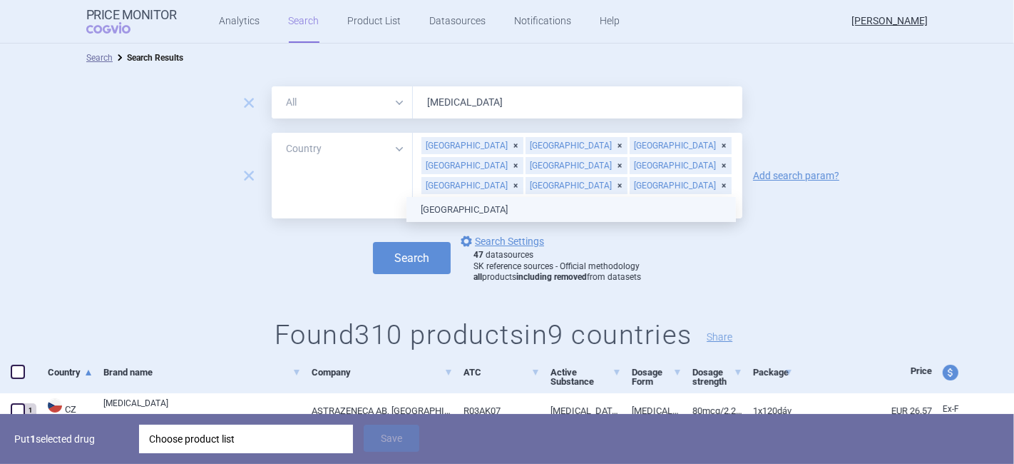
click at [439, 212] on ul "[GEOGRAPHIC_DATA]" at bounding box center [572, 210] width 330 height 26
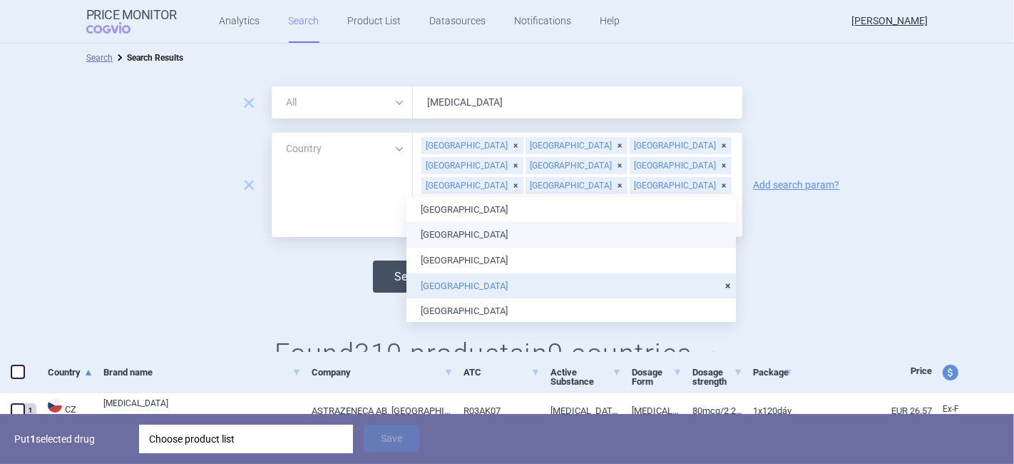
click at [387, 260] on button "Search" at bounding box center [412, 276] width 78 height 32
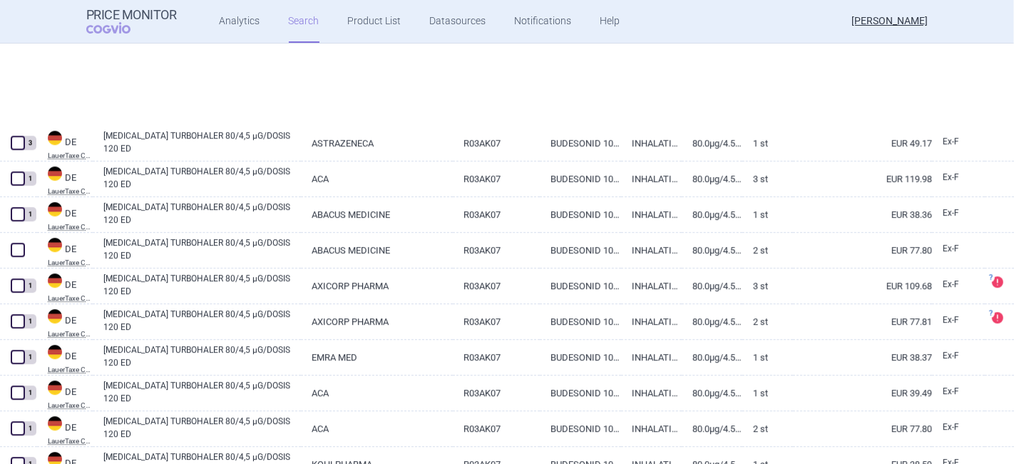
scroll to position [3541, 0]
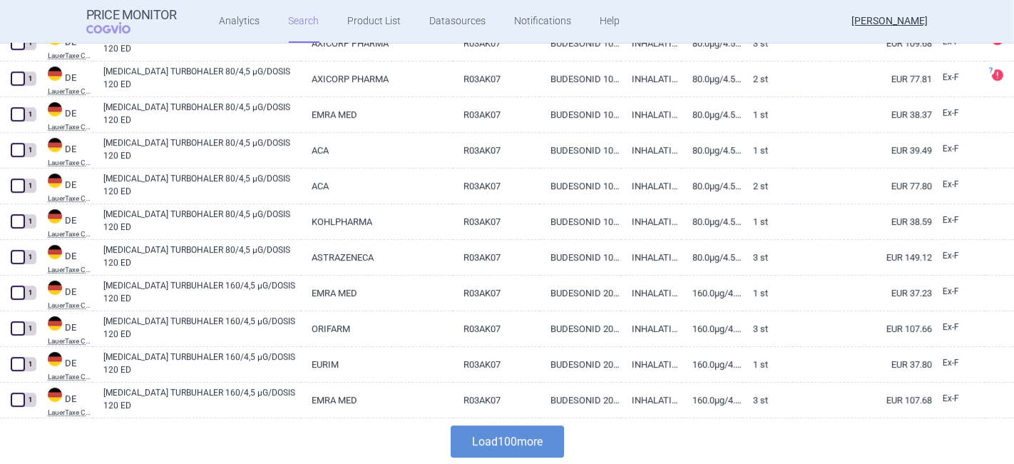
click at [521, 439] on button "Load 100 more" at bounding box center [507, 441] width 113 height 32
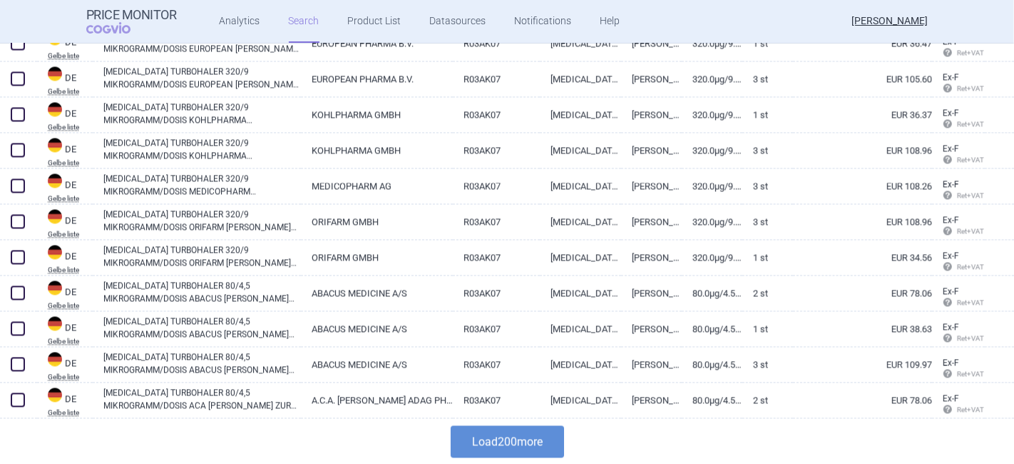
scroll to position [7107, 0]
click at [505, 432] on button "Load 200 more" at bounding box center [507, 441] width 113 height 32
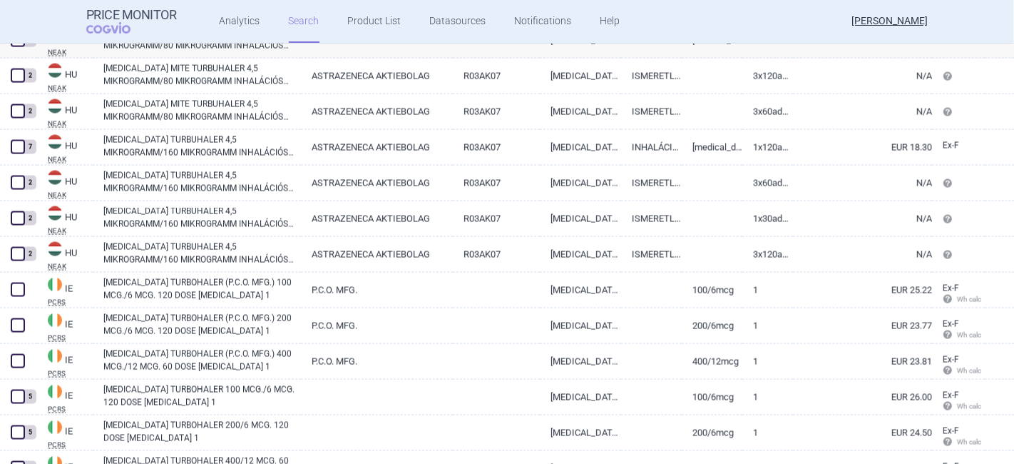
scroll to position [11141, 0]
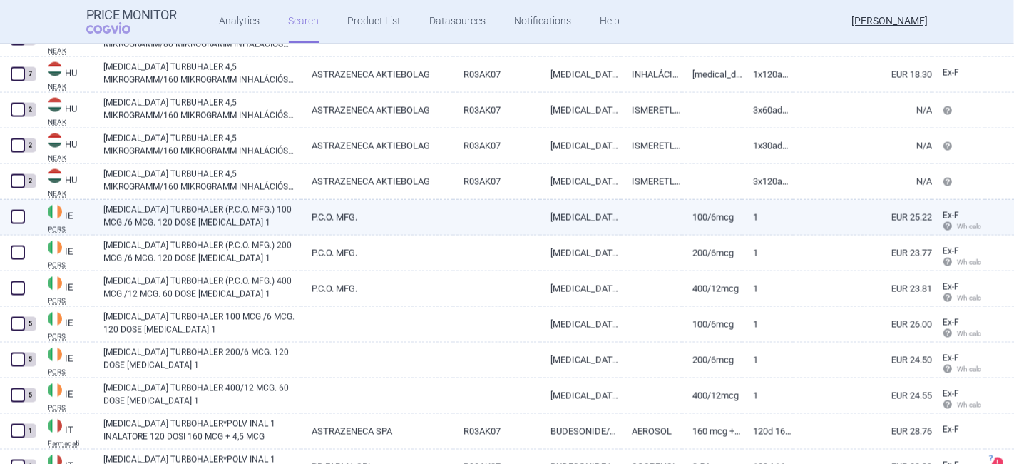
click at [23, 215] on span at bounding box center [18, 217] width 14 height 14
checkbox input "true"
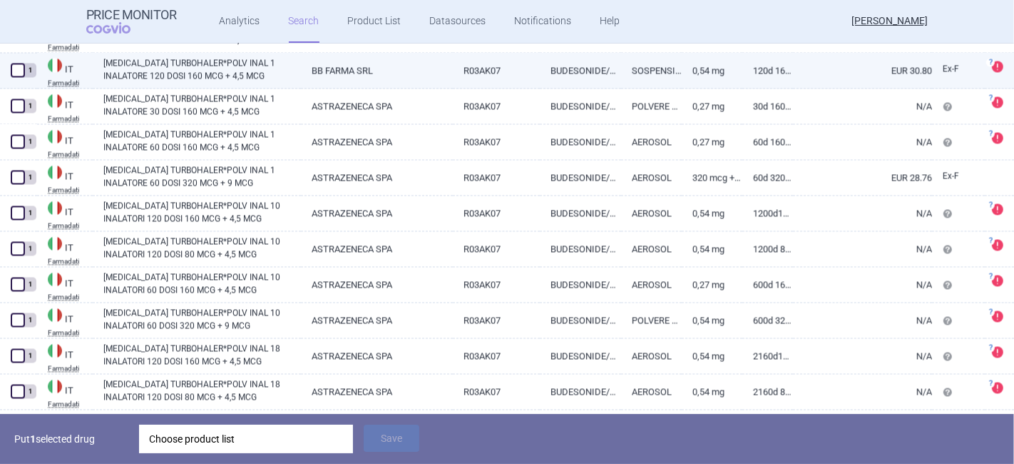
scroll to position [11458, 0]
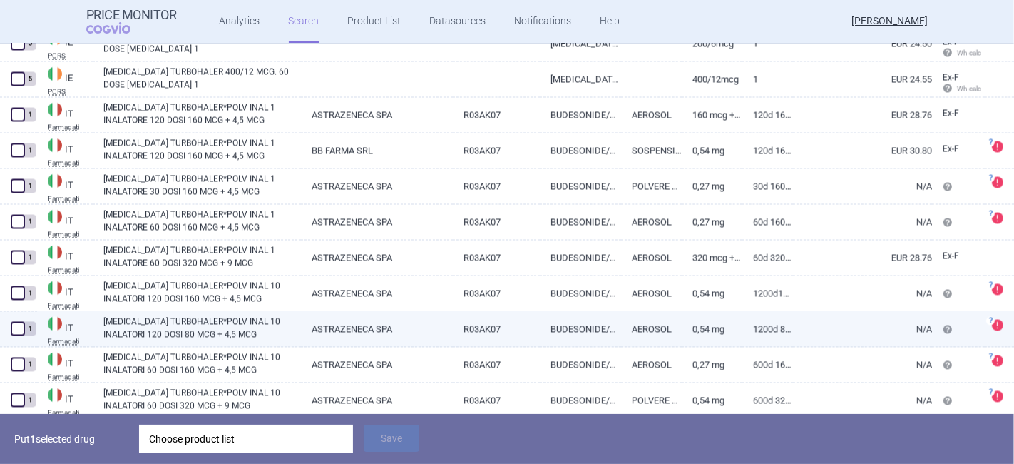
click at [215, 325] on link "SYMBICORT TURBOHALER*POLV INAL 10 INALATORI 120 DOSI 80 MCG + 4,5 MCG" at bounding box center [202, 328] width 198 height 26
select select "EUR"
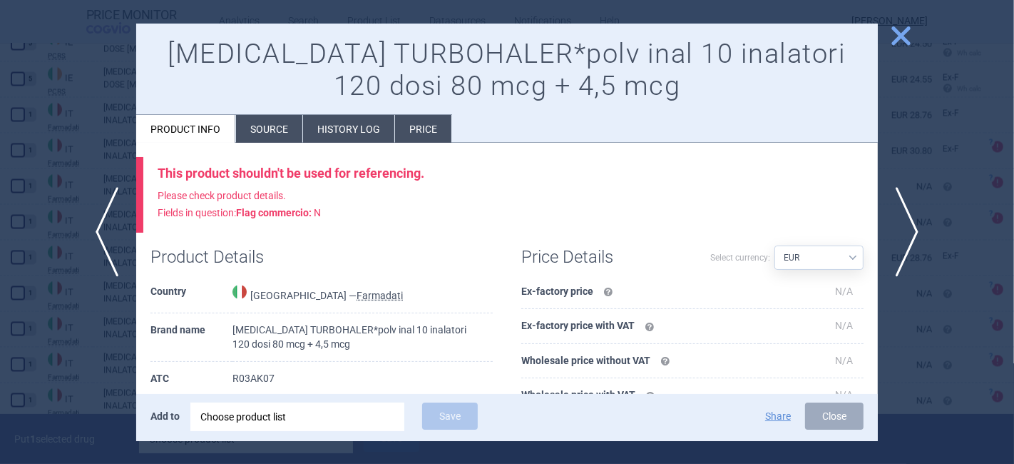
click at [905, 31] on span "close" at bounding box center [901, 36] width 25 height 25
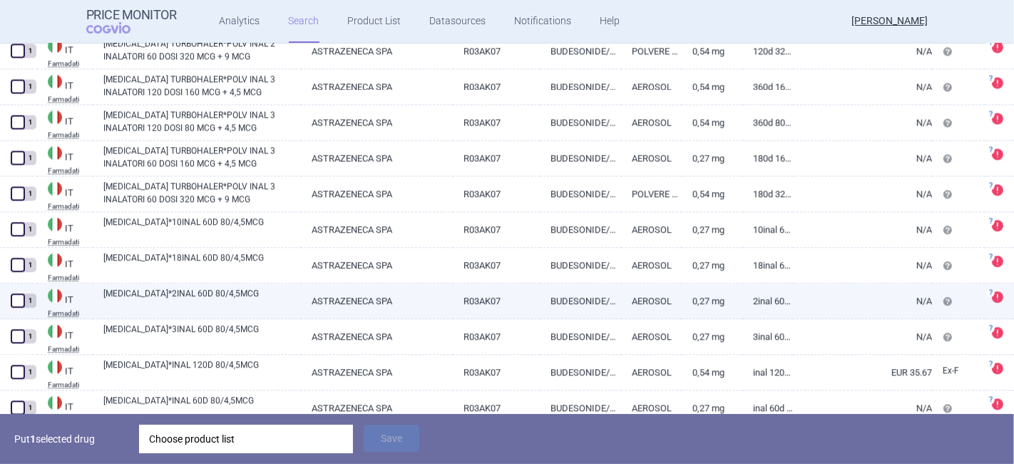
scroll to position [12251, 0]
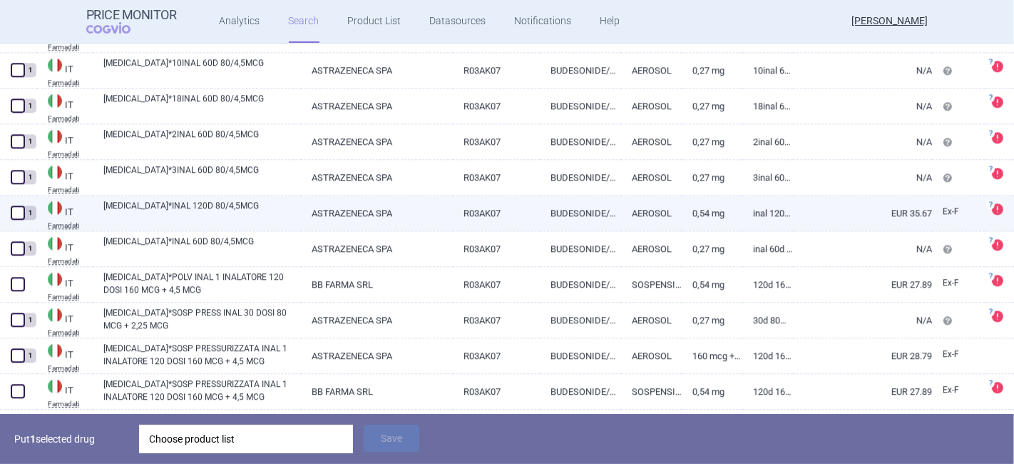
click at [17, 217] on span at bounding box center [18, 212] width 14 height 14
checkbox input "true"
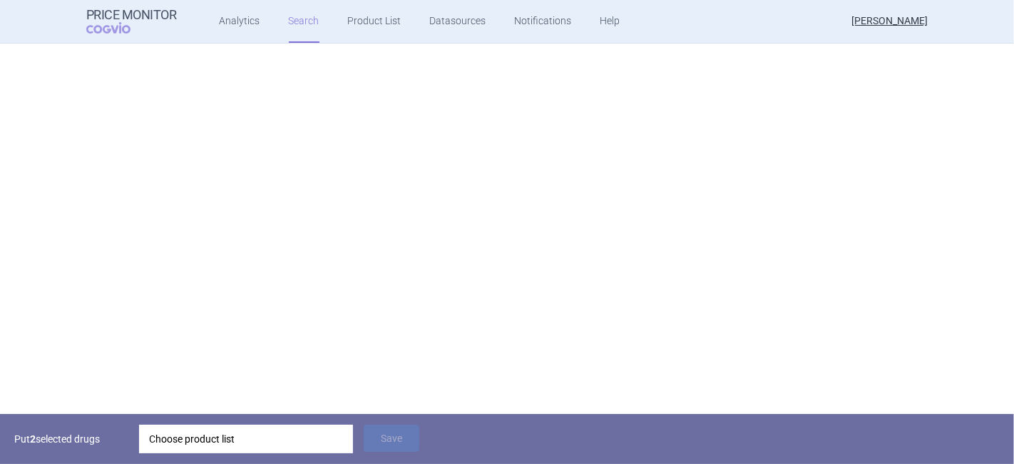
scroll to position [665, 0]
select select "country"
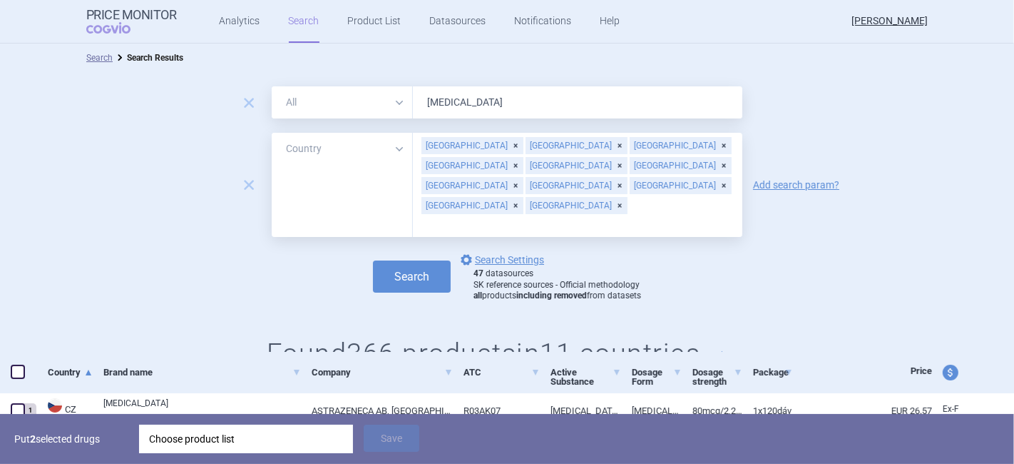
click at [713, 166] on div "Slovakia Czech Republic Germany Denmark Spain France Greece Croatia Hungary Ire…" at bounding box center [578, 185] width 330 height 104
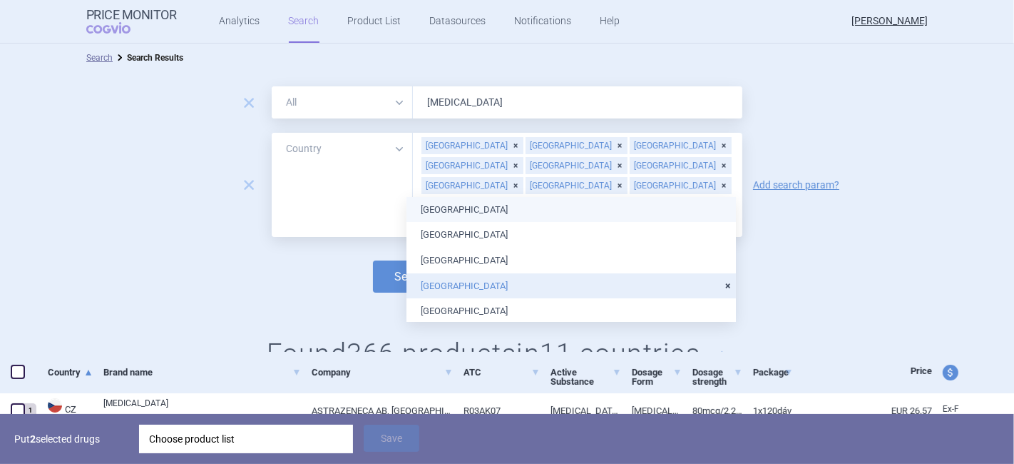
type input "la"
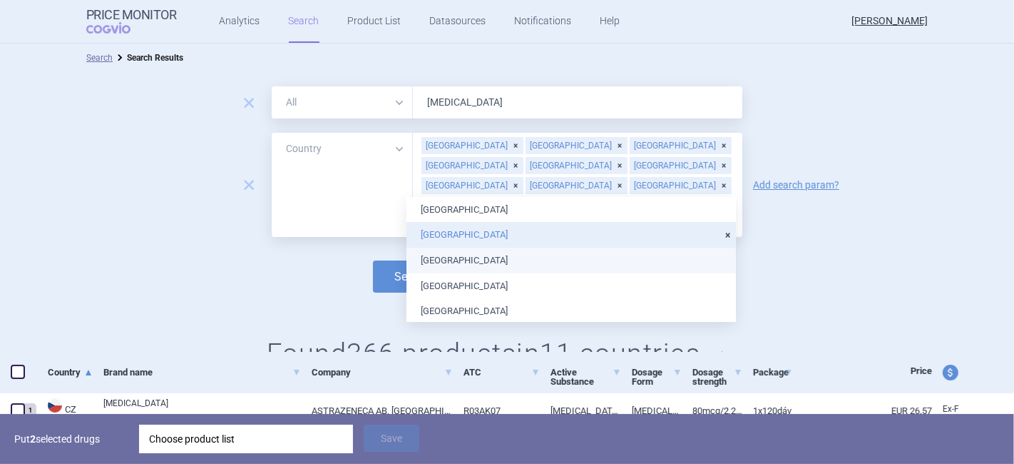
click at [456, 258] on ul "Finland Ireland Latvia Netherlands Poland" at bounding box center [572, 260] width 330 height 127
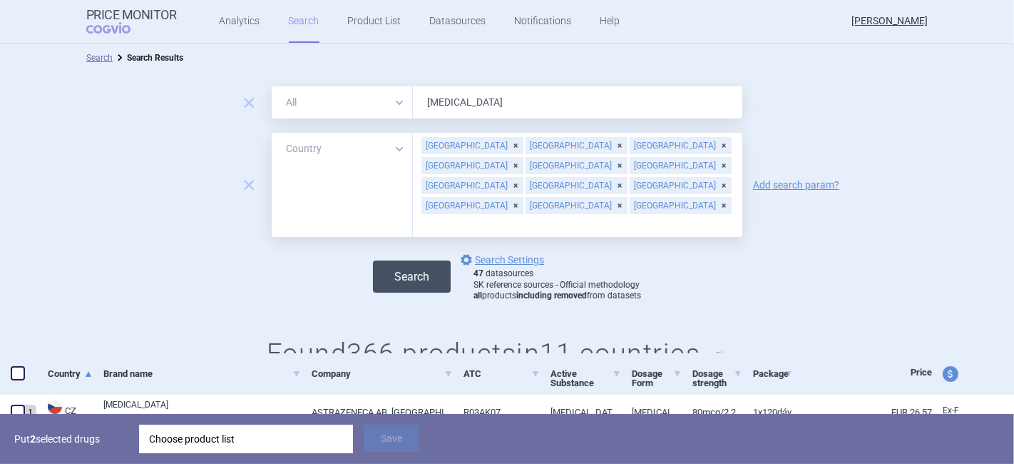
click at [379, 260] on button "Search" at bounding box center [412, 276] width 78 height 32
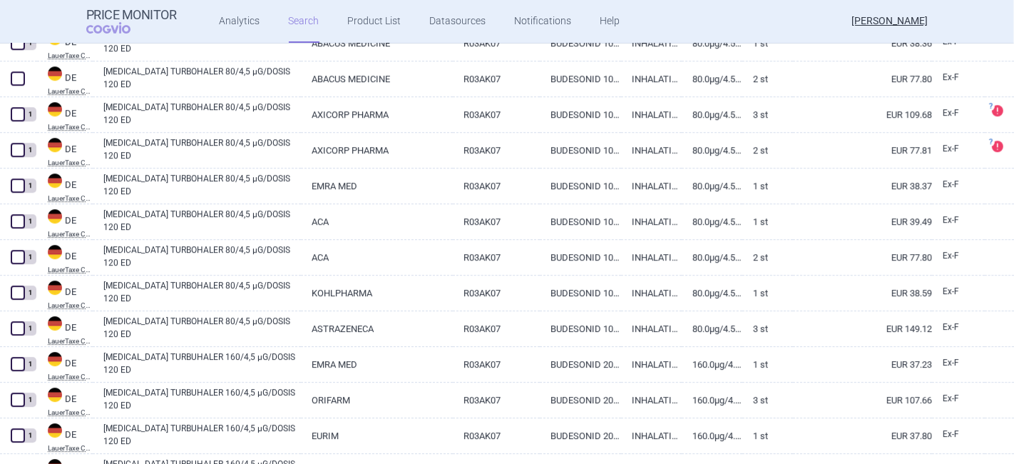
scroll to position [3543, 0]
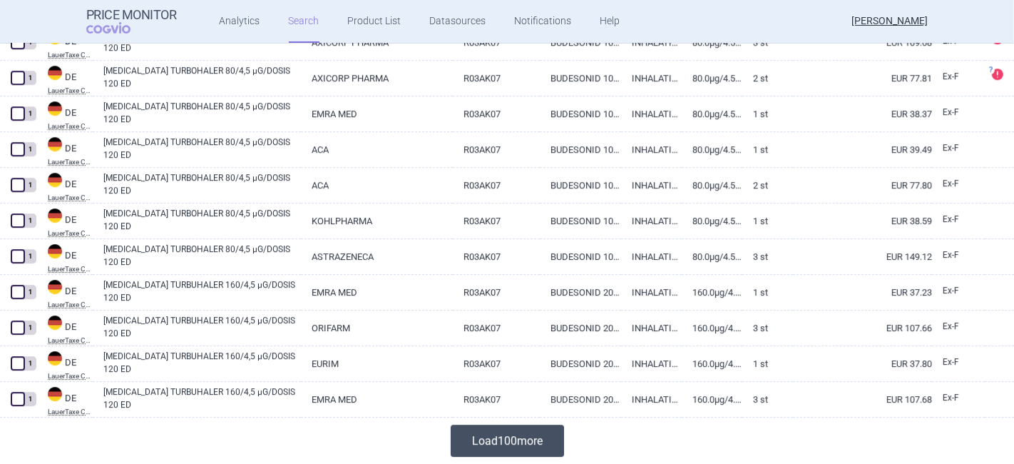
click at [519, 441] on button "Load 100 more" at bounding box center [507, 440] width 113 height 32
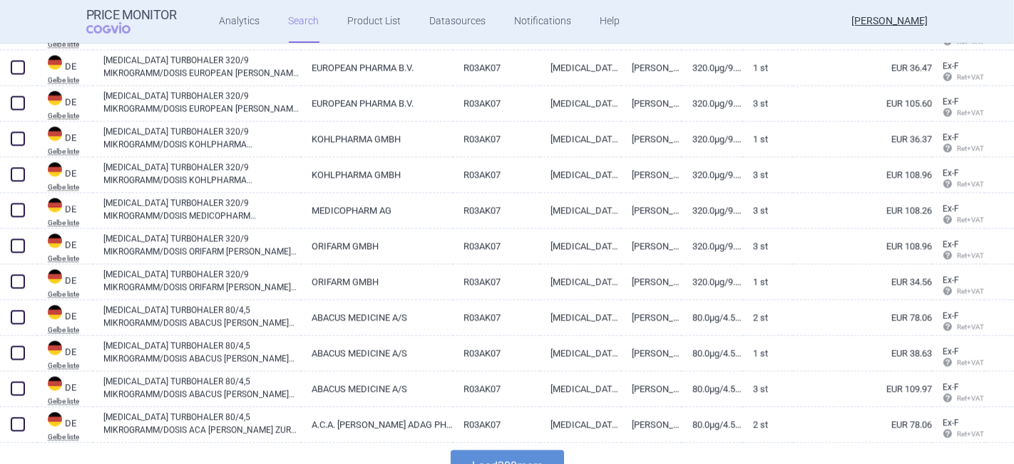
scroll to position [7109, 0]
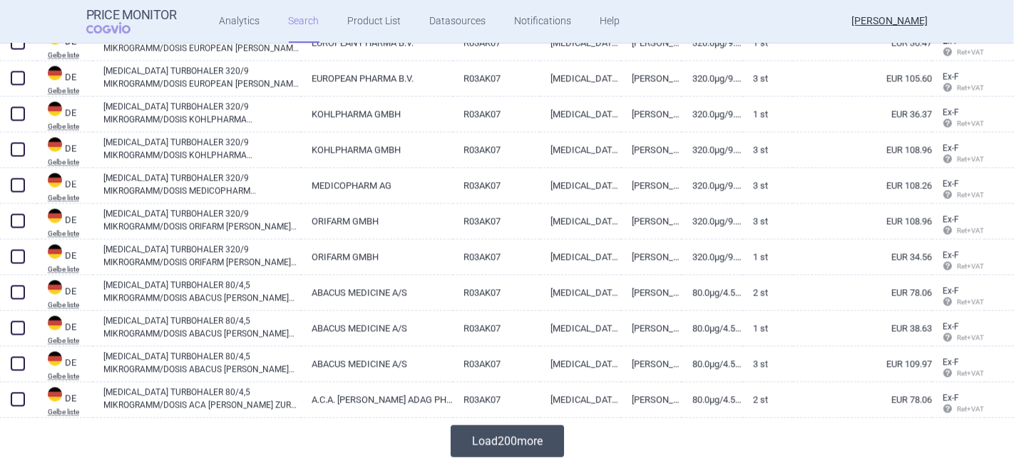
click at [499, 446] on button "Load 200 more" at bounding box center [507, 440] width 113 height 32
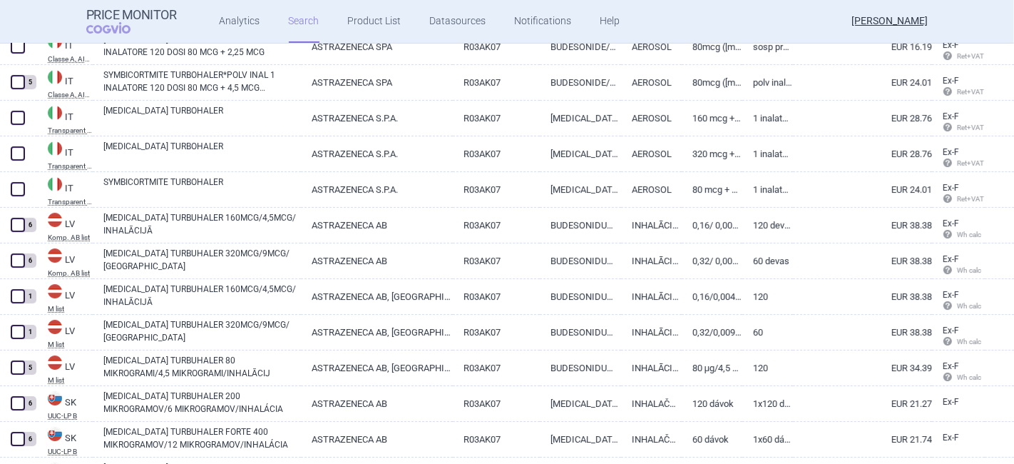
scroll to position [13207, 0]
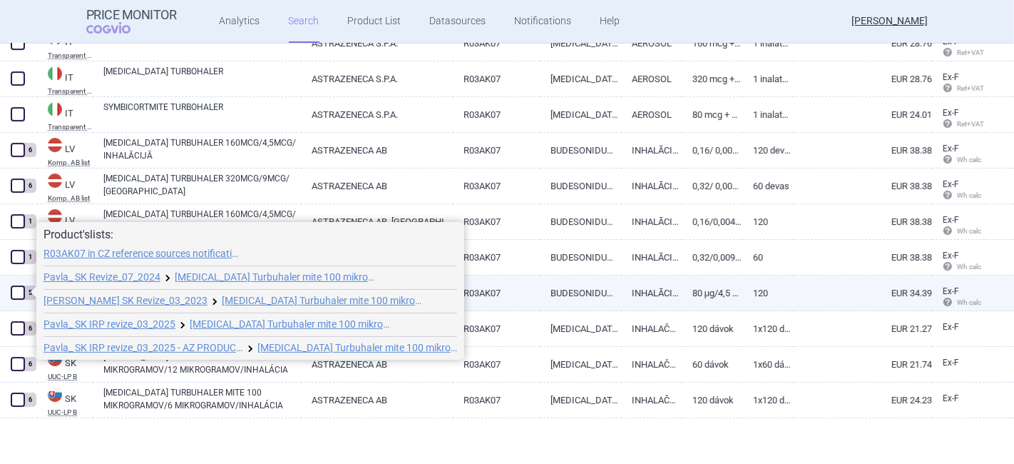
click at [14, 292] on span at bounding box center [18, 292] width 14 height 14
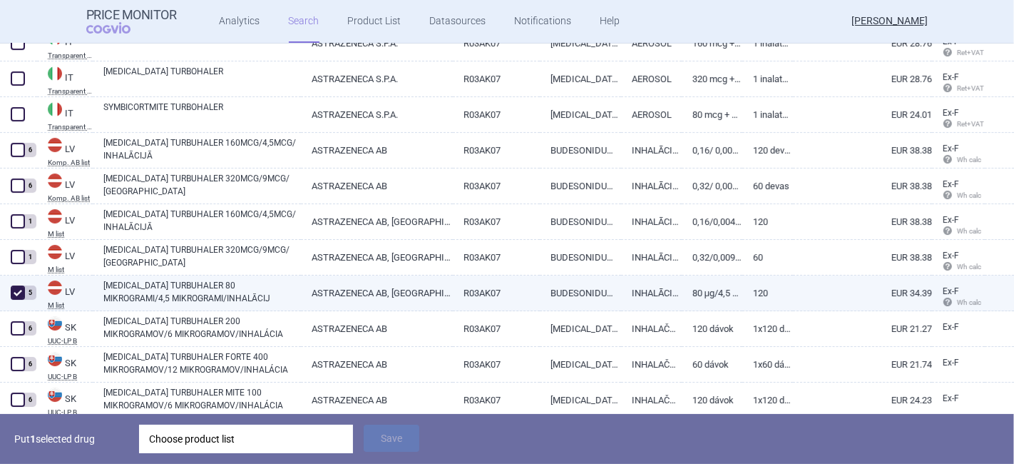
checkbox input "true"
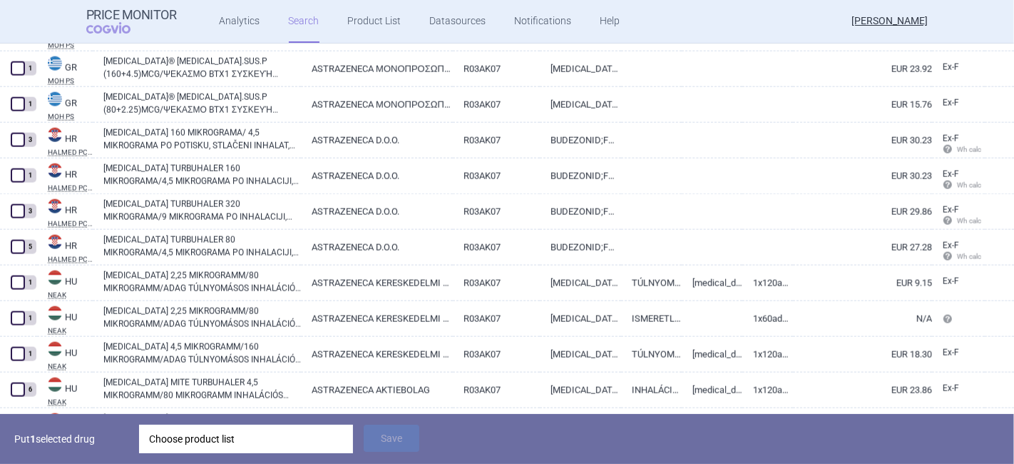
scroll to position [0, 0]
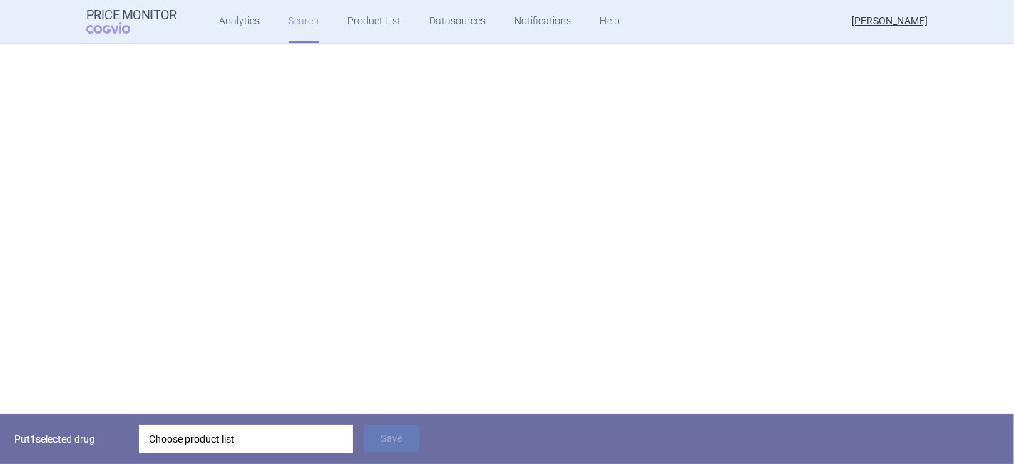
select select "country"
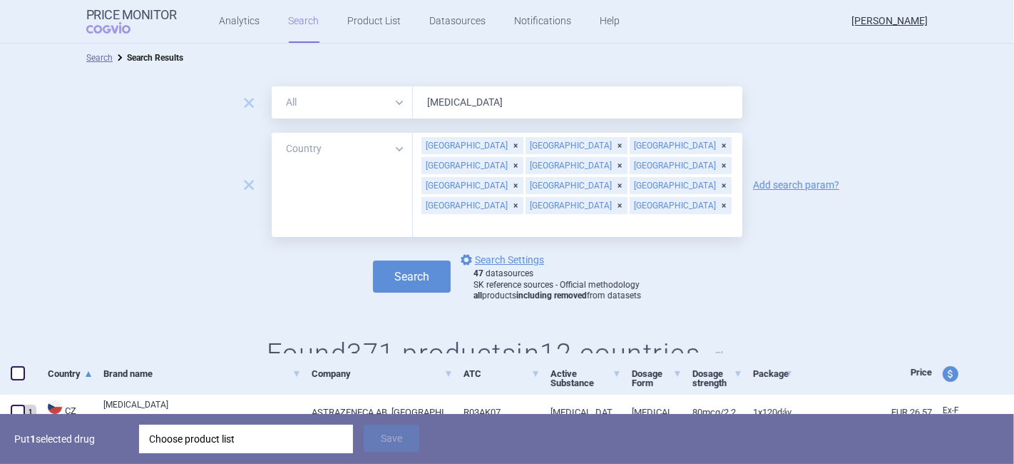
click at [509, 215] on input "text" at bounding box center [577, 224] width 315 height 19
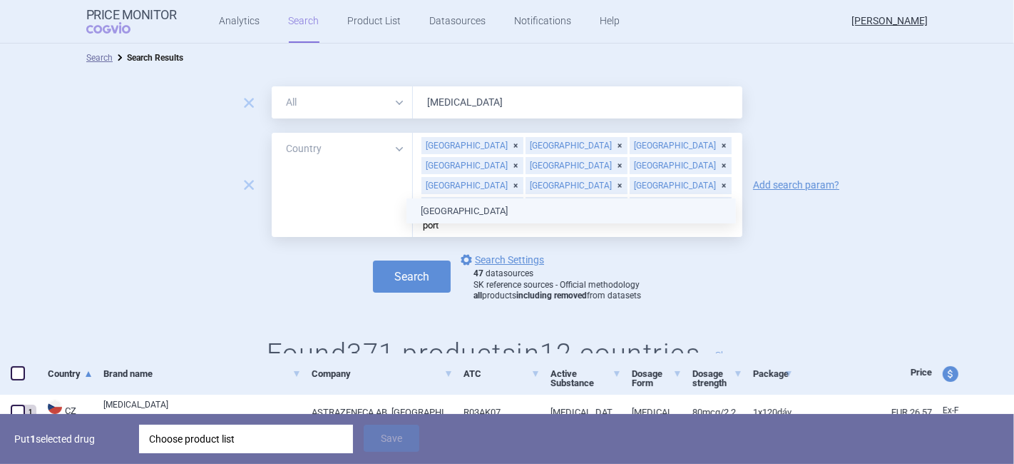
type input "portu"
click at [430, 210] on ul "[GEOGRAPHIC_DATA]" at bounding box center [572, 211] width 330 height 26
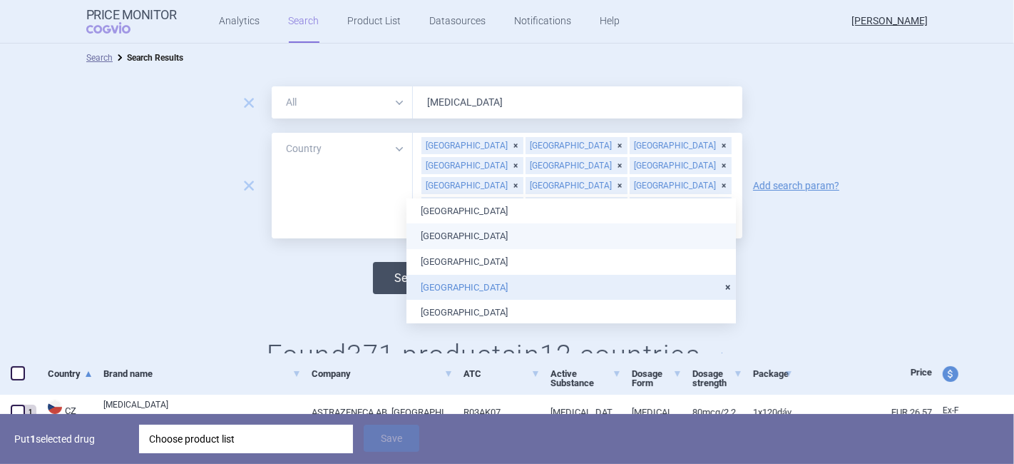
click at [390, 262] on button "Search" at bounding box center [412, 278] width 78 height 32
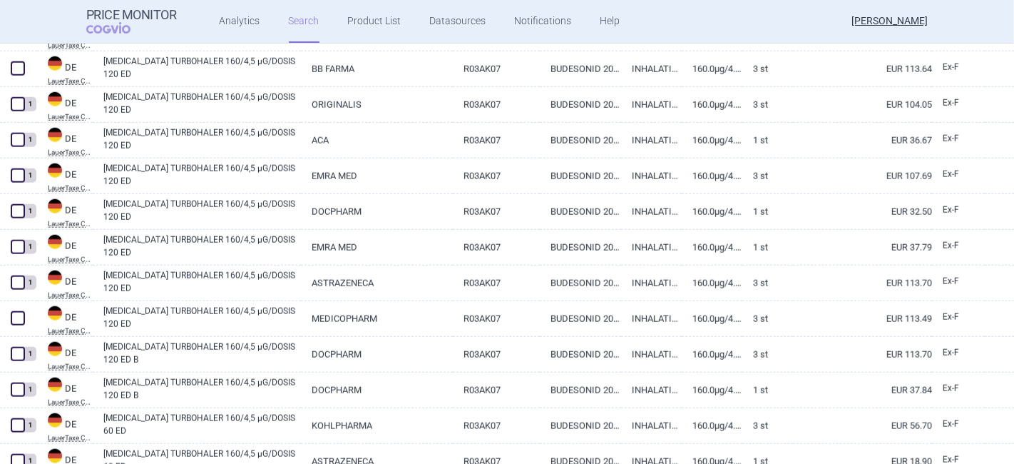
scroll to position [2916, 0]
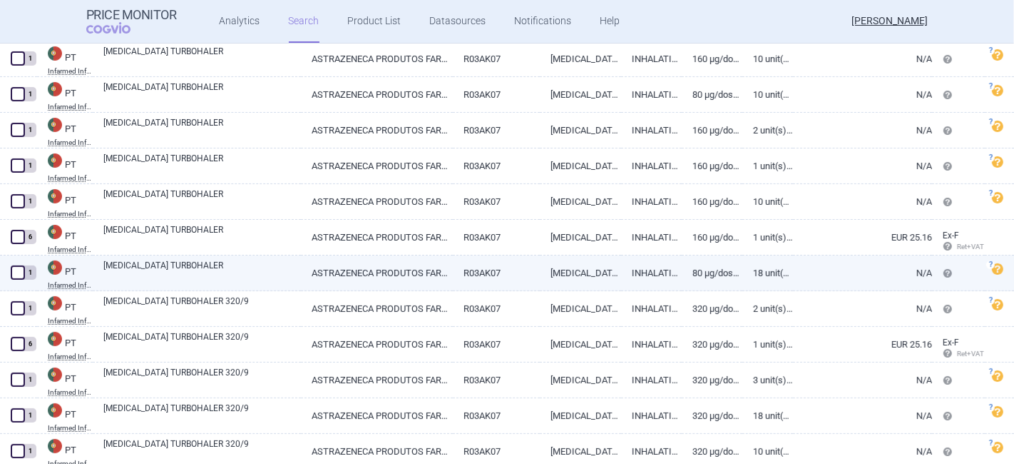
scroll to position [13968, 0]
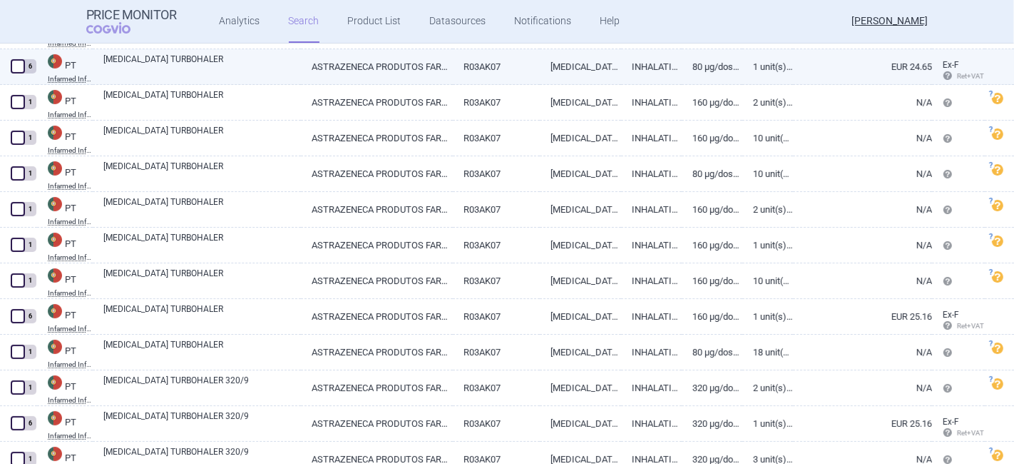
click at [191, 66] on link "[MEDICAL_DATA] TURBOHALER" at bounding box center [202, 66] width 198 height 26
select select "EUR"
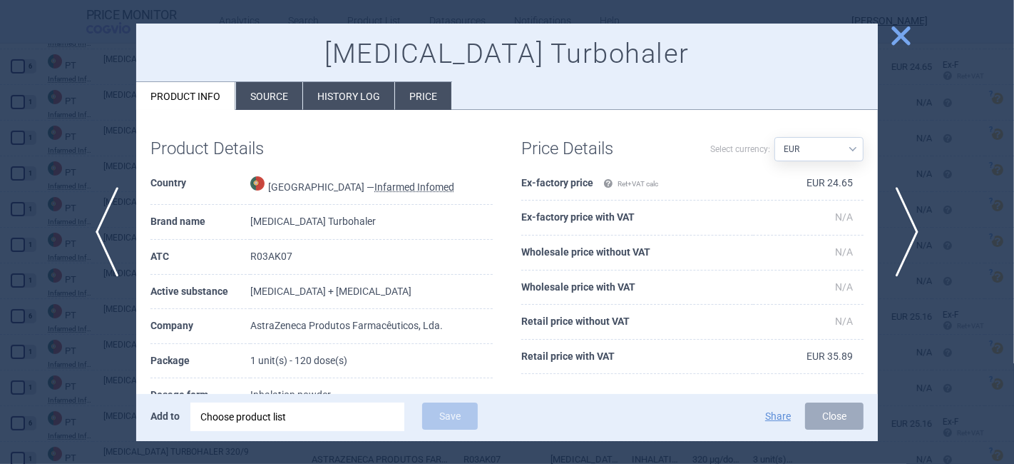
click at [902, 27] on span "close" at bounding box center [901, 36] width 25 height 25
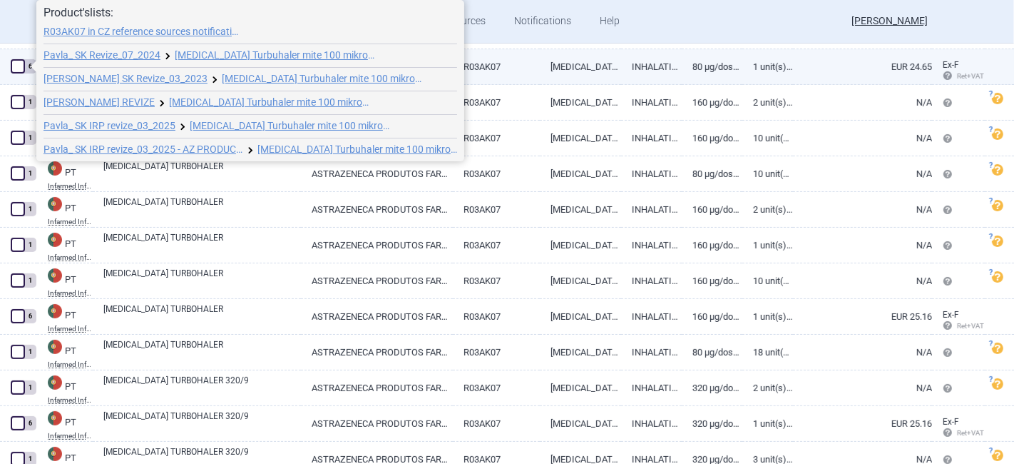
click at [19, 64] on span at bounding box center [18, 66] width 14 height 14
checkbox input "true"
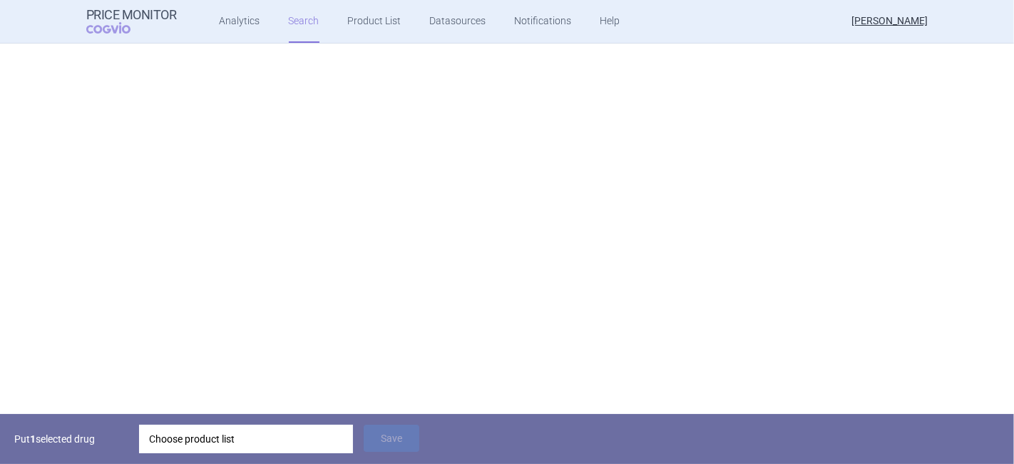
select select "country"
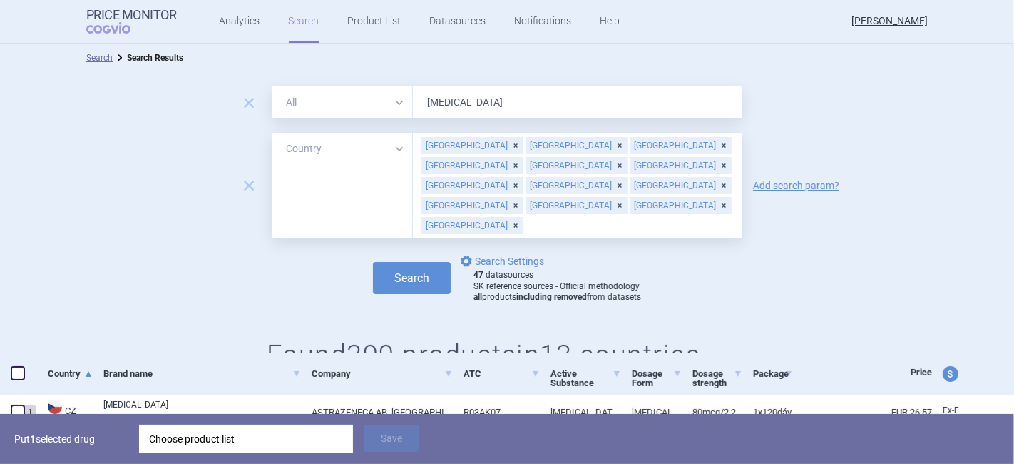
click at [536, 216] on input "text" at bounding box center [629, 225] width 211 height 19
type input "net"
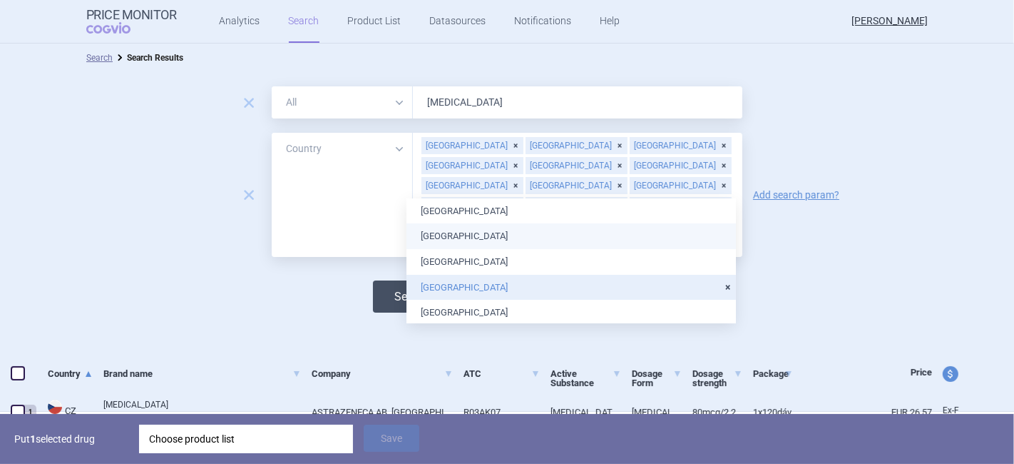
click at [384, 280] on button "Search" at bounding box center [412, 296] width 78 height 32
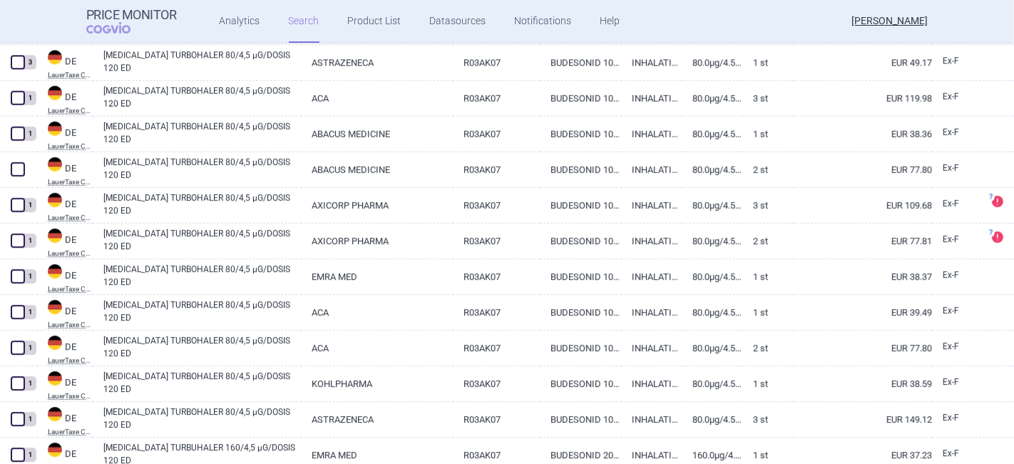
scroll to position [3543, 0]
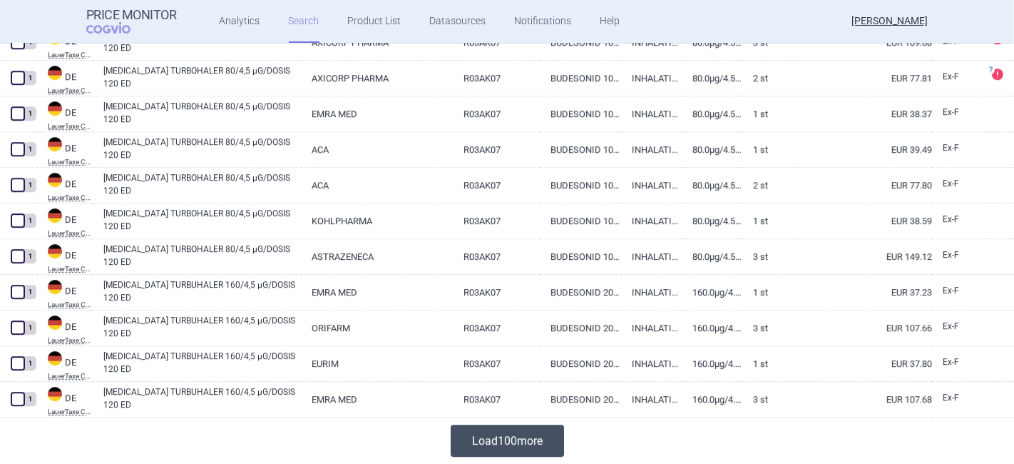
click at [503, 432] on button "Load 100 more" at bounding box center [507, 440] width 113 height 32
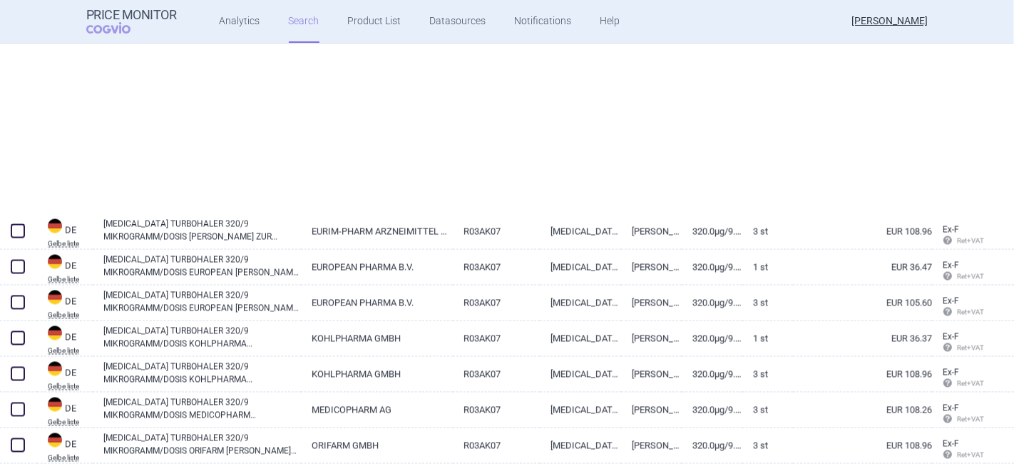
scroll to position [7109, 0]
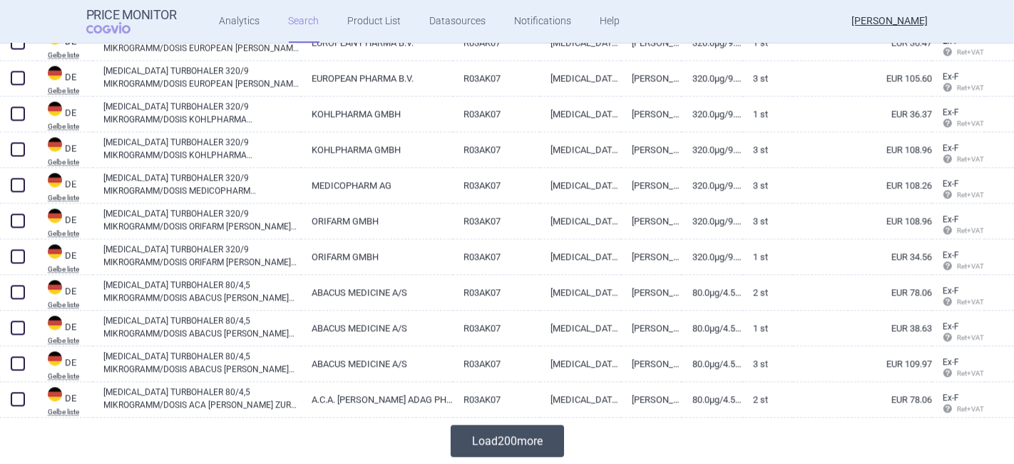
click at [521, 431] on button "Load 200 more" at bounding box center [507, 440] width 113 height 32
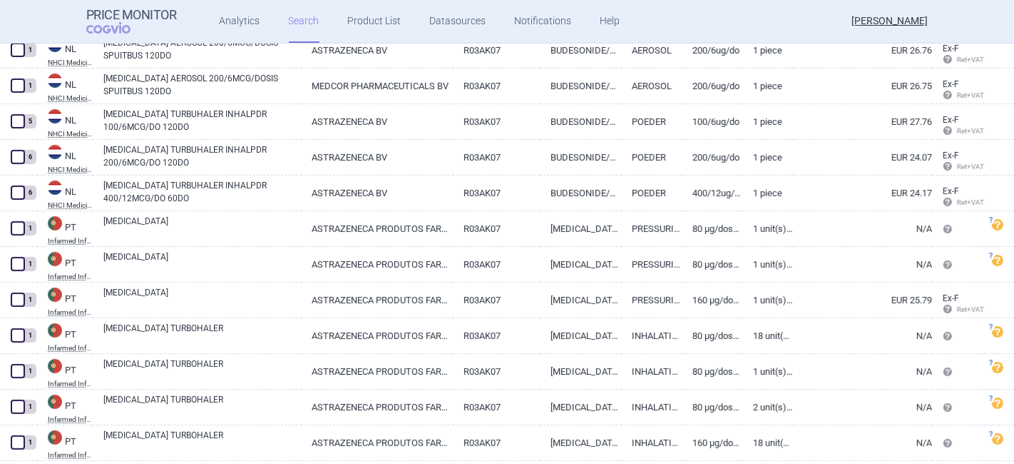
scroll to position [14082, 0]
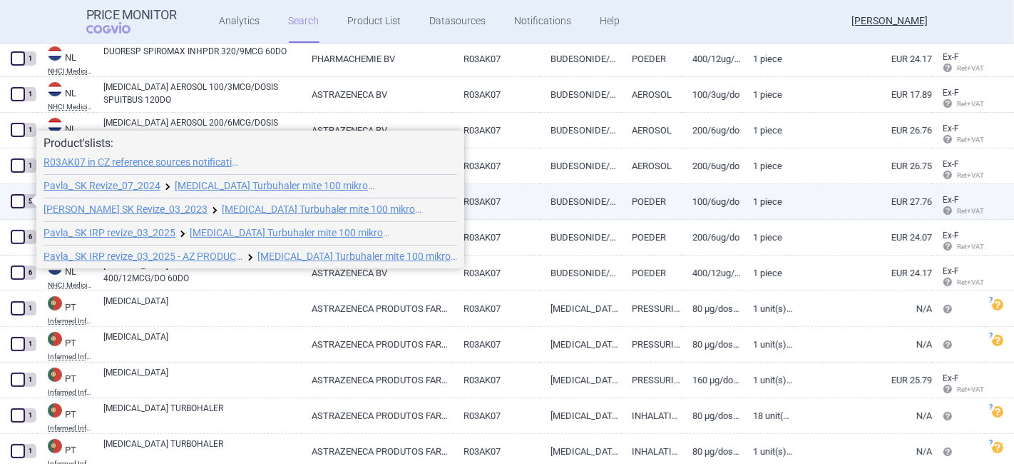
click at [13, 198] on span at bounding box center [18, 201] width 14 height 14
checkbox input "true"
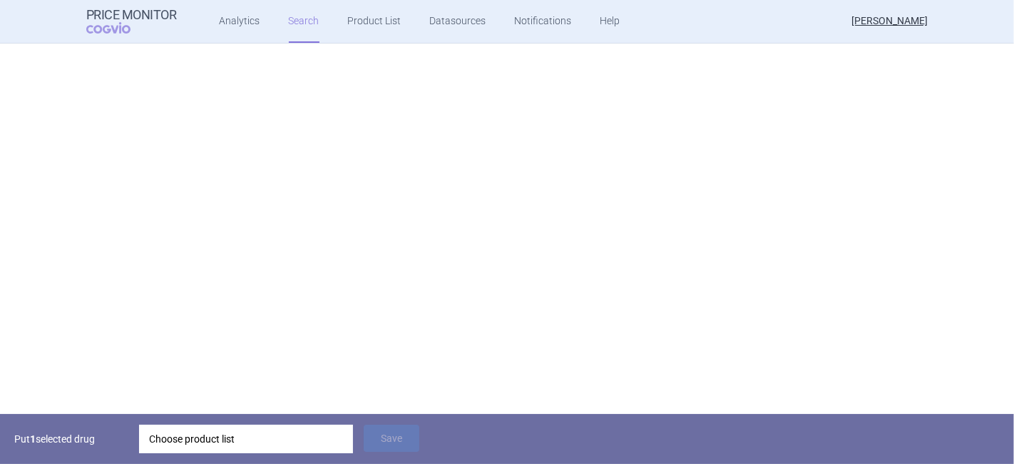
scroll to position [0, 0]
select select "country"
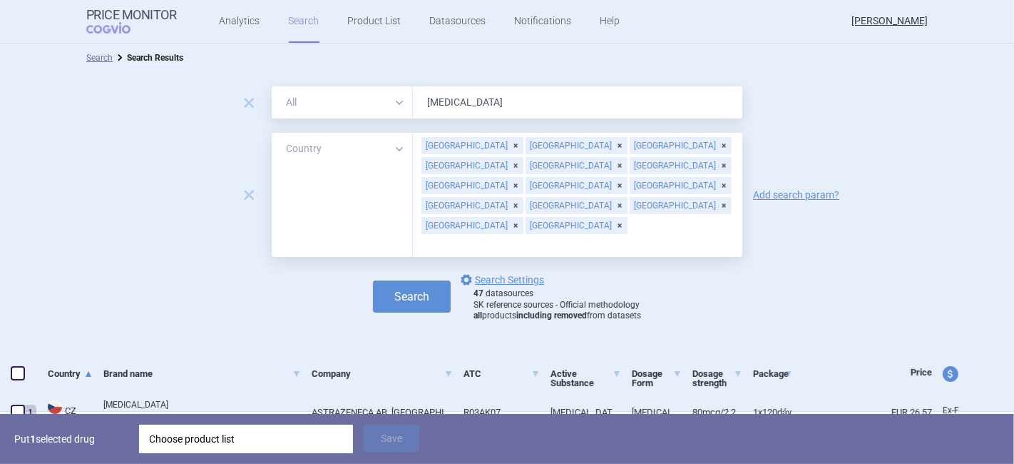
click at [623, 235] on input "text" at bounding box center [577, 244] width 315 height 19
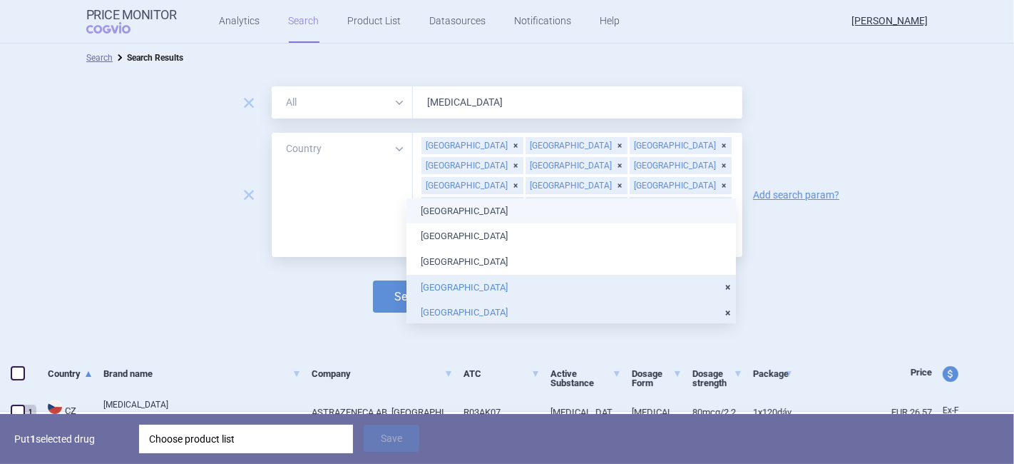
type input "swe"
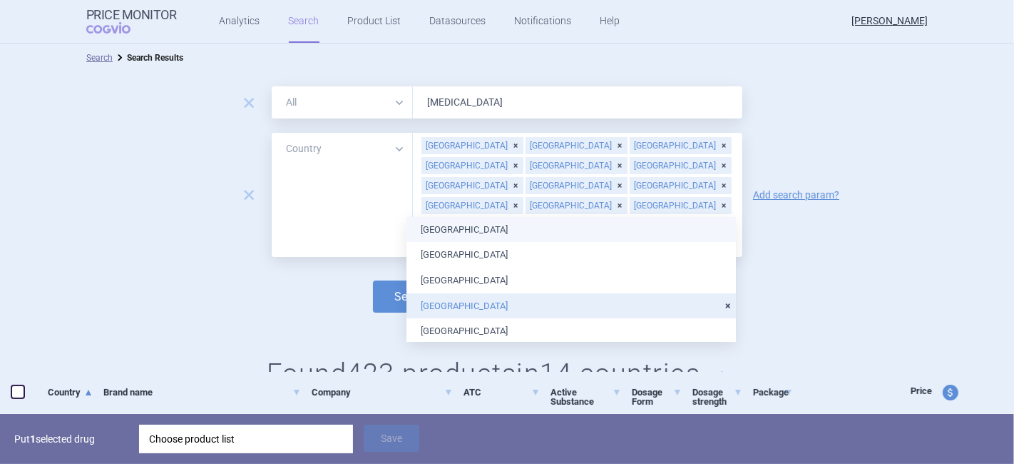
click at [429, 208] on body "Price Monitor COGVIO Analytics Search Product List Datasources Notifications He…" at bounding box center [507, 232] width 1014 height 464
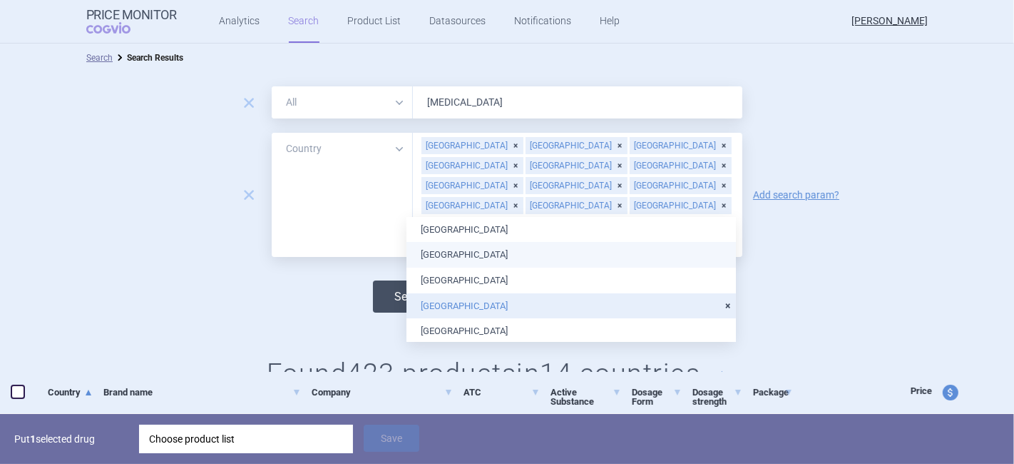
click at [379, 280] on button "Search" at bounding box center [412, 296] width 78 height 32
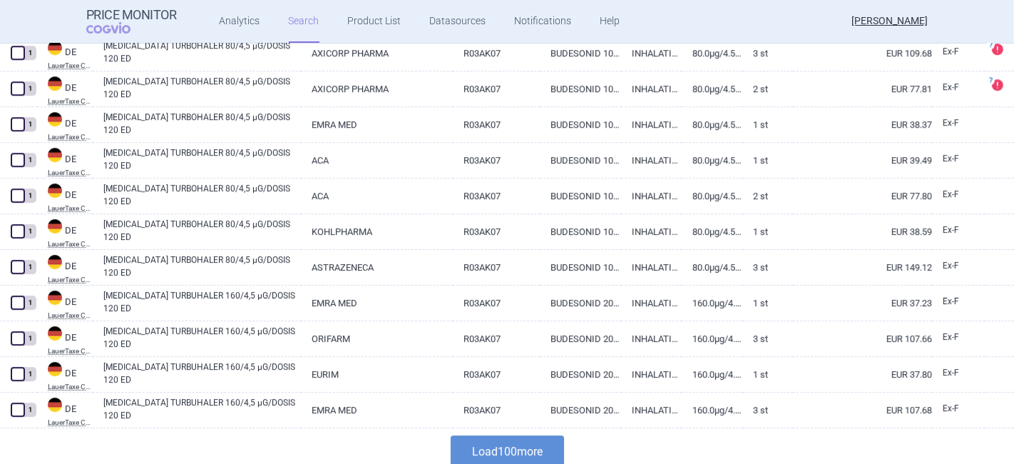
scroll to position [3562, 0]
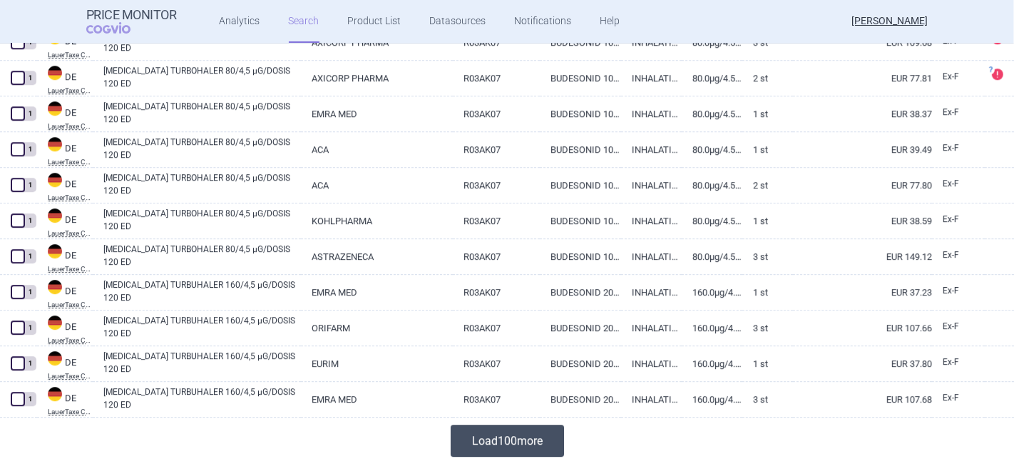
click at [508, 441] on button "Load 100 more" at bounding box center [507, 440] width 113 height 32
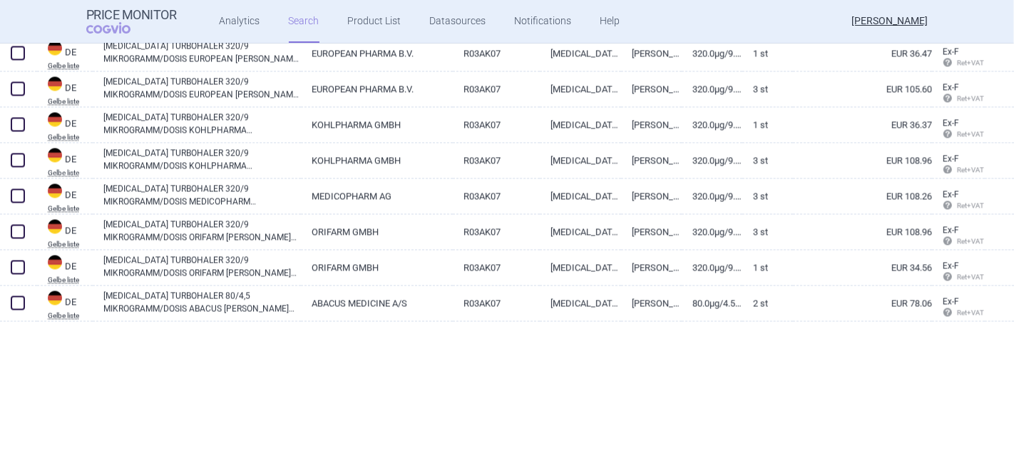
scroll to position [7128, 0]
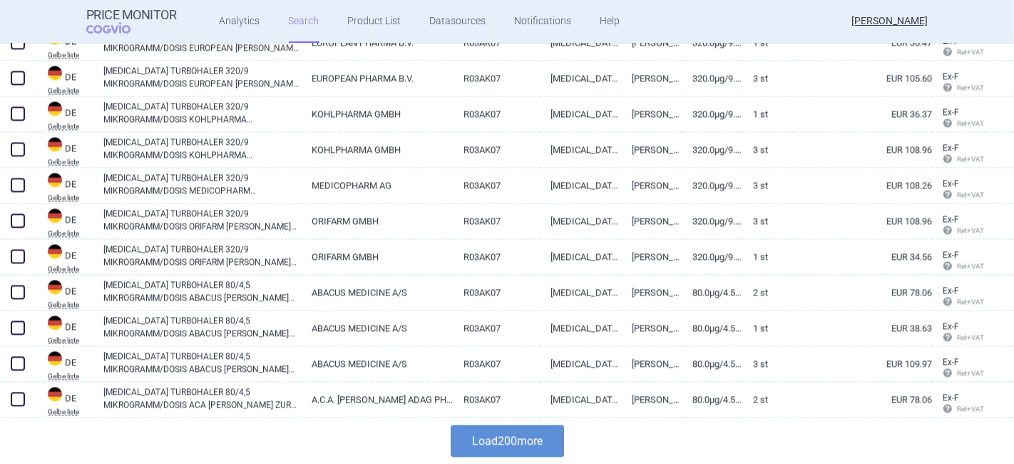
drag, startPoint x: 478, startPoint y: 444, endPoint x: 486, endPoint y: 437, distance: 10.6
click at [479, 444] on button "Load 200 more" at bounding box center [507, 440] width 113 height 32
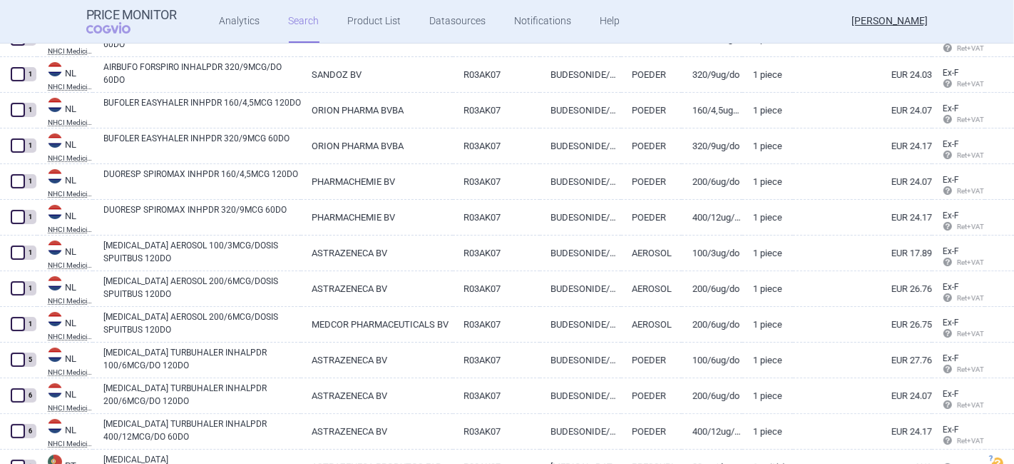
scroll to position [14260, 0]
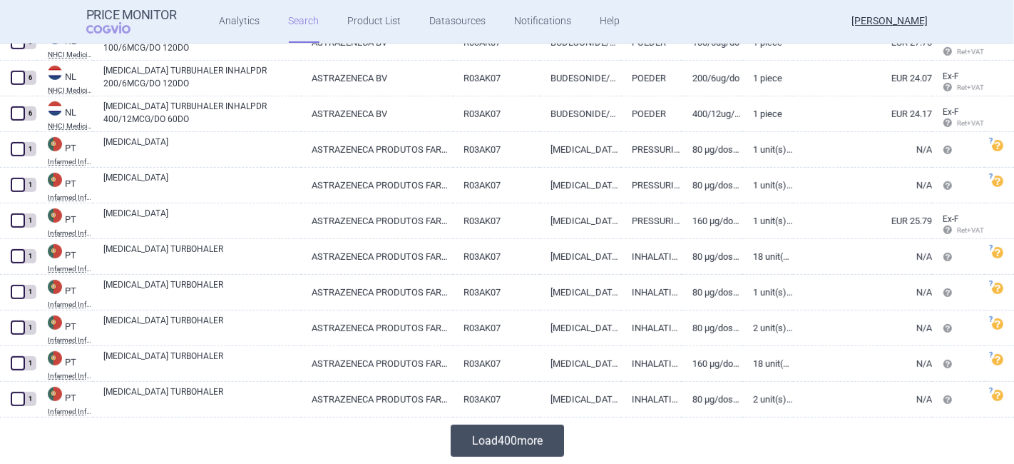
click at [474, 441] on button "Load 400 more" at bounding box center [507, 440] width 113 height 32
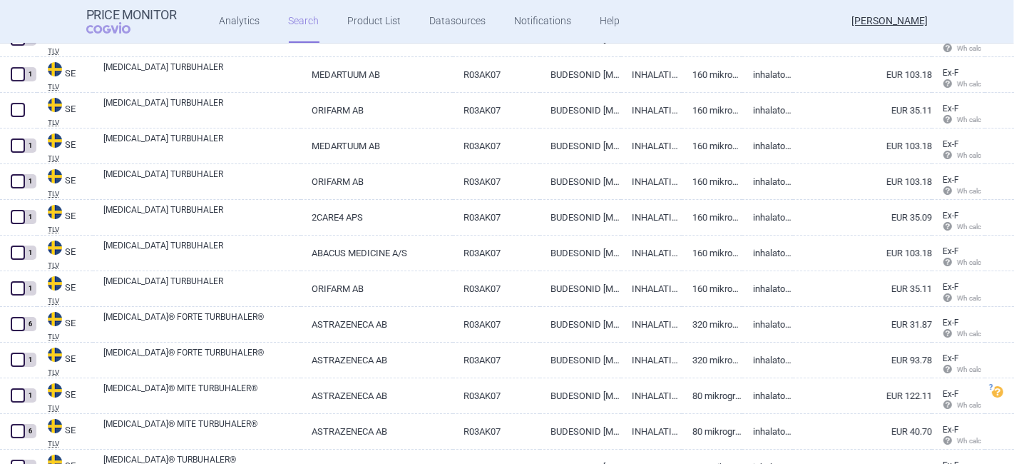
scroll to position [18222, 0]
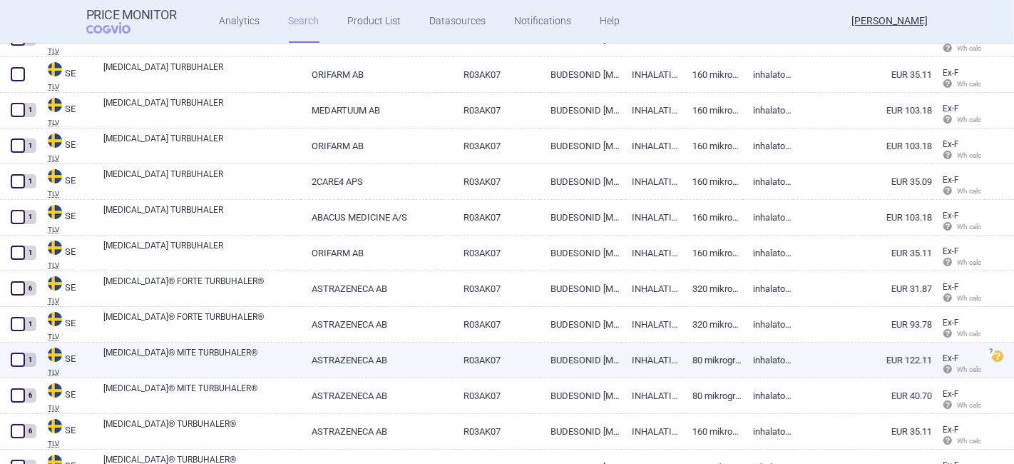
click at [17, 357] on span at bounding box center [18, 359] width 14 height 14
checkbox input "true"
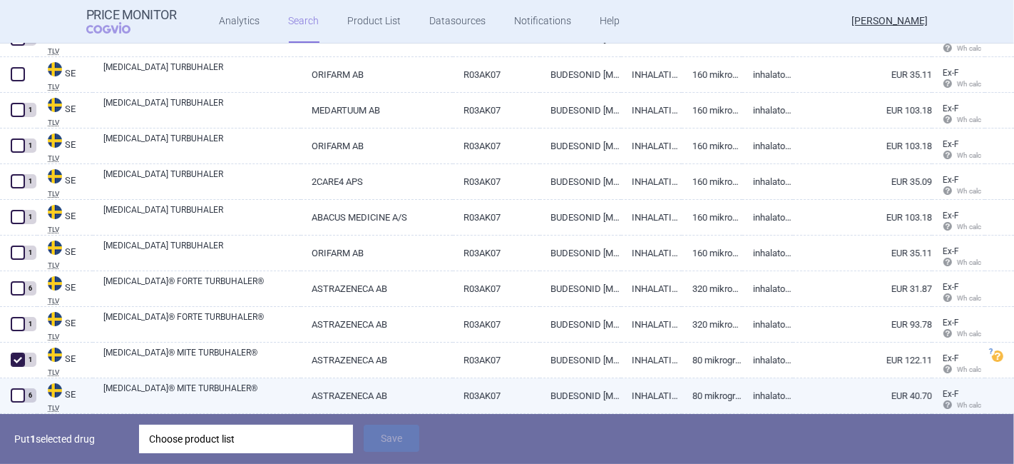
click at [556, 393] on link "BUDESONID [MEDICAL_DATA]" at bounding box center [580, 395] width 81 height 35
select select "EUR"
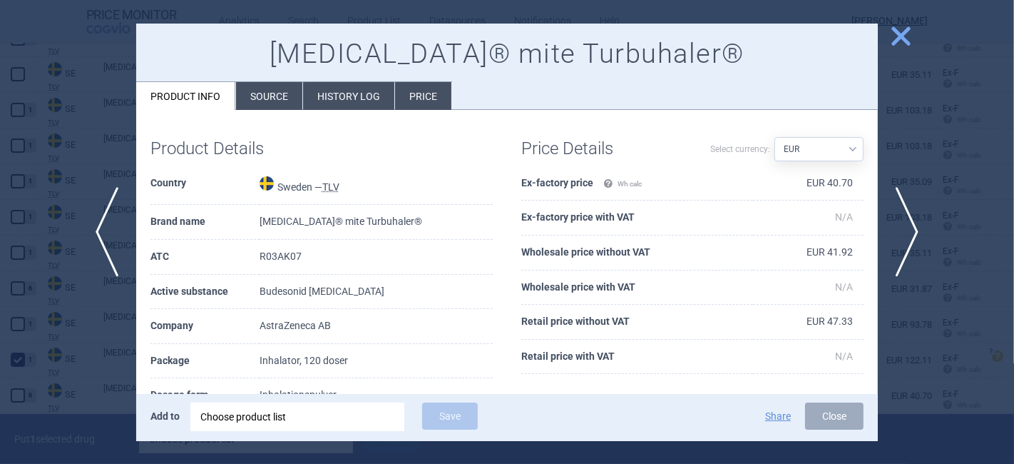
click at [780, 152] on select "Source AED AUD BGN BHD BOB BRL CAD CHF CNY COP CZK DKK DZD EUR GBP HUF ILS INR …" at bounding box center [819, 149] width 89 height 24
select select
click at [775, 137] on select "Source AED AUD BGN BHD BOB BRL CAD CHF CNY COP CZK DKK DZD EUR GBP HUF ILS INR …" at bounding box center [819, 149] width 89 height 24
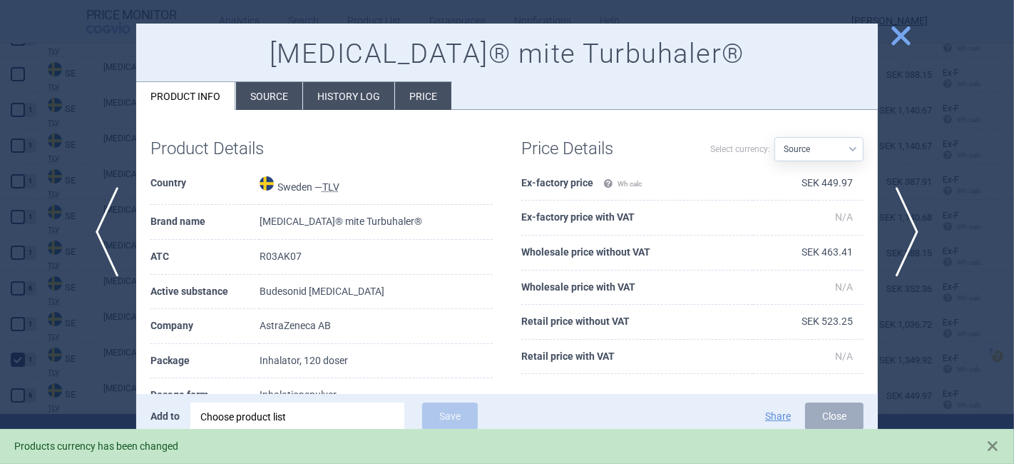
click at [906, 29] on span "close" at bounding box center [901, 36] width 25 height 25
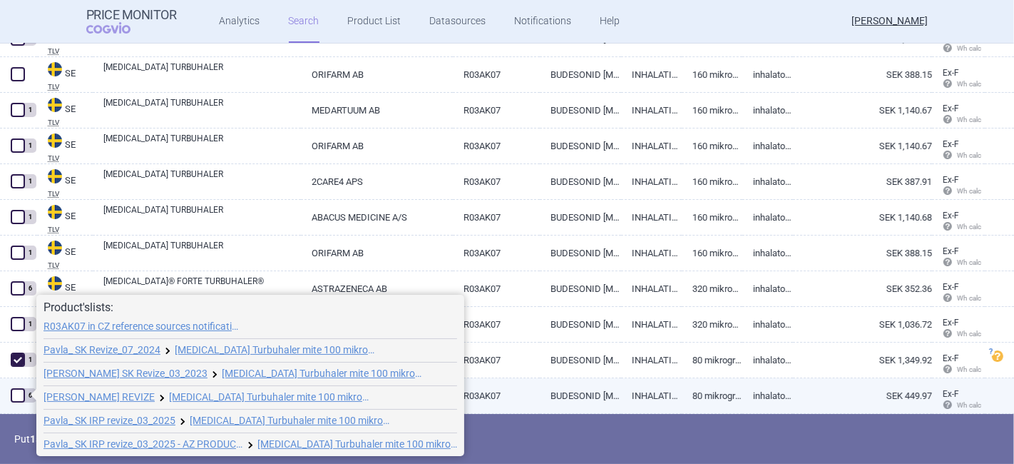
click at [19, 392] on span at bounding box center [18, 395] width 14 height 14
checkbox input "true"
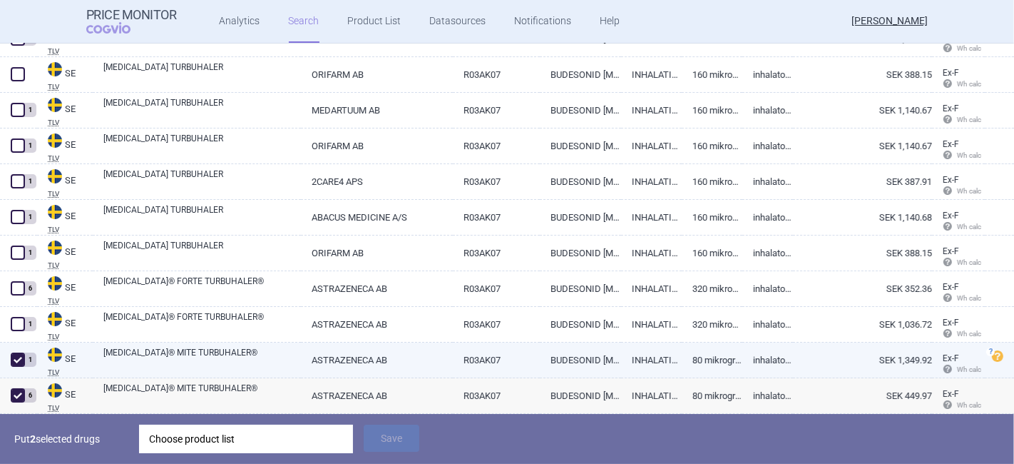
click at [22, 355] on span at bounding box center [18, 359] width 14 height 14
checkbox input "false"
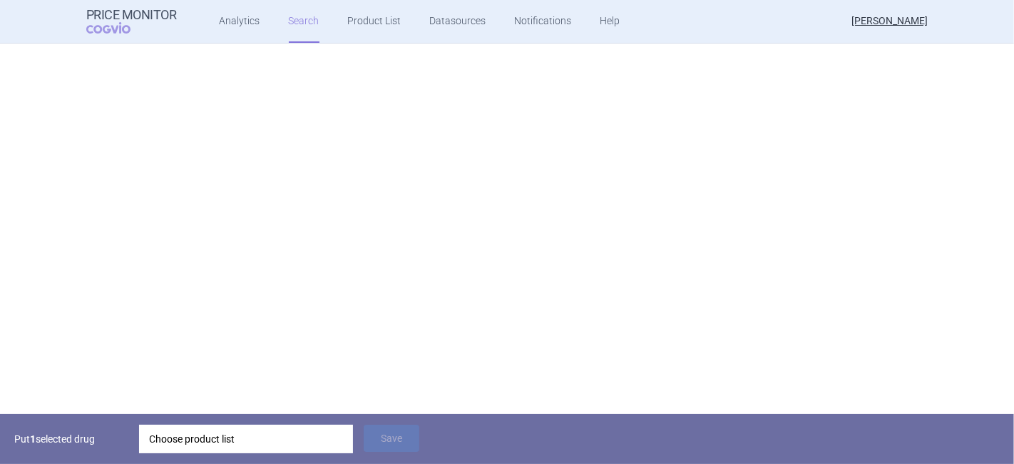
select select "country"
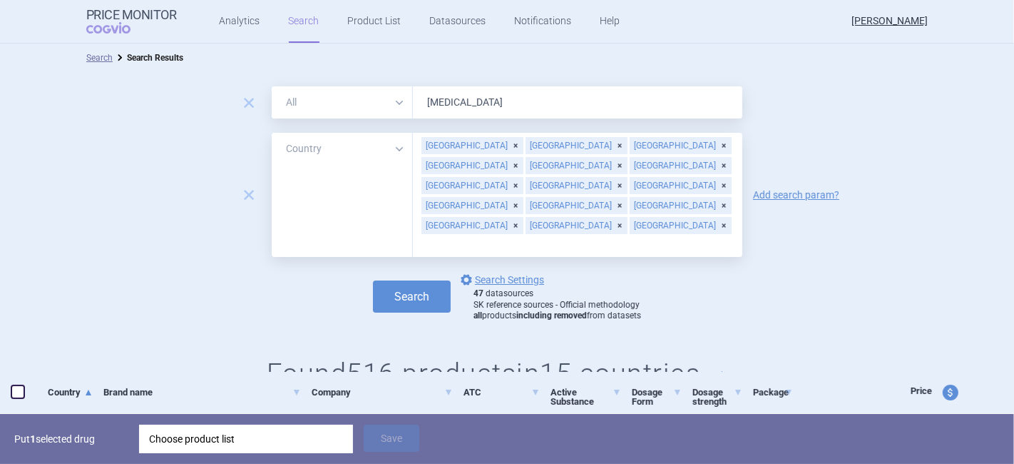
click at [642, 185] on div "Slovakia Czech Republic Germany Denmark Spain France Greece Croatia Hungary Ire…" at bounding box center [578, 195] width 330 height 124
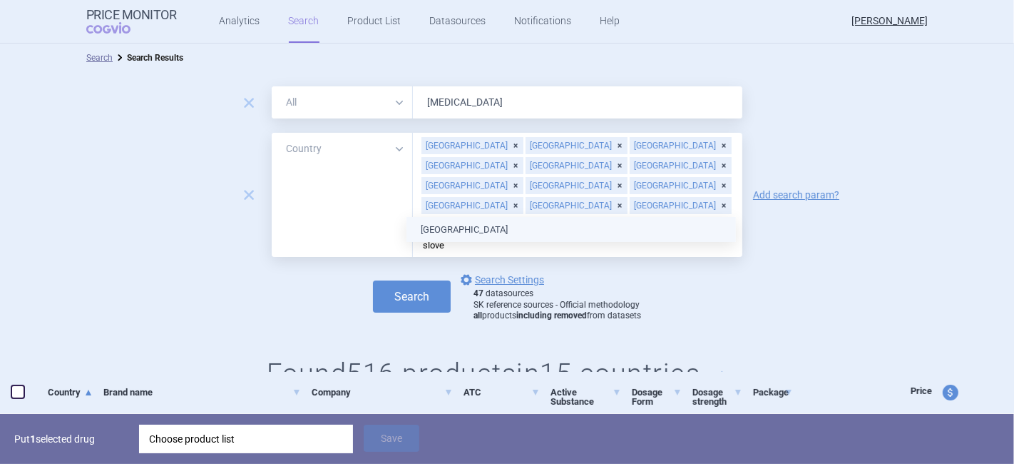
type input "sloven"
click at [434, 227] on ul "[GEOGRAPHIC_DATA]" at bounding box center [572, 230] width 330 height 26
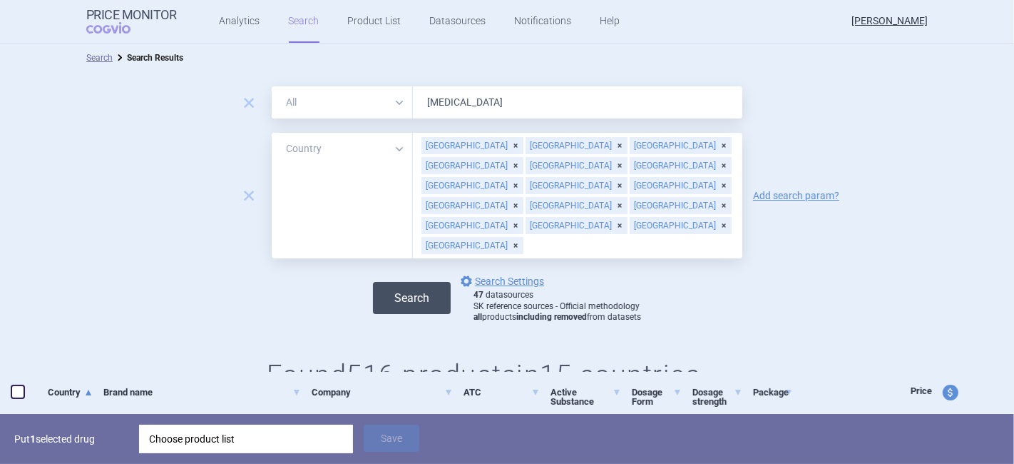
click at [384, 282] on button "Search" at bounding box center [412, 298] width 78 height 32
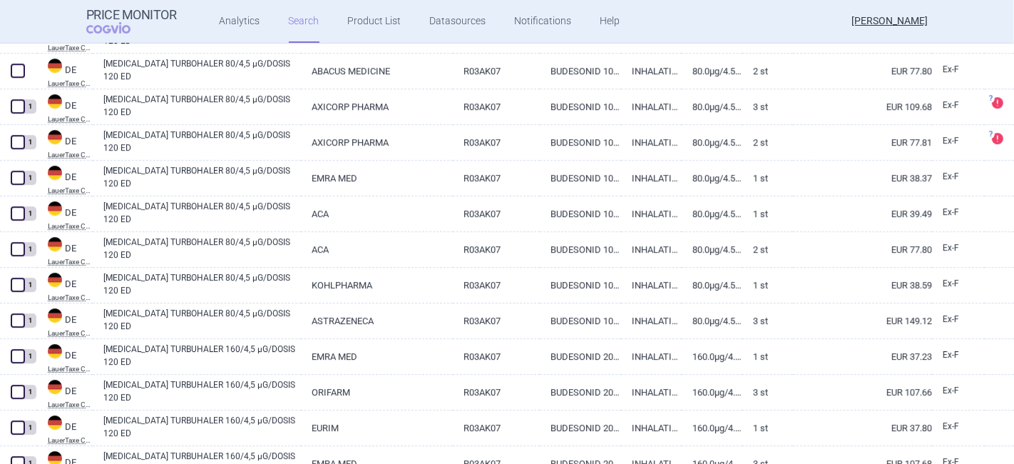
scroll to position [3562, 0]
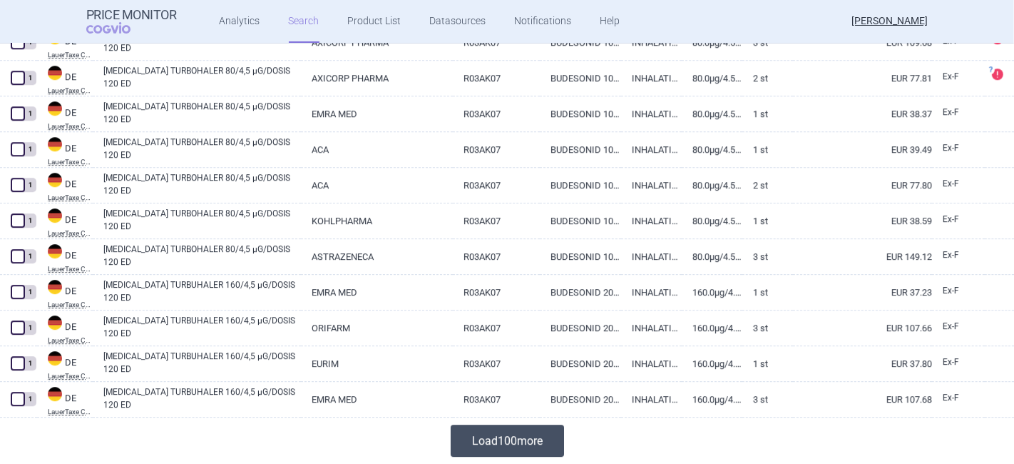
click at [469, 445] on button "Load 100 more" at bounding box center [507, 440] width 113 height 32
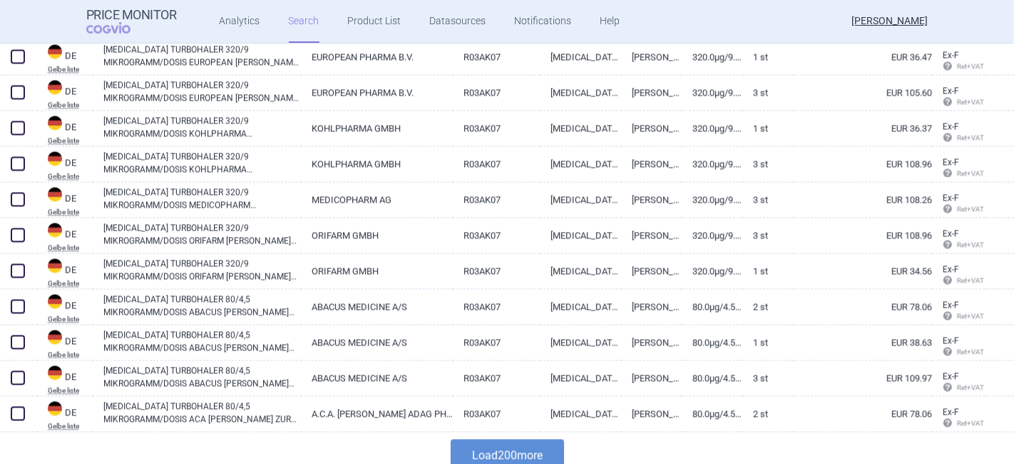
scroll to position [7128, 0]
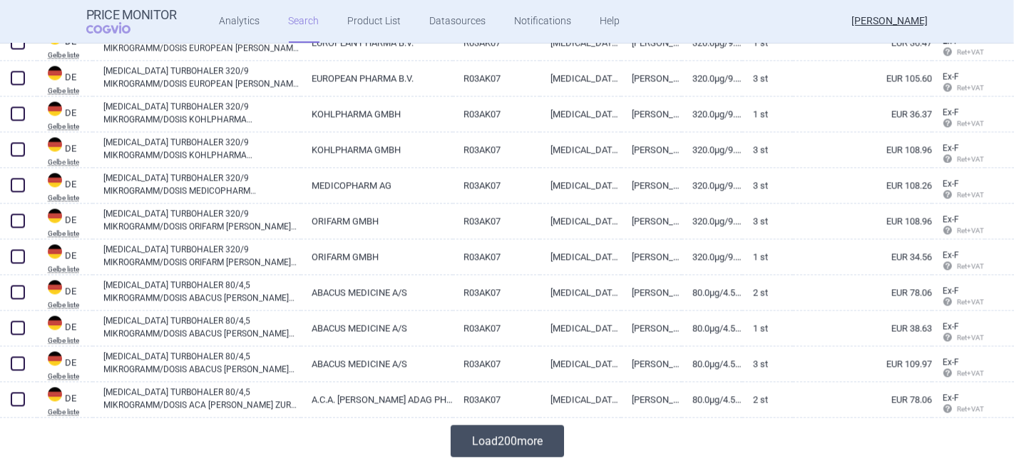
click at [497, 434] on button "Load 200 more" at bounding box center [507, 440] width 113 height 32
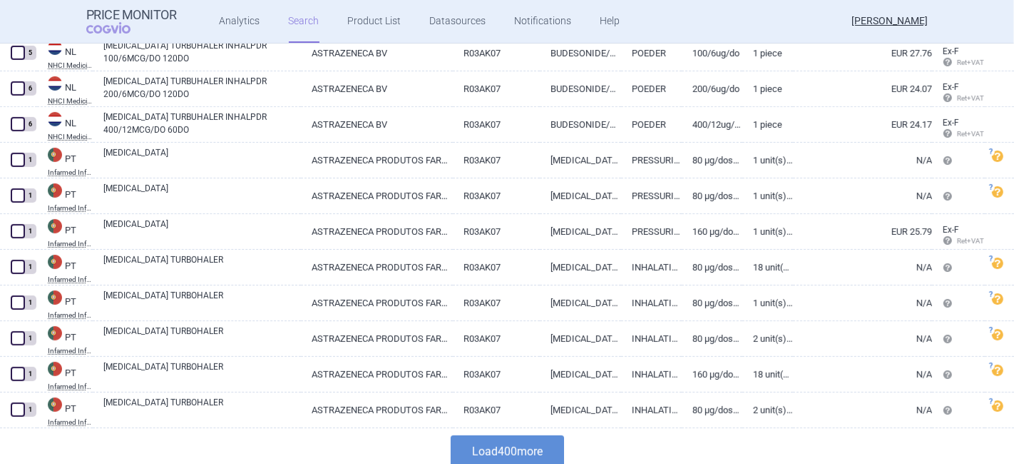
scroll to position [14260, 0]
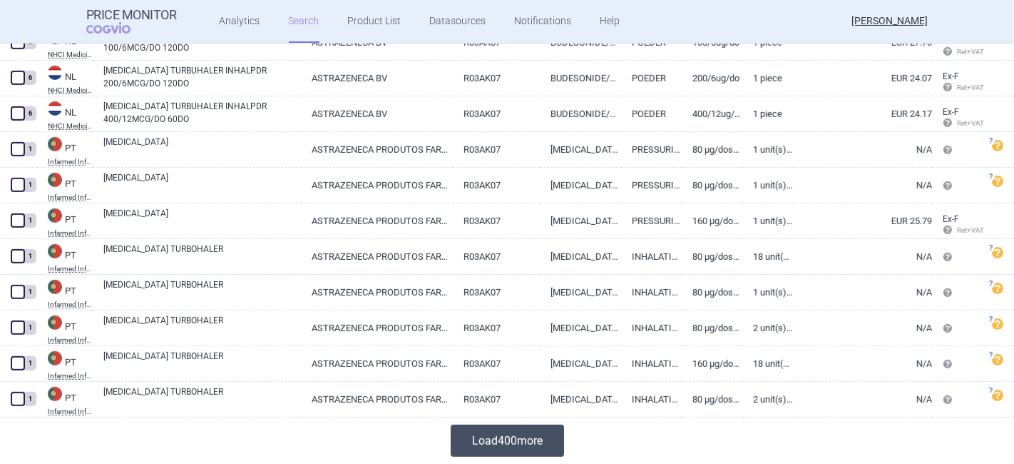
click at [491, 441] on button "Load 400 more" at bounding box center [507, 440] width 113 height 32
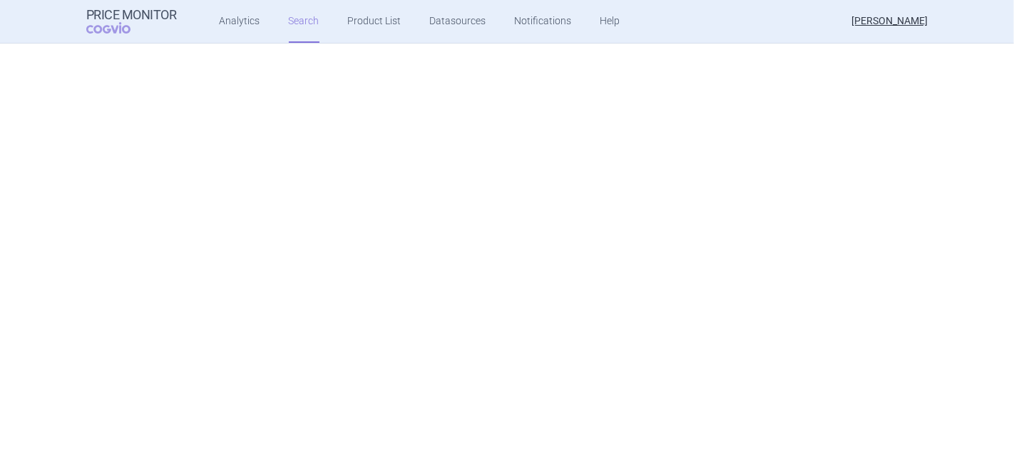
scroll to position [18539, 0]
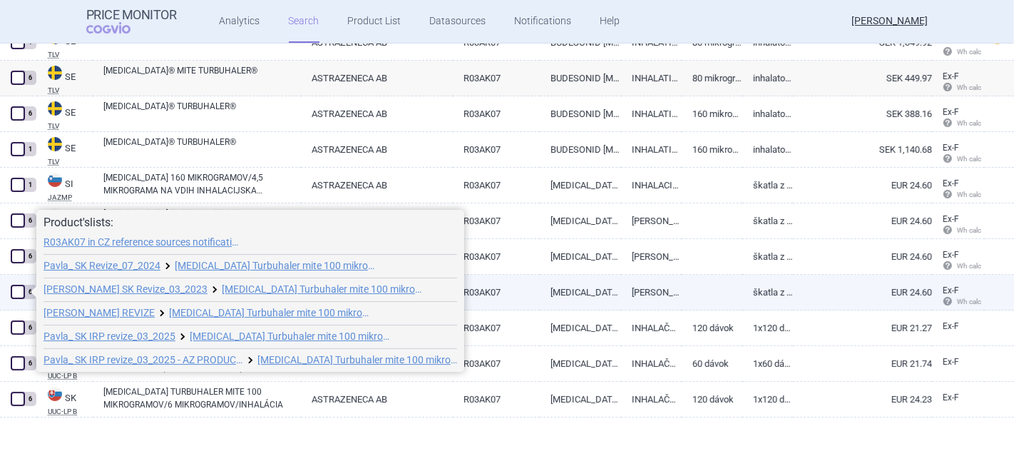
click at [20, 292] on span at bounding box center [18, 292] width 14 height 14
checkbox input "true"
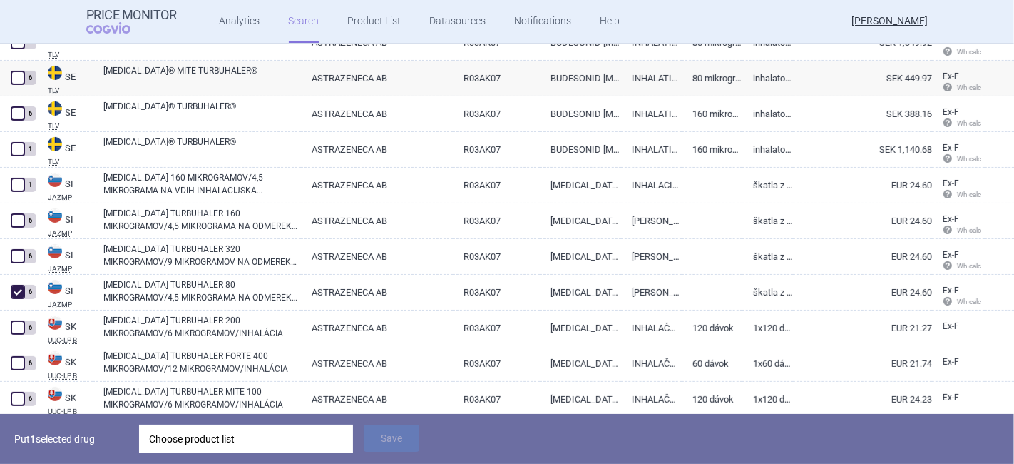
click at [194, 443] on div "Choose product list" at bounding box center [246, 438] width 194 height 29
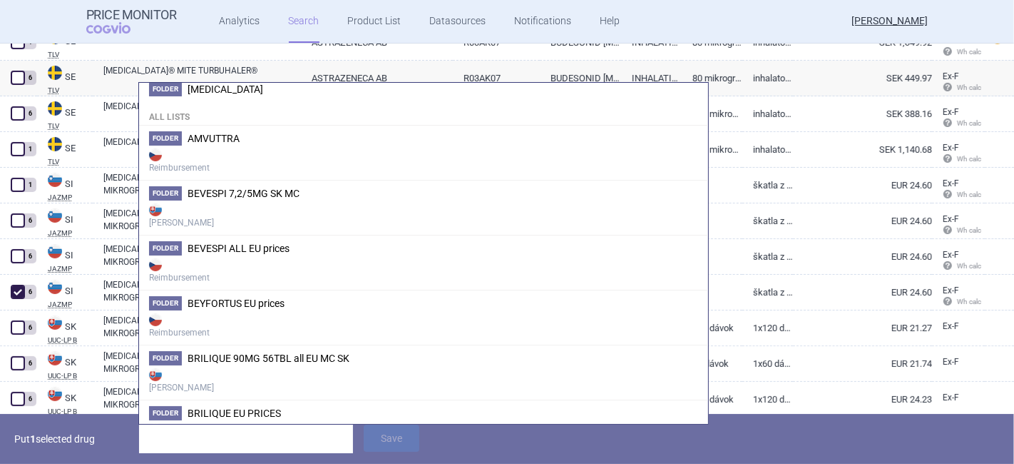
scroll to position [0, 0]
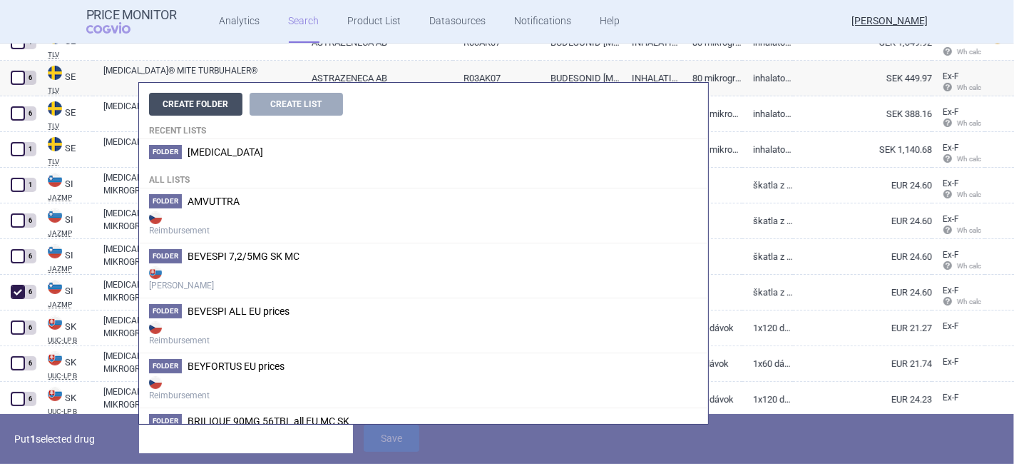
click at [220, 105] on button "Create Folder" at bounding box center [195, 104] width 93 height 23
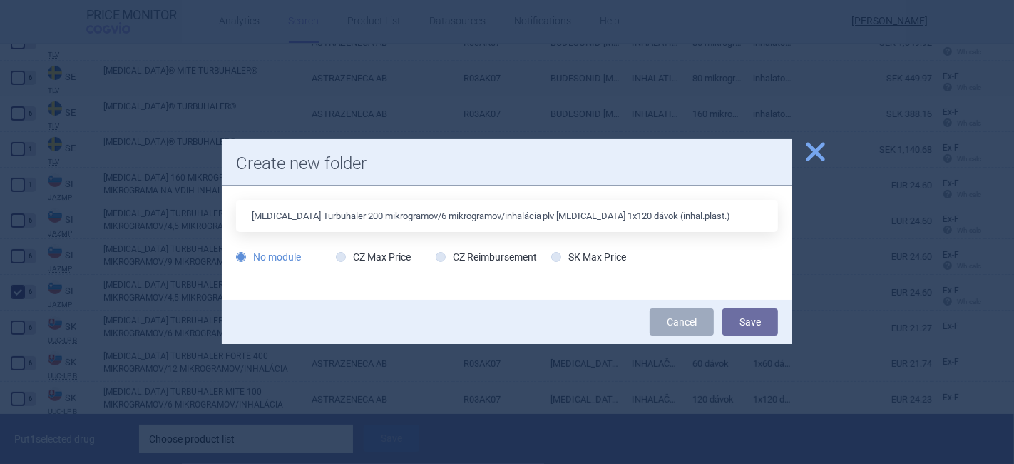
drag, startPoint x: 679, startPoint y: 215, endPoint x: 342, endPoint y: 210, distance: 336.7
click at [342, 210] on input "Symbicort Turbuhaler 200 mikrogramov/6 mikrogramov/inhalácia plv inh 1x120 dávo…" at bounding box center [507, 216] width 542 height 32
type input "Symbicort Turbuhaler SK MC"
click at [578, 247] on div "Symbicort Turbuhaler SK MC No module CZ Max Price CZ Reimbursement SK Max Price" at bounding box center [507, 235] width 542 height 71
click at [554, 260] on icon at bounding box center [556, 257] width 10 height 10
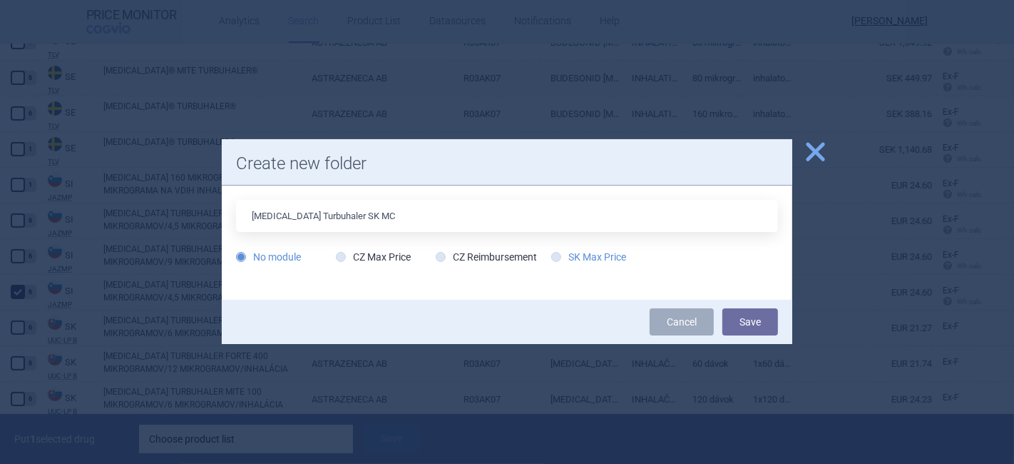
click at [554, 260] on input "SK Max Price" at bounding box center [559, 257] width 14 height 14
radio input "true"
click at [753, 322] on button "Save" at bounding box center [750, 321] width 56 height 27
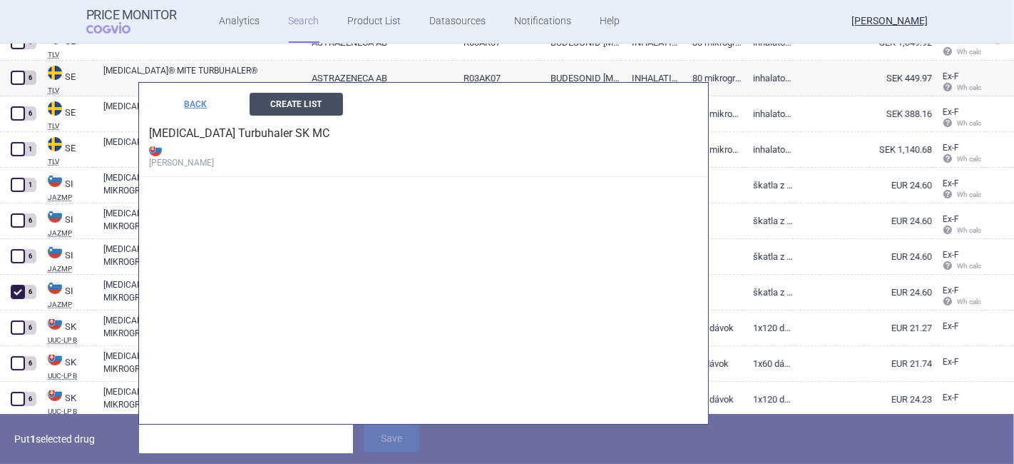
click at [324, 97] on button "Create List" at bounding box center [296, 104] width 93 height 23
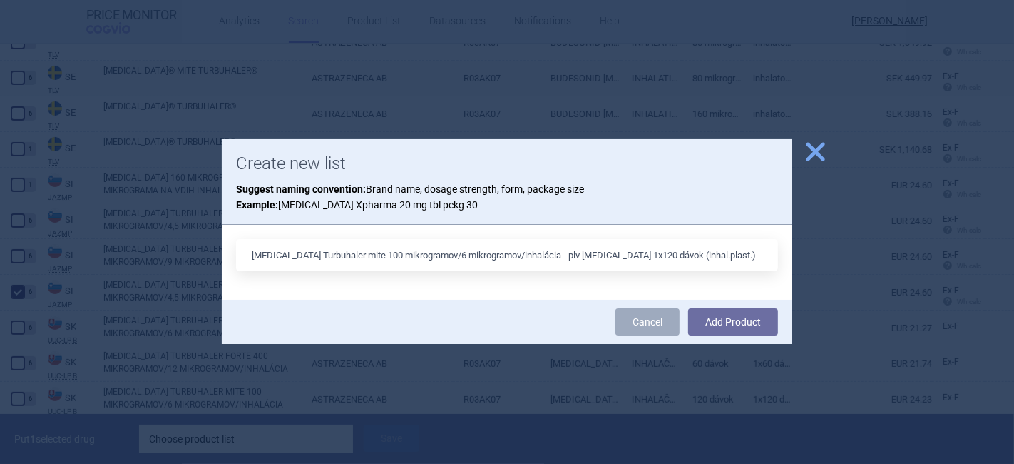
click at [709, 259] on input "Symbicort Turbuhaler mite 100 mikrogramov/6 mikrogramov/inhalácia plv inh 1x120…" at bounding box center [507, 255] width 542 height 32
type input "Symbicort Turbuhaler mite 100 mikrogramov/6 mikrogramov/inhalácia plv inh 1x120…"
click at [755, 329] on button "Add Product" at bounding box center [733, 321] width 90 height 27
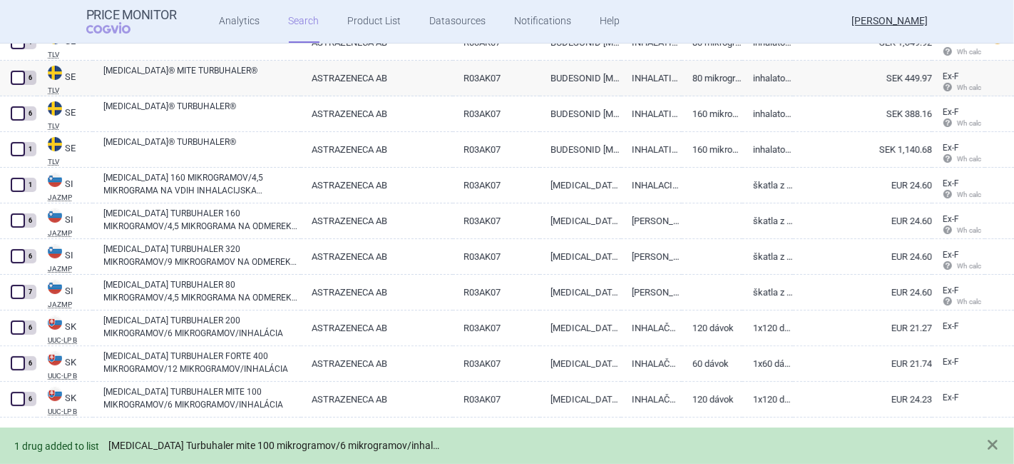
click at [395, 448] on link "Symbicort Turbuhaler mite 100 mikrogramov/6 mikrogramov/inhalácia plv inh 1x120…" at bounding box center [275, 445] width 335 height 12
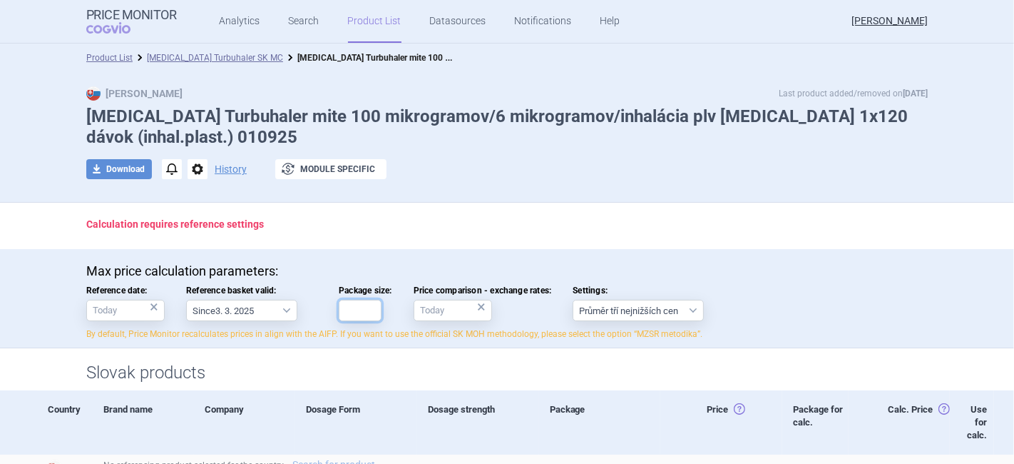
click at [350, 313] on input "Package size:" at bounding box center [360, 310] width 43 height 21
click at [344, 317] on input "Package size:" at bounding box center [360, 310] width 43 height 21
type input "120"
click at [414, 227] on p "Calculation requires reference settings" at bounding box center [507, 224] width 842 height 14
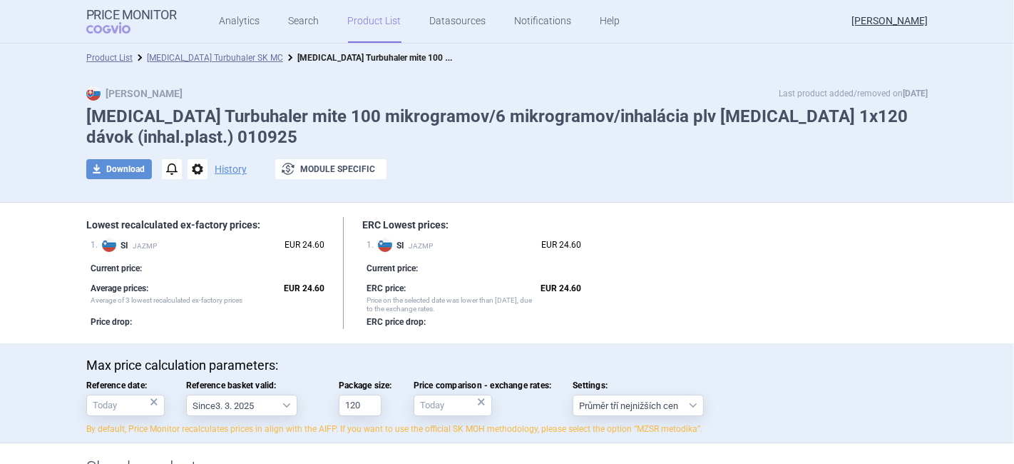
select select "country"
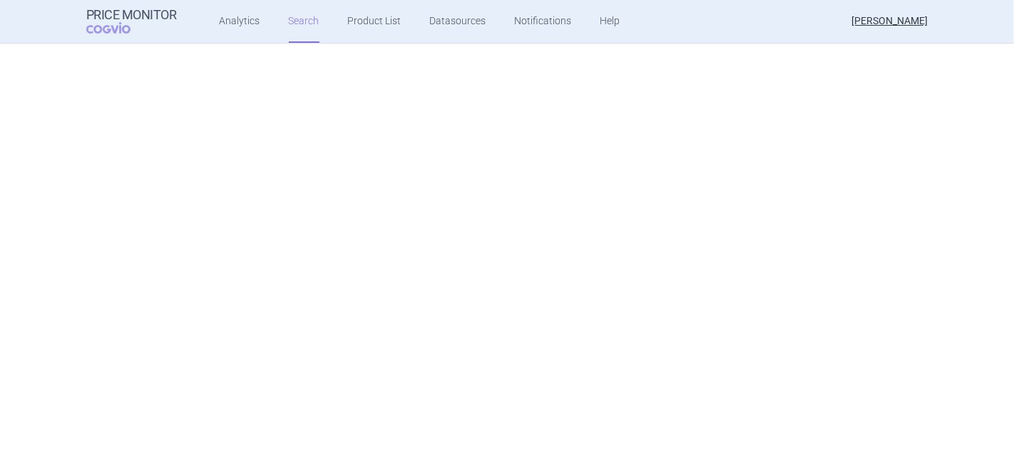
select select "country"
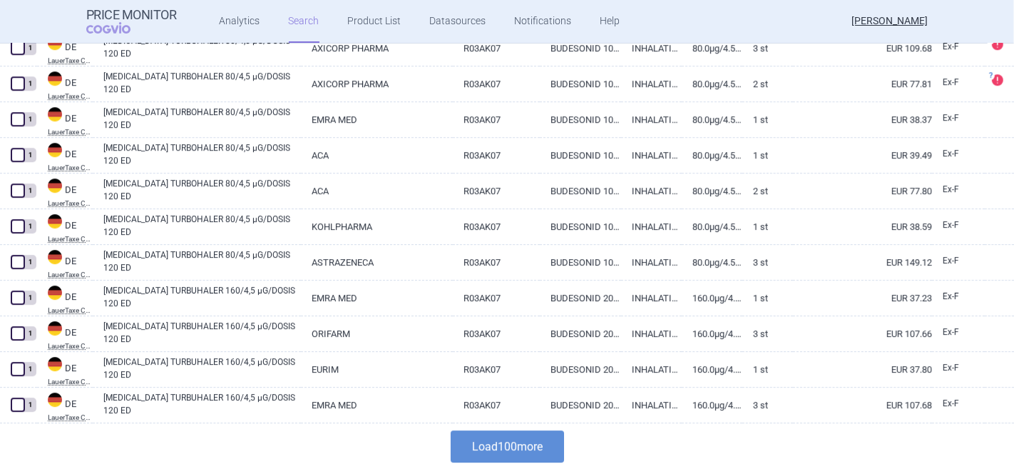
scroll to position [3562, 0]
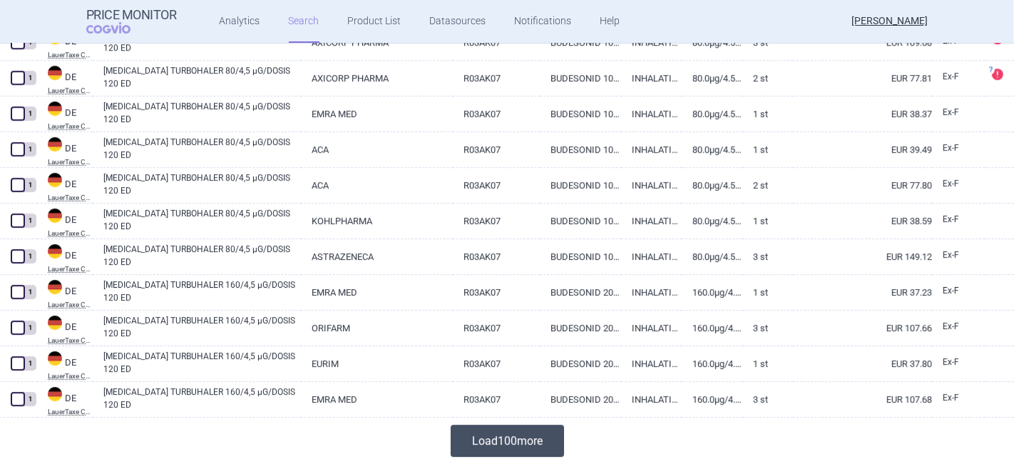
click at [464, 447] on button "Load 100 more" at bounding box center [507, 440] width 113 height 32
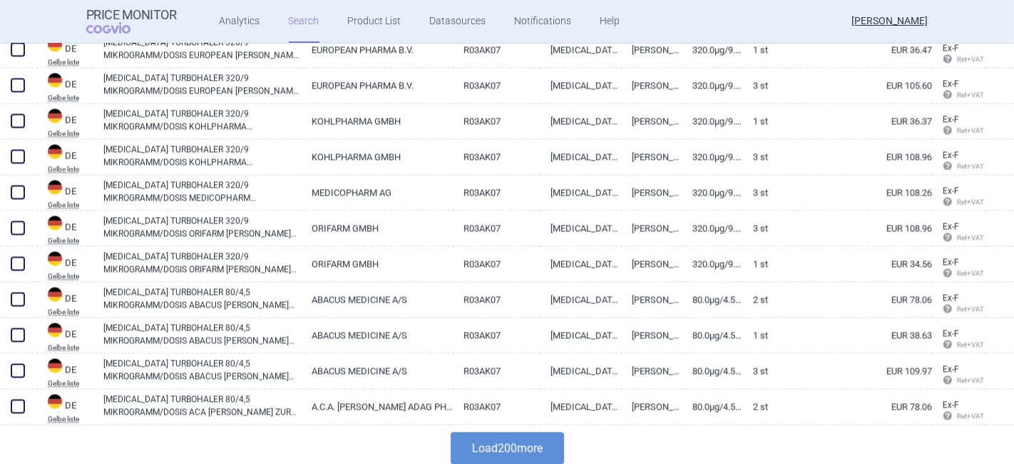
scroll to position [7128, 0]
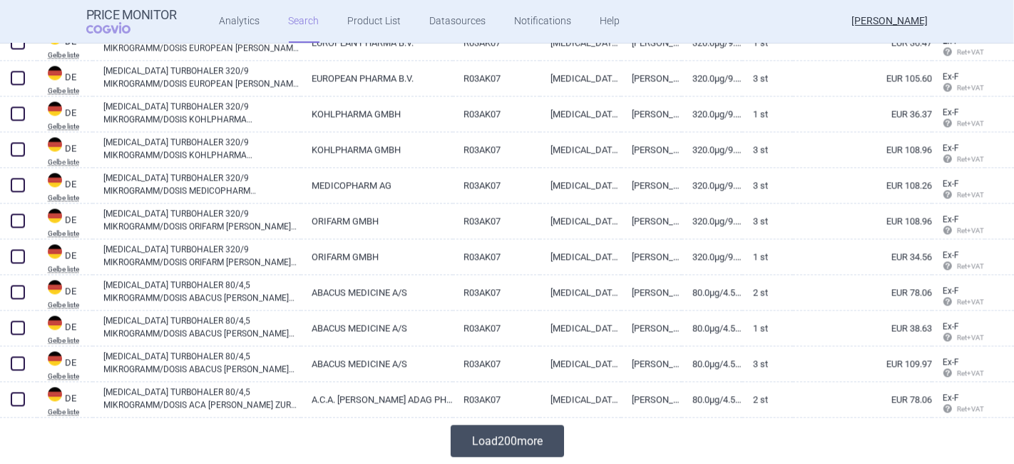
click at [521, 436] on button "Load 200 more" at bounding box center [507, 440] width 113 height 32
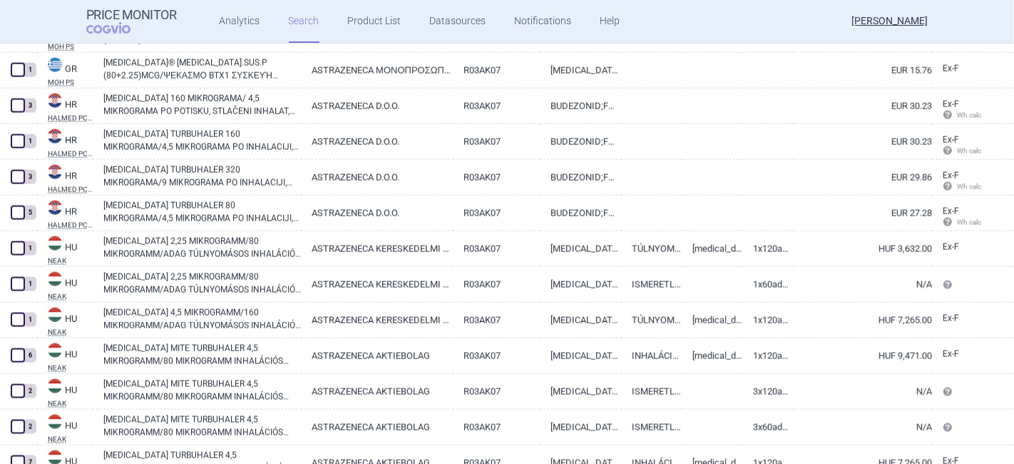
scroll to position [10614, 0]
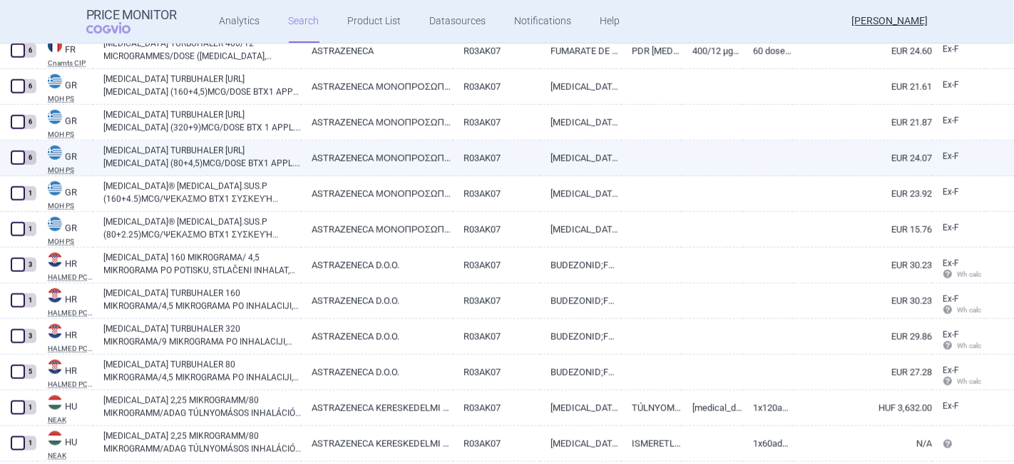
click at [250, 160] on link "[MEDICAL_DATA] TURBUHALER [URL][MEDICAL_DATA] (80+4,5)MCG/DOSE BTX1 APPL.X 120 …" at bounding box center [202, 157] width 198 height 26
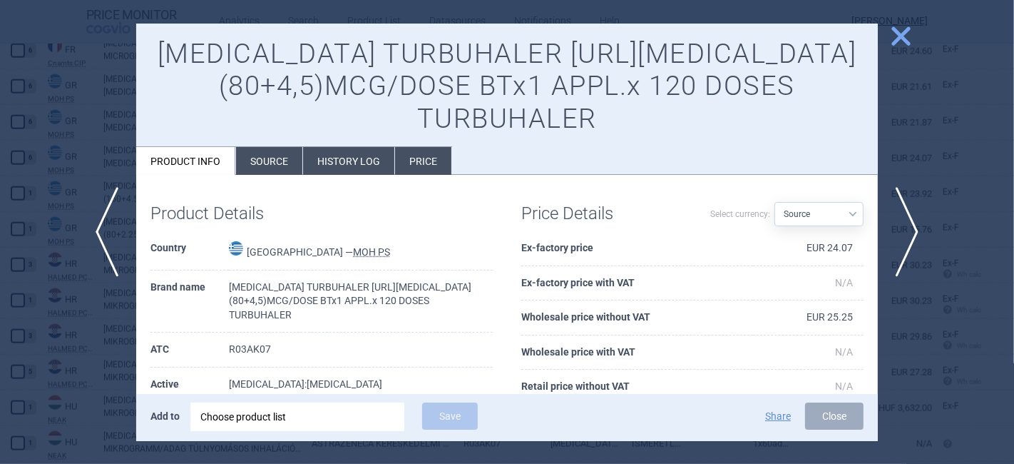
click at [330, 160] on li "History log" at bounding box center [348, 161] width 91 height 28
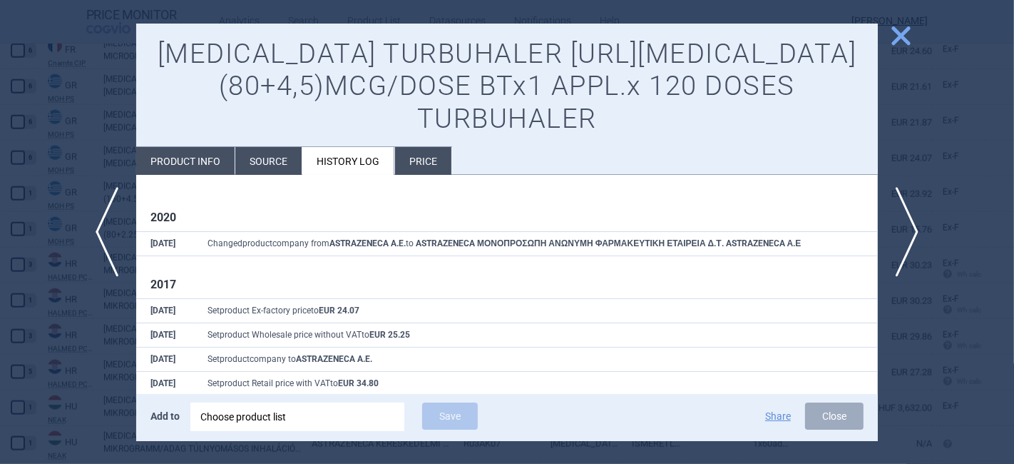
click at [897, 32] on span "close" at bounding box center [901, 36] width 25 height 25
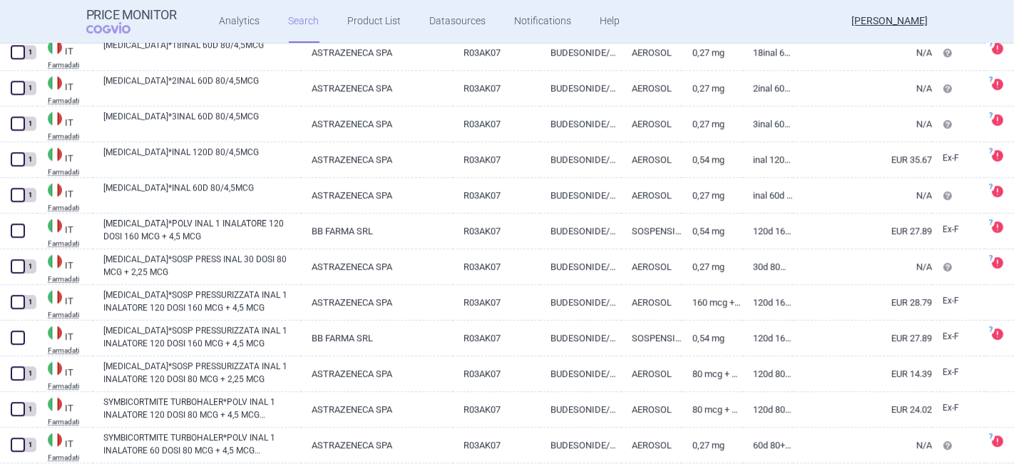
scroll to position [12358, 0]
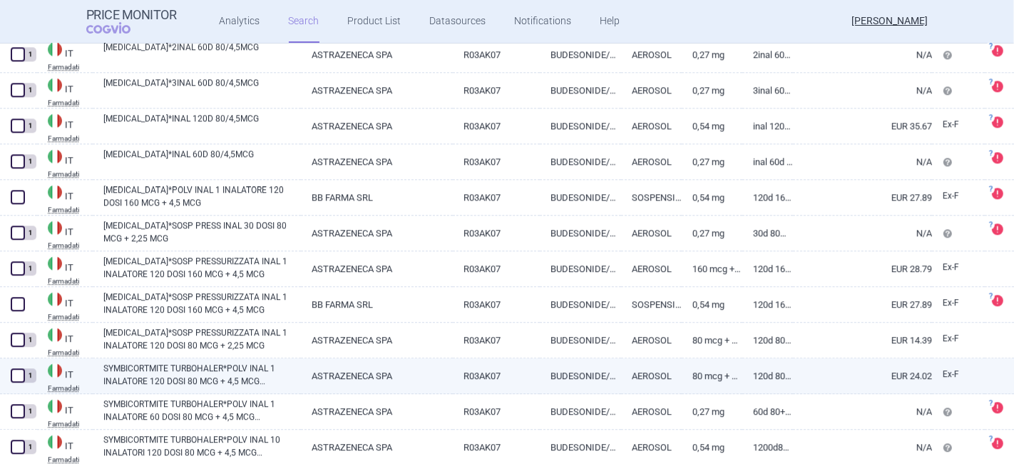
click at [280, 367] on link "SYMBICORTMITE TURBOHALER*POLV INAL 1 INALATORE 120 DOSI 80 MCG + 4,5 MCG TURBOH…" at bounding box center [202, 375] width 198 height 26
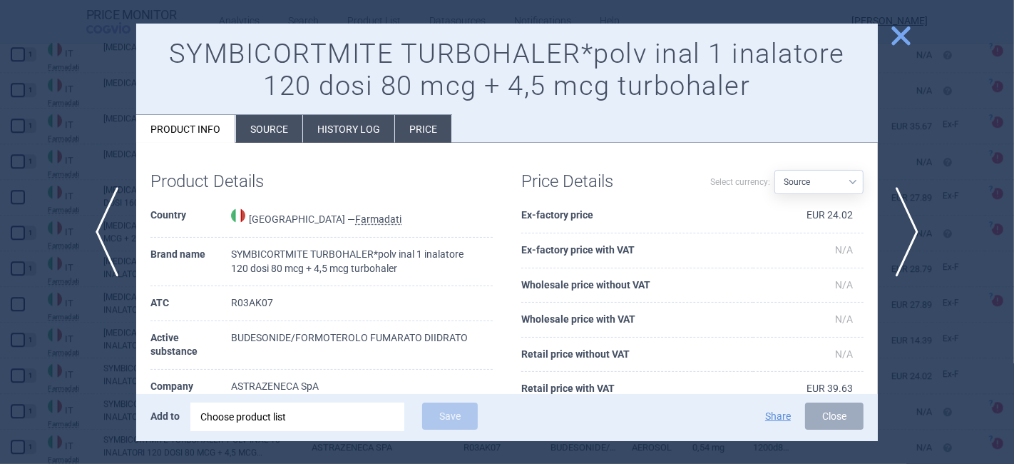
click at [901, 31] on span "close" at bounding box center [901, 36] width 25 height 25
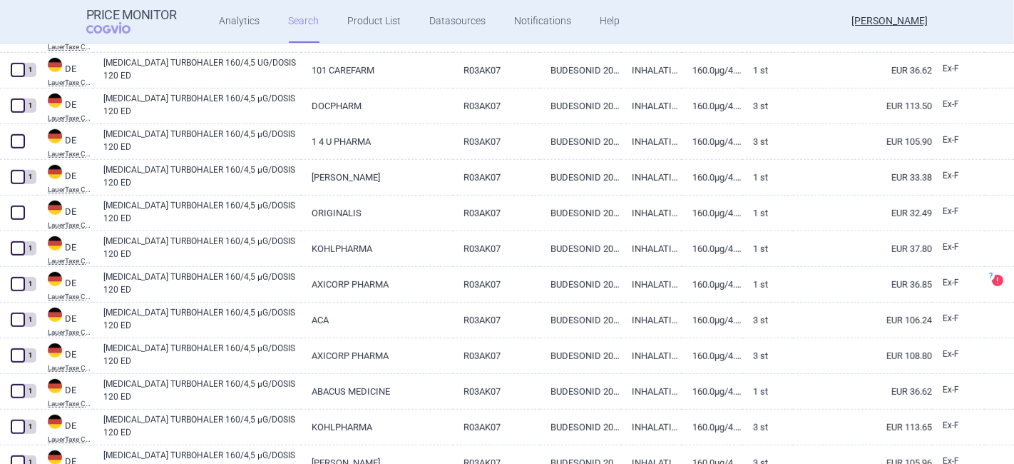
scroll to position [81, 0]
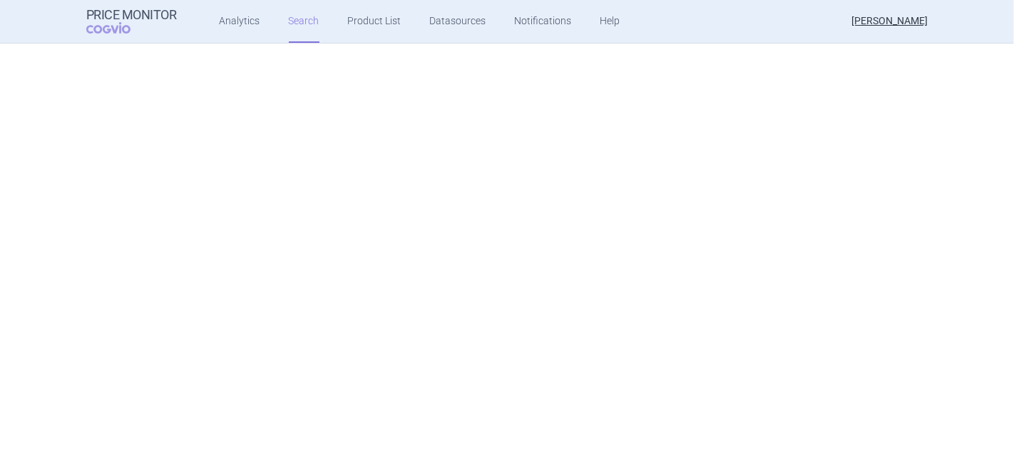
select select "country"
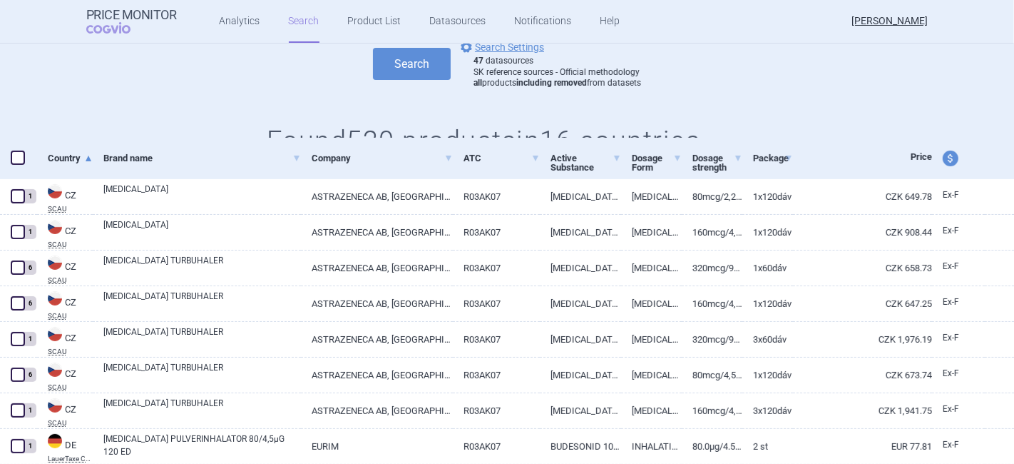
scroll to position [238, 0]
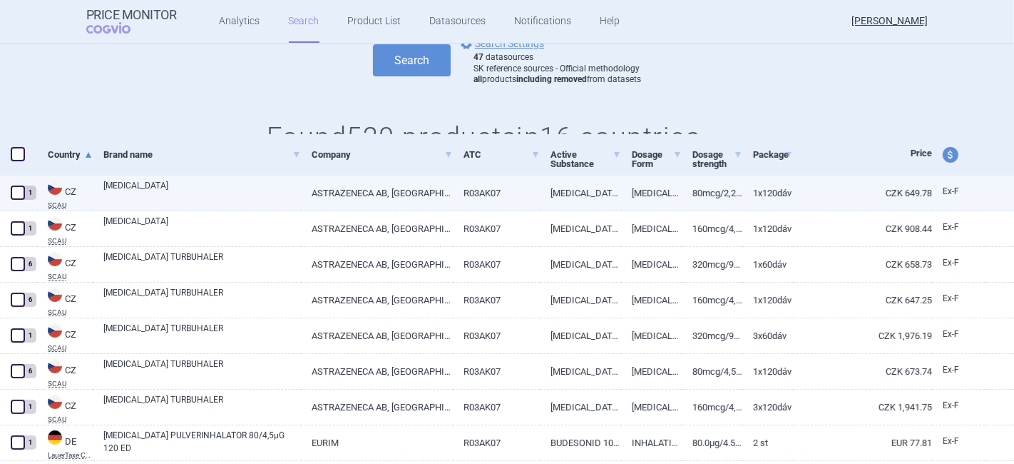
click at [191, 186] on link "[MEDICAL_DATA]" at bounding box center [202, 192] width 198 height 26
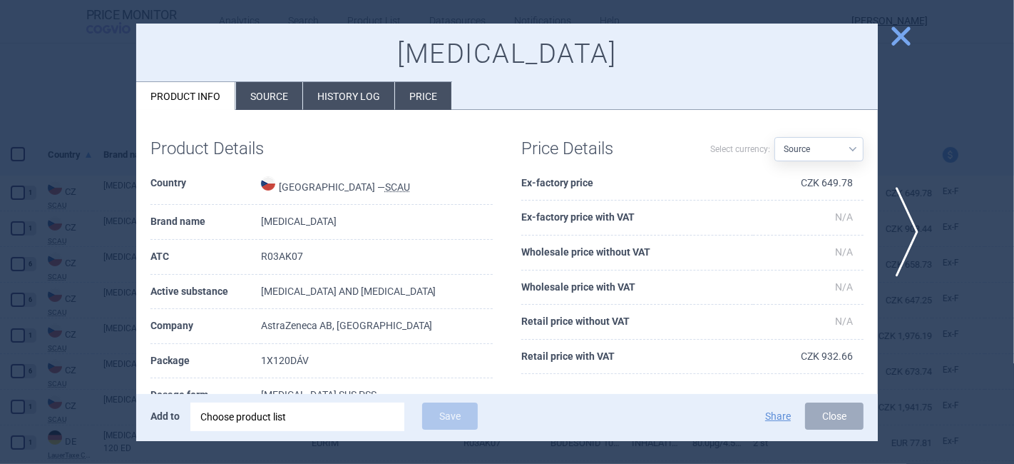
click at [389, 91] on li "History log" at bounding box center [348, 96] width 91 height 28
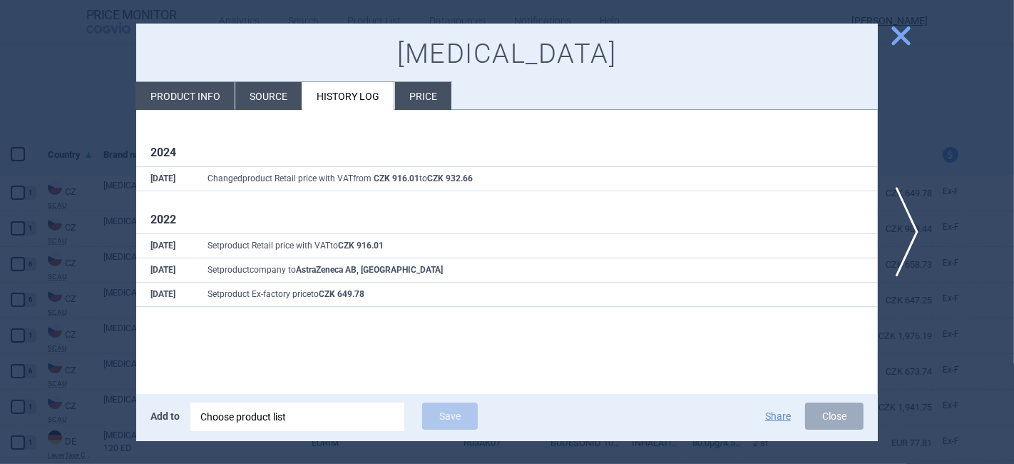
click at [899, 37] on span "close" at bounding box center [901, 36] width 25 height 25
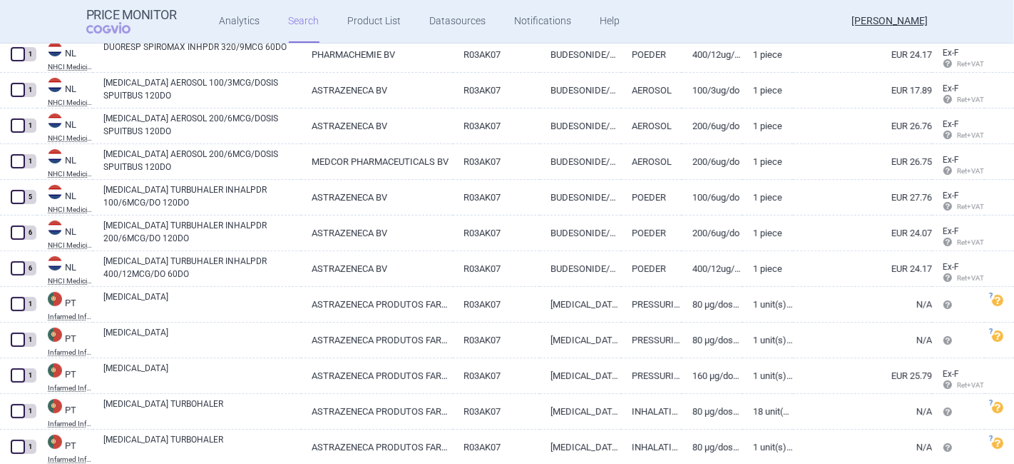
scroll to position [14260, 0]
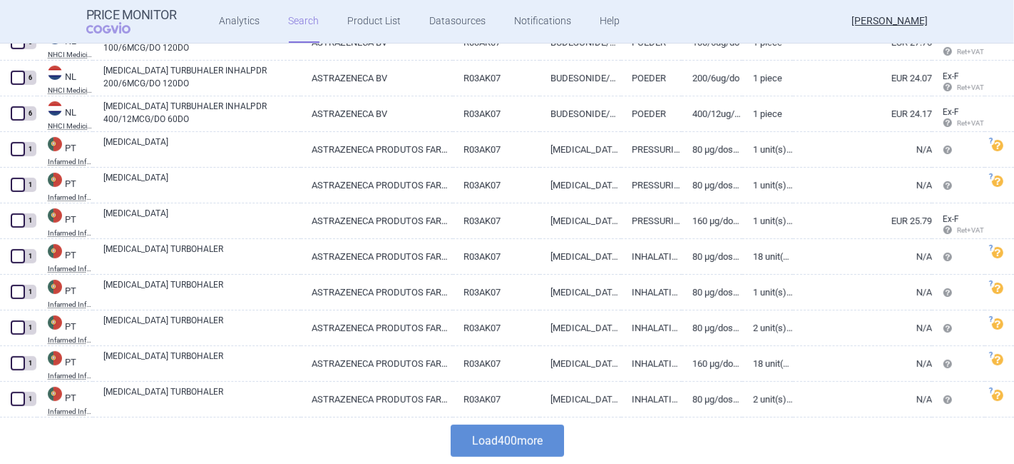
click at [476, 444] on button "Load 400 more" at bounding box center [507, 440] width 113 height 32
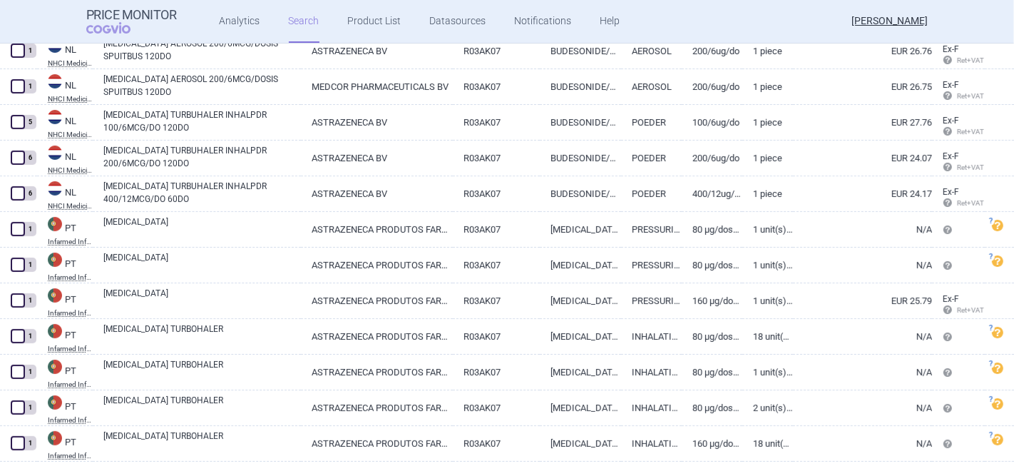
scroll to position [14498, 0]
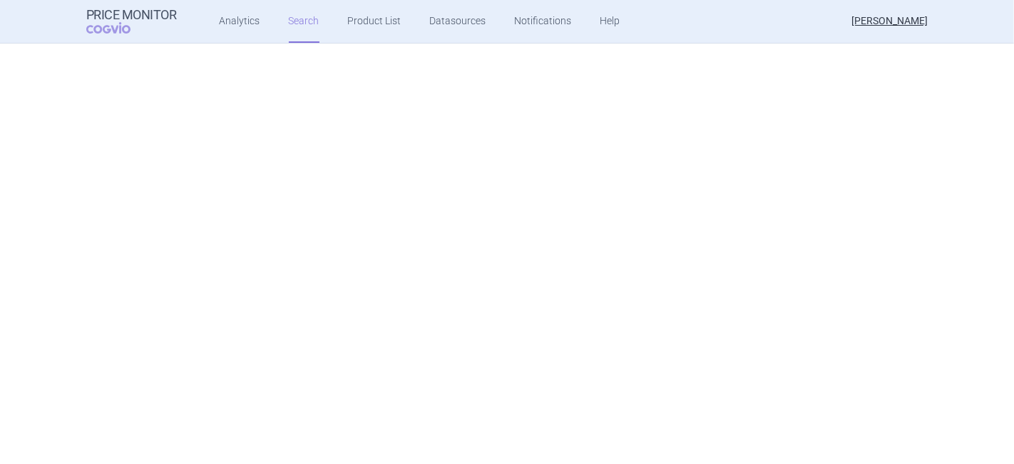
select select "country"
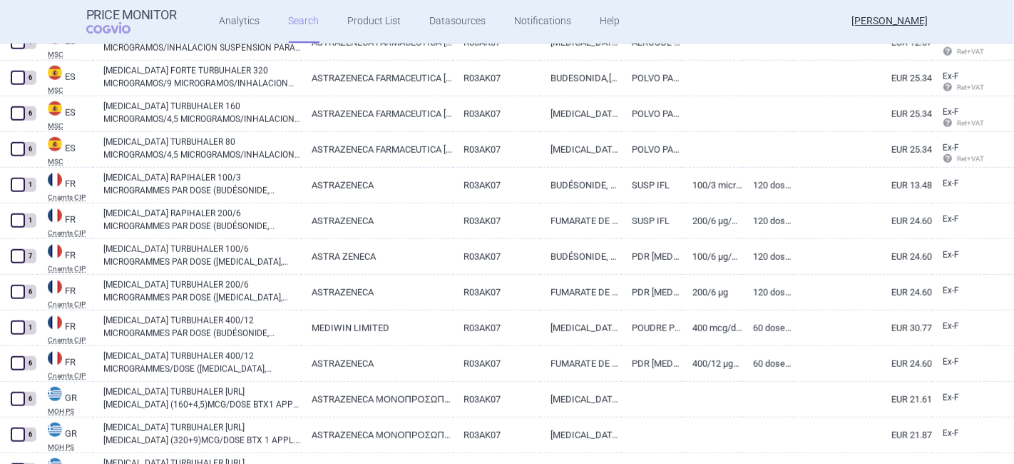
scroll to position [10143, 0]
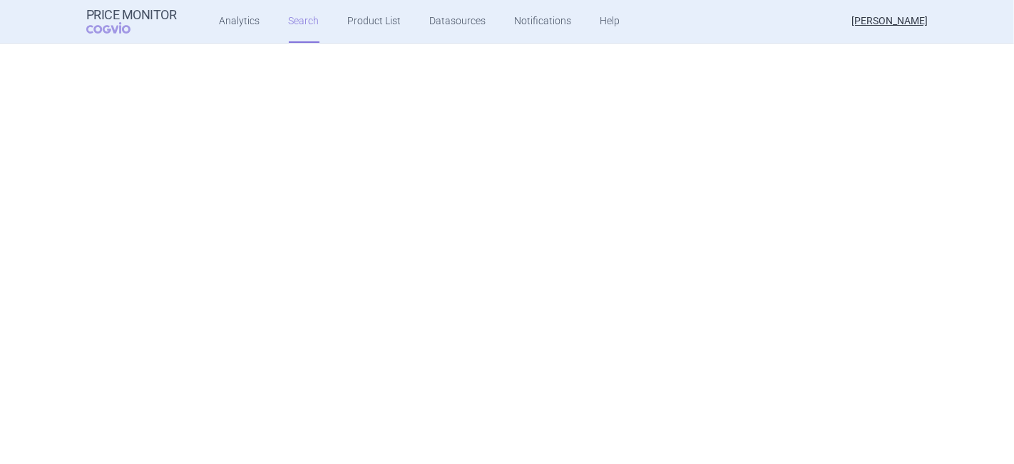
scroll to position [10143, 0]
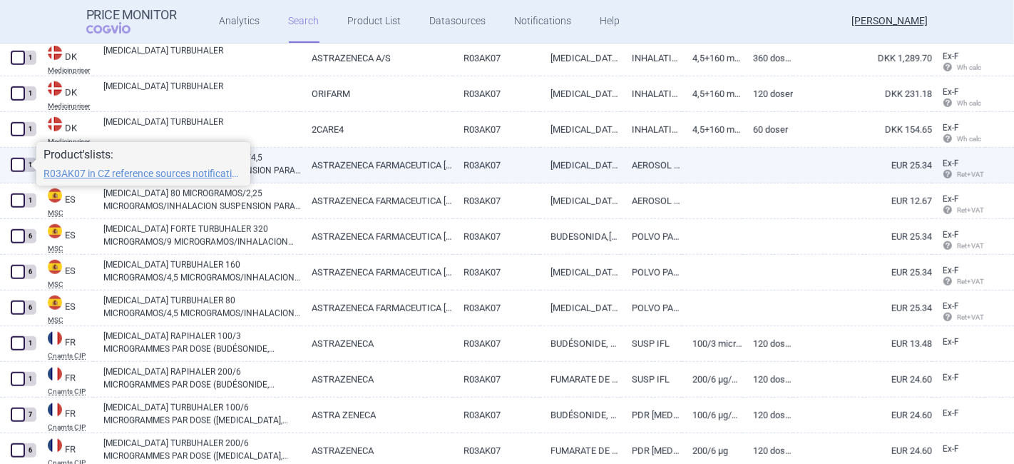
click at [14, 165] on span at bounding box center [18, 165] width 14 height 14
checkbox input "true"
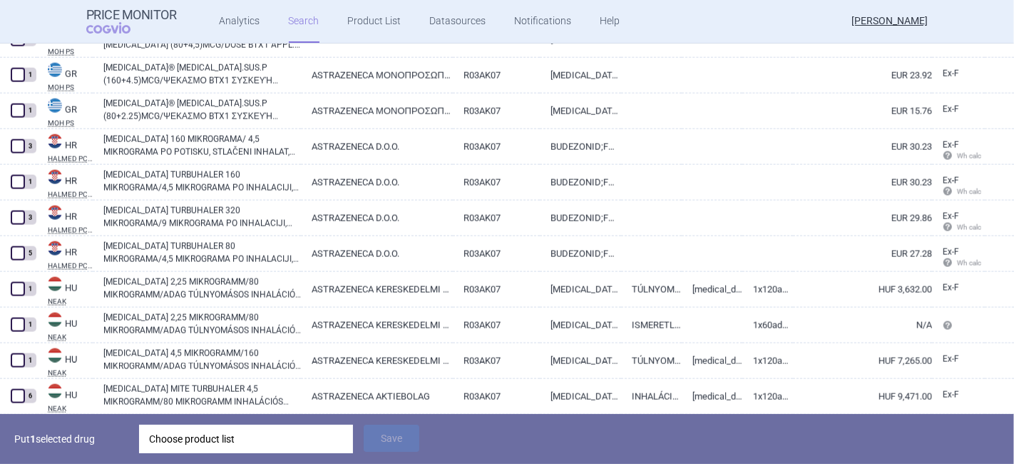
scroll to position [10698, 0]
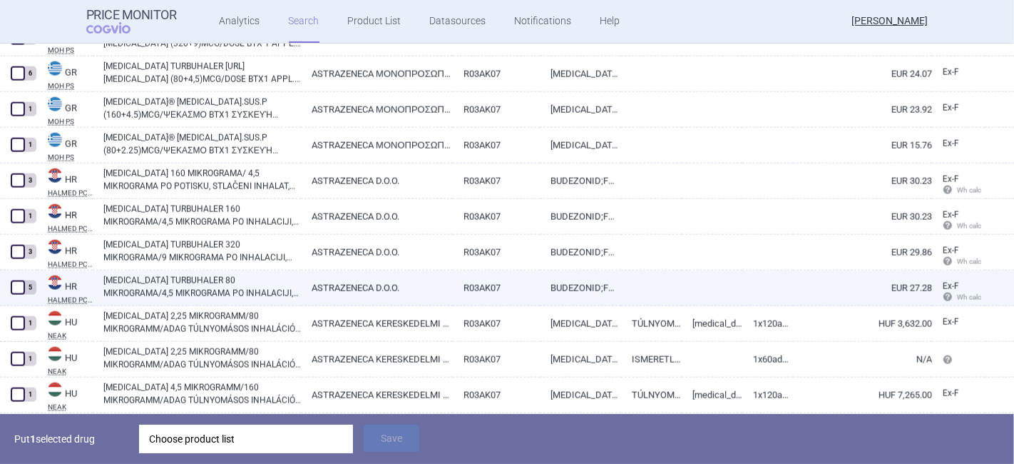
click at [155, 282] on link "[MEDICAL_DATA] TURBUHALER 80 MIKROGRAMA/4,5 MIKROGRAMA PO INHALACIJI, PRAŠAK IN…" at bounding box center [202, 287] width 198 height 26
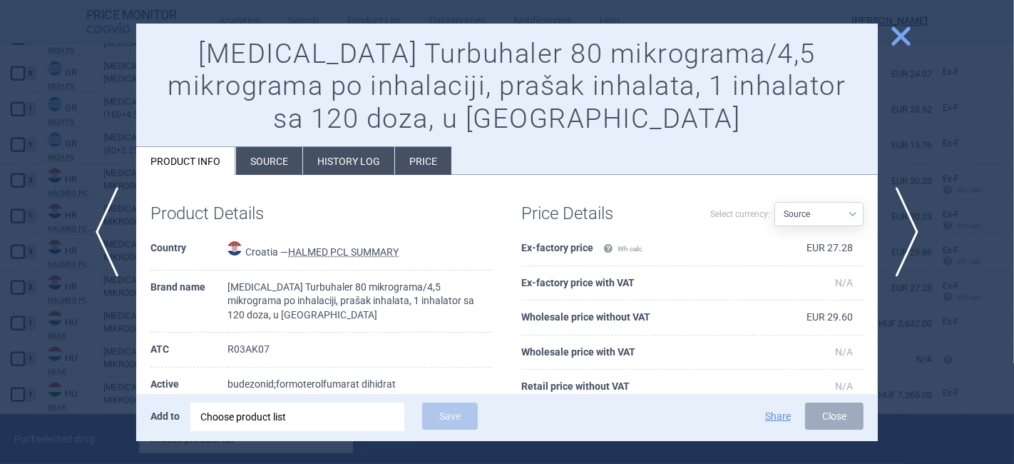
click at [357, 161] on li "History log" at bounding box center [348, 161] width 91 height 28
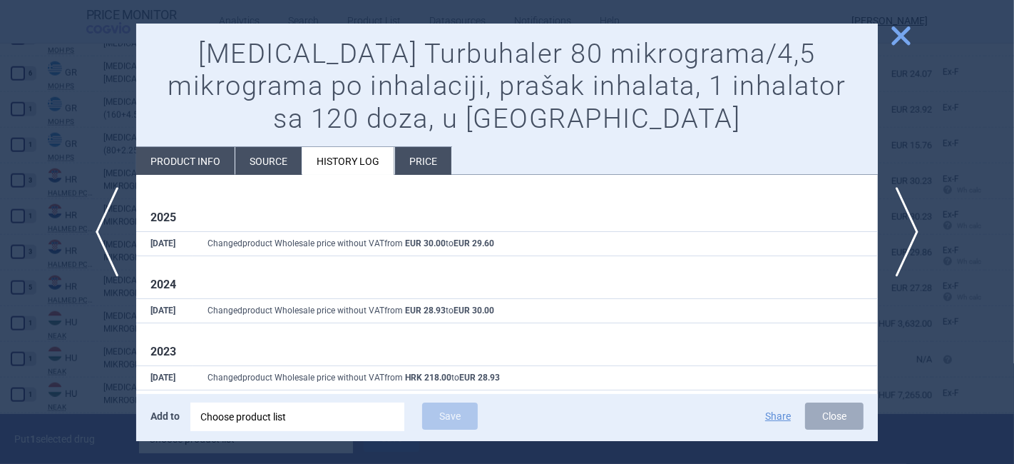
click at [897, 41] on span "close" at bounding box center [901, 36] width 25 height 25
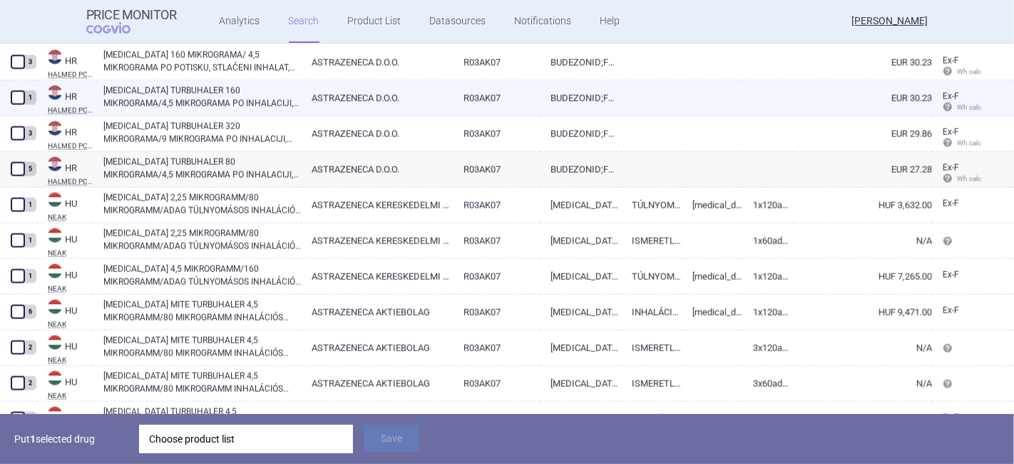
scroll to position [10857, 0]
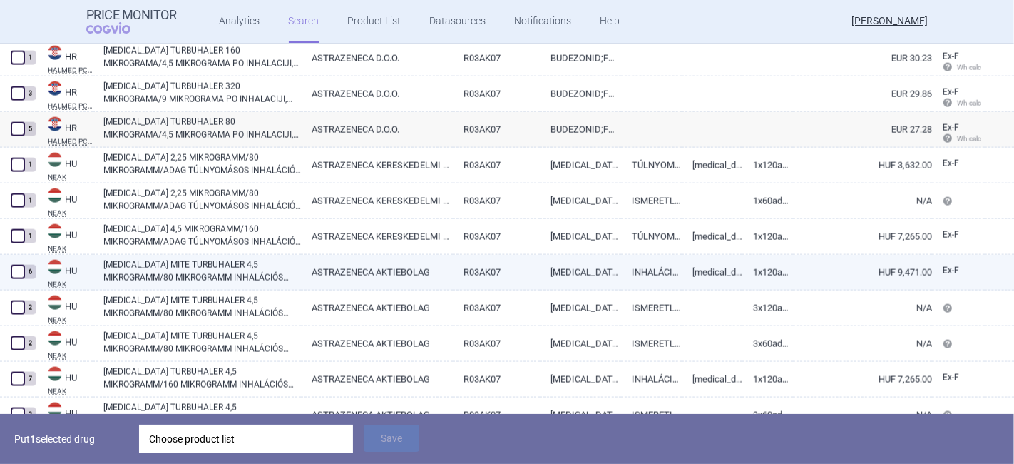
click at [201, 269] on link "[MEDICAL_DATA] MITE TURBUHALER 4,5 MIKROGRAMM/80 MIKROGRAMM INHALÁCIÓS POR" at bounding box center [202, 271] width 198 height 26
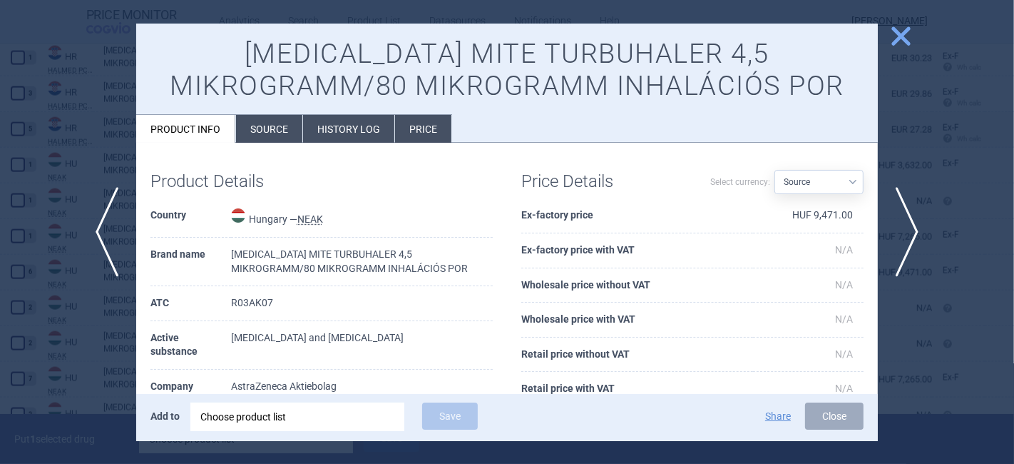
click at [340, 118] on li "History log" at bounding box center [348, 129] width 91 height 28
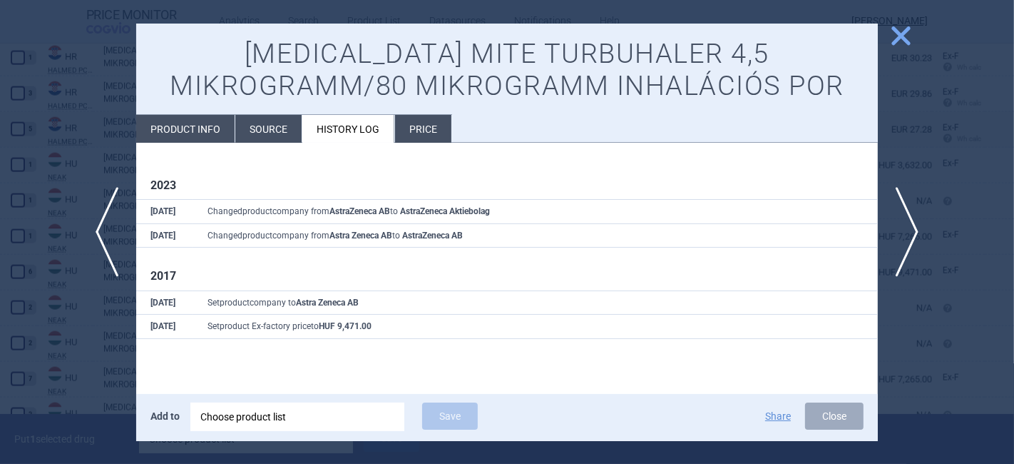
click at [899, 40] on span "close" at bounding box center [901, 36] width 25 height 25
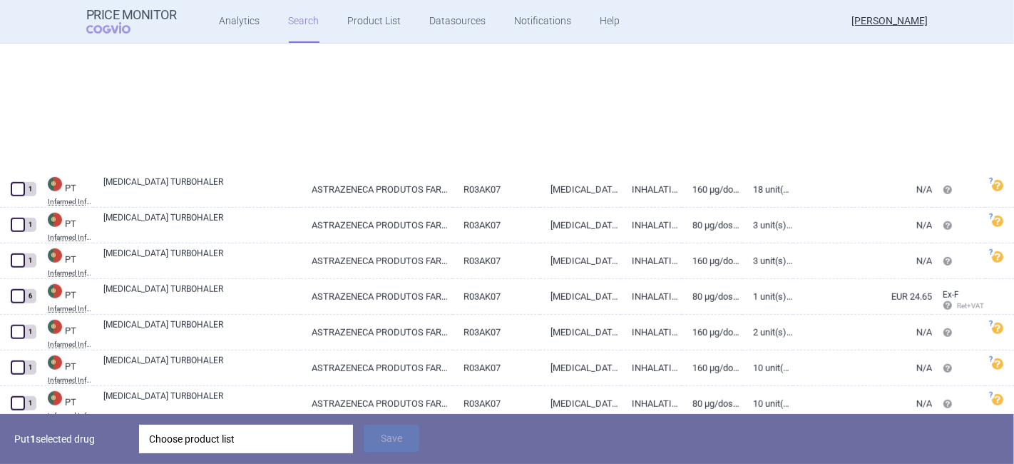
scroll to position [14818, 0]
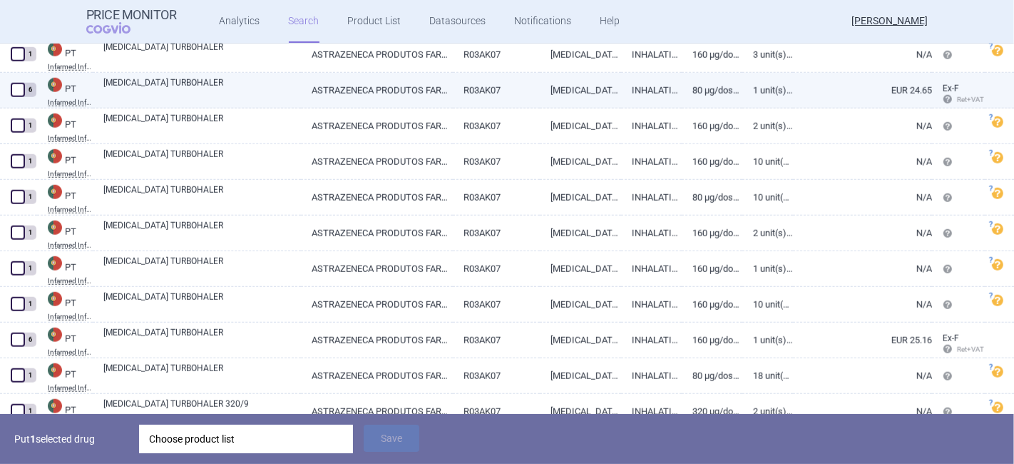
click at [157, 86] on link "[MEDICAL_DATA] TURBOHALER" at bounding box center [202, 89] width 198 height 26
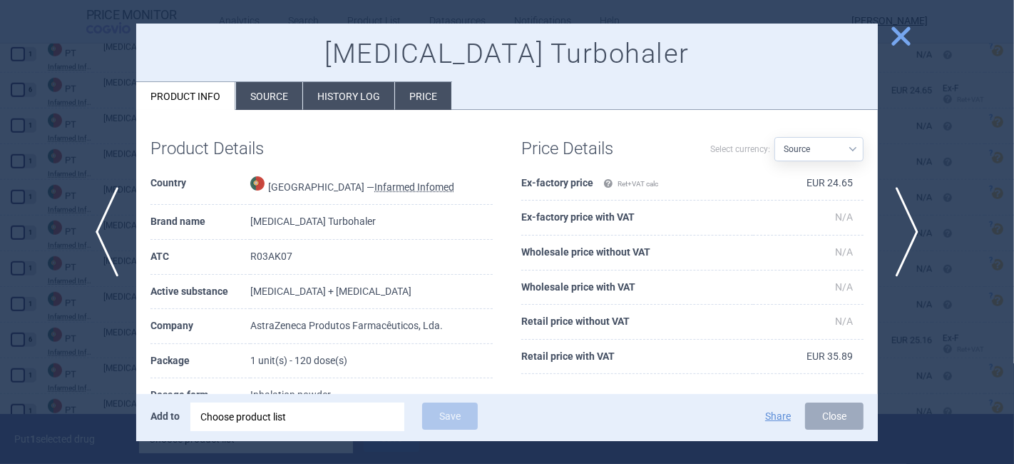
scroll to position [79, 0]
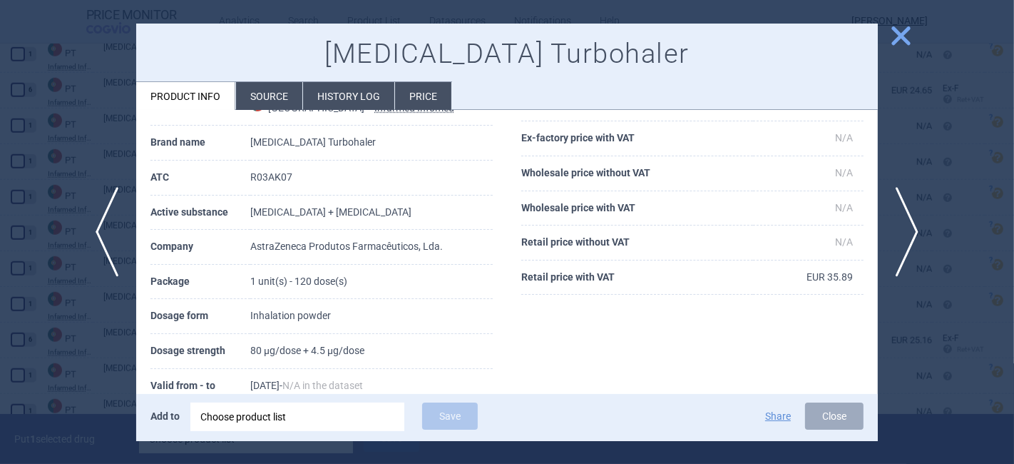
click at [899, 39] on span "close" at bounding box center [901, 36] width 25 height 25
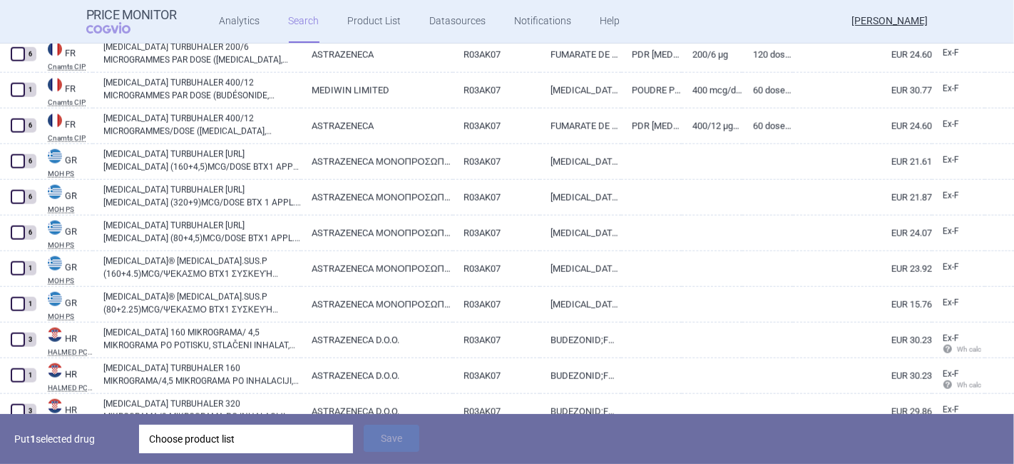
scroll to position [10777, 0]
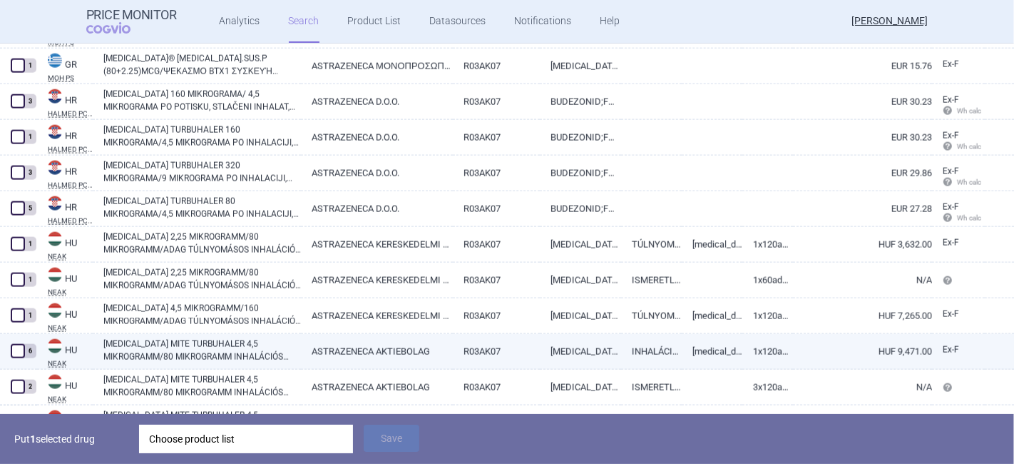
click at [210, 341] on link "[MEDICAL_DATA] MITE TURBUHALER 4,5 MIKROGRAMM/80 MIKROGRAMM INHALÁCIÓS POR" at bounding box center [202, 350] width 198 height 26
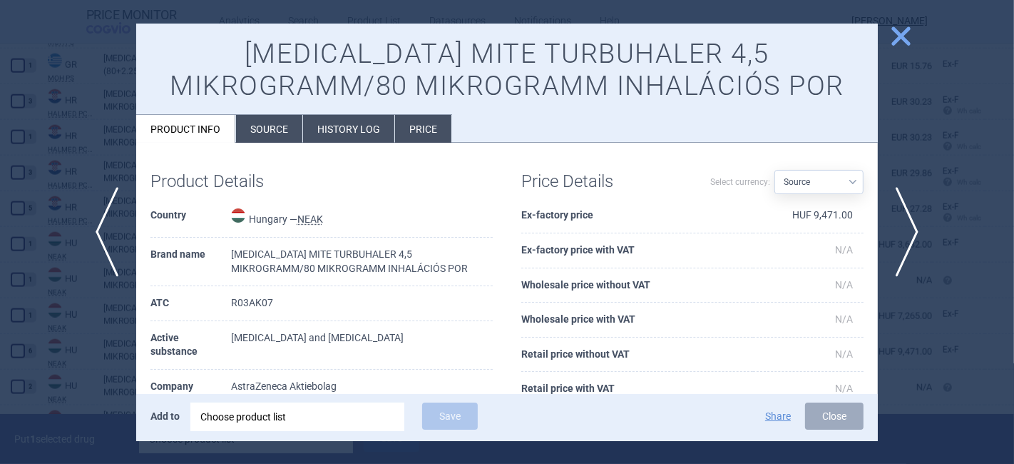
click at [352, 141] on li "History log" at bounding box center [348, 129] width 91 height 28
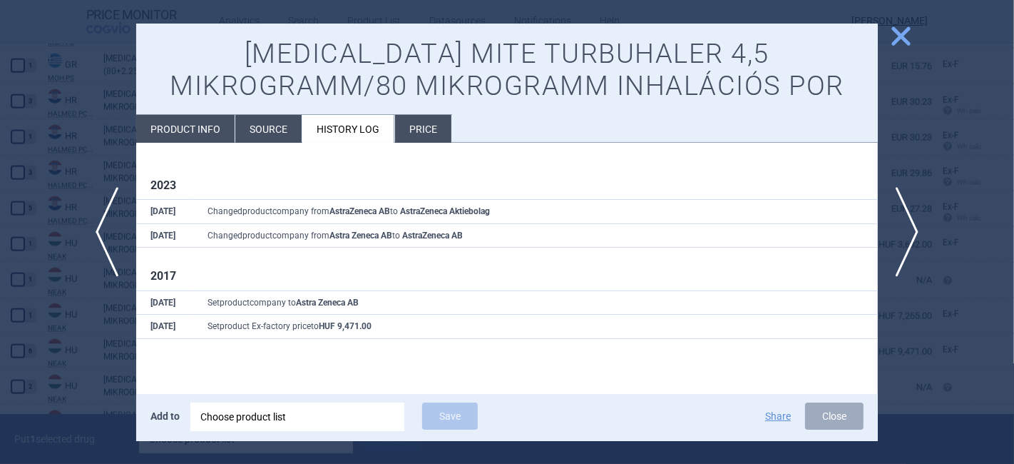
click at [201, 133] on li "Product info" at bounding box center [185, 129] width 98 height 28
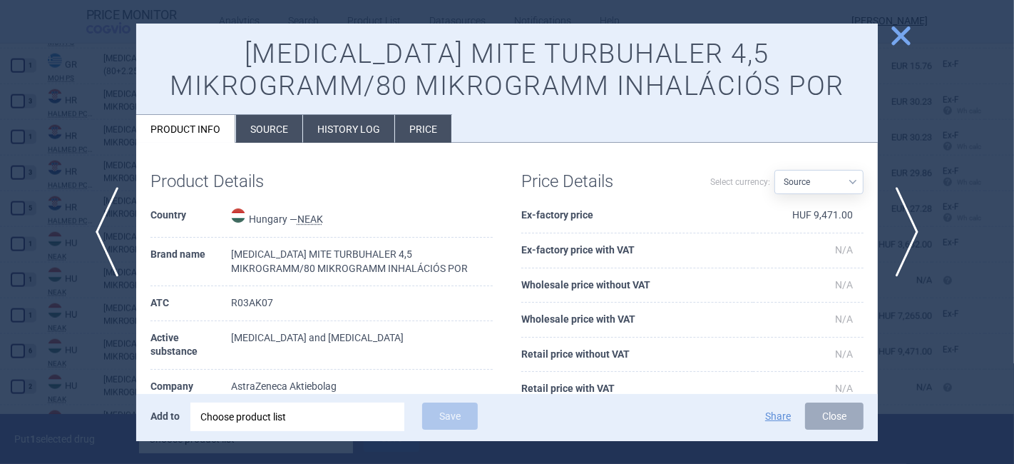
click at [894, 35] on span "close" at bounding box center [901, 36] width 25 height 25
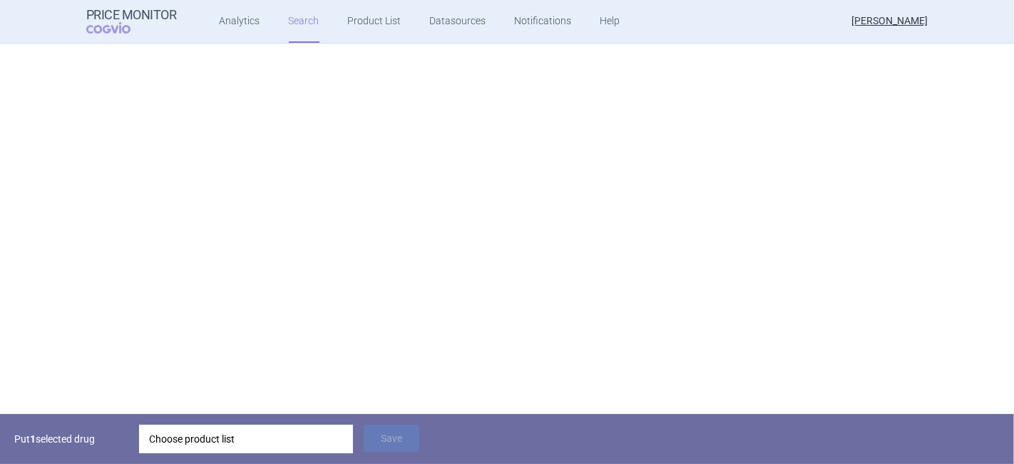
scroll to position [39, 0]
select select "country"
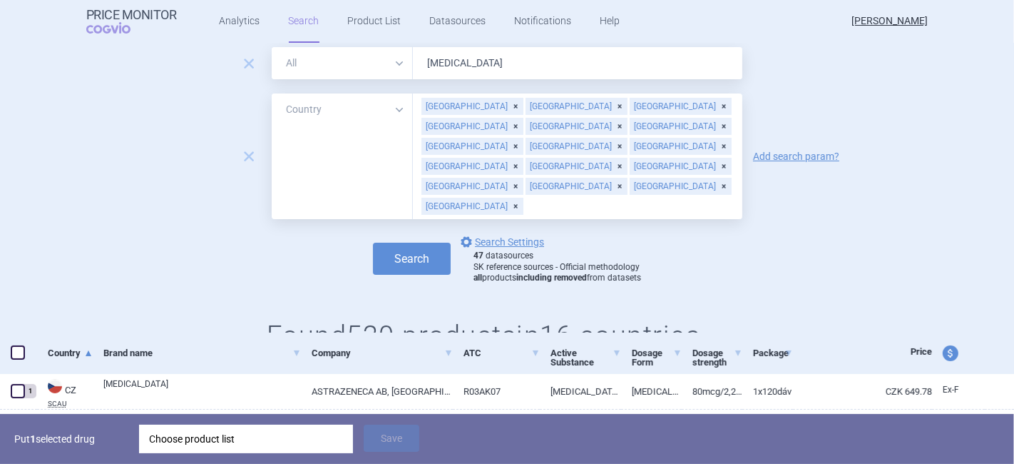
scroll to position [0, 0]
